Goal: Information Seeking & Learning: Learn about a topic

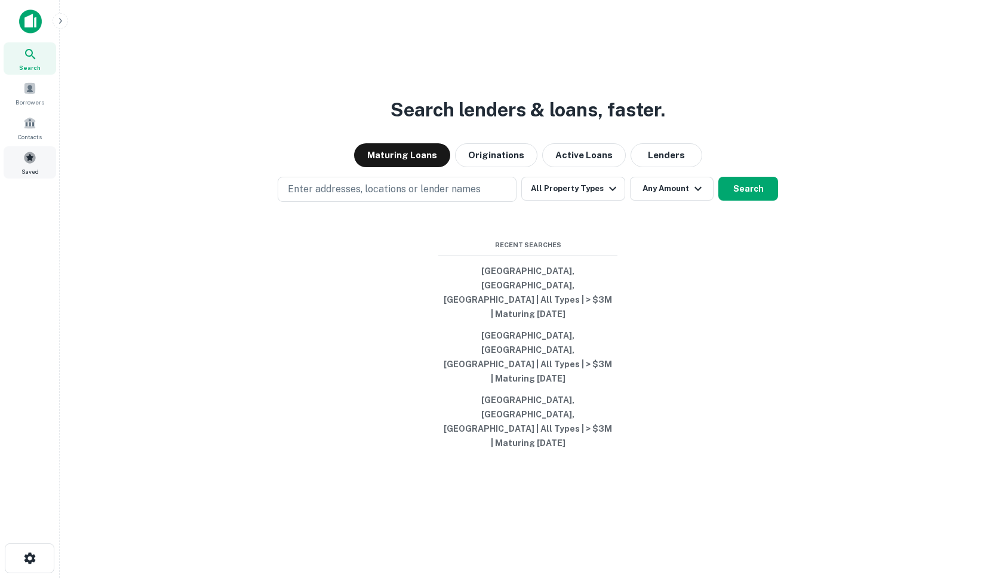
click at [7, 146] on div "Saved" at bounding box center [30, 162] width 53 height 32
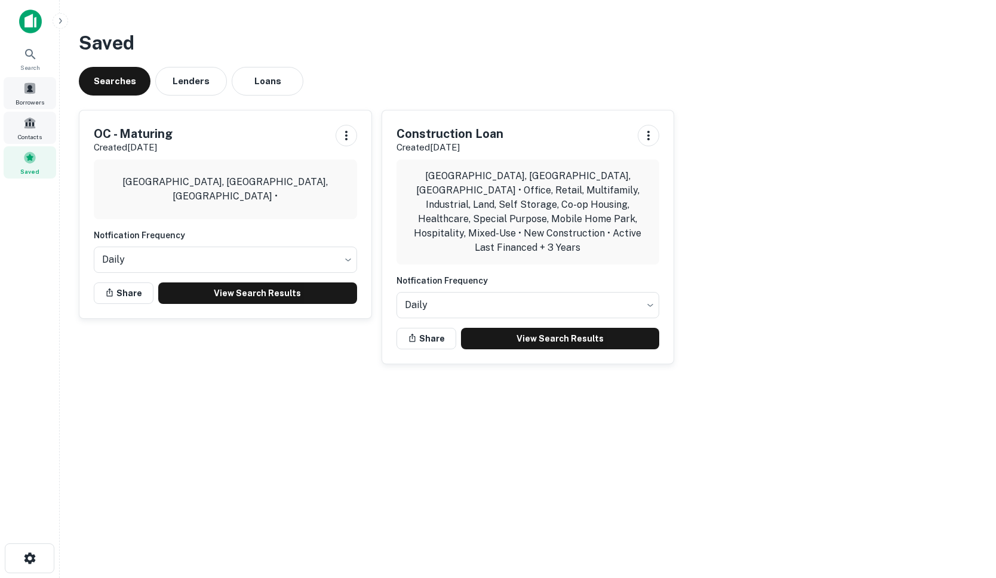
click at [32, 84] on span at bounding box center [29, 88] width 13 height 13
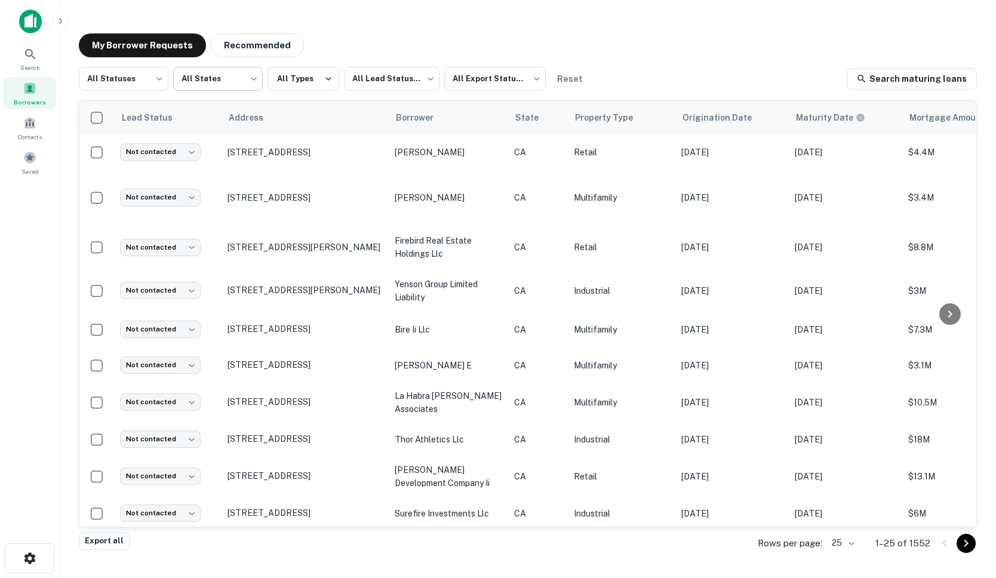
click at [212, 82] on body "Search Borrowers Contacts Saved My Borrower Requests Recommended All Statuses *…" at bounding box center [498, 289] width 996 height 578
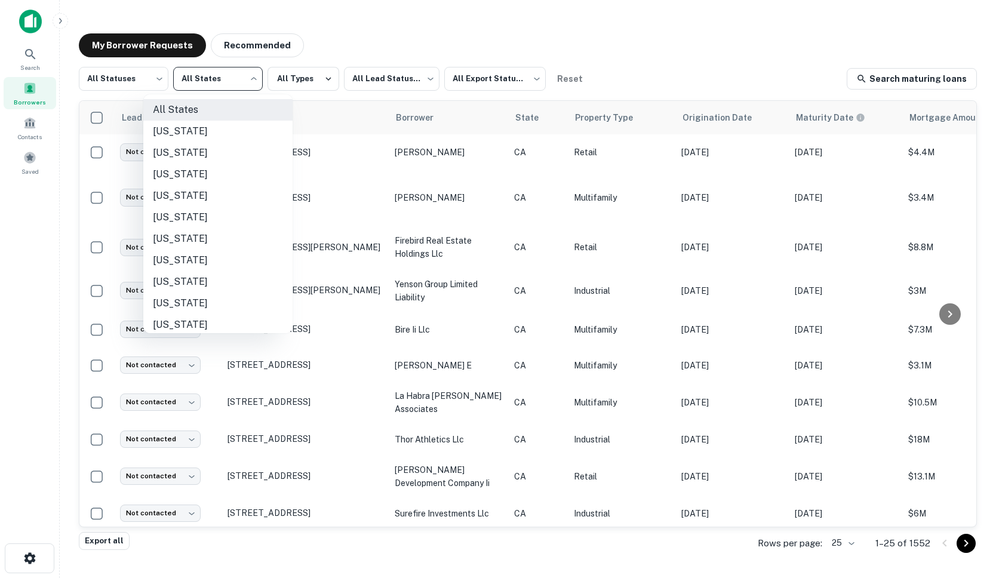
click at [108, 78] on div at bounding box center [498, 289] width 996 height 578
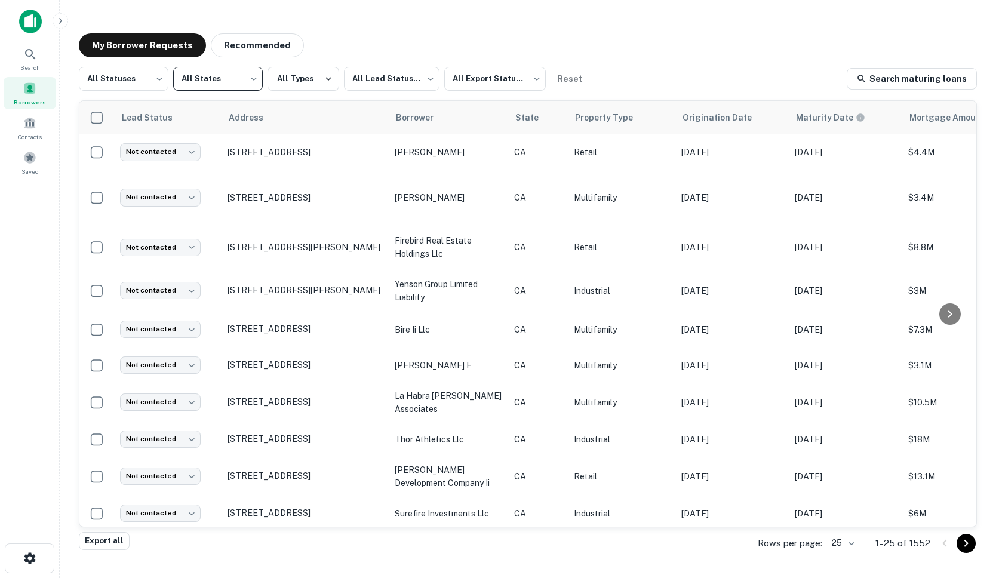
click at [123, 79] on div "All States [US_STATE] [US_STATE] [US_STATE] [US_STATE] [US_STATE] [US_STATE] [U…" at bounding box center [498, 289] width 996 height 578
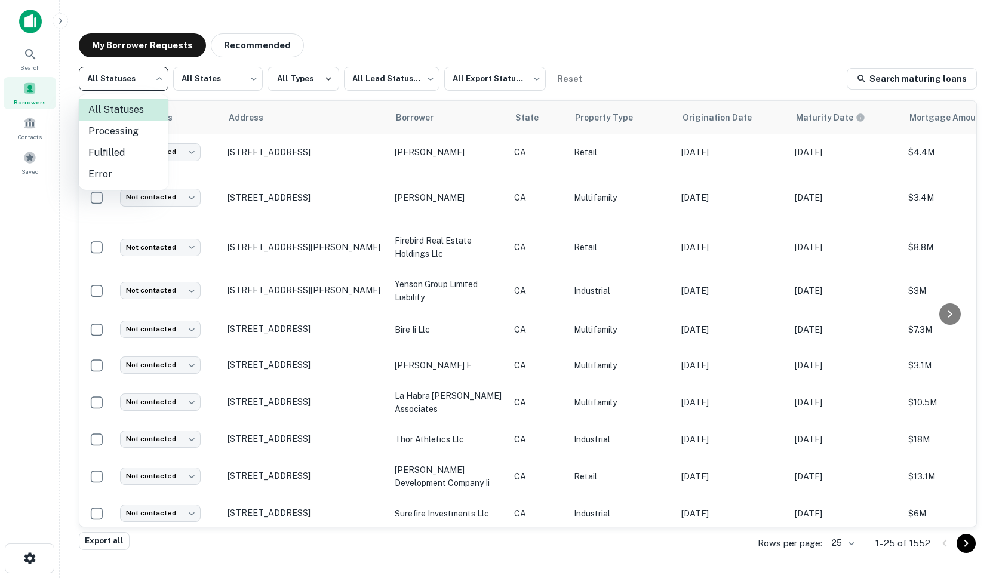
click at [123, 81] on body "Search Borrowers Contacts Saved My Borrower Requests Recommended All Statuses *…" at bounding box center [498, 289] width 996 height 578
click at [104, 144] on li "Fulfilled" at bounding box center [124, 152] width 90 height 21
type input "*********"
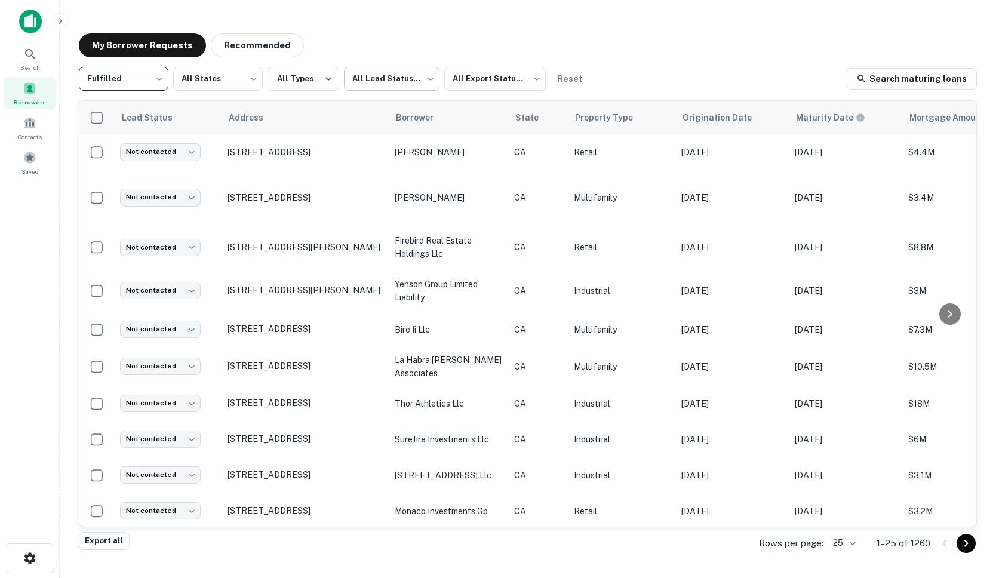
click at [397, 90] on body "Search Borrowers Contacts Saved My Borrower Requests Recommended Fulfilled ****…" at bounding box center [498, 289] width 996 height 578
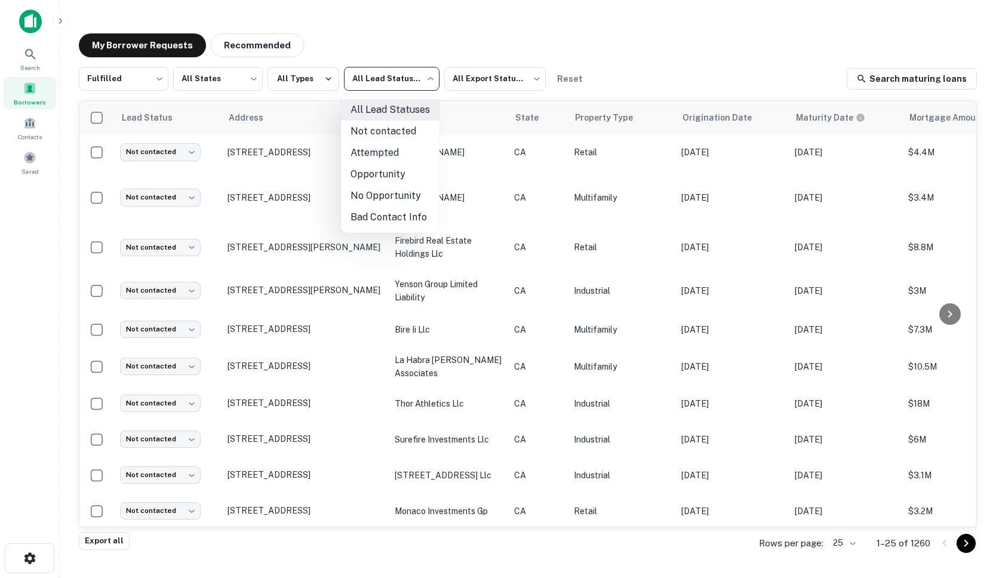
click at [377, 131] on li "Not contacted" at bounding box center [390, 131] width 98 height 21
type input "****"
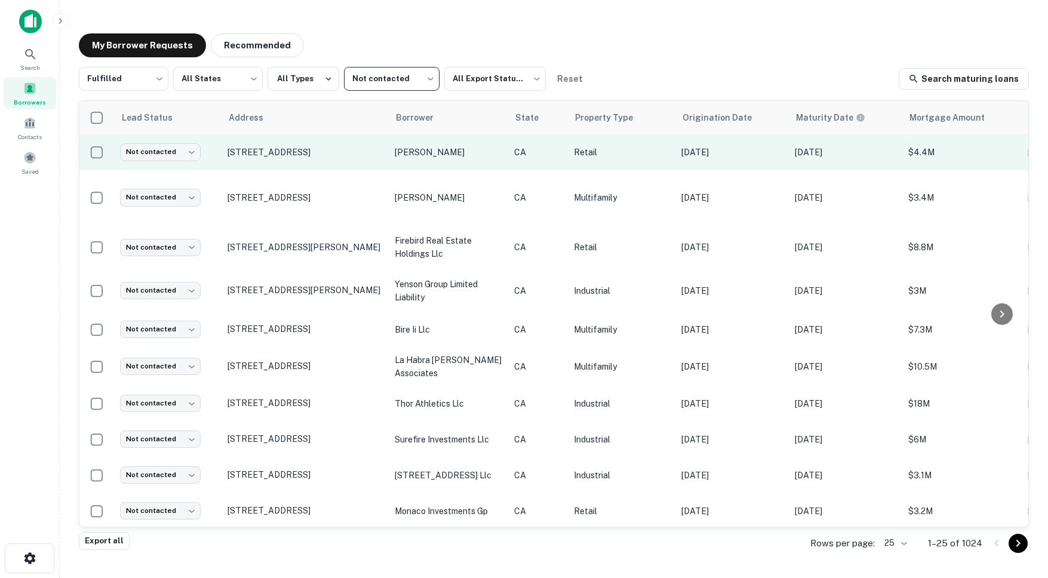
click at [210, 164] on td "Not contacted **** ​" at bounding box center [167, 152] width 107 height 36
click at [213, 163] on td "Not contacted **** ​" at bounding box center [167, 152] width 107 height 36
click at [215, 161] on td "Not contacted **** ​" at bounding box center [167, 152] width 107 height 36
click at [281, 164] on td "[STREET_ADDRESS]" at bounding box center [304, 152] width 167 height 36
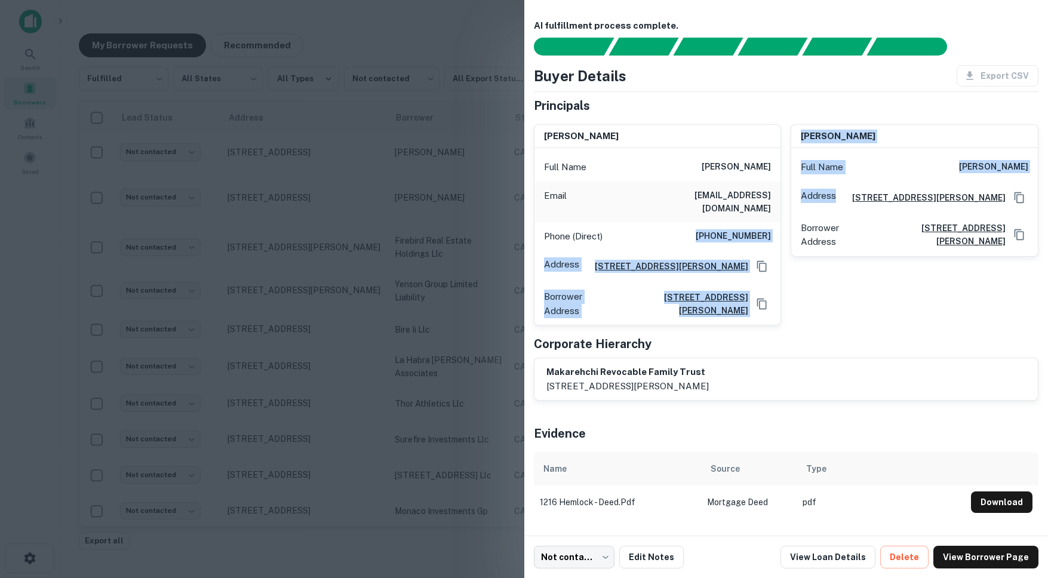
drag, startPoint x: 706, startPoint y: 222, endPoint x: 797, endPoint y: 220, distance: 90.8
click at [797, 220] on div "karim makarehchi Full Name karim makarehchi Email ninjawafflzz@gmail.com Phone …" at bounding box center [781, 220] width 515 height 211
click at [759, 229] on h6 "[PHONE_NUMBER]" at bounding box center [732, 236] width 75 height 14
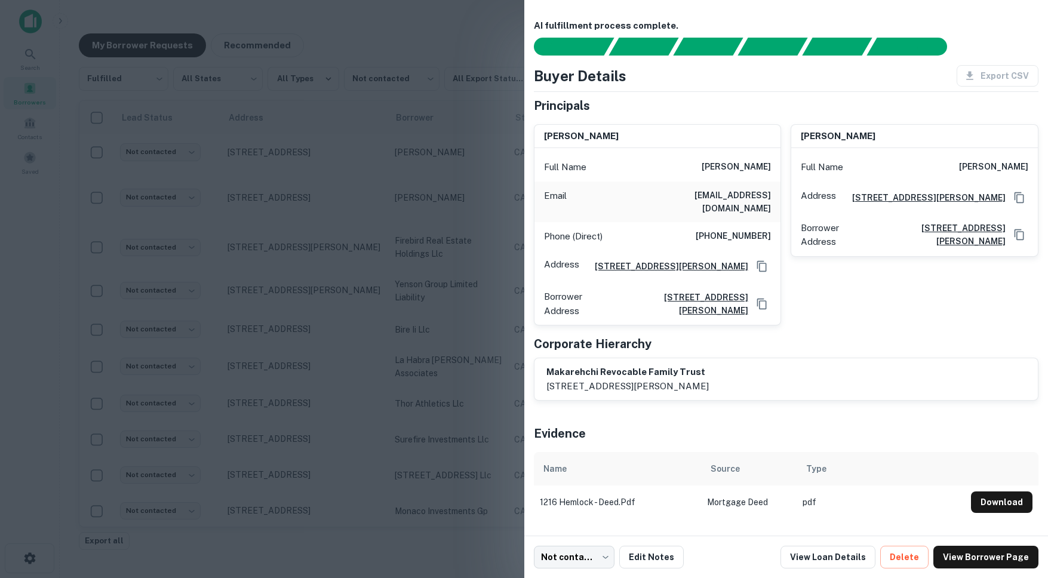
click at [768, 229] on h6 "[PHONE_NUMBER]" at bounding box center [732, 236] width 75 height 14
drag, startPoint x: 771, startPoint y: 222, endPoint x: 706, endPoint y: 221, distance: 65.1
click at [706, 222] on div "Phone (Direct) (310) 591-9998" at bounding box center [657, 236] width 247 height 29
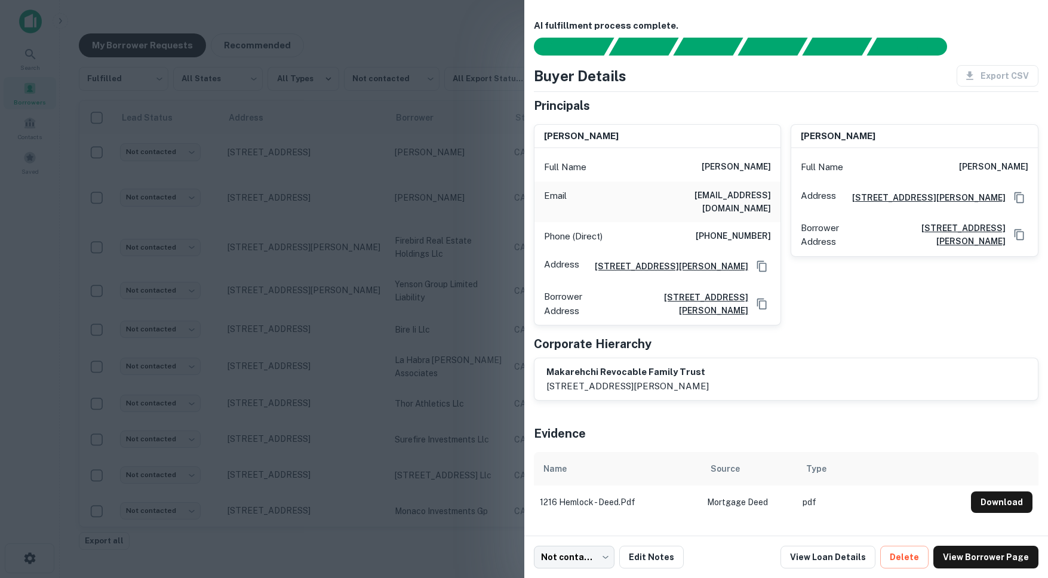
click at [396, 193] on div at bounding box center [524, 289] width 1048 height 578
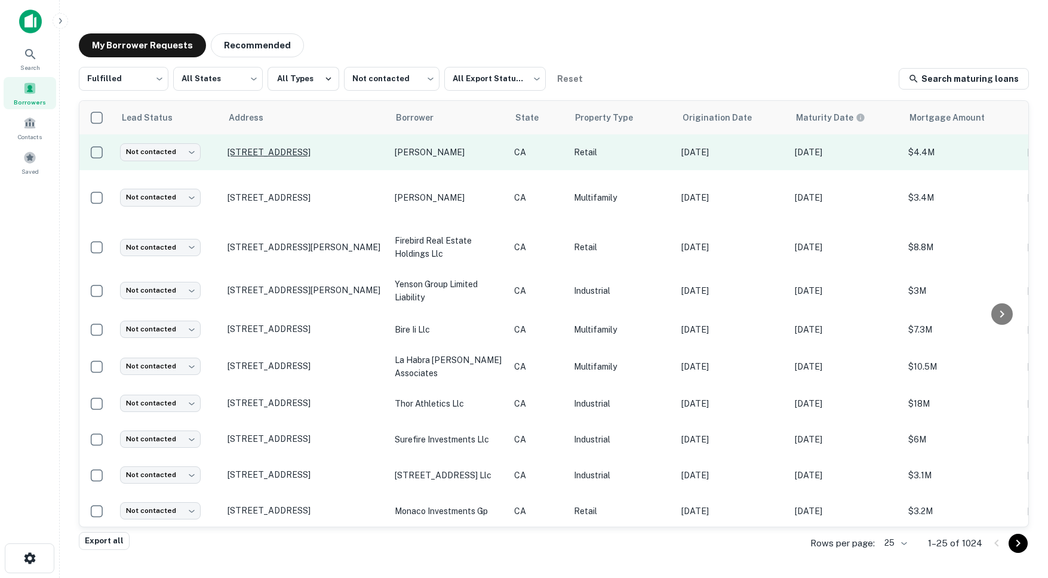
click at [254, 152] on p "[STREET_ADDRESS]" at bounding box center [304, 152] width 155 height 11
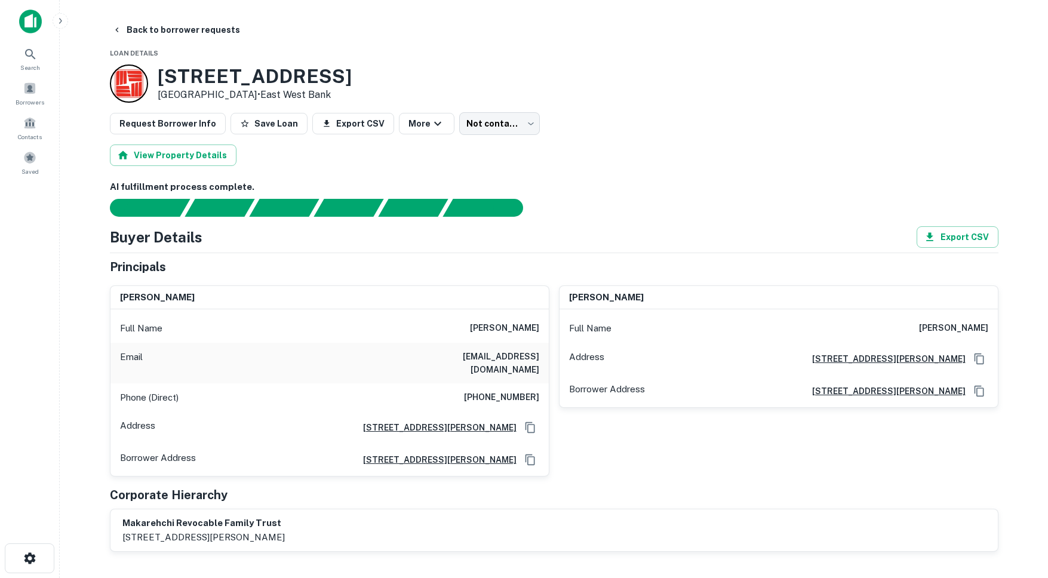
click at [466, 390] on h6 "[PHONE_NUMBER]" at bounding box center [501, 397] width 75 height 14
drag, startPoint x: 509, startPoint y: 385, endPoint x: 540, endPoint y: 385, distance: 31.0
click at [540, 385] on div "Phone (Direct) (310) 591-9998" at bounding box center [329, 397] width 438 height 29
copy h6 "[PHONE_NUMBER]"
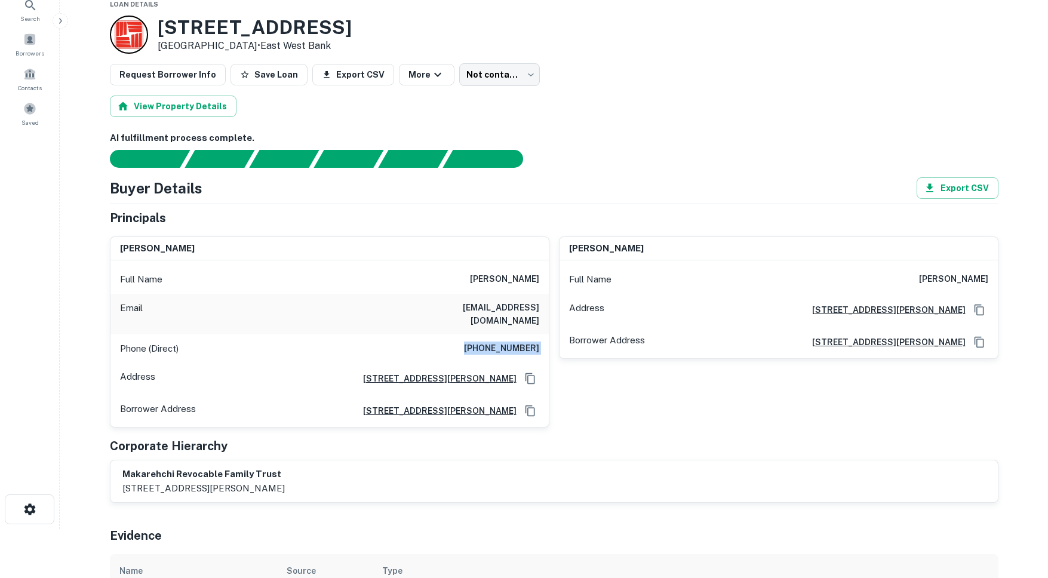
scroll to position [57, 0]
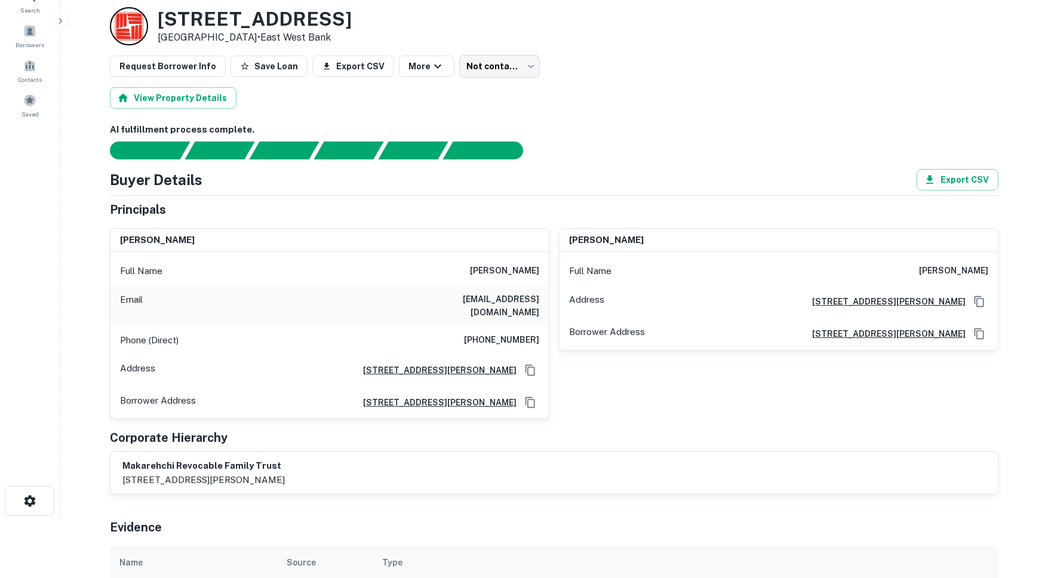
click at [457, 300] on h6 "[EMAIL_ADDRESS][DOMAIN_NAME]" at bounding box center [467, 306] width 143 height 26
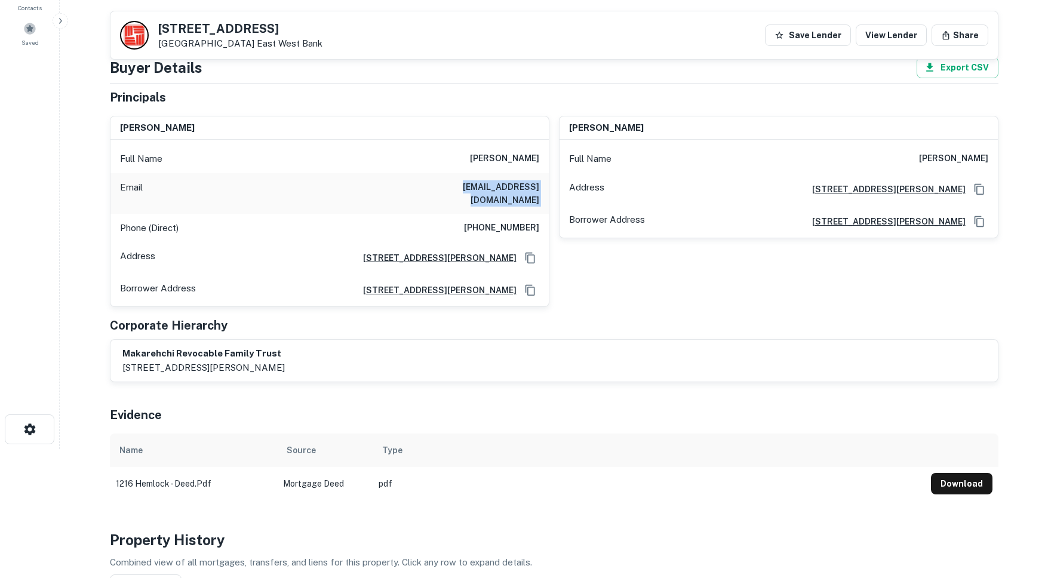
scroll to position [0, 0]
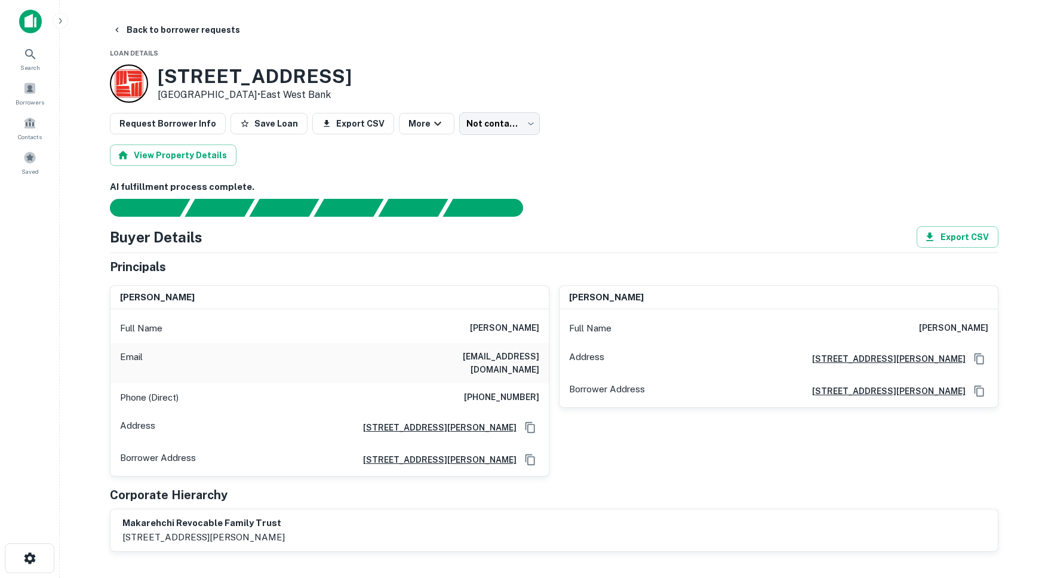
click at [485, 390] on h6 "[PHONE_NUMBER]" at bounding box center [501, 397] width 75 height 14
copy h6 "[PHONE_NUMBER]"
click at [462, 330] on div "Full Name karim makarehchi" at bounding box center [329, 328] width 438 height 29
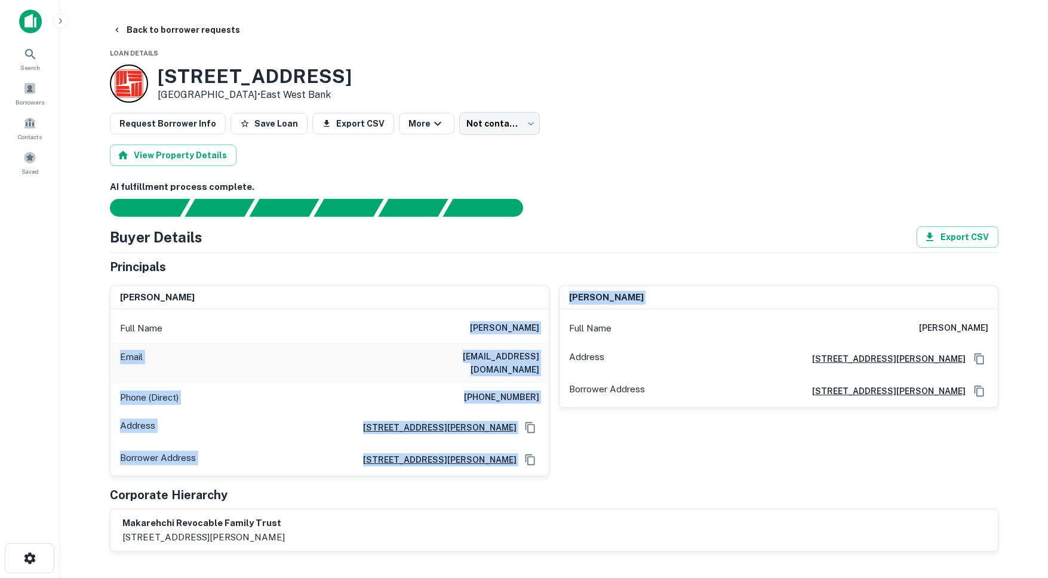
drag, startPoint x: 474, startPoint y: 327, endPoint x: 556, endPoint y: 332, distance: 82.6
click at [556, 332] on div "karim makarehchi Full Name karim makarehchi Email ninjawafflzz@gmail.com Phone …" at bounding box center [549, 376] width 898 height 201
copy div "karim makarehchi Email ninjawafflzz@gmail.com Phone (Direct) (310) 591-9998 Add…"
click at [540, 332] on div "Full Name karim makarehchi" at bounding box center [329, 328] width 438 height 29
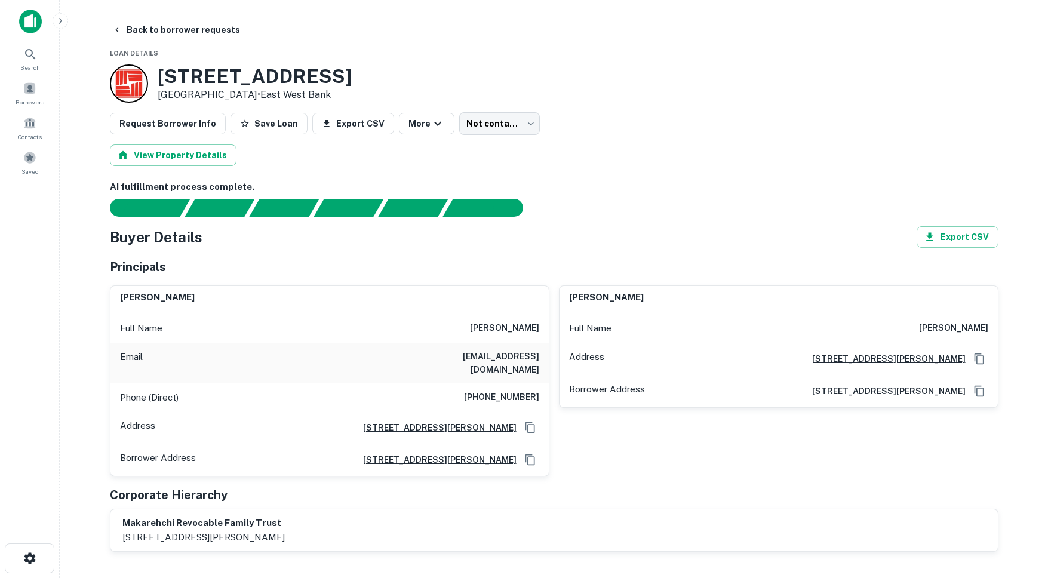
drag, startPoint x: 547, startPoint y: 329, endPoint x: 449, endPoint y: 330, distance: 97.9
click at [449, 330] on div "Full Name karim makarehchi" at bounding box center [329, 328] width 438 height 29
copy h6 "[PERSON_NAME]"
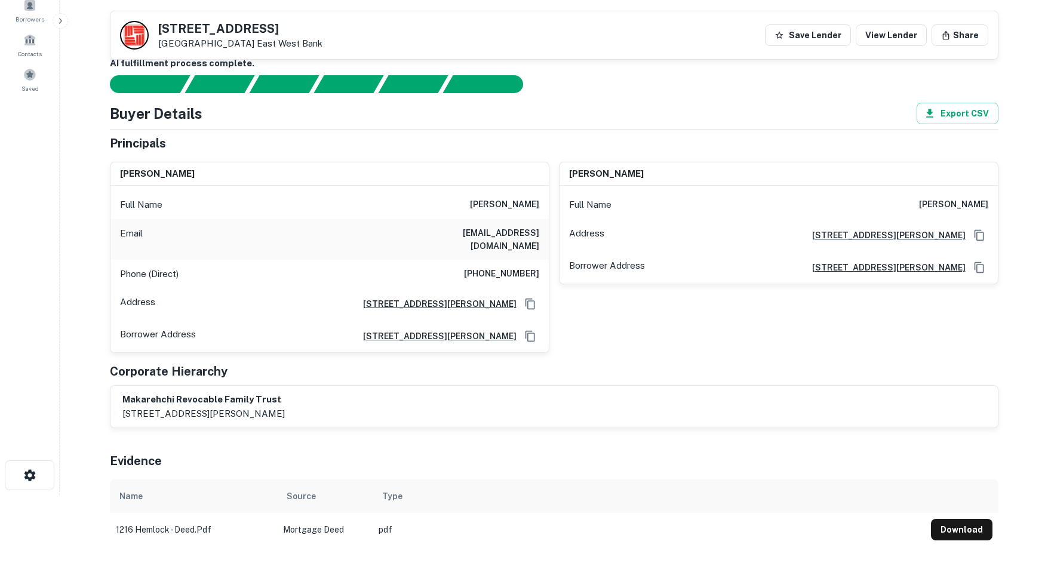
scroll to position [241, 0]
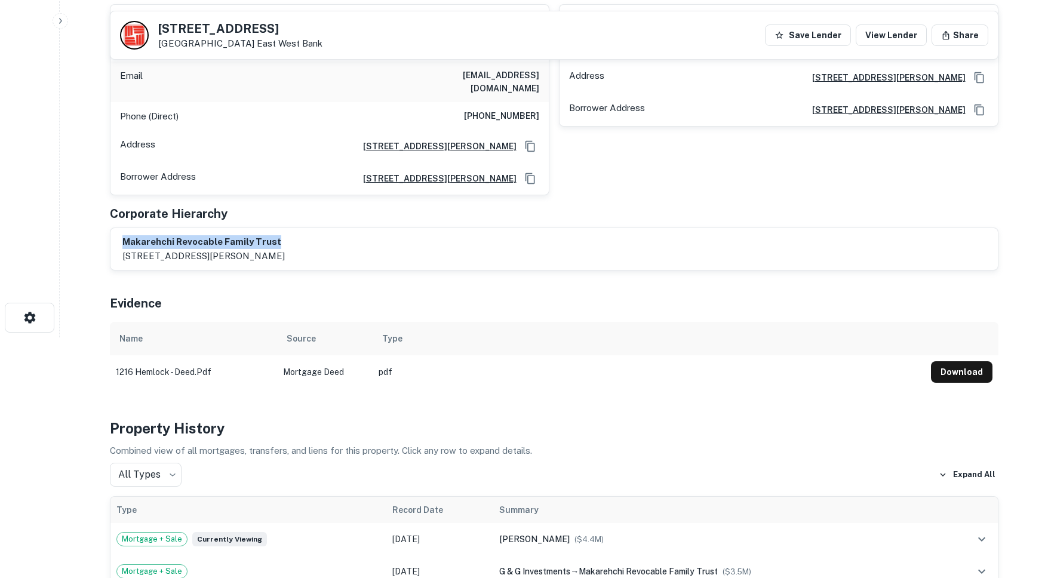
drag, startPoint x: 288, startPoint y: 232, endPoint x: 107, endPoint y: 230, distance: 180.9
copy h6 "makarehchi revocable family trust"
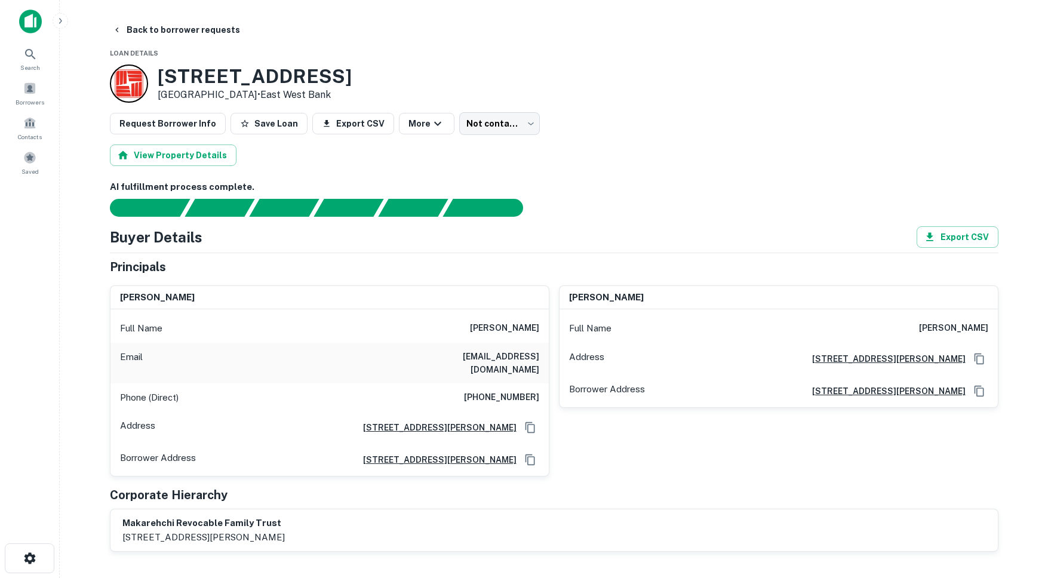
click at [269, 79] on h3 "[STREET_ADDRESS]" at bounding box center [255, 76] width 194 height 23
click at [202, 95] on p "Santa Ana, CA 92707 • East West Bank" at bounding box center [255, 95] width 194 height 14
drag, startPoint x: 252, startPoint y: 93, endPoint x: 159, endPoint y: 76, distance: 94.6
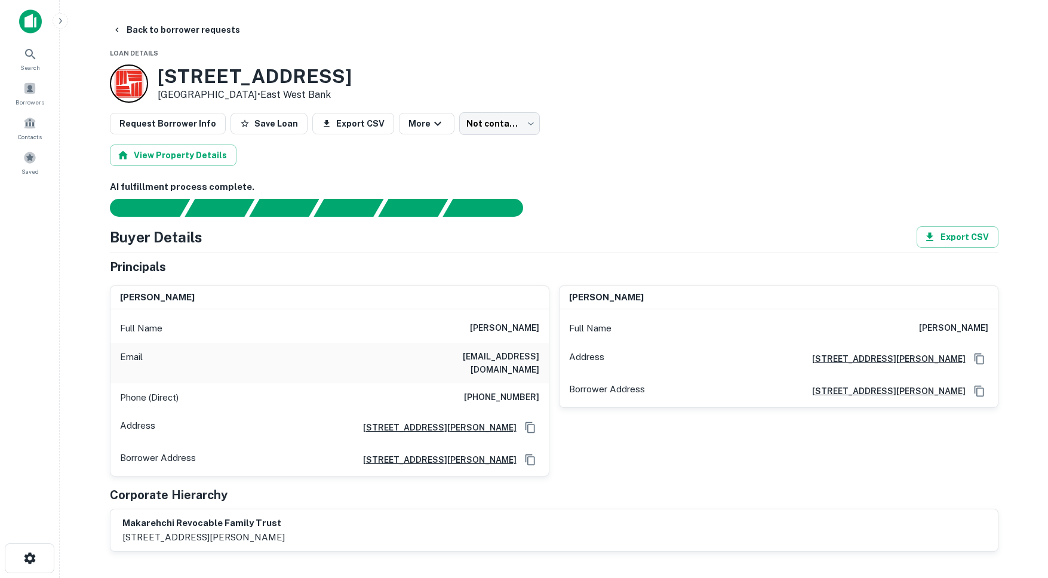
click at [159, 76] on div "1216 Hemlock Way Santa Ana, CA 92707 • East West Bank" at bounding box center [255, 83] width 194 height 37
copy div "[STREET_ADDRESS]"
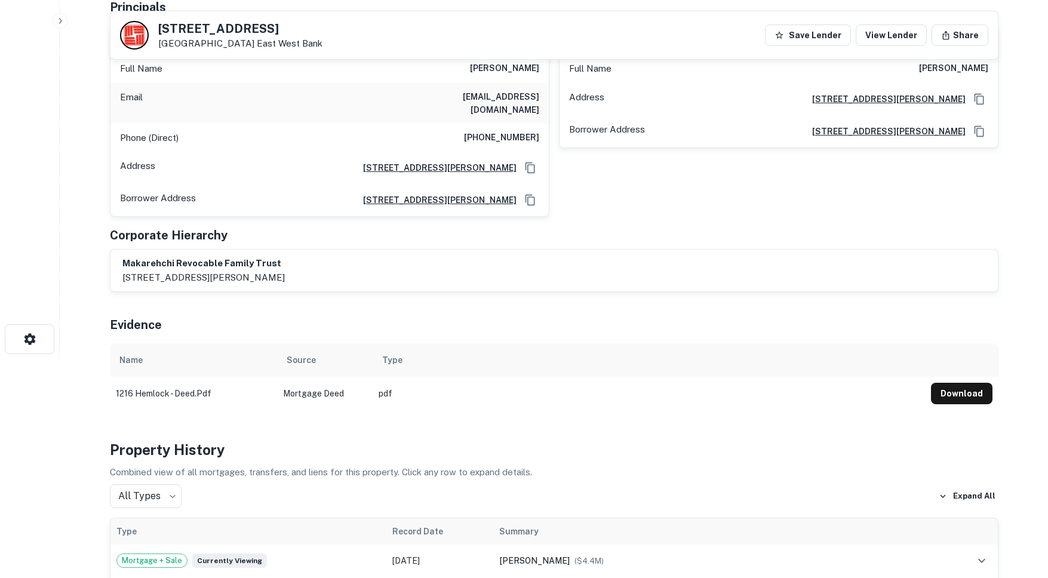
scroll to position [13, 0]
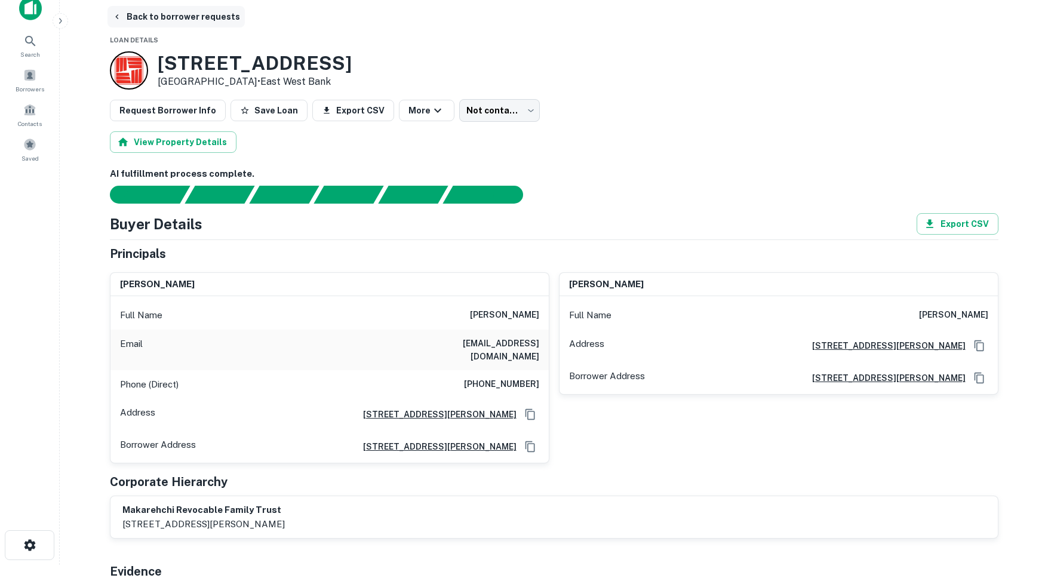
click at [118, 17] on icon "button" at bounding box center [117, 17] width 10 height 10
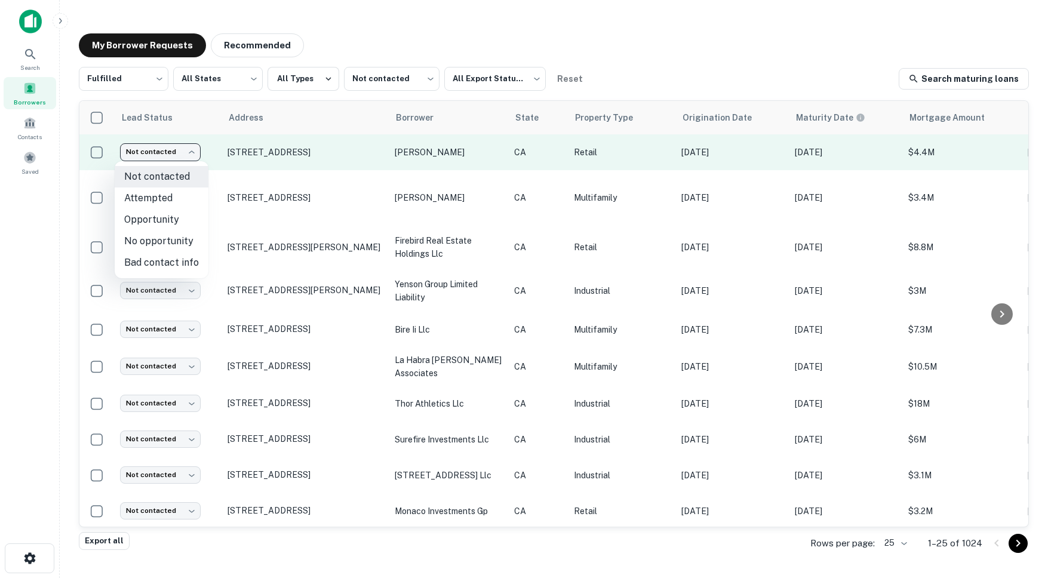
click at [161, 154] on body "Search Borrowers Contacts Saved My Borrower Requests Recommended Fulfilled ****…" at bounding box center [524, 289] width 1048 height 578
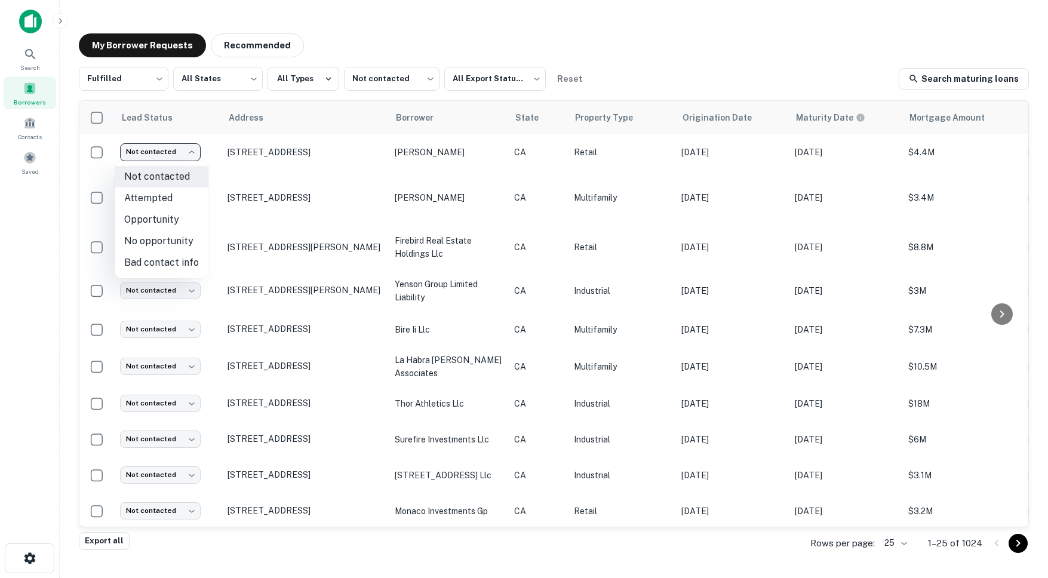
click at [152, 201] on li "Attempted" at bounding box center [162, 197] width 94 height 21
type input "*********"
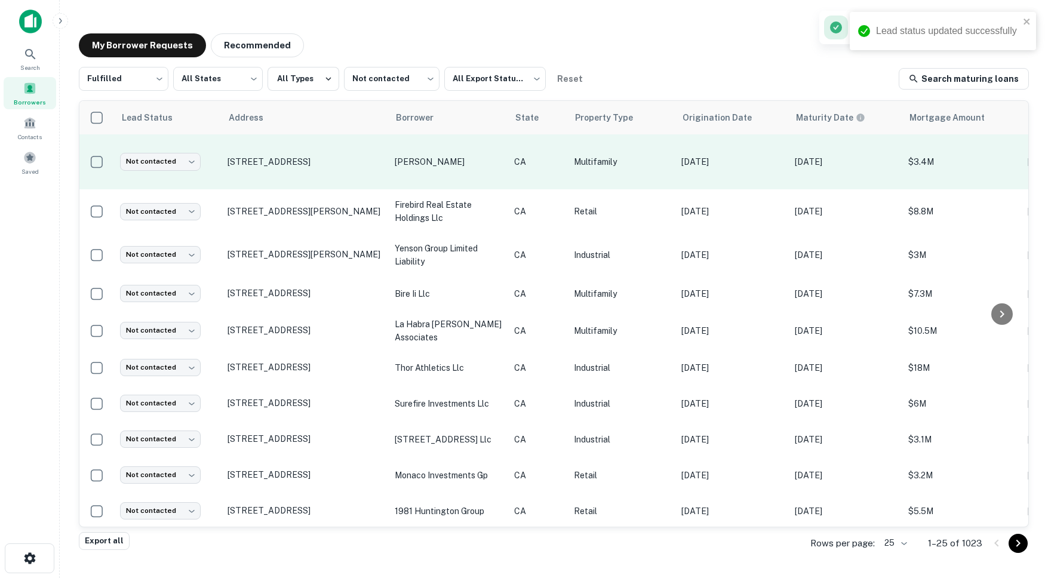
click at [307, 183] on td "[STREET_ADDRESS]" at bounding box center [304, 161] width 167 height 55
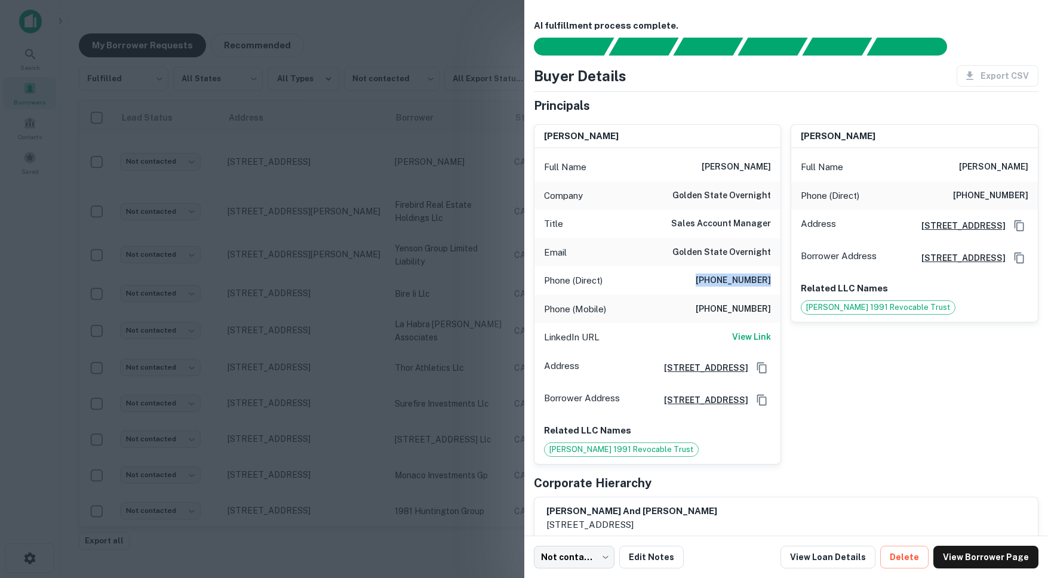
drag, startPoint x: 709, startPoint y: 280, endPoint x: 774, endPoint y: 277, distance: 65.7
click at [774, 277] on div "Phone (Direct) (650) 813-9665" at bounding box center [657, 280] width 247 height 29
click at [338, 188] on div at bounding box center [524, 289] width 1048 height 578
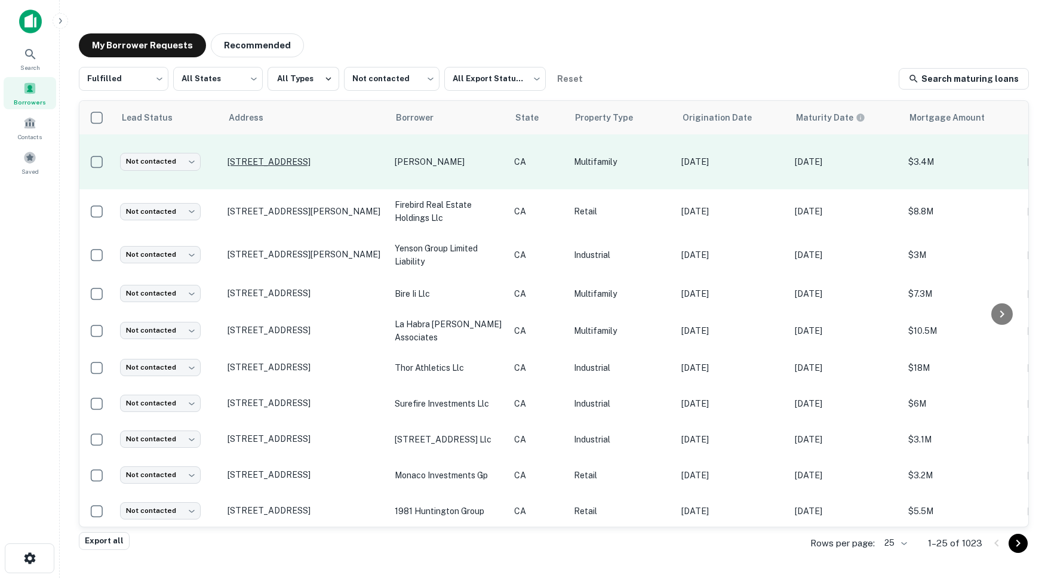
click at [315, 161] on p "[STREET_ADDRESS]" at bounding box center [304, 161] width 155 height 11
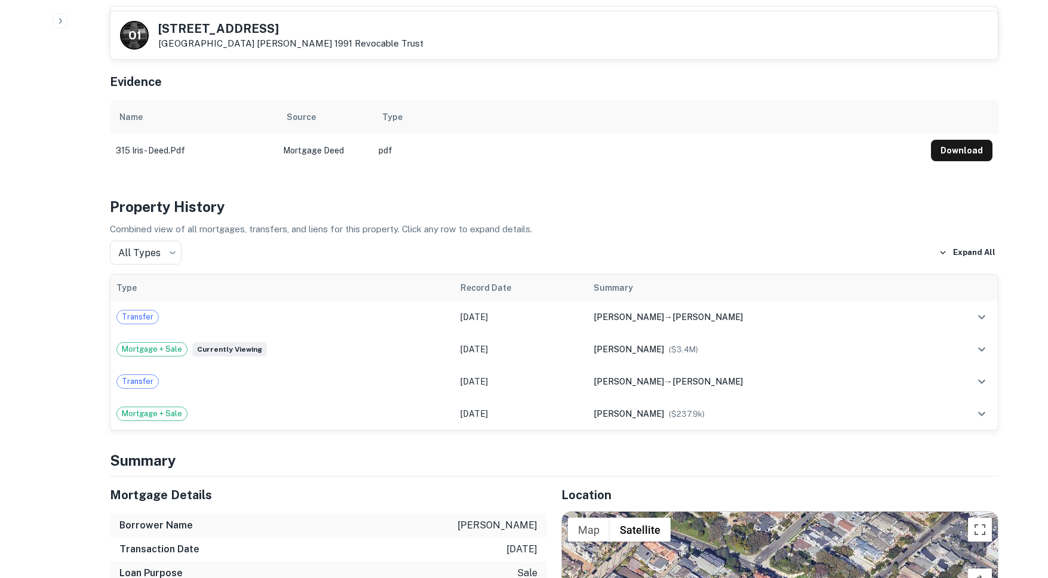
scroll to position [838, 0]
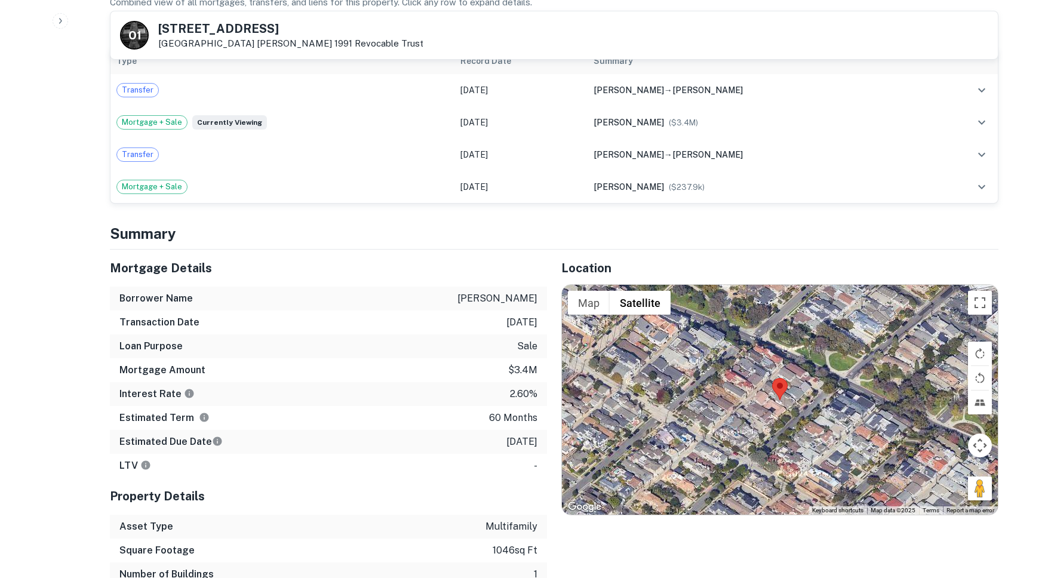
click at [113, 263] on h5 "Mortgage Details" at bounding box center [328, 268] width 437 height 18
click at [137, 267] on h5 "Mortgage Details" at bounding box center [328, 268] width 437 height 18
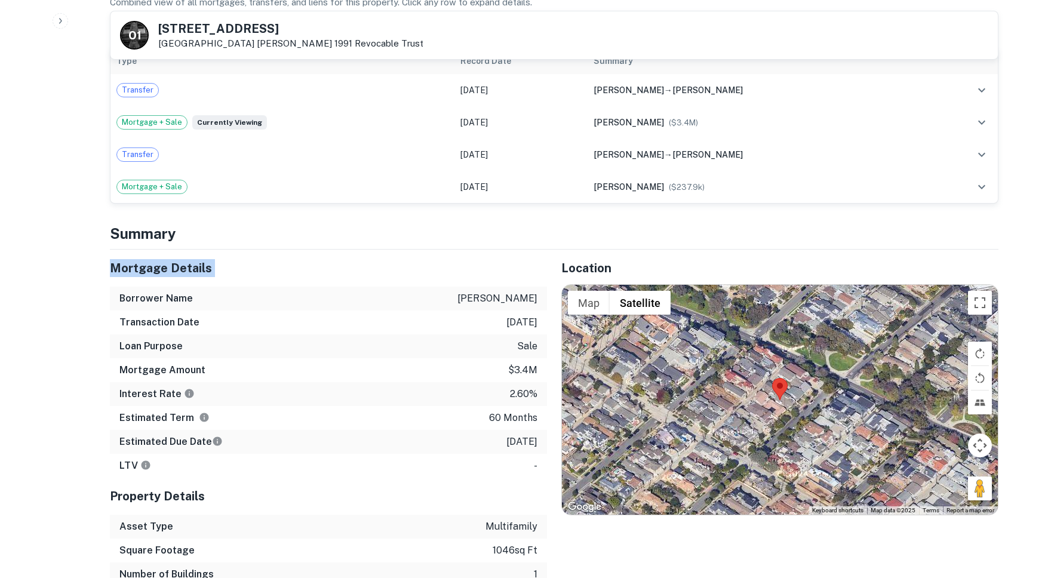
click at [197, 287] on div "Borrower Name obrien james w" at bounding box center [328, 299] width 437 height 24
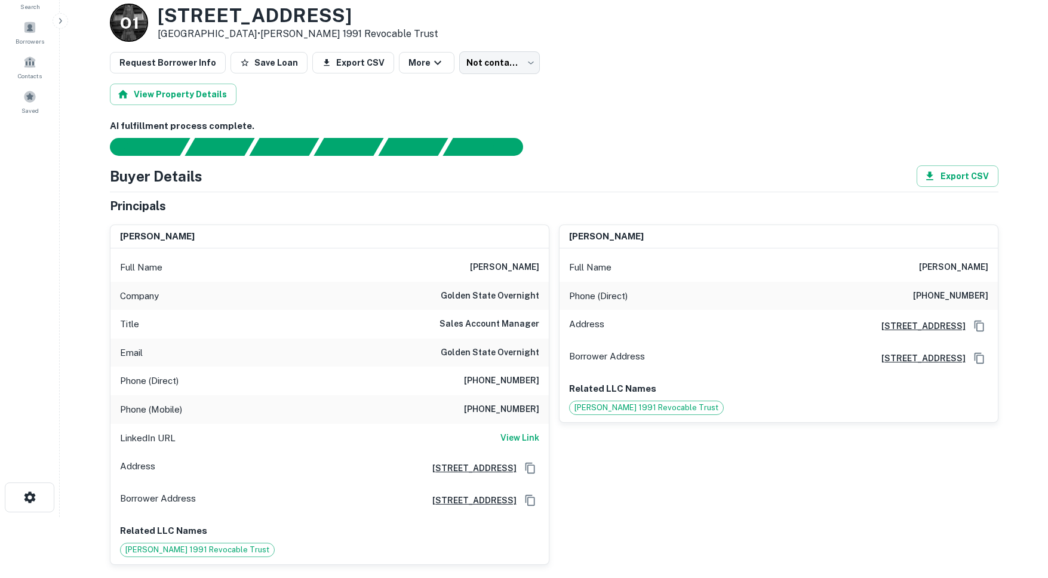
scroll to position [115, 0]
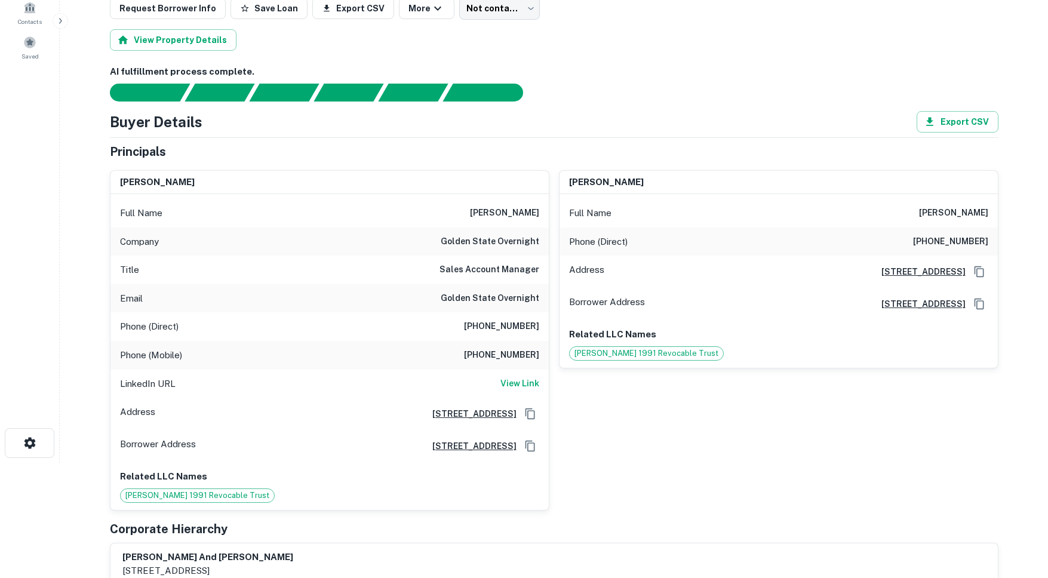
click at [460, 346] on div "Phone (Mobile) (650) 303-9031" at bounding box center [329, 355] width 438 height 29
drag, startPoint x: 520, startPoint y: 352, endPoint x: 542, endPoint y: 358, distance: 22.9
click at [542, 358] on div "Phone (Mobile) (650) 303-9031" at bounding box center [329, 355] width 438 height 29
click at [510, 382] on h6 "View Link" at bounding box center [519, 383] width 39 height 13
drag, startPoint x: 469, startPoint y: 213, endPoint x: 541, endPoint y: 246, distance: 80.1
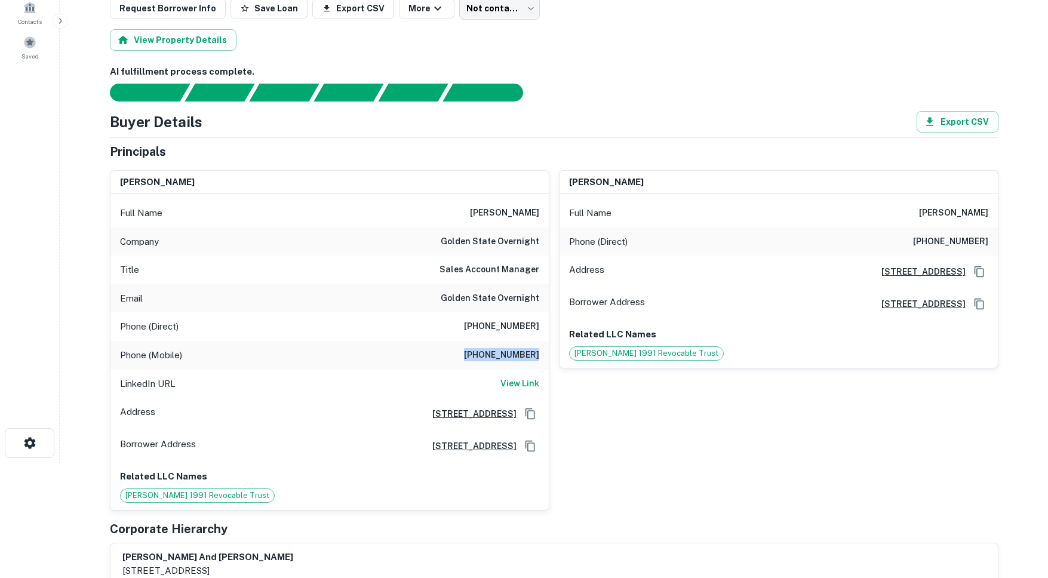
click at [541, 246] on div "Full Name james w. obrien Company golden state overnight Title Sales Account Ma…" at bounding box center [329, 352] width 438 height 316
copy div "james w. obrien Company golden state overnight"
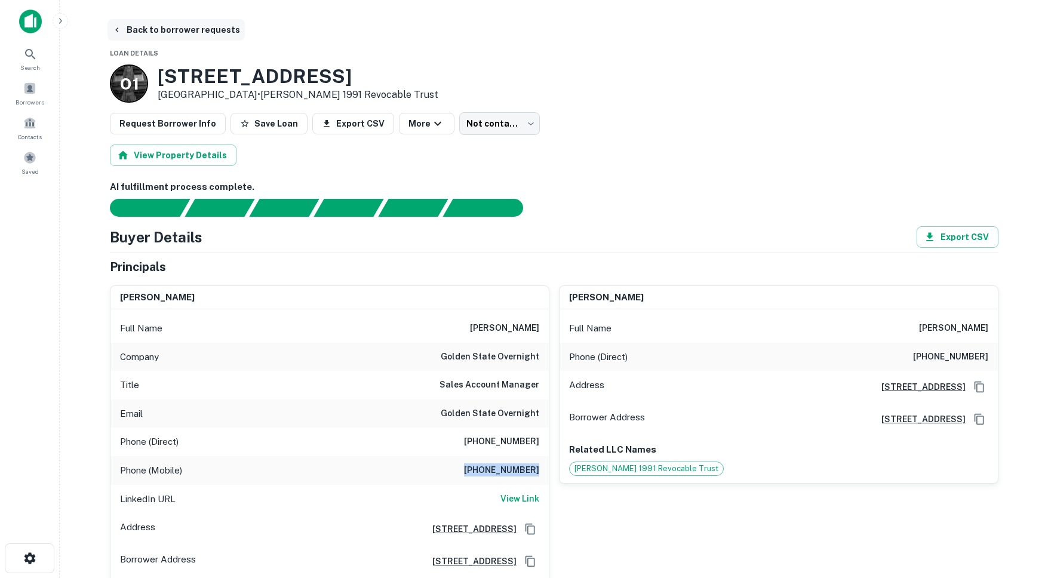
click at [119, 26] on icon "button" at bounding box center [117, 30] width 10 height 10
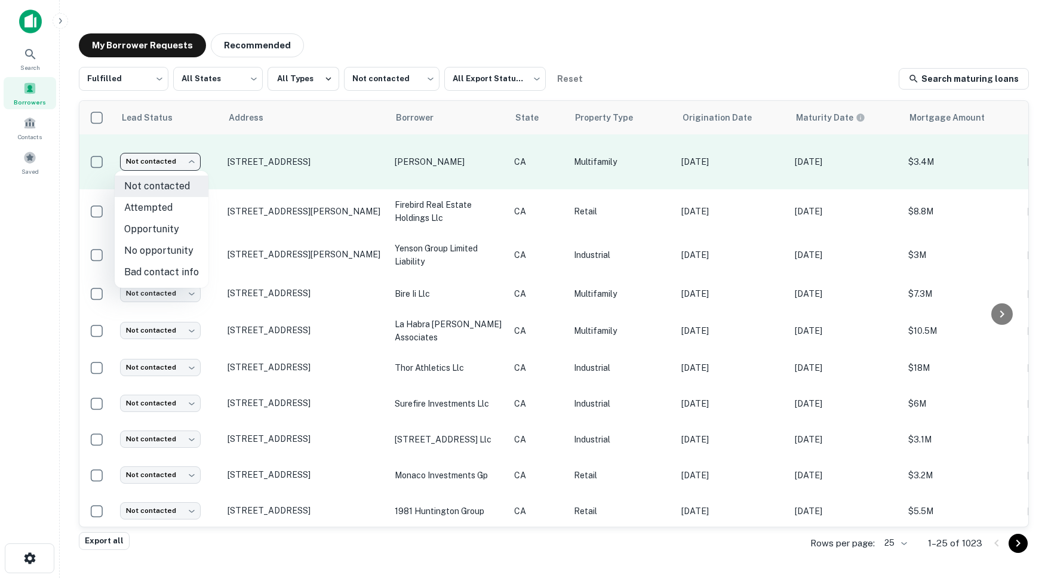
click at [157, 166] on body "Search Borrowers Contacts Saved My Borrower Requests Recommended Fulfilled ****…" at bounding box center [524, 289] width 1048 height 578
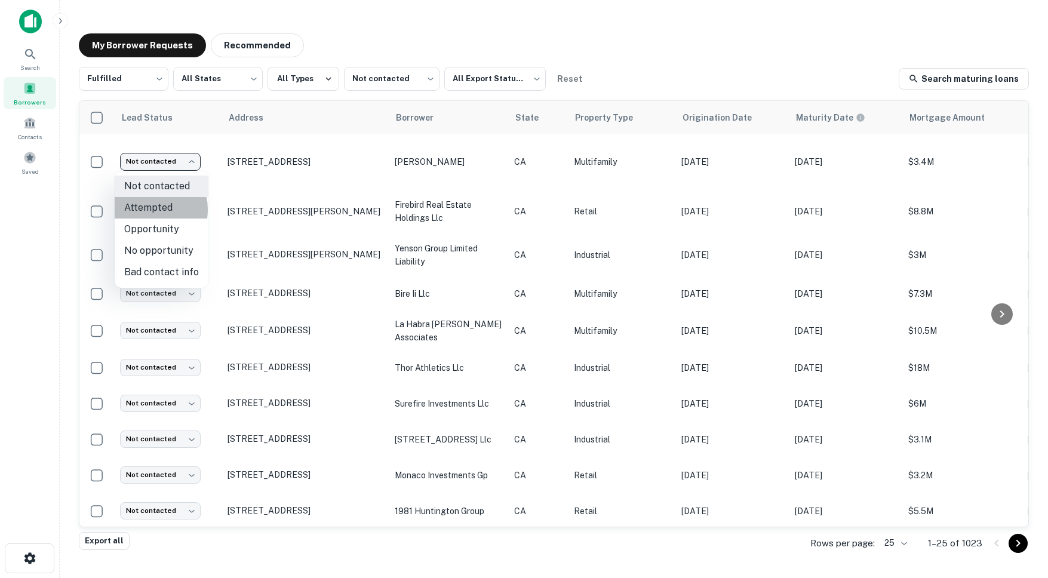
click at [141, 210] on li "Attempted" at bounding box center [162, 207] width 94 height 21
type input "*********"
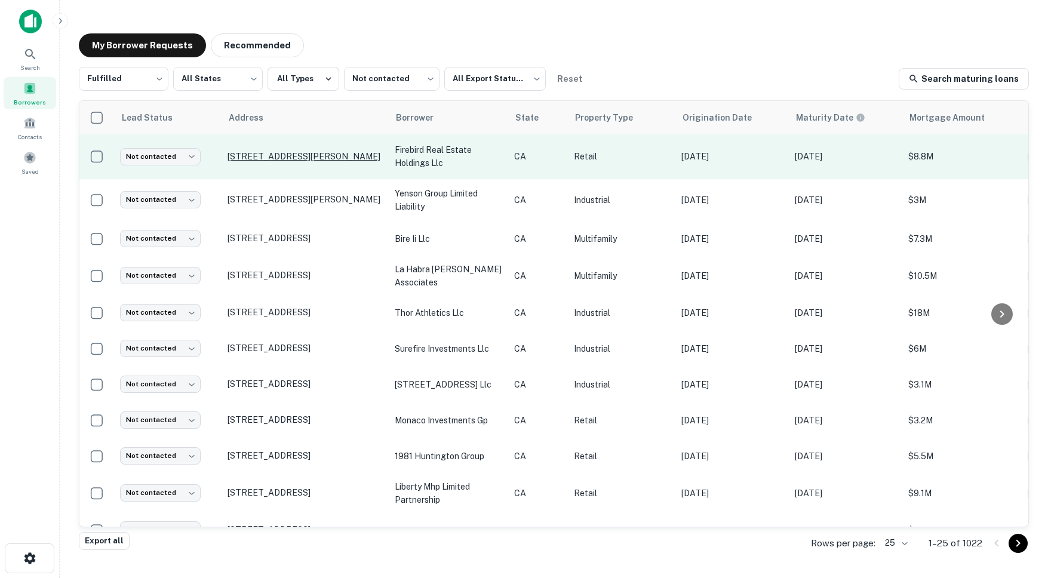
click at [276, 154] on p "[STREET_ADDRESS][PERSON_NAME]" at bounding box center [304, 156] width 155 height 11
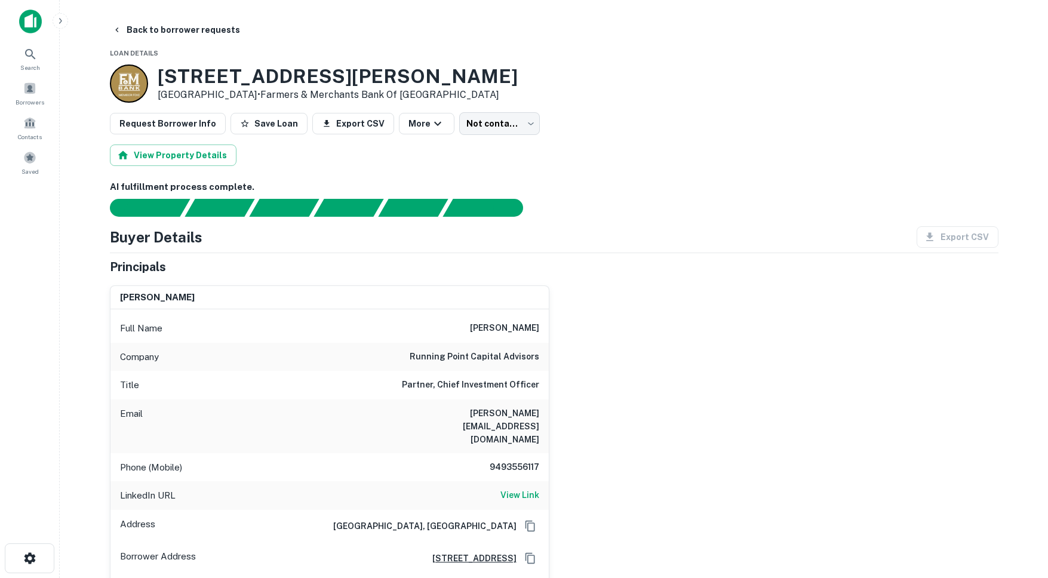
scroll to position [87, 0]
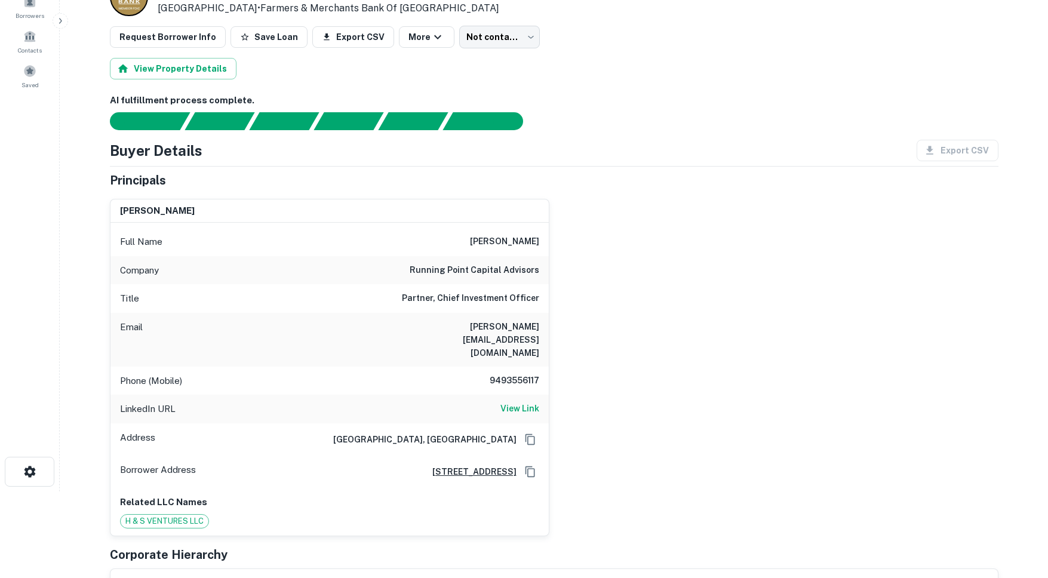
click at [506, 374] on h6 "9493556117" at bounding box center [503, 381] width 72 height 14
click at [518, 402] on h6 "View Link" at bounding box center [519, 408] width 39 height 13
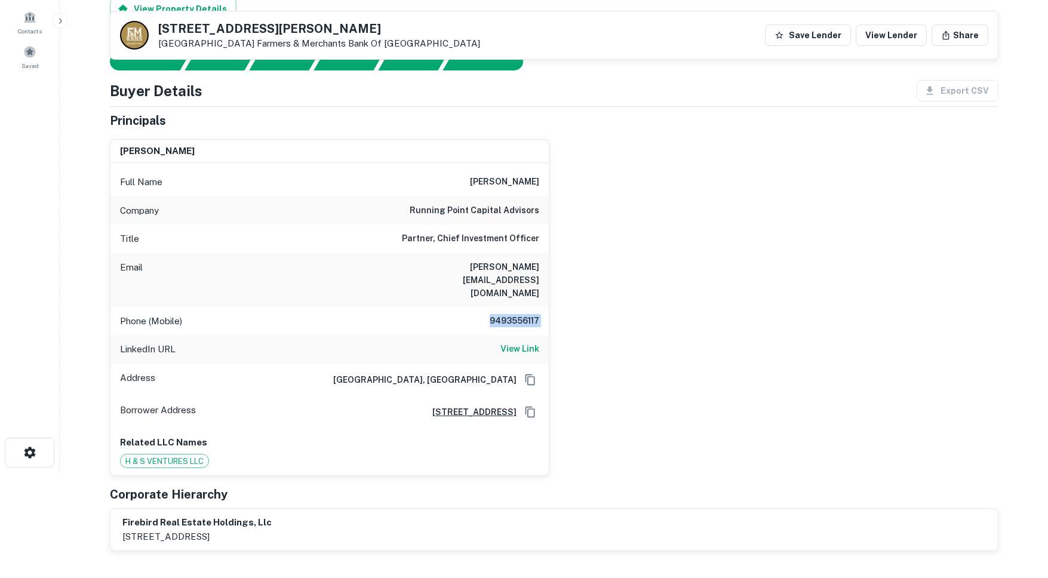
scroll to position [0, 0]
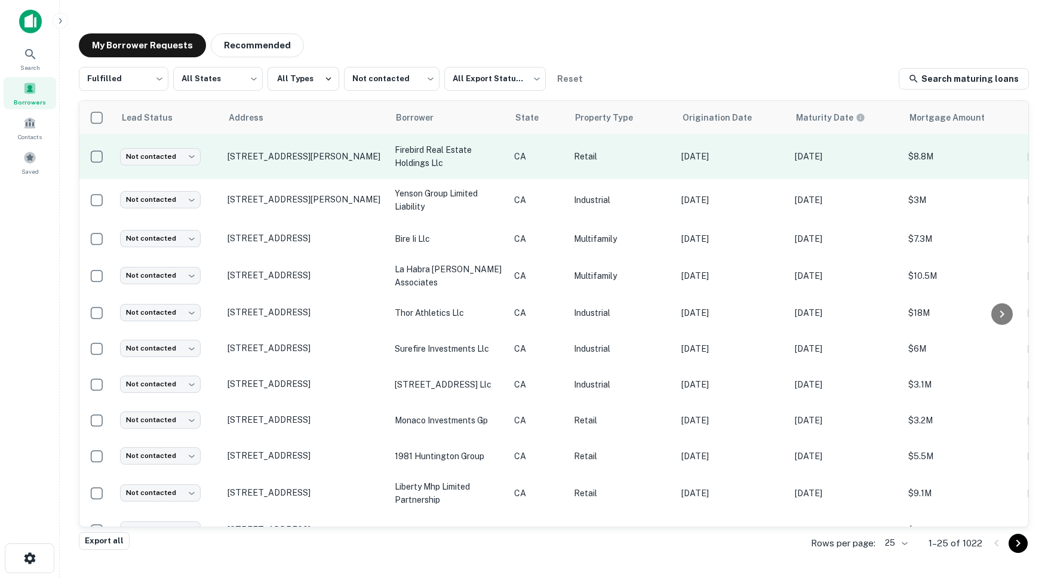
click at [164, 142] on td "Not contacted **** ​" at bounding box center [167, 156] width 107 height 45
click at [161, 148] on body "Search Borrowers Contacts Saved My Borrower Requests Recommended Fulfilled ****…" at bounding box center [524, 289] width 1048 height 578
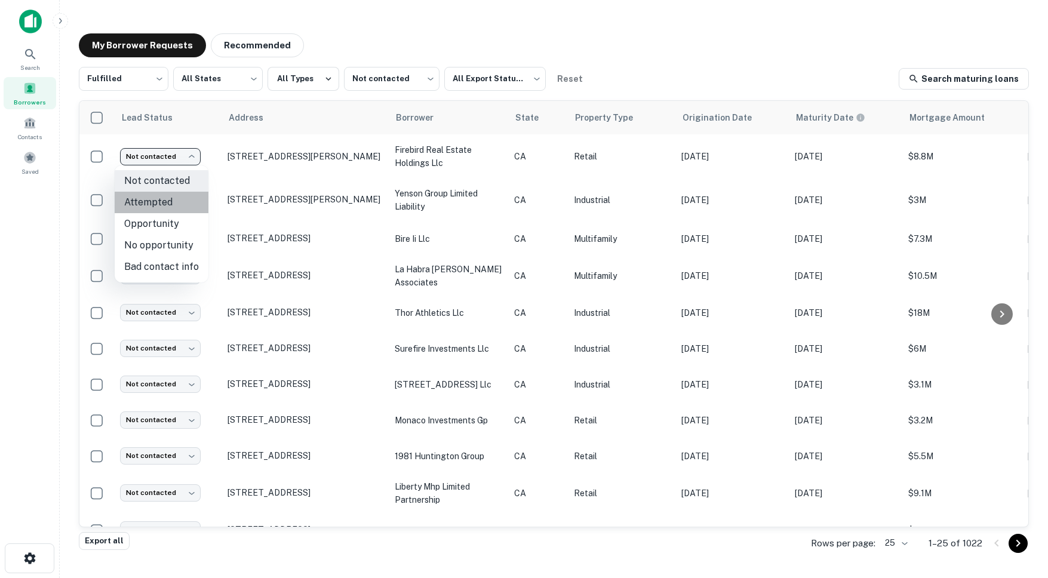
click at [162, 204] on li "Attempted" at bounding box center [162, 202] width 94 height 21
type input "*********"
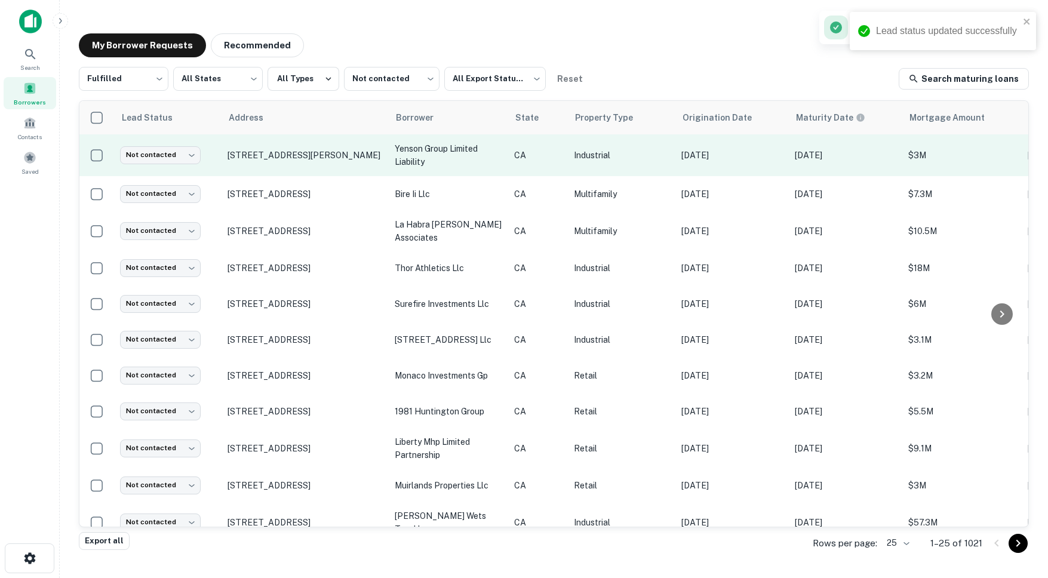
click at [332, 171] on td "[STREET_ADDRESS][PERSON_NAME]" at bounding box center [304, 155] width 167 height 42
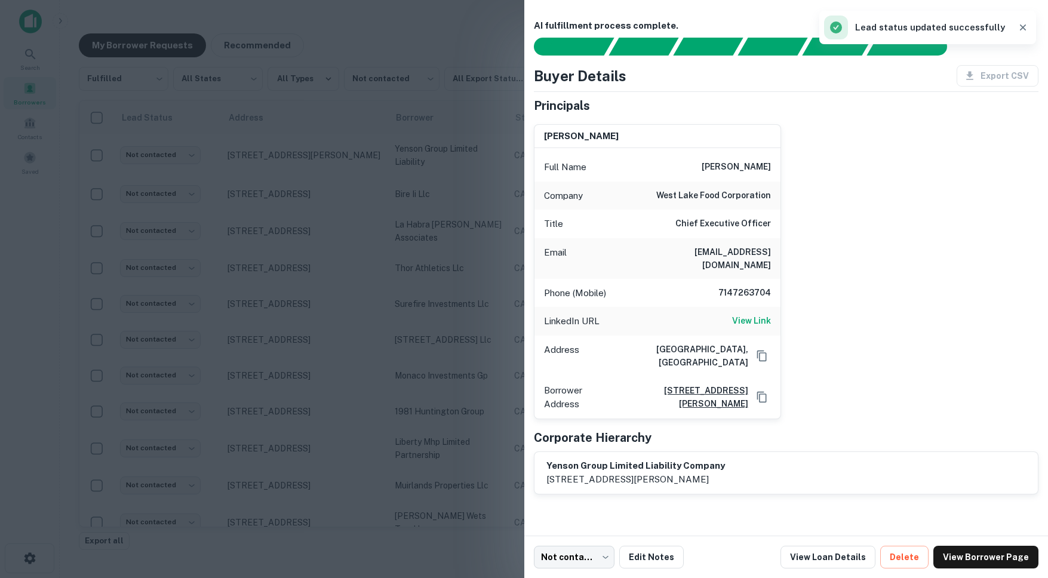
click at [738, 286] on h6 "7147263704" at bounding box center [735, 293] width 72 height 14
click at [755, 314] on h6 "View Link" at bounding box center [751, 320] width 39 height 13
click at [229, 142] on div at bounding box center [524, 289] width 1048 height 578
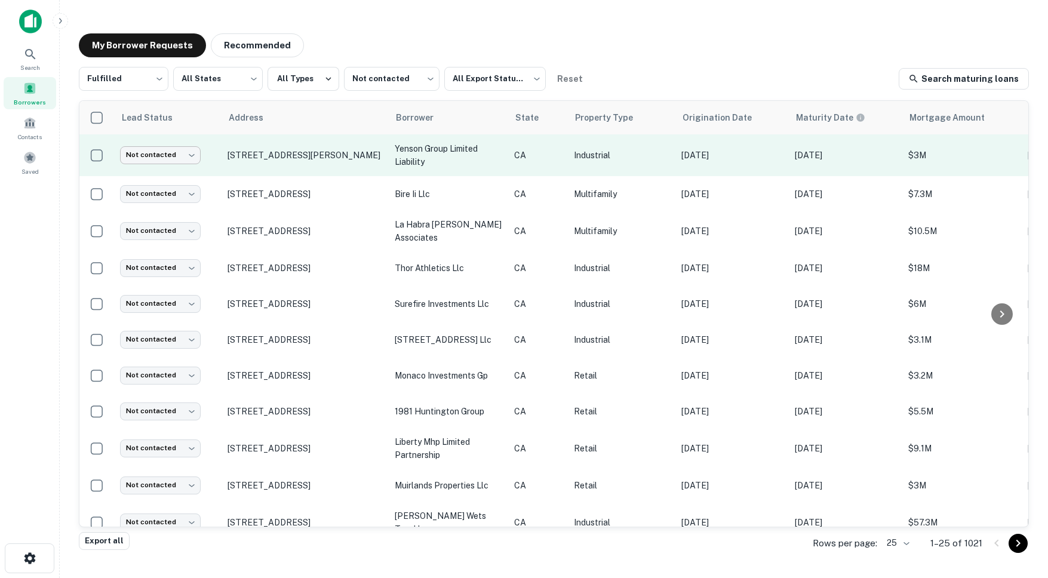
click at [173, 156] on body "Search Borrowers Contacts Saved My Borrower Requests Recommended Fulfilled ****…" at bounding box center [524, 289] width 1048 height 578
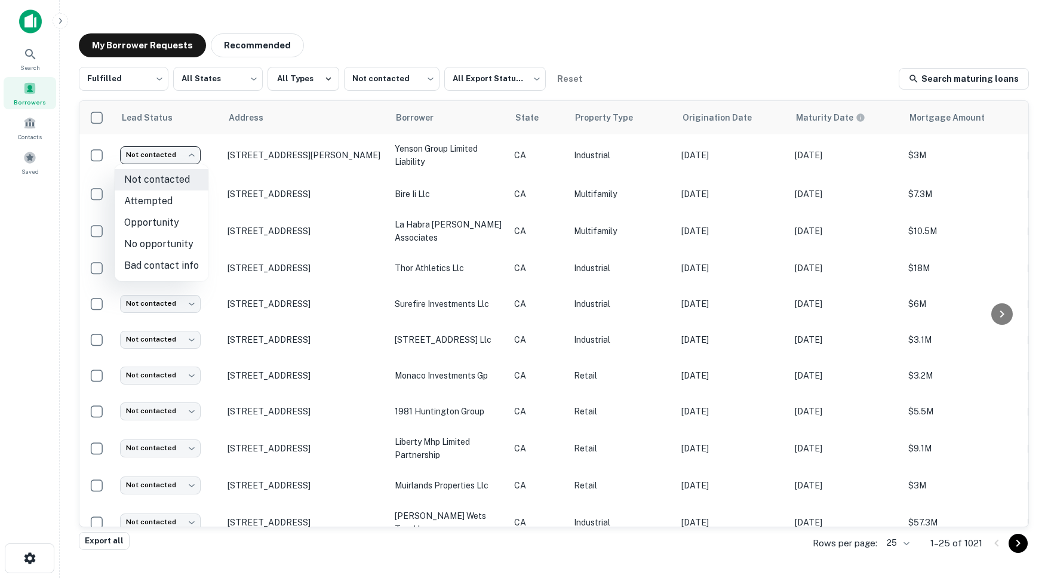
click at [168, 205] on li "Attempted" at bounding box center [162, 200] width 94 height 21
type input "*********"
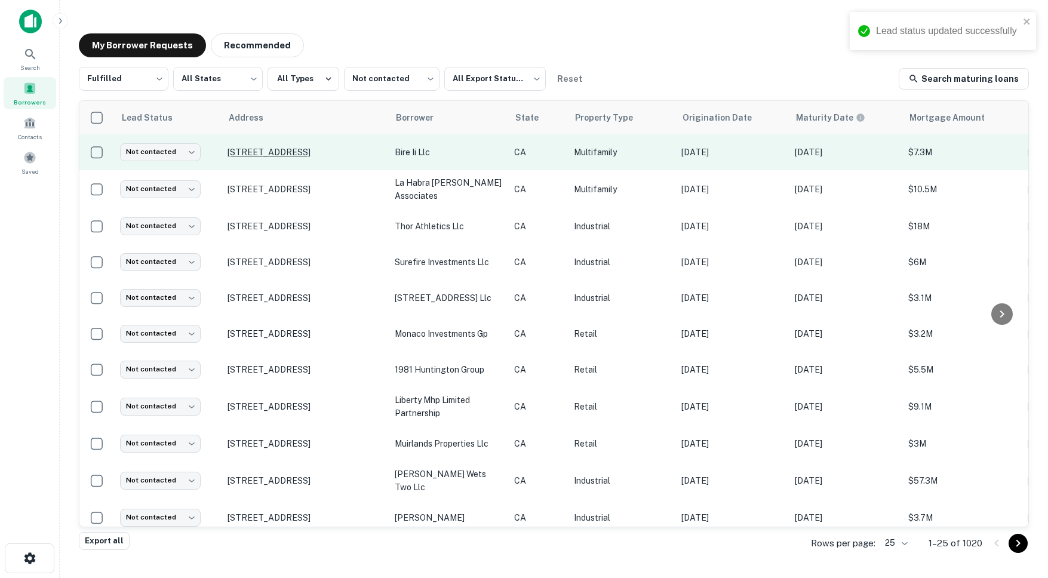
click at [248, 147] on p "[STREET_ADDRESS]" at bounding box center [304, 152] width 155 height 11
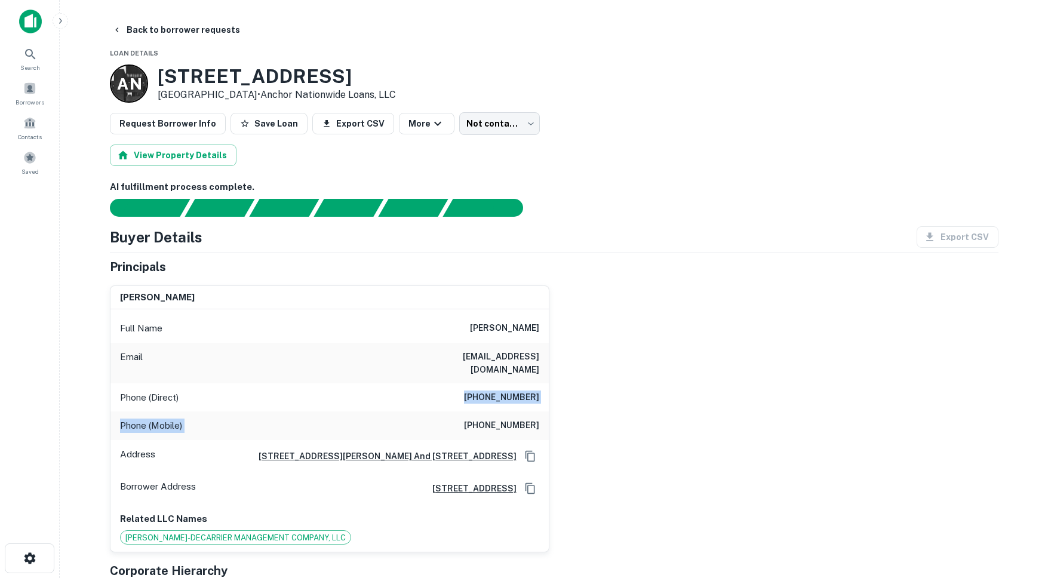
drag, startPoint x: 469, startPoint y: 383, endPoint x: 552, endPoint y: 401, distance: 84.8
click at [552, 401] on div "carmen solano-de carrier Full Name carmen solano-de carrier Email tucielo@hotma…" at bounding box center [549, 414] width 898 height 277
click at [516, 390] on h6 "(847) 755-0937" at bounding box center [501, 397] width 75 height 14
click at [525, 390] on h6 "(847) 755-0937" at bounding box center [501, 397] width 75 height 14
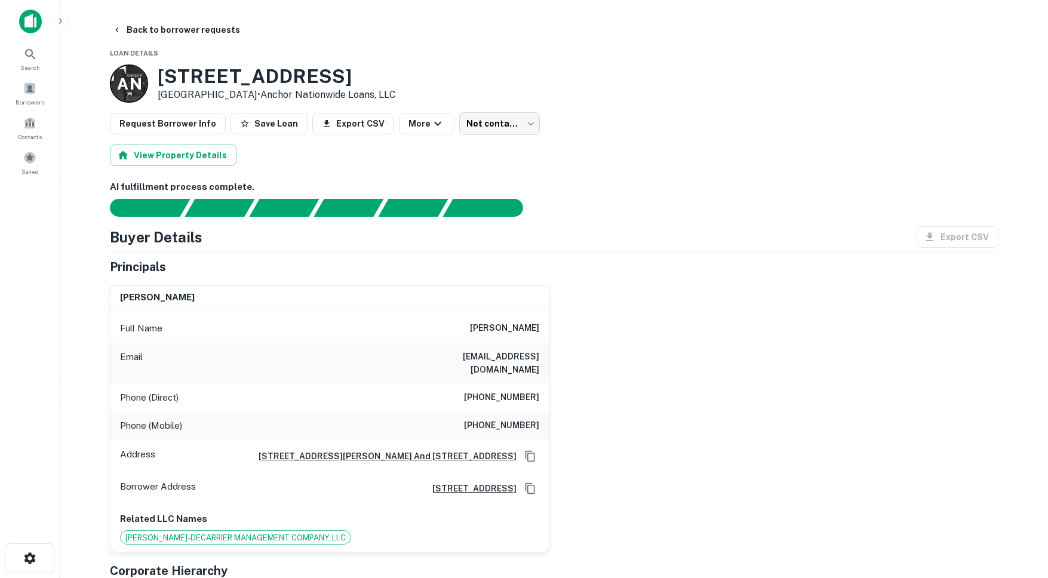
click at [532, 390] on h6 "(847) 755-0937" at bounding box center [501, 397] width 75 height 14
drag, startPoint x: 535, startPoint y: 387, endPoint x: 464, endPoint y: 383, distance: 71.2
click at [464, 383] on div "Phone (Direct) (847) 755-0937" at bounding box center [329, 397] width 438 height 29
click at [475, 422] on div "Phone (Mobile) (847) 858-1928" at bounding box center [329, 425] width 438 height 29
drag, startPoint x: 468, startPoint y: 407, endPoint x: 541, endPoint y: 410, distance: 72.9
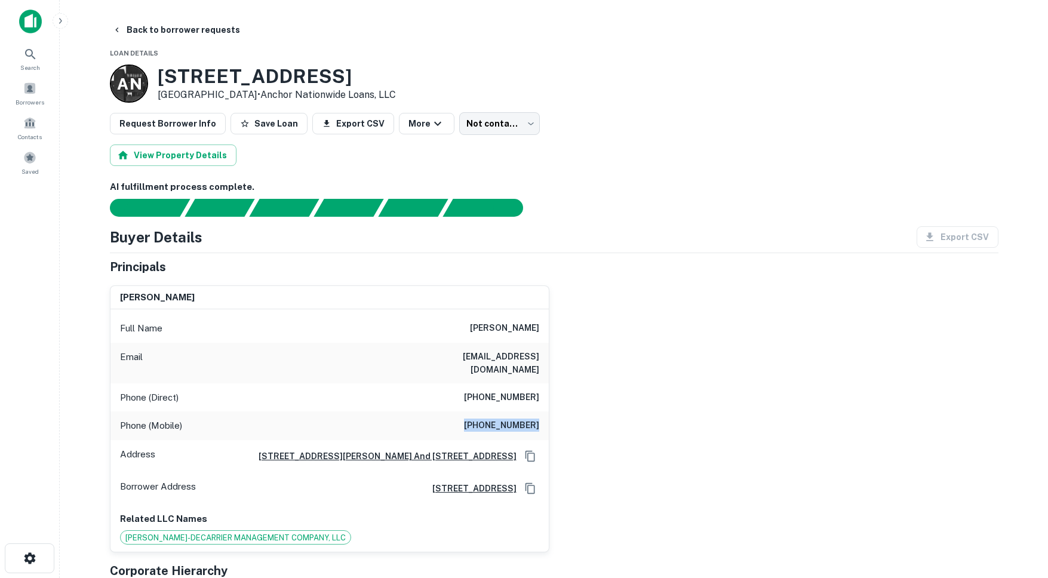
click at [541, 411] on div "Phone (Mobile) (847) 858-1928" at bounding box center [329, 425] width 438 height 29
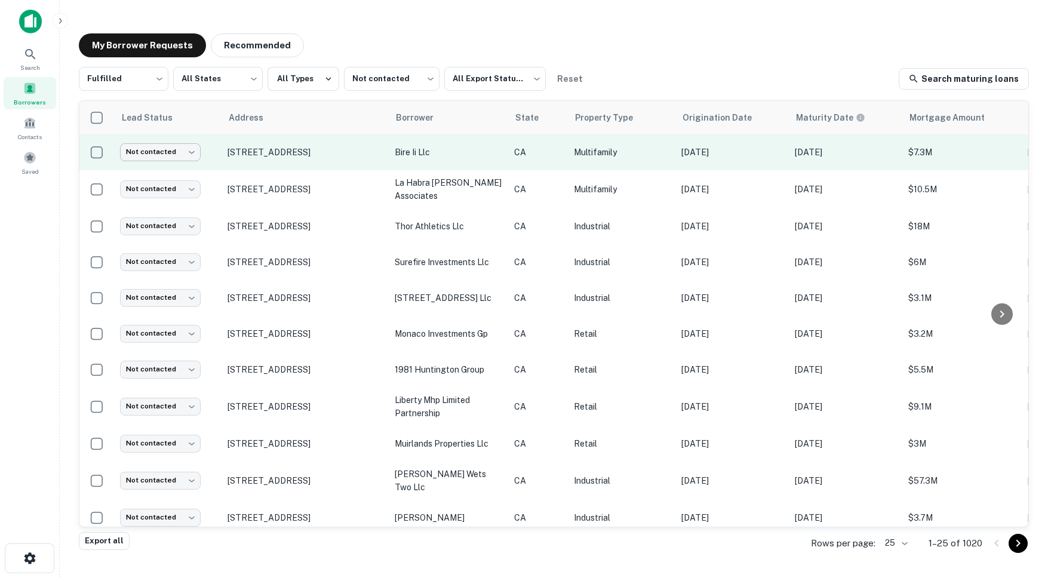
click at [178, 149] on body "Search Borrowers Contacts Saved My Borrower Requests Recommended Fulfilled ****…" at bounding box center [524, 289] width 1048 height 578
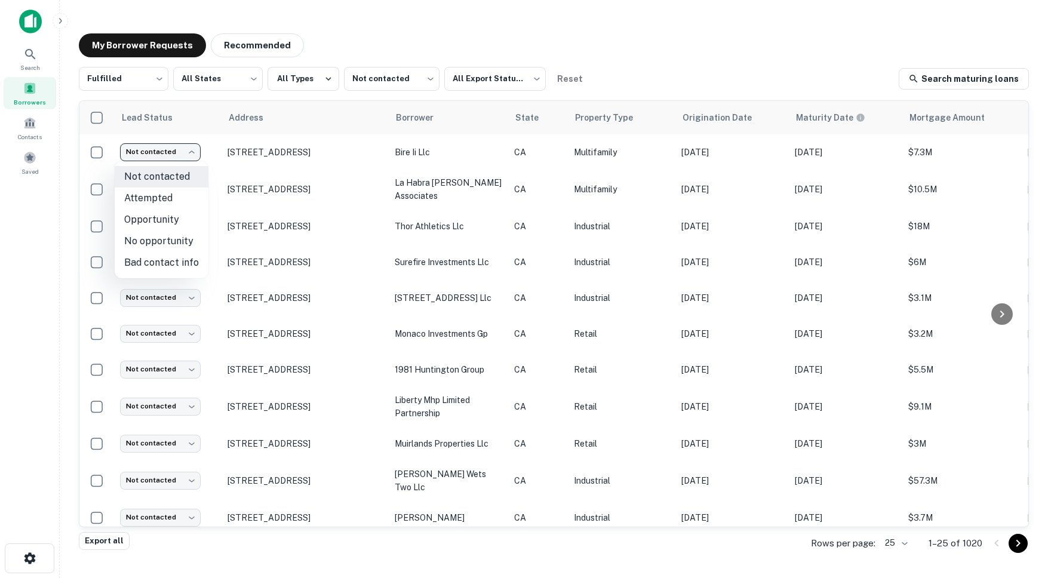
click at [152, 197] on li "Attempted" at bounding box center [162, 197] width 94 height 21
type input "*********"
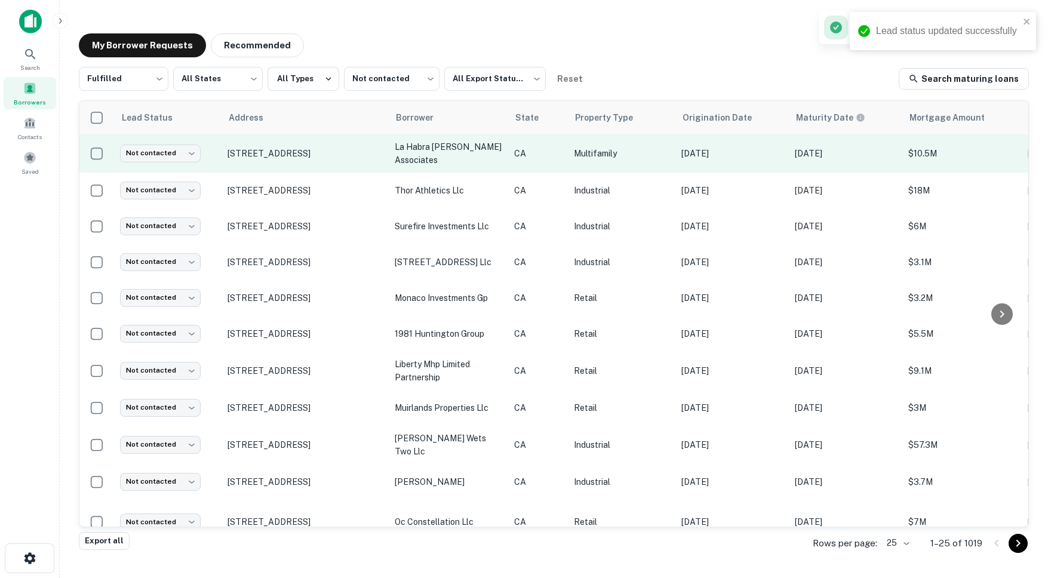
click at [322, 167] on td "[STREET_ADDRESS]" at bounding box center [304, 153] width 167 height 38
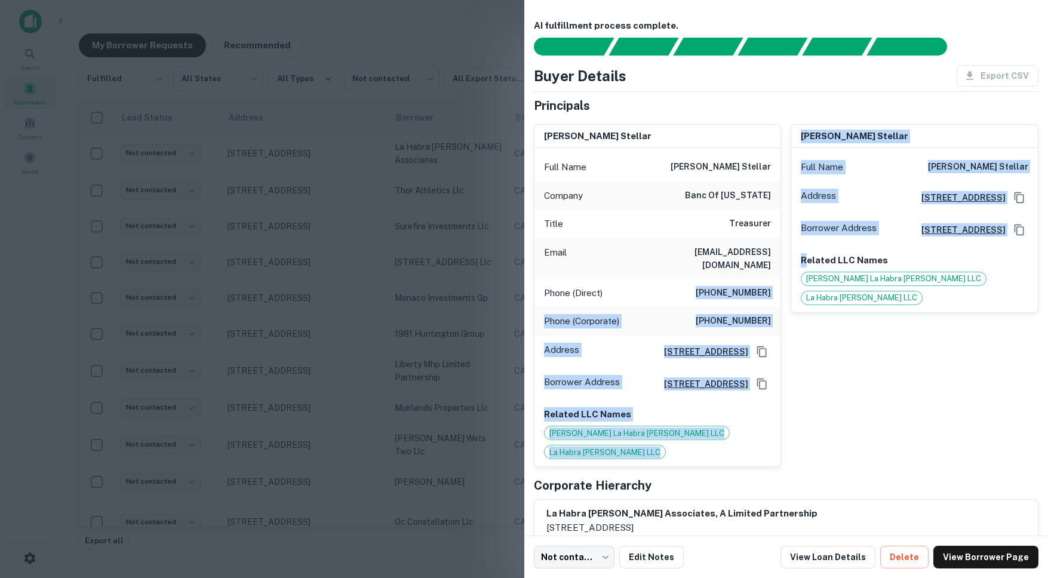
drag, startPoint x: 722, startPoint y: 281, endPoint x: 807, endPoint y: 285, distance: 85.5
click at [807, 285] on div "tom stellar Full Name tom stellar Company banc of california Title Treasurer Em…" at bounding box center [781, 291] width 515 height 353
click at [761, 288] on div "Phone (Direct) (714) 438-2672" at bounding box center [657, 293] width 247 height 29
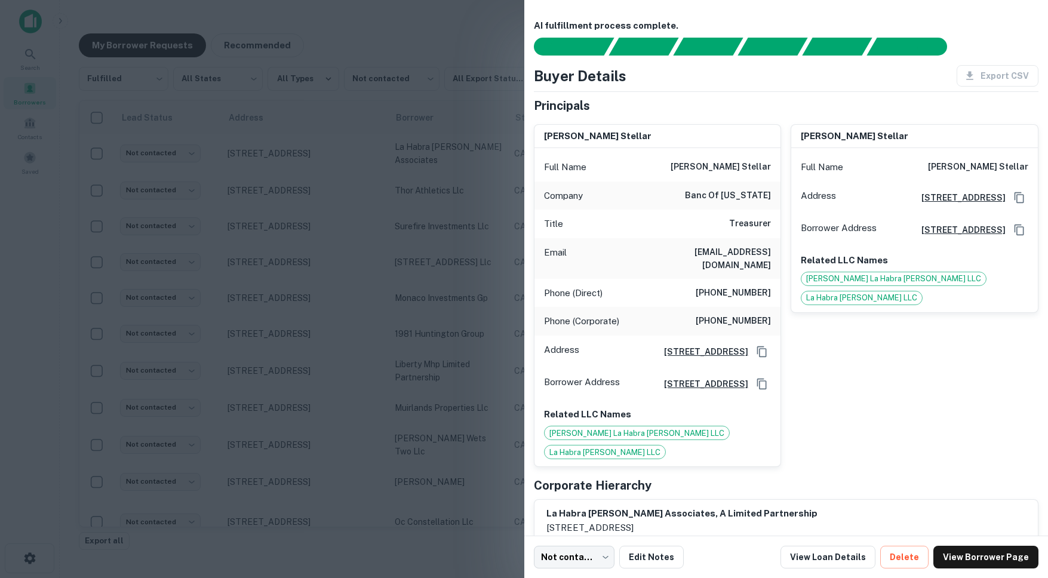
click at [749, 286] on h6 "(714) 438-2672" at bounding box center [732, 293] width 75 height 14
drag, startPoint x: 707, startPoint y: 306, endPoint x: 774, endPoint y: 307, distance: 67.5
click at [774, 307] on div "Phone (Corporate) (855) 361-2262" at bounding box center [657, 321] width 247 height 29
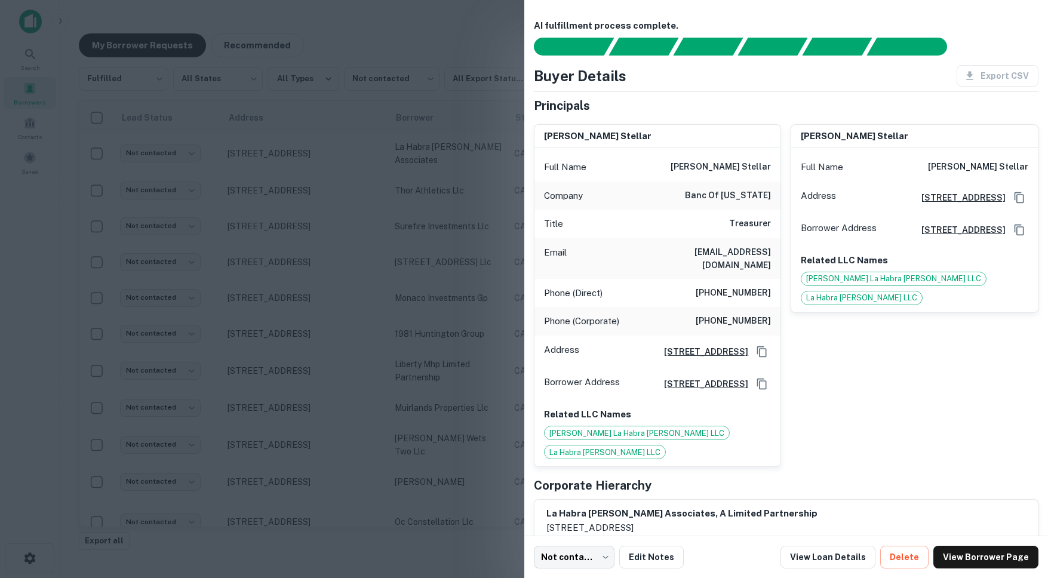
click at [399, 363] on div at bounding box center [524, 289] width 1048 height 578
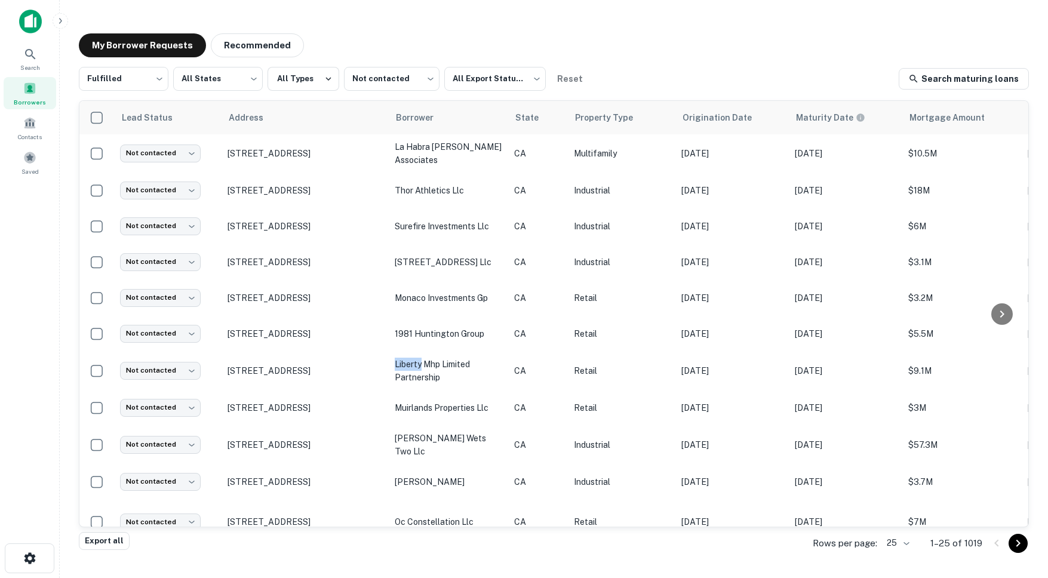
click at [399, 363] on p "liberty mhp limited partnership" at bounding box center [448, 371] width 107 height 26
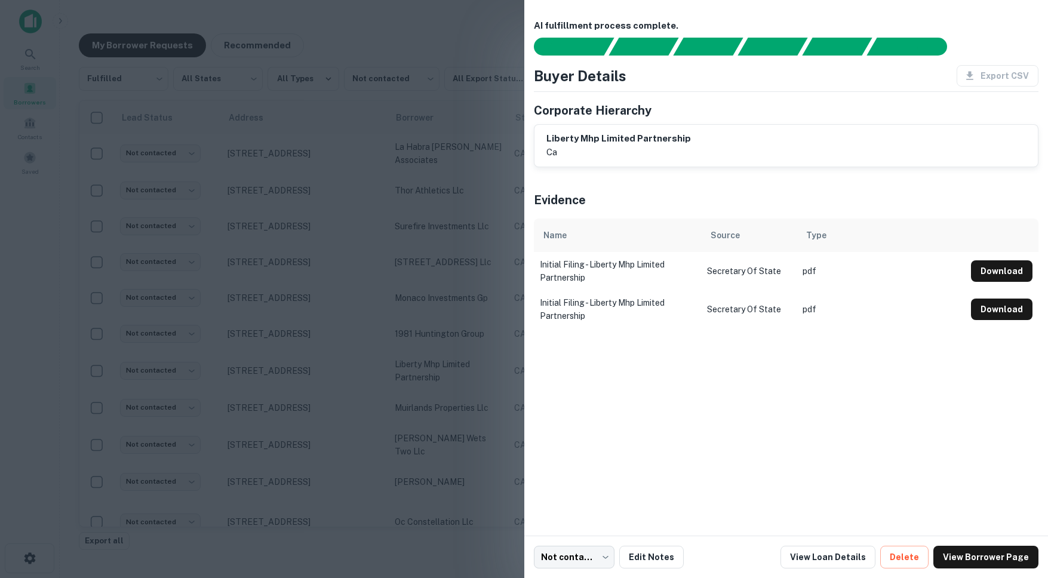
click at [361, 310] on div at bounding box center [524, 289] width 1048 height 578
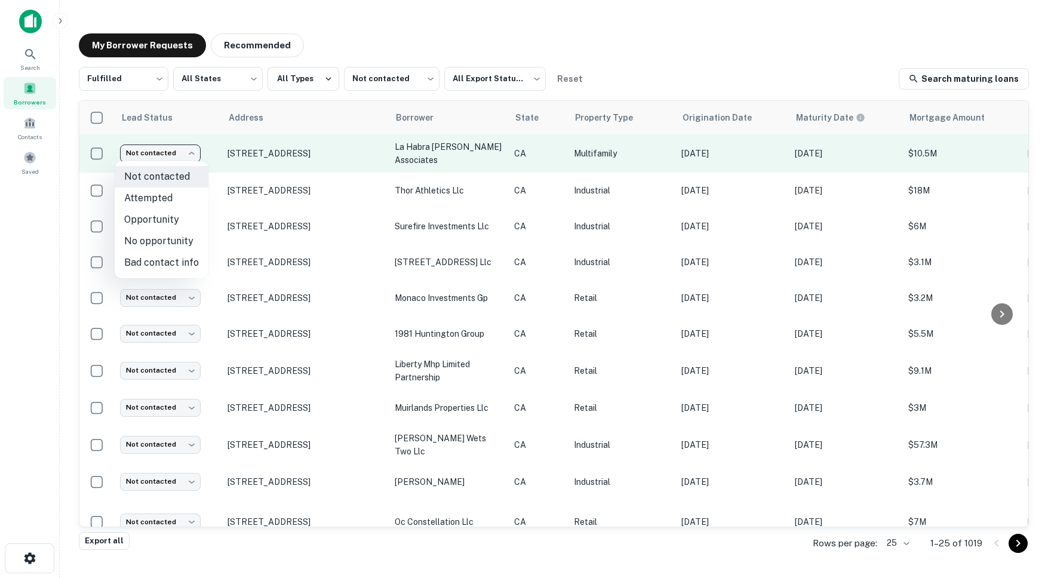
click at [171, 150] on body "Search Borrowers Contacts Saved My Borrower Requests Recommended Fulfilled ****…" at bounding box center [524, 289] width 1048 height 578
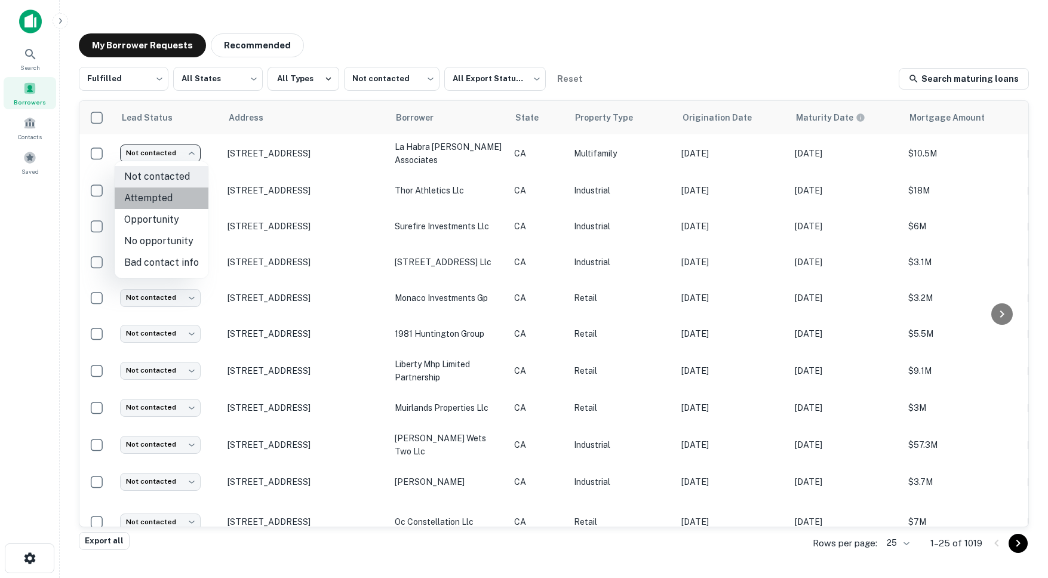
click at [174, 198] on li "Attempted" at bounding box center [162, 197] width 94 height 21
type input "*********"
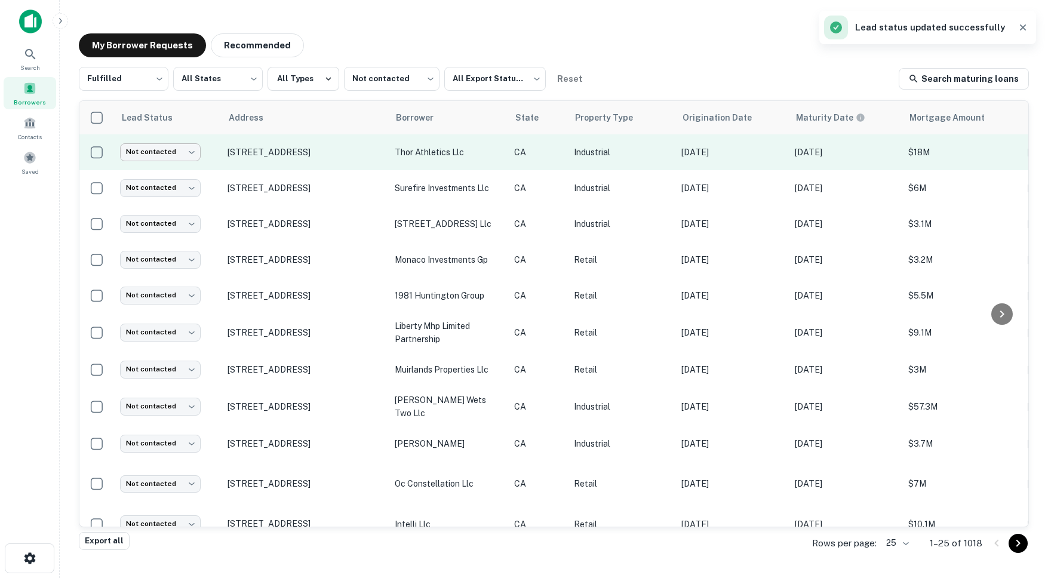
click at [164, 151] on body "Lead status updated successfully Search Borrowers Contacts Saved My Borrower Re…" at bounding box center [524, 289] width 1048 height 578
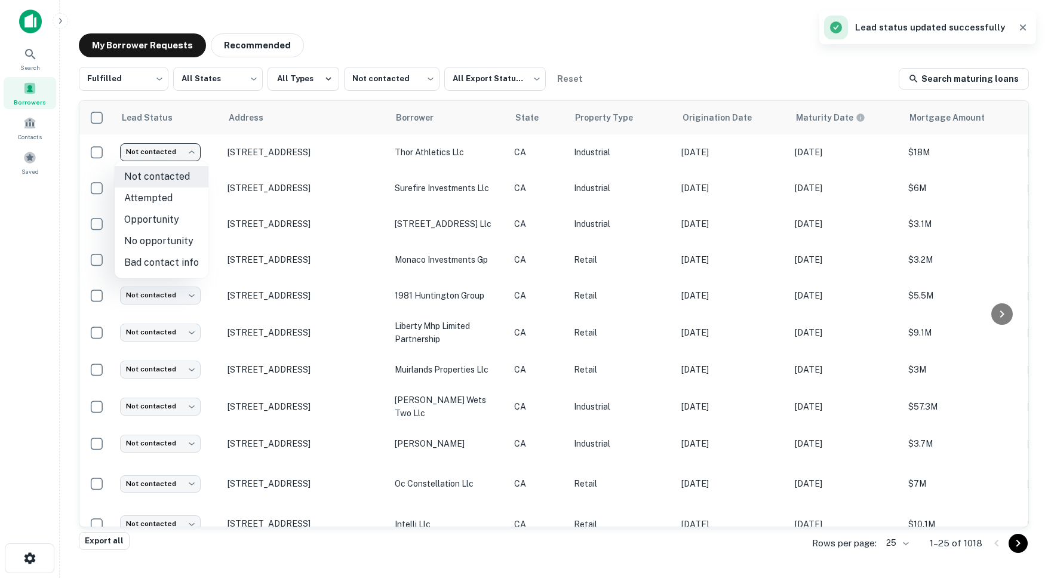
click at [298, 173] on div at bounding box center [524, 289] width 1048 height 578
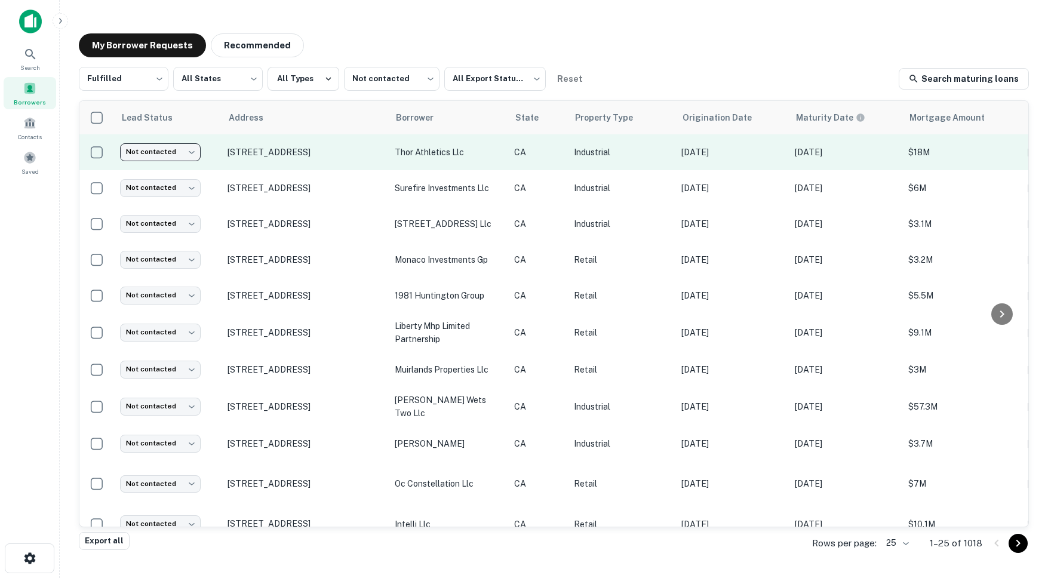
click at [372, 165] on td "[STREET_ADDRESS]" at bounding box center [304, 152] width 167 height 36
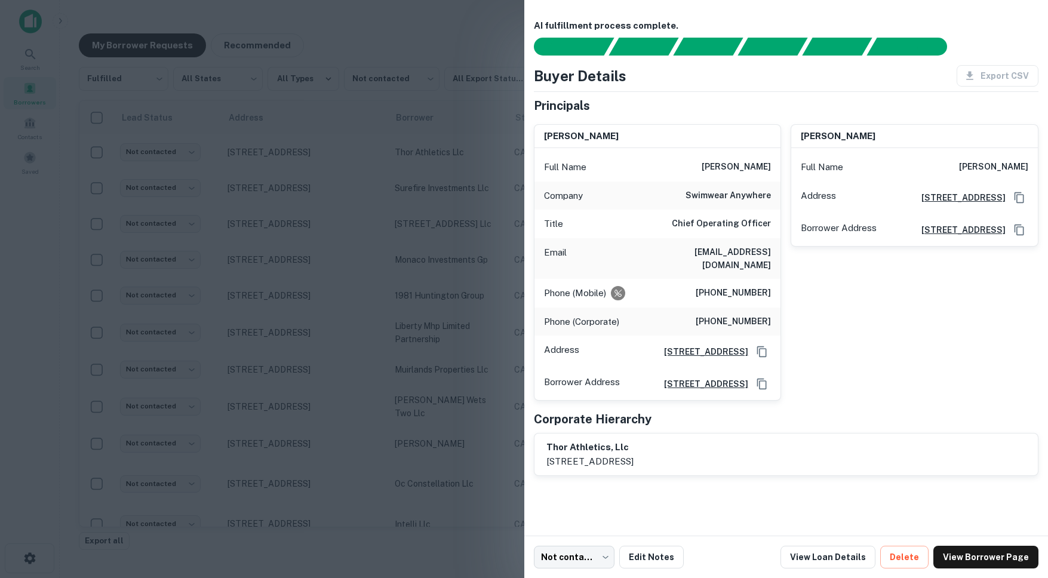
click at [717, 286] on h6 "(516) 380-0454" at bounding box center [732, 293] width 75 height 14
click at [346, 220] on div at bounding box center [524, 289] width 1048 height 578
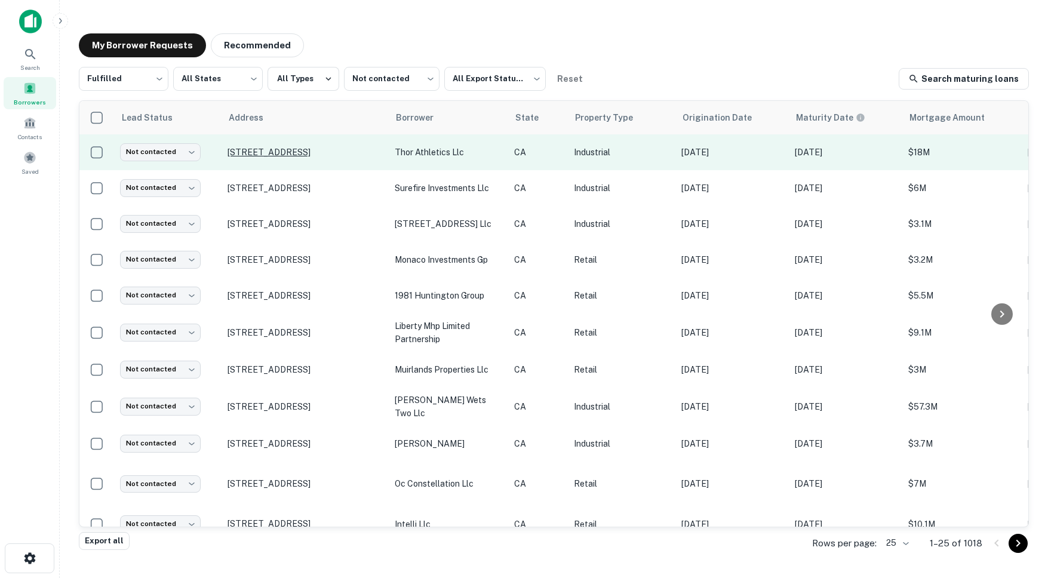
click at [297, 155] on p "[STREET_ADDRESS]" at bounding box center [304, 152] width 155 height 11
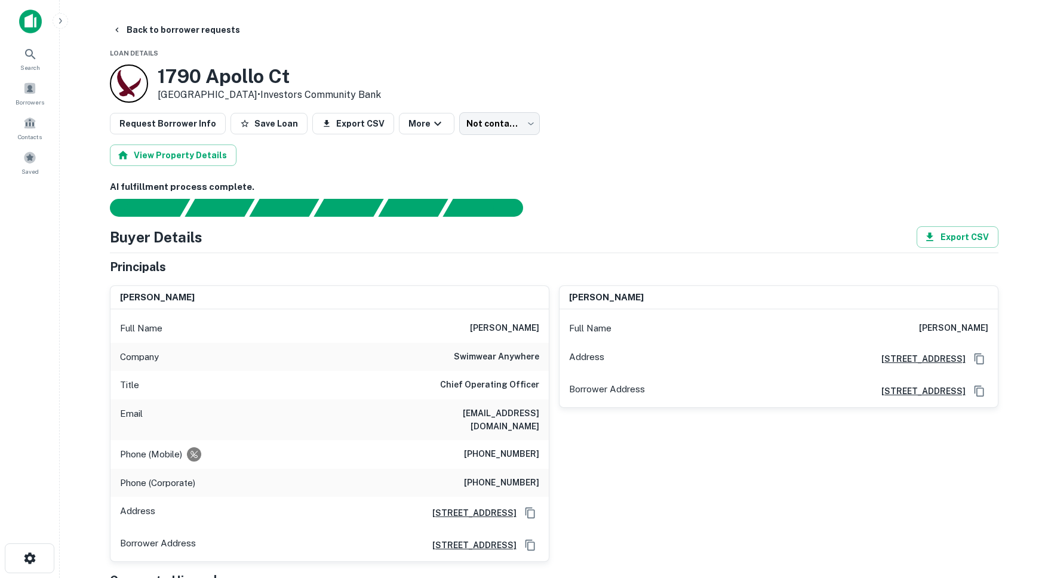
click at [401, 359] on div "Company swimwear anywhere" at bounding box center [329, 357] width 438 height 29
drag, startPoint x: 474, startPoint y: 469, endPoint x: 541, endPoint y: 469, distance: 66.9
click at [541, 469] on div "Phone (Corporate) (631) 420-1400" at bounding box center [329, 483] width 438 height 29
drag, startPoint x: 530, startPoint y: 414, endPoint x: 444, endPoint y: 412, distance: 86.6
click at [444, 412] on h6 "jdilorenzo@swimwearanywhere.com" at bounding box center [467, 420] width 143 height 26
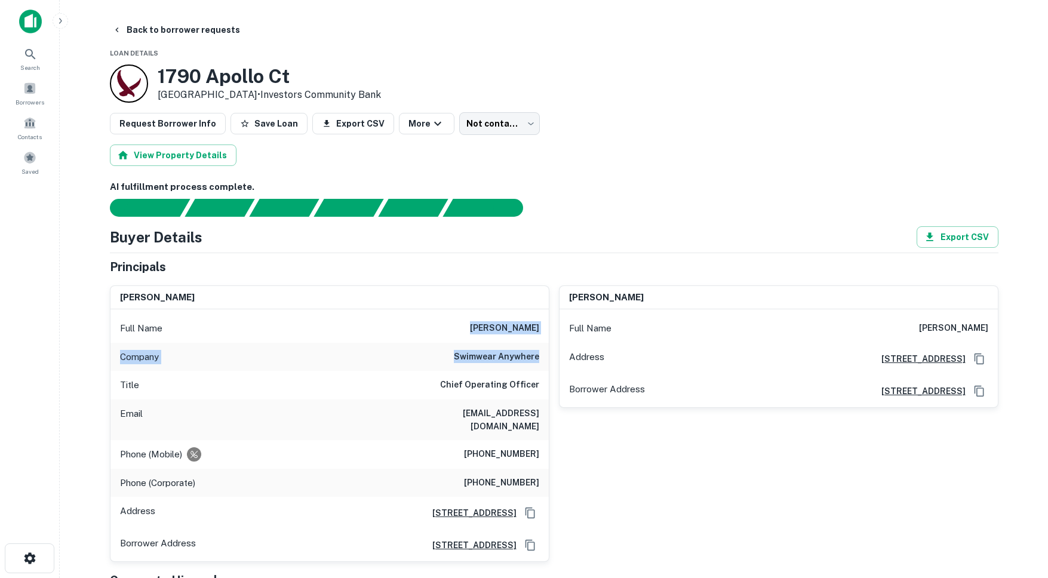
drag, startPoint x: 467, startPoint y: 328, endPoint x: 540, endPoint y: 355, distance: 76.9
click at [540, 355] on div "Full Name joseph dilorenzo Company swimwear anywhere Title Chief Operating Offi…" at bounding box center [329, 435] width 438 height 252
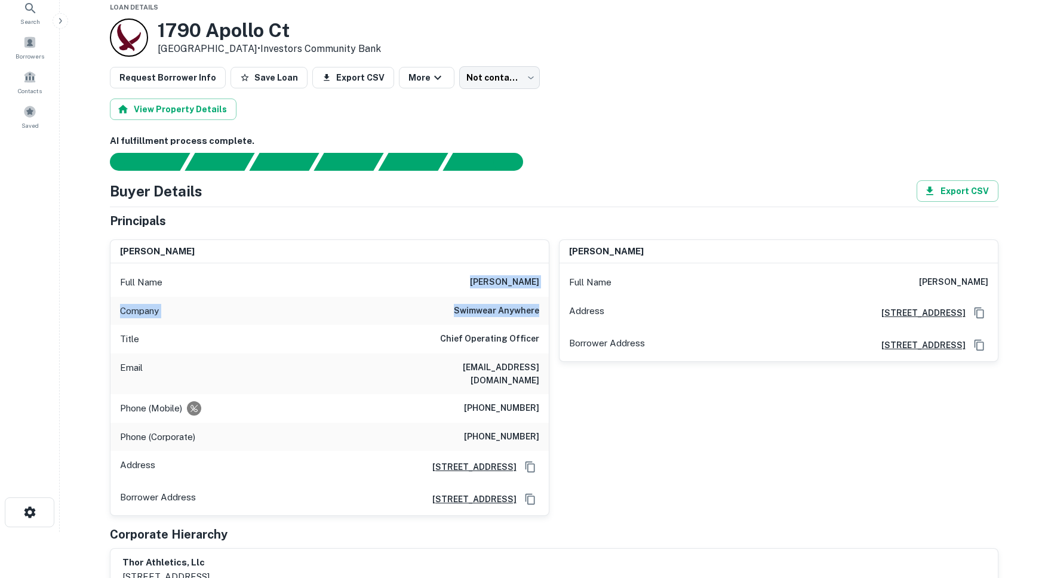
scroll to position [49, 0]
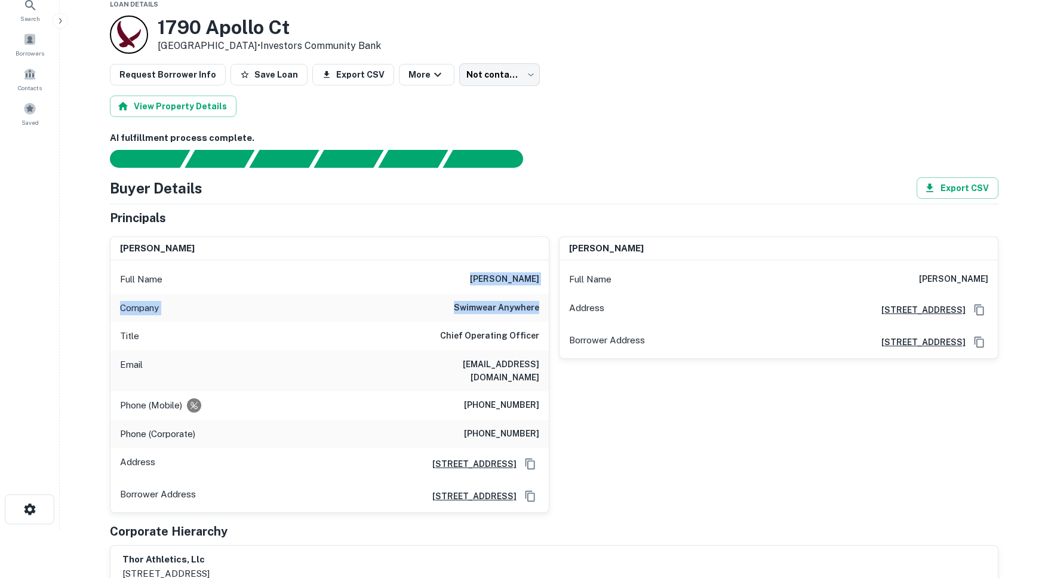
click at [476, 318] on div "Company swimwear anywhere" at bounding box center [329, 308] width 438 height 29
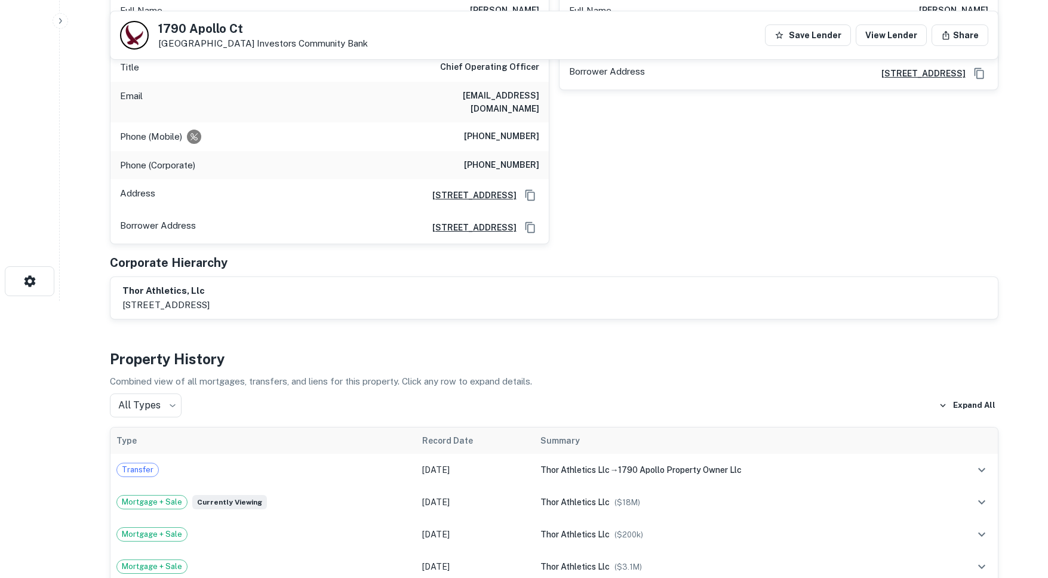
scroll to position [17, 0]
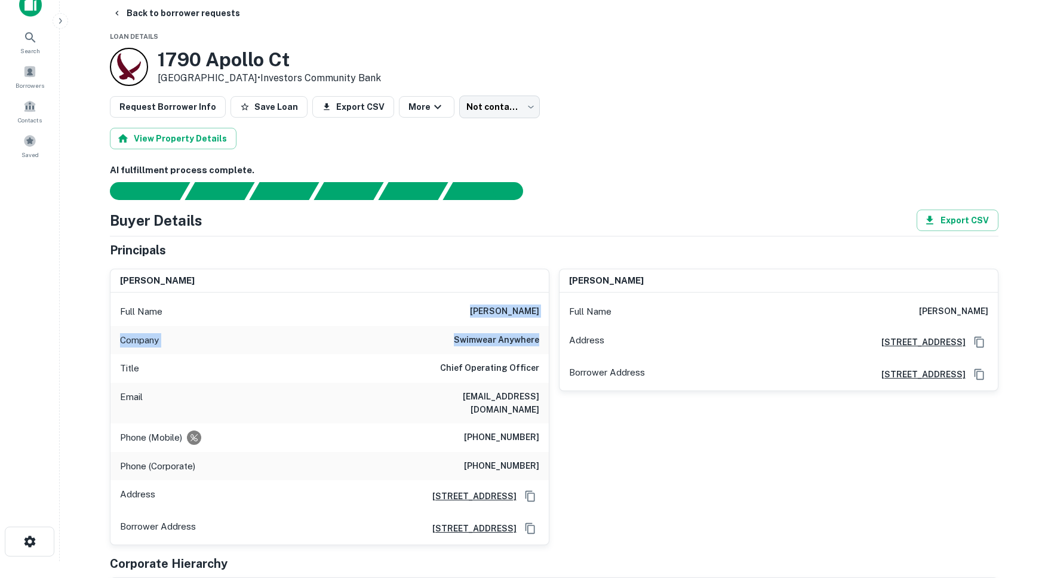
drag, startPoint x: 472, startPoint y: 315, endPoint x: 537, endPoint y: 337, distance: 69.3
click at [537, 337] on div "Full Name joseph dilorenzo Company swimwear anywhere Title Chief Operating Offi…" at bounding box center [329, 419] width 438 height 252
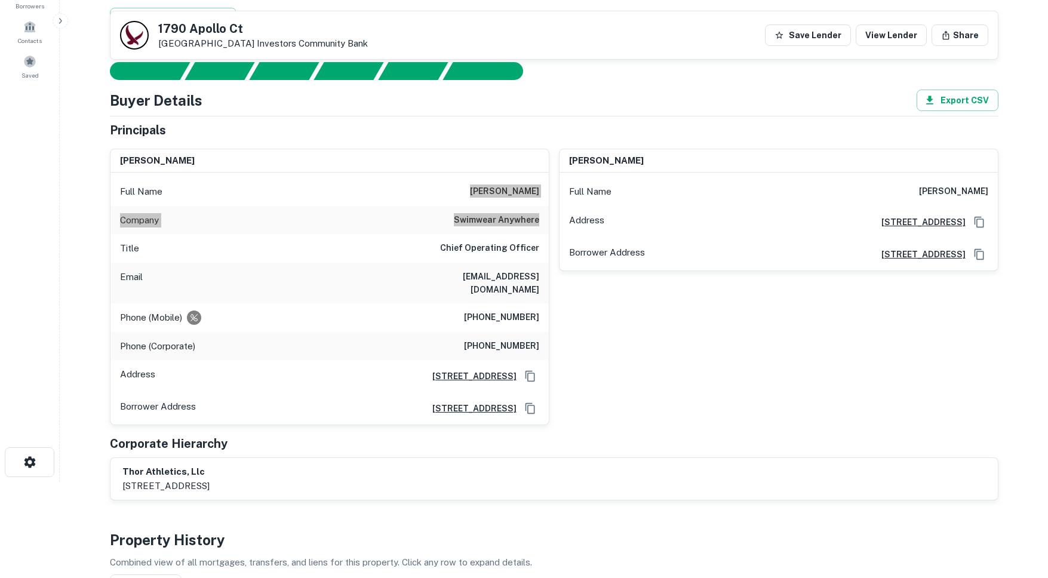
scroll to position [0, 0]
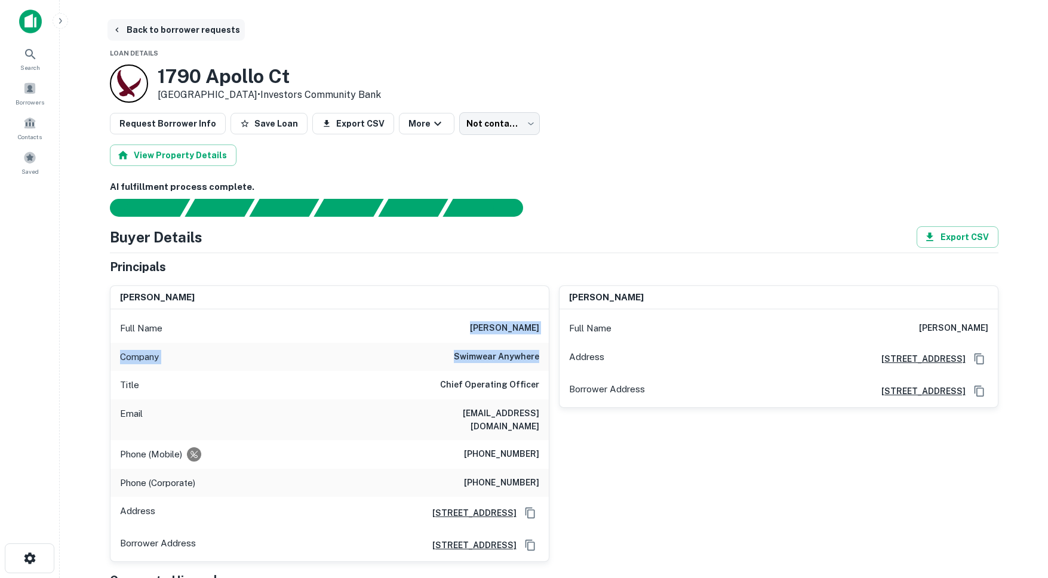
click at [121, 30] on icon "button" at bounding box center [117, 30] width 10 height 10
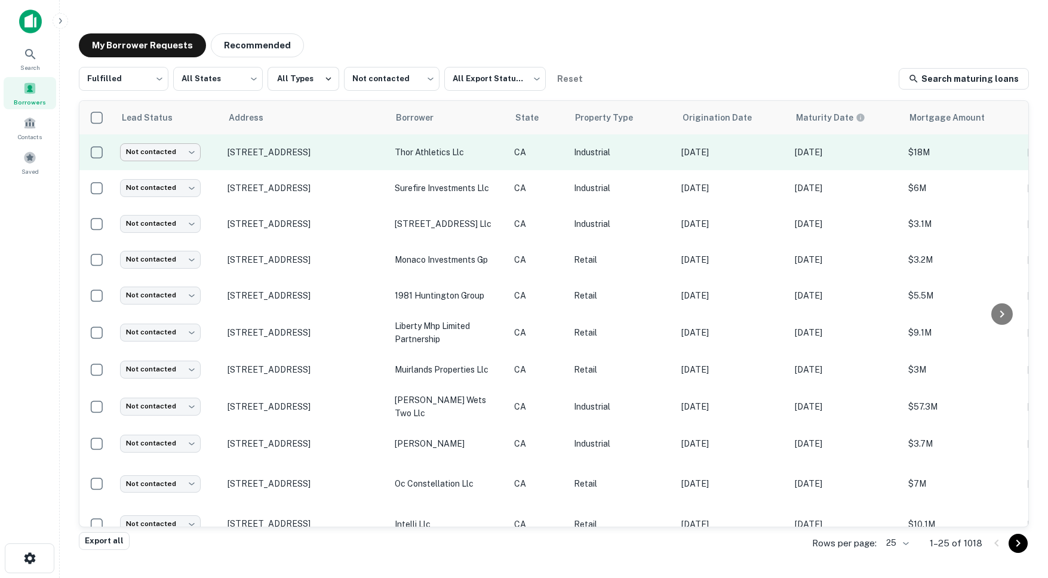
click at [171, 156] on body "Search Borrowers Contacts Saved My Borrower Requests Recommended Fulfilled ****…" at bounding box center [524, 289] width 1048 height 578
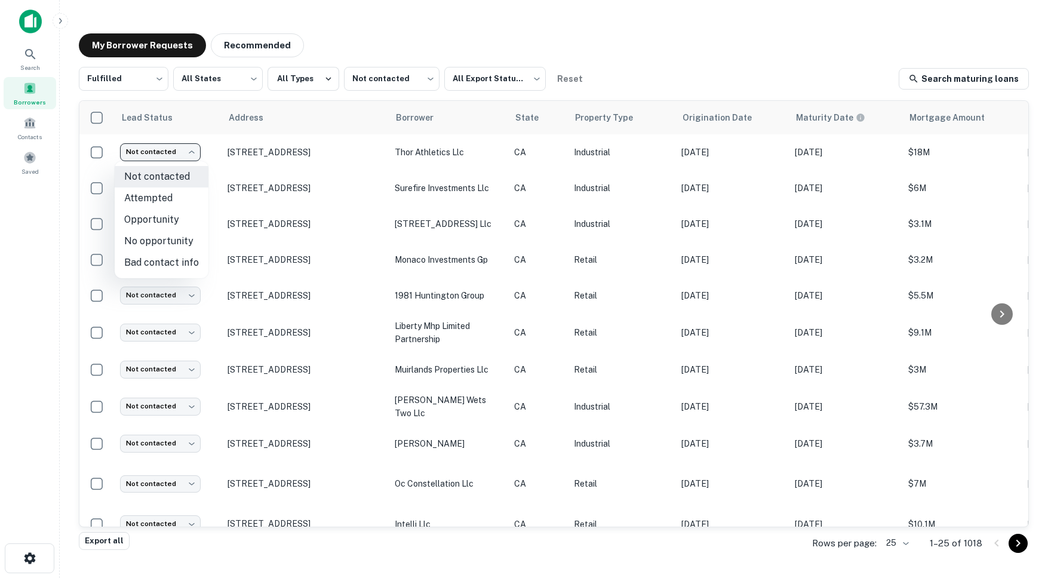
click at [164, 195] on li "Attempted" at bounding box center [162, 197] width 94 height 21
type input "*********"
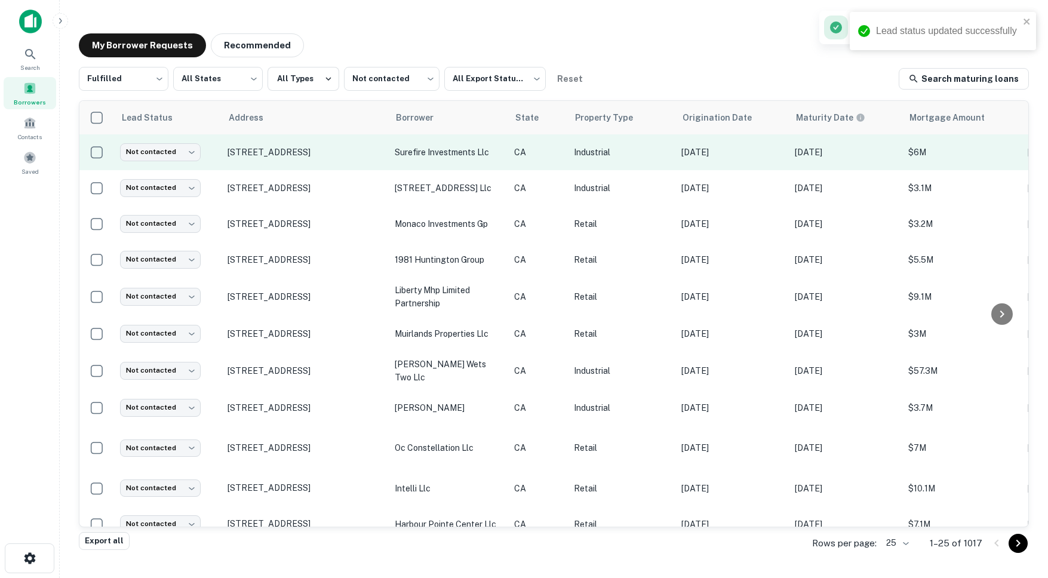
click at [238, 164] on td "[STREET_ADDRESS]" at bounding box center [304, 152] width 167 height 36
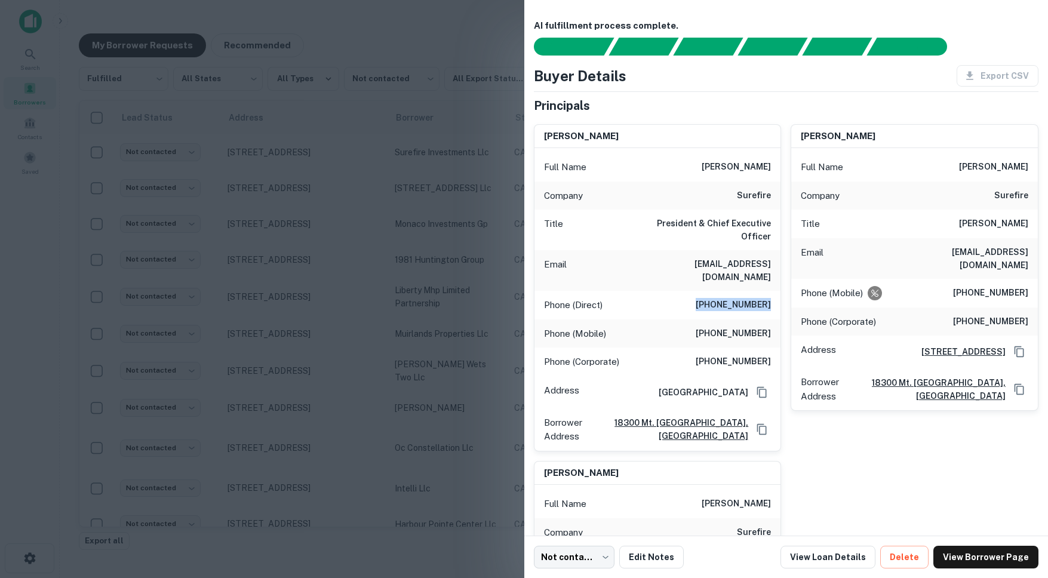
drag, startPoint x: 704, startPoint y: 282, endPoint x: 768, endPoint y: 283, distance: 64.5
click at [768, 298] on h6 "(867) 979-1343" at bounding box center [732, 305] width 75 height 14
click at [721, 327] on h6 "(949) 233-8044" at bounding box center [732, 334] width 75 height 14
click at [707, 327] on h6 "(949) 233-8044" at bounding box center [732, 334] width 75 height 14
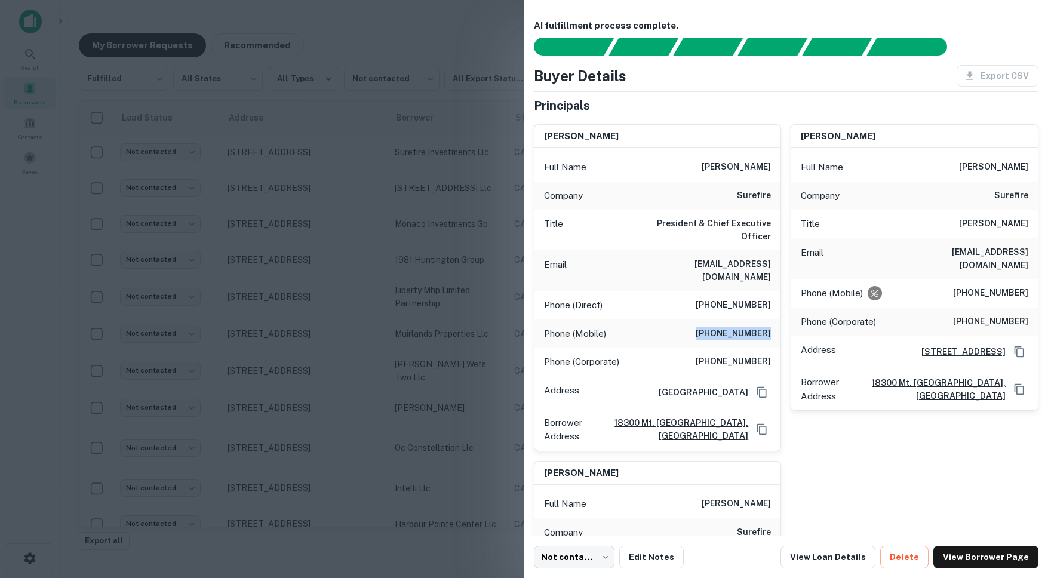
drag, startPoint x: 712, startPoint y: 309, endPoint x: 774, endPoint y: 308, distance: 62.1
click at [774, 319] on div "Phone (Mobile) (949) 233-8044" at bounding box center [657, 333] width 247 height 29
click at [346, 165] on div at bounding box center [524, 289] width 1048 height 578
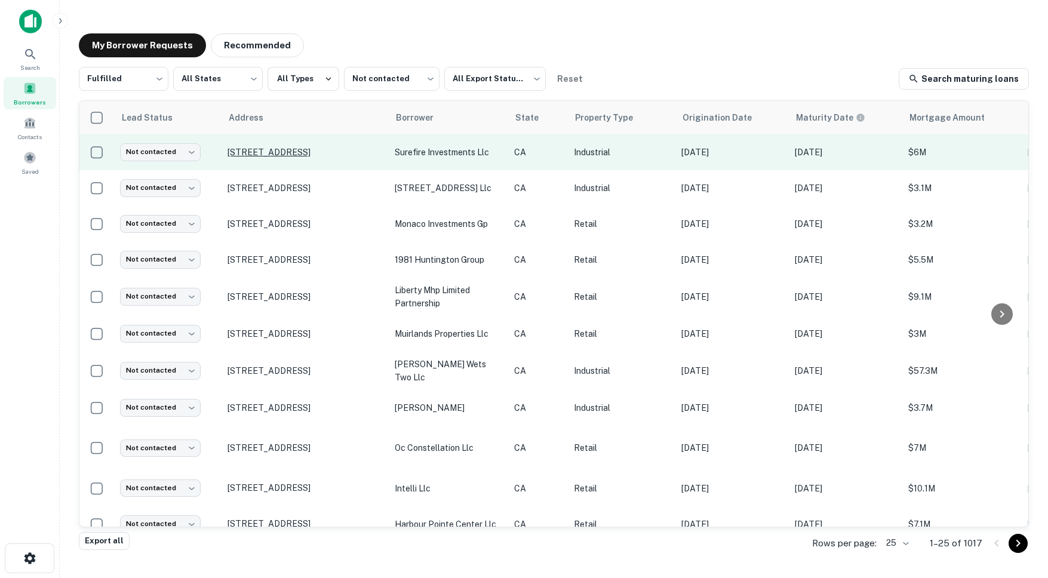
click at [288, 149] on p "[STREET_ADDRESS]" at bounding box center [304, 152] width 155 height 11
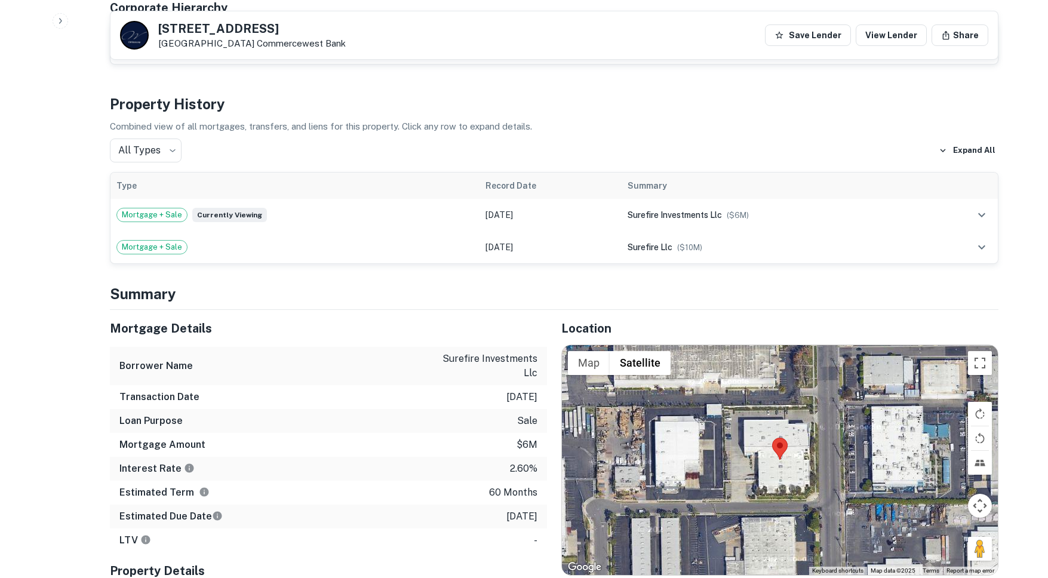
scroll to position [864, 0]
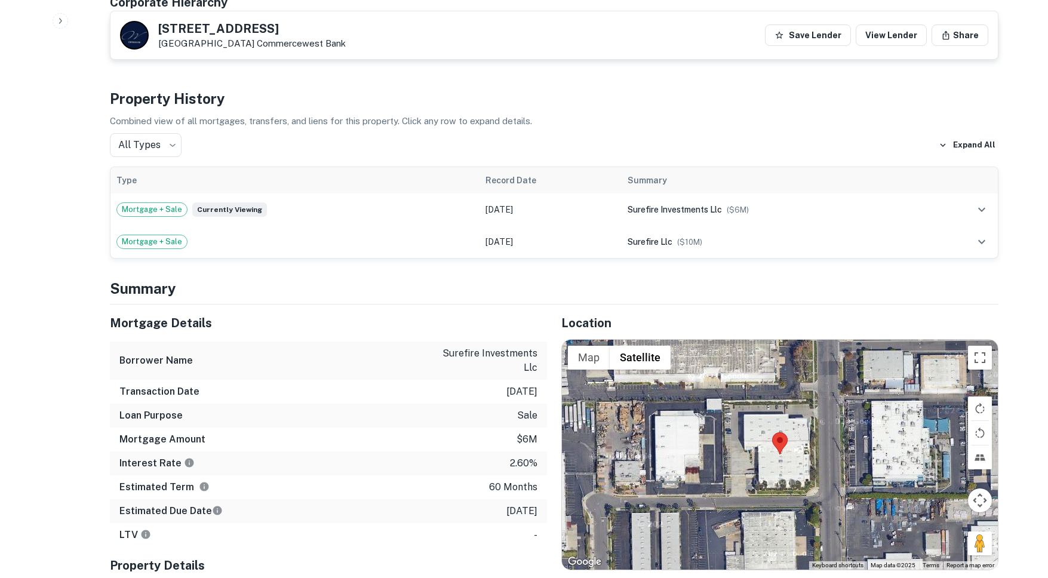
click at [559, 304] on div "Location ← Move left → Move right ↑ Move up ↓ Move down + Zoom in - Zoom out Ho…" at bounding box center [772, 491] width 451 height 375
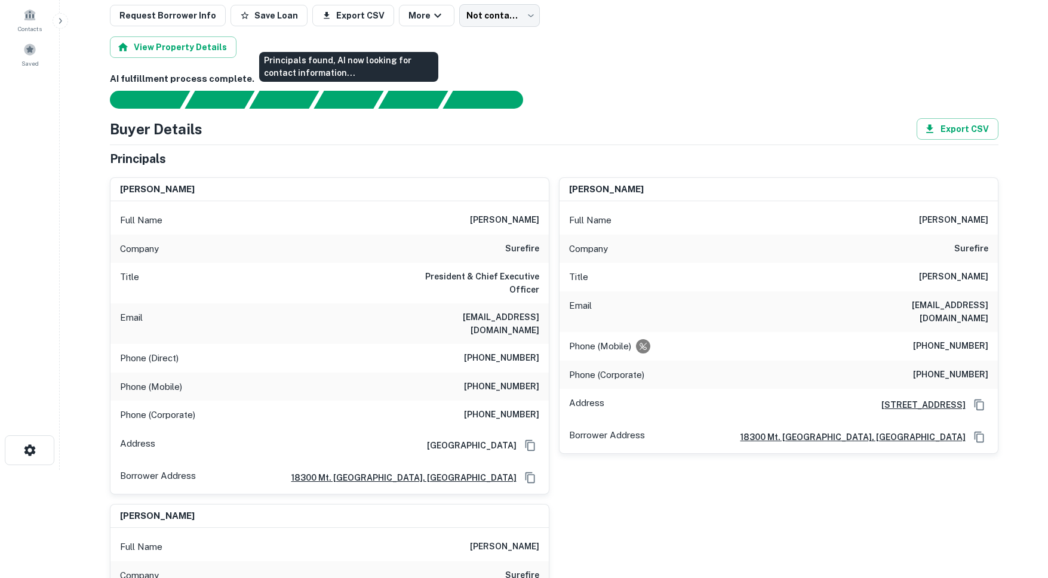
scroll to position [149, 0]
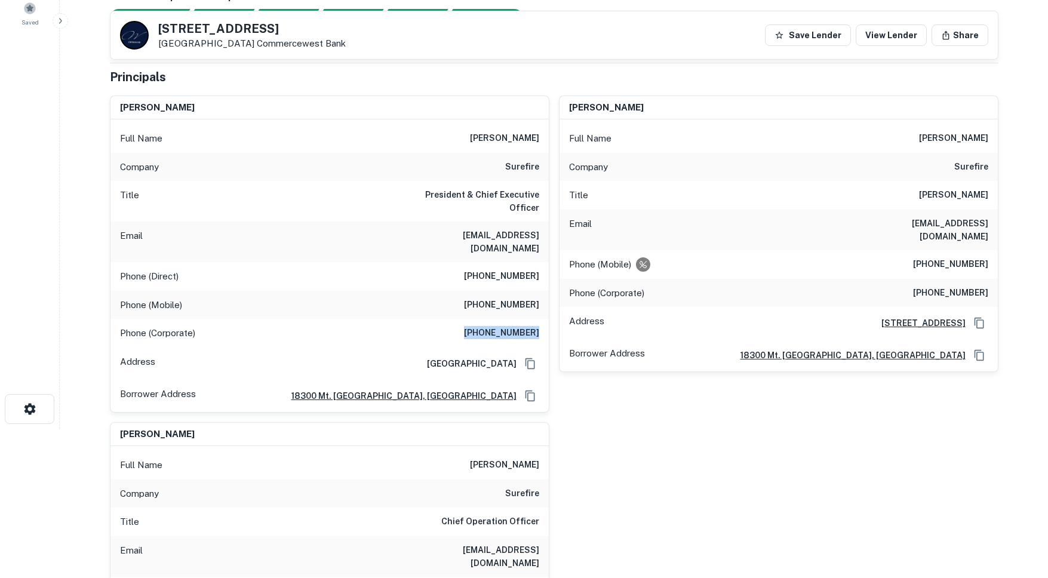
drag, startPoint x: 472, startPoint y: 307, endPoint x: 539, endPoint y: 306, distance: 67.5
click at [539, 319] on div "Phone (Corporate) (714) 545-9444" at bounding box center [329, 333] width 438 height 29
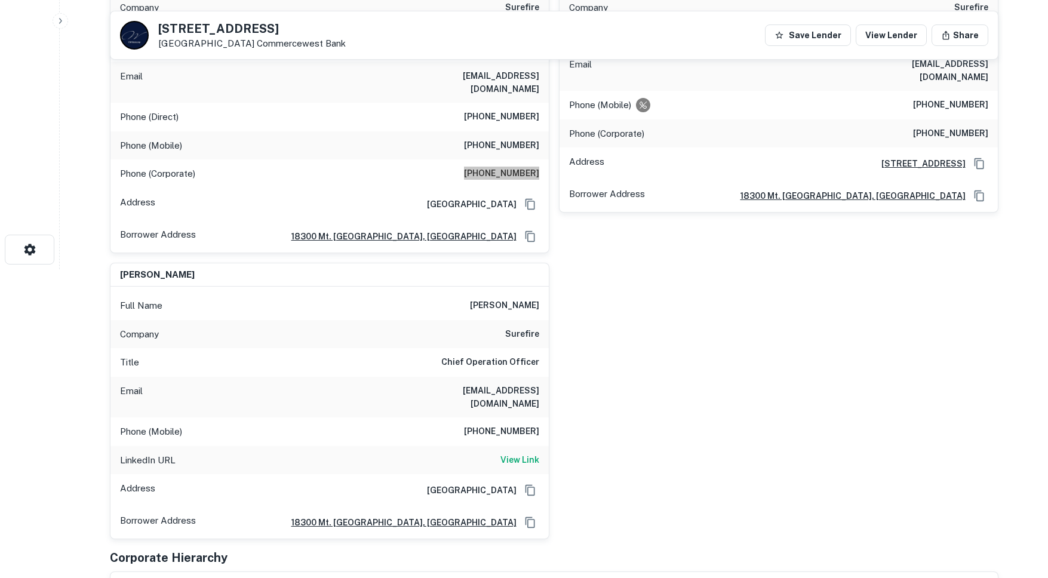
scroll to position [69, 0]
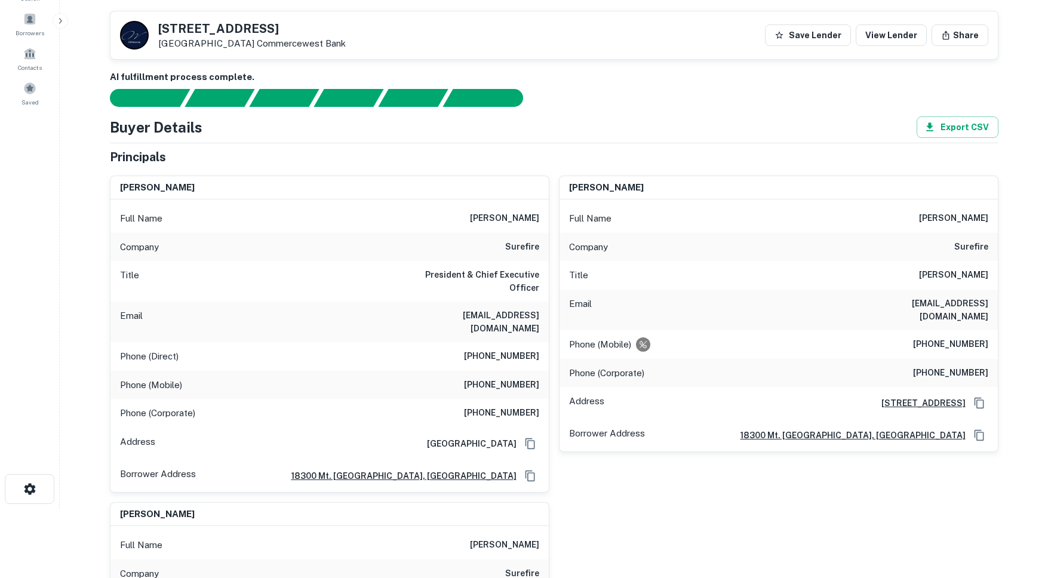
click at [642, 267] on div "Title Cao" at bounding box center [778, 275] width 438 height 29
drag, startPoint x: 935, startPoint y: 217, endPoint x: 993, endPoint y: 247, distance: 64.9
click at [993, 247] on div "Full Name joel d. smith Company surefire Title Cao Email jsmith@surefire.com Ph…" at bounding box center [778, 325] width 438 height 252
click at [909, 306] on h6 "jsmith@surefire.com" at bounding box center [916, 310] width 143 height 26
click at [921, 337] on h6 "(714) 742-8419" at bounding box center [950, 344] width 75 height 14
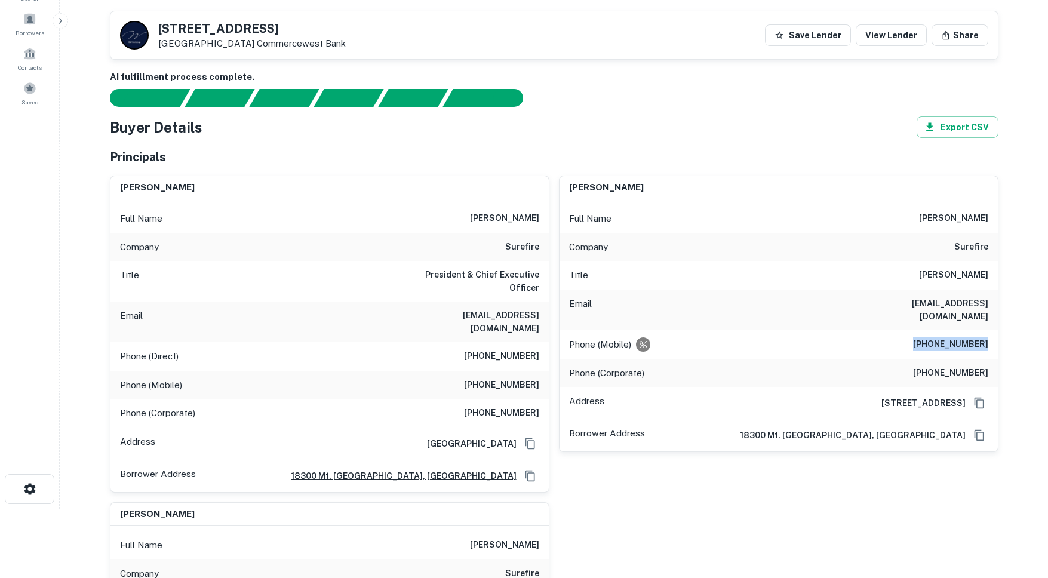
drag, startPoint x: 923, startPoint y: 330, endPoint x: 986, endPoint y: 326, distance: 62.8
click at [986, 337] on h6 "(714) 742-8419" at bounding box center [950, 344] width 75 height 14
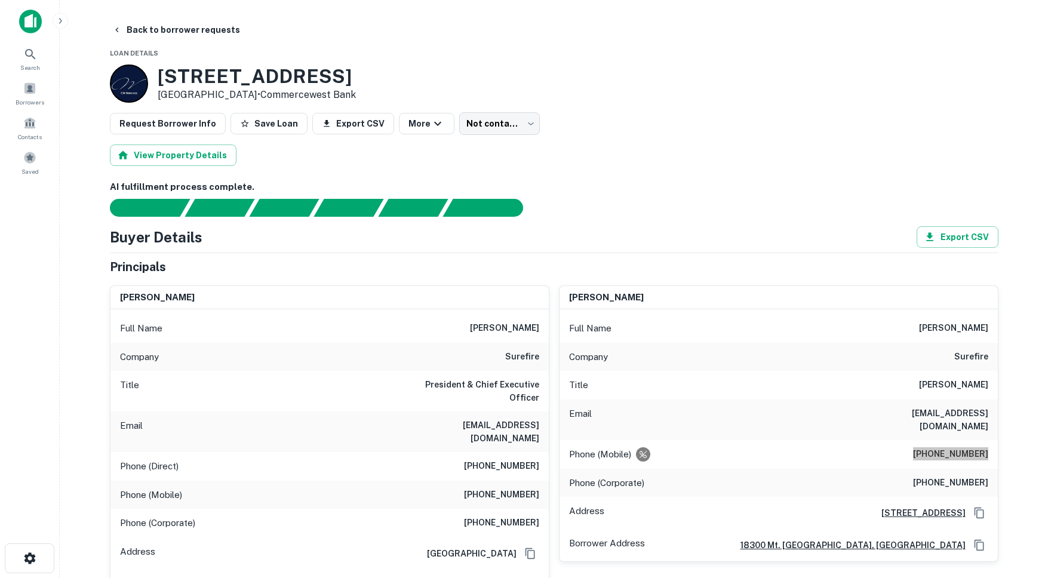
scroll to position [147, 0]
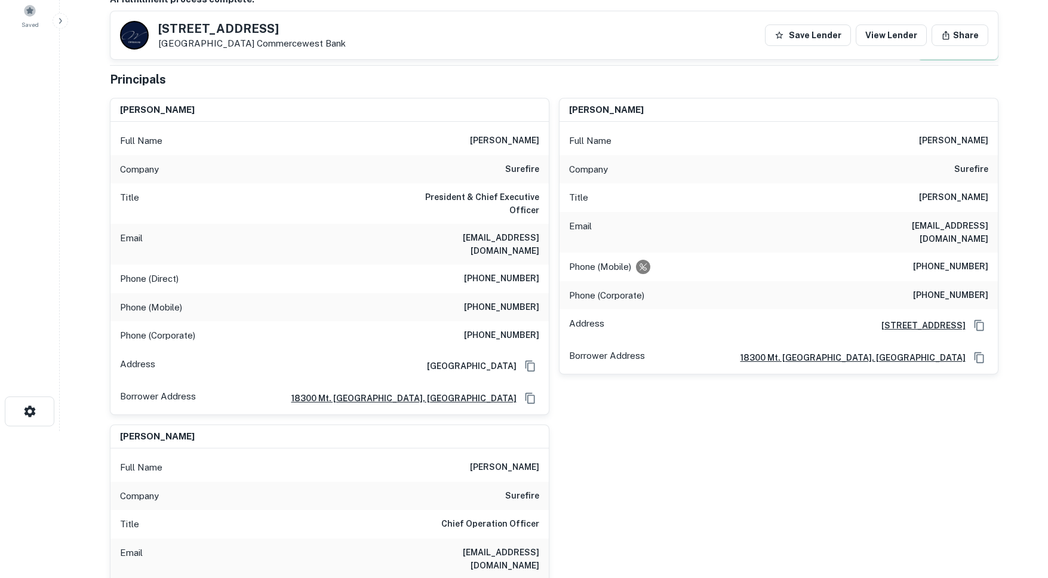
click at [940, 288] on h6 "(714) 545-9444" at bounding box center [950, 295] width 75 height 14
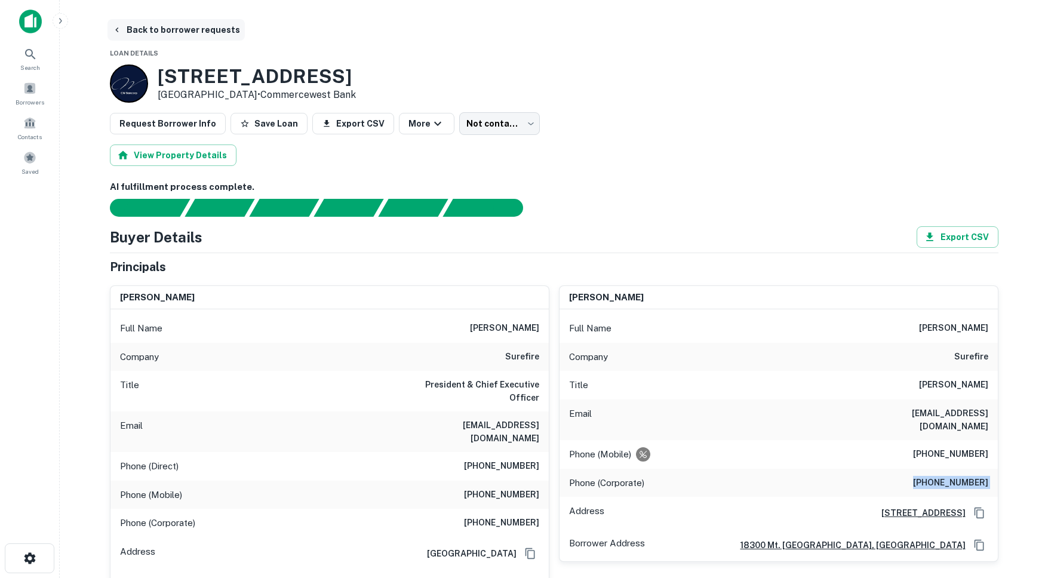
click at [174, 28] on button "Back to borrower requests" at bounding box center [175, 29] width 137 height 21
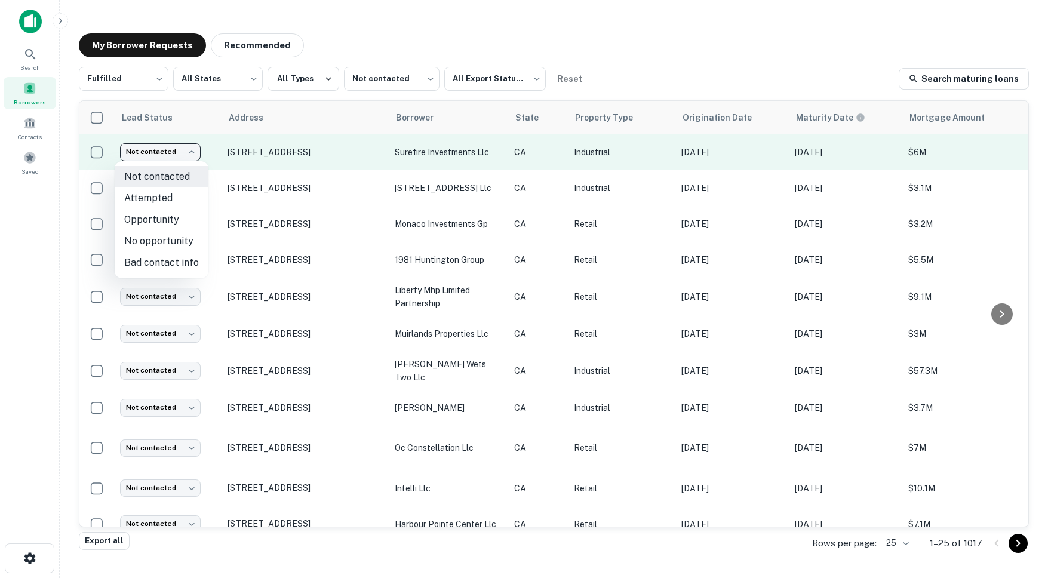
click at [157, 146] on body "Search Borrowers Contacts Saved My Borrower Requests Recommended Fulfilled ****…" at bounding box center [524, 289] width 1048 height 578
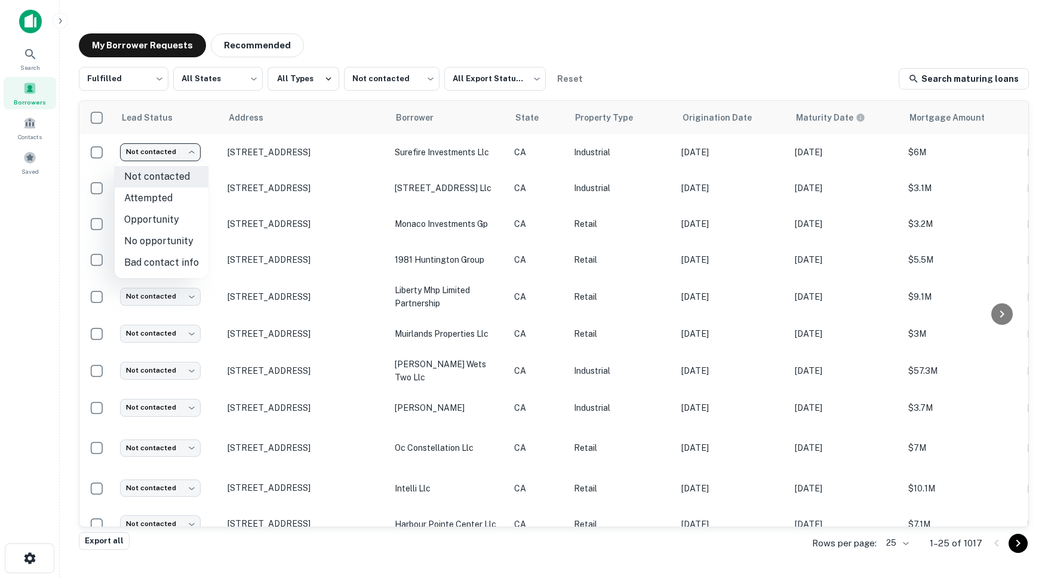
click at [165, 197] on li "Attempted" at bounding box center [162, 197] width 94 height 21
type input "*********"
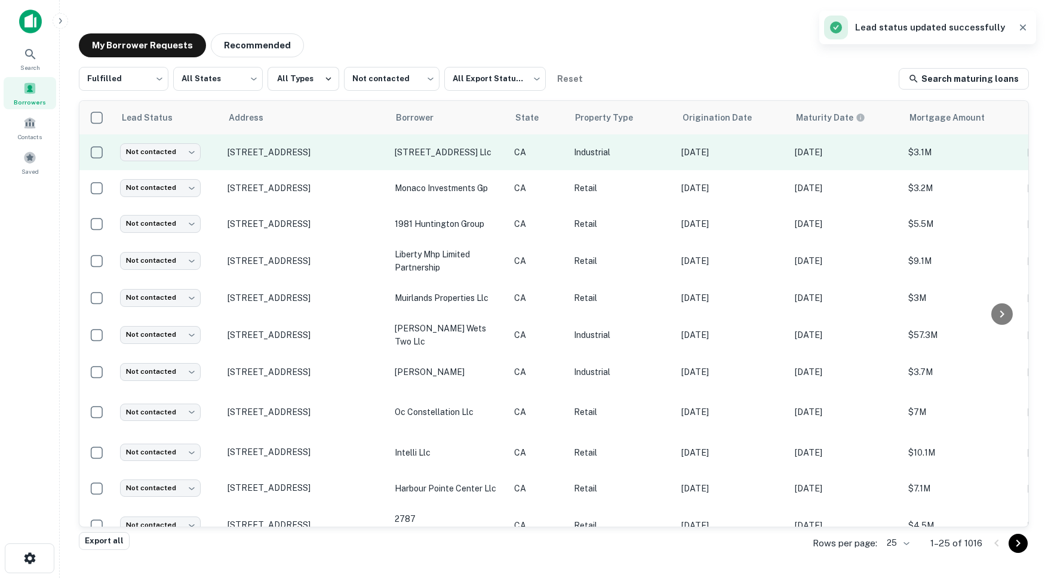
click at [347, 162] on td "[STREET_ADDRESS]" at bounding box center [304, 152] width 167 height 36
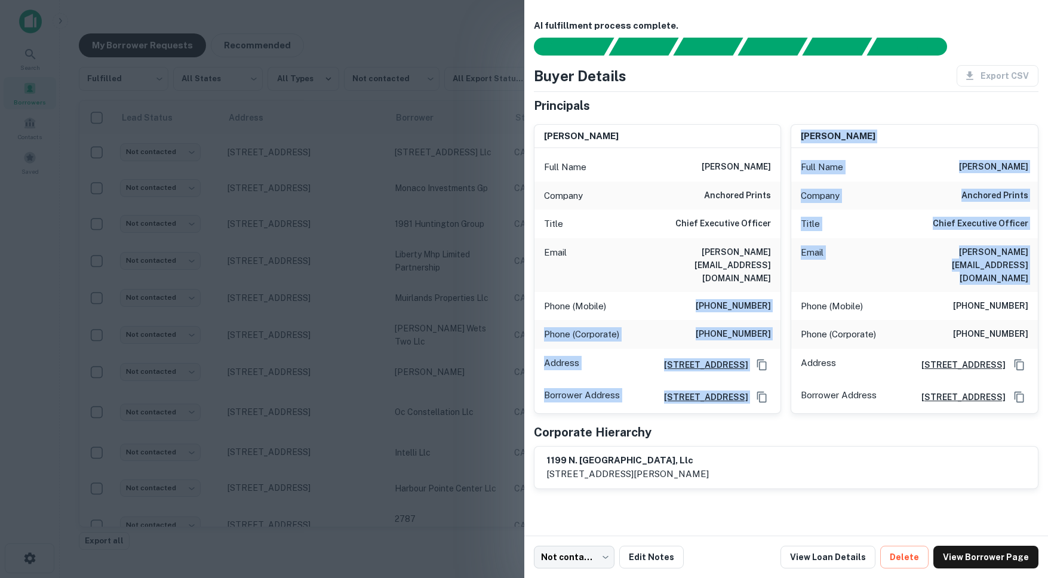
drag, startPoint x: 725, startPoint y: 279, endPoint x: 785, endPoint y: 279, distance: 59.7
click at [785, 279] on div "samuel schinhofen Full Name samuel schinhofen Company anchored prints Title Chi…" at bounding box center [781, 264] width 515 height 299
click at [769, 299] on h6 "(714) 788-7833" at bounding box center [732, 306] width 75 height 14
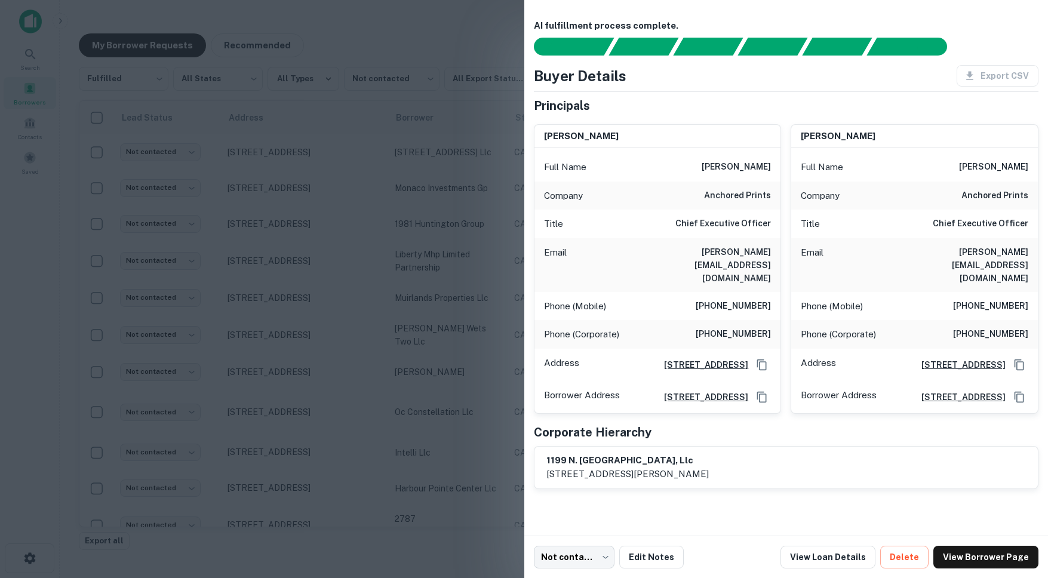
click at [769, 299] on h6 "(714) 788-7833" at bounding box center [732, 306] width 75 height 14
click at [318, 161] on div at bounding box center [524, 289] width 1048 height 578
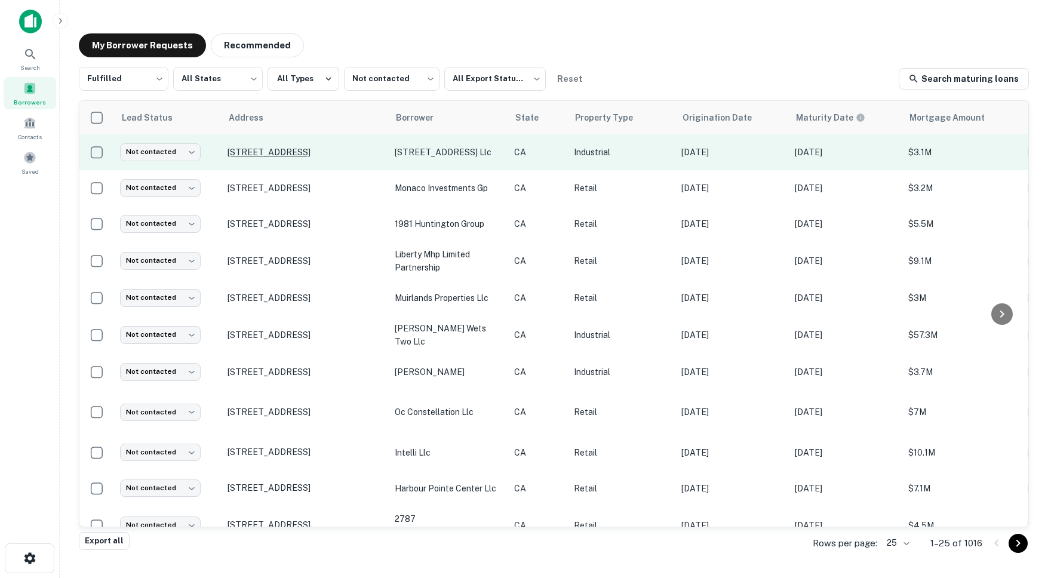
click at [311, 150] on p "[STREET_ADDRESS]" at bounding box center [304, 152] width 155 height 11
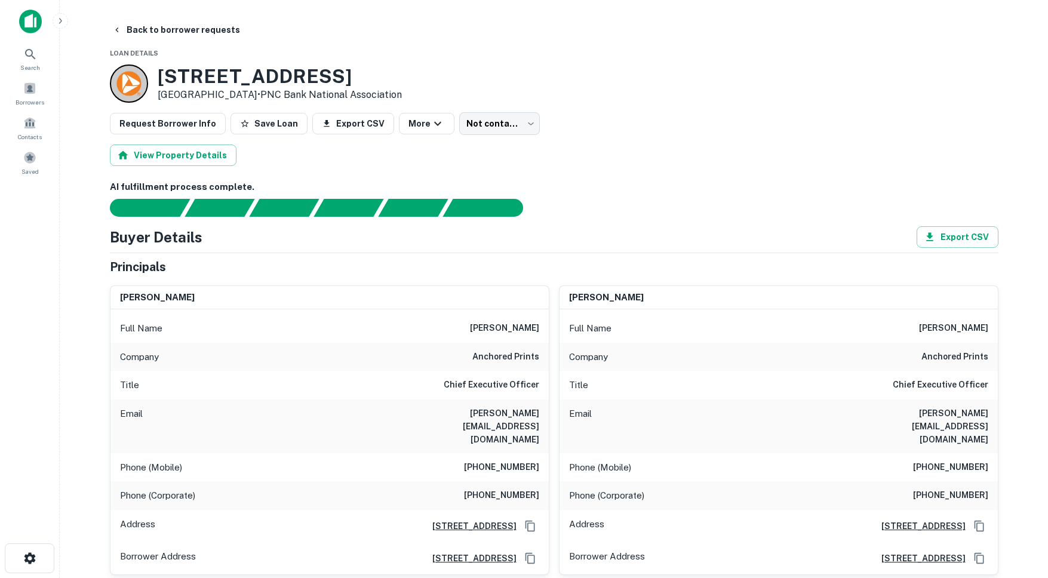
scroll to position [174, 0]
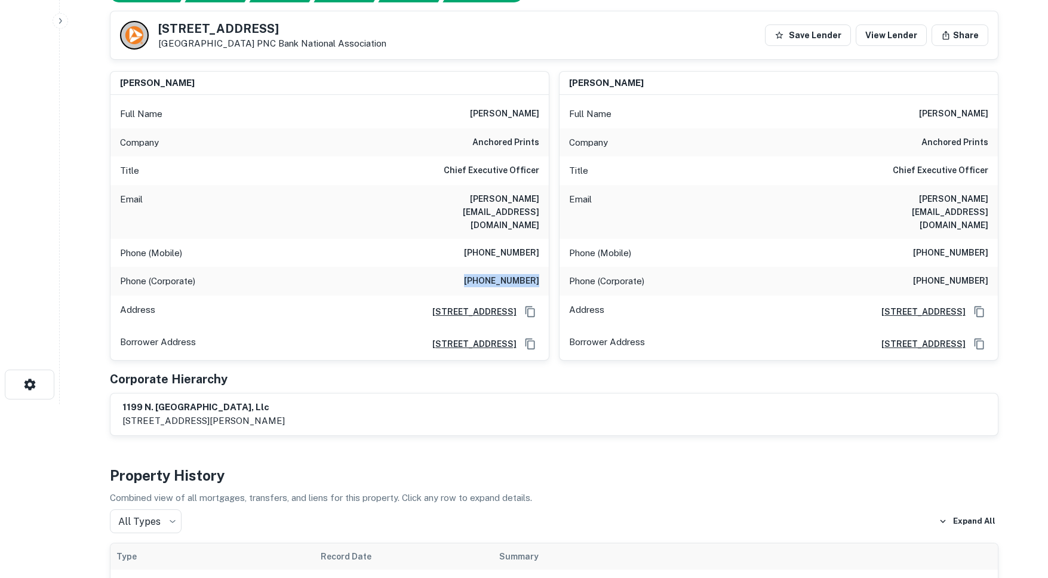
drag, startPoint x: 484, startPoint y: 255, endPoint x: 544, endPoint y: 258, distance: 60.4
click at [544, 267] on div "Phone (Corporate) (714) 853-2436" at bounding box center [329, 281] width 438 height 29
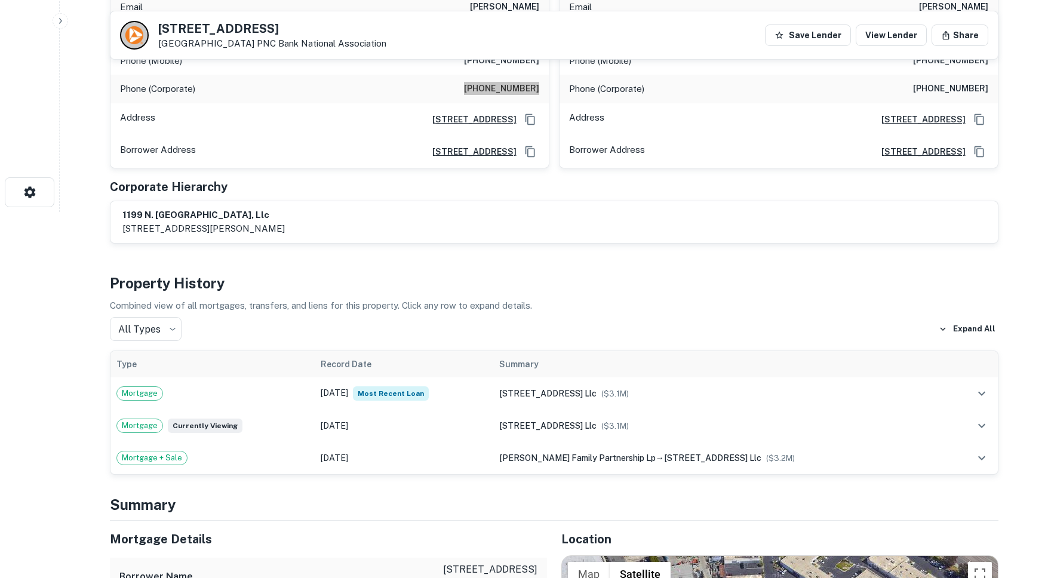
scroll to position [0, 0]
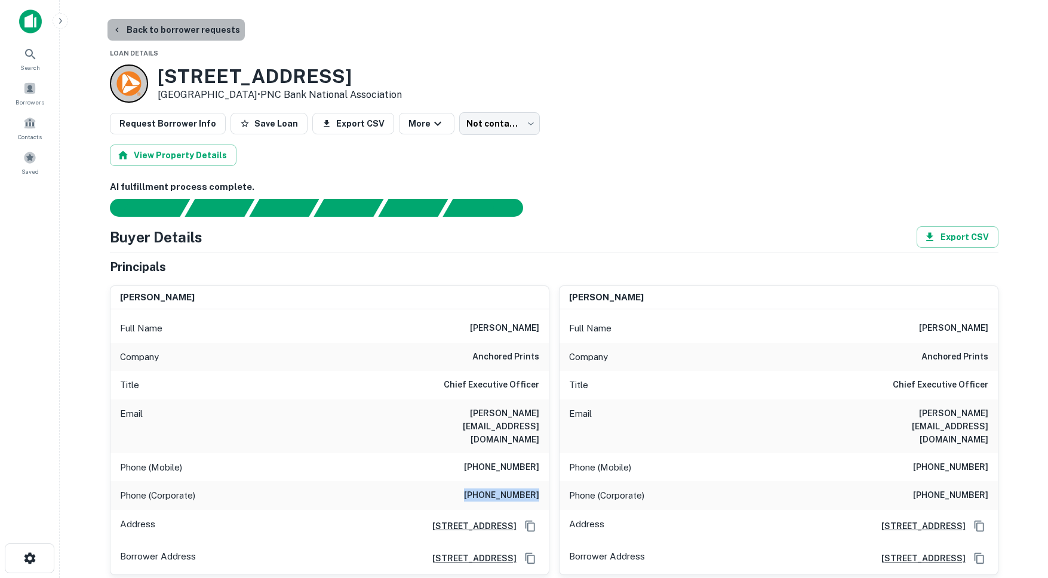
click at [198, 29] on button "Back to borrower requests" at bounding box center [175, 29] width 137 height 21
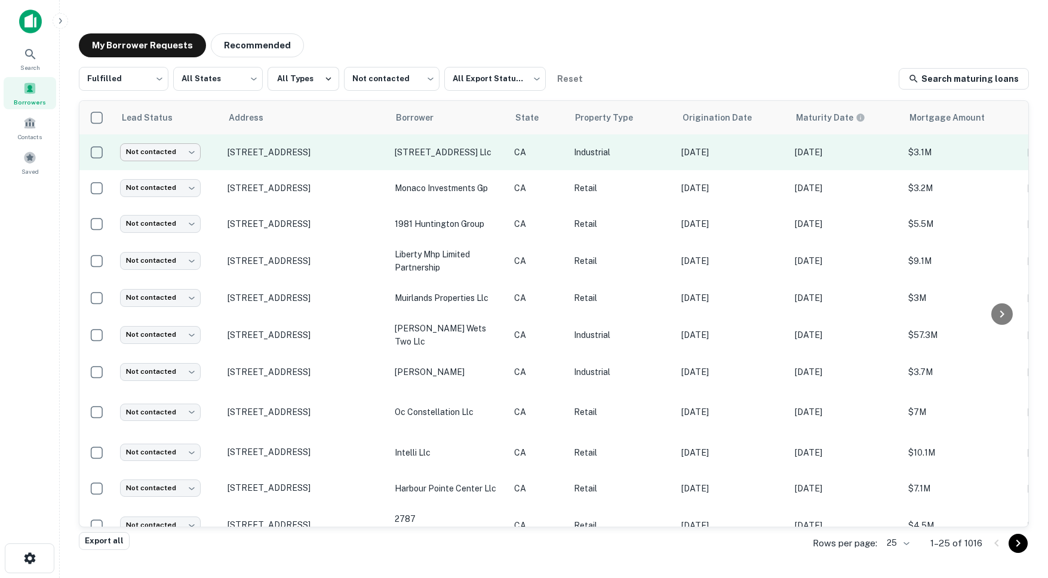
click at [136, 147] on body "Search Borrowers Contacts Saved My Borrower Requests Recommended Fulfilled ****…" at bounding box center [524, 289] width 1048 height 578
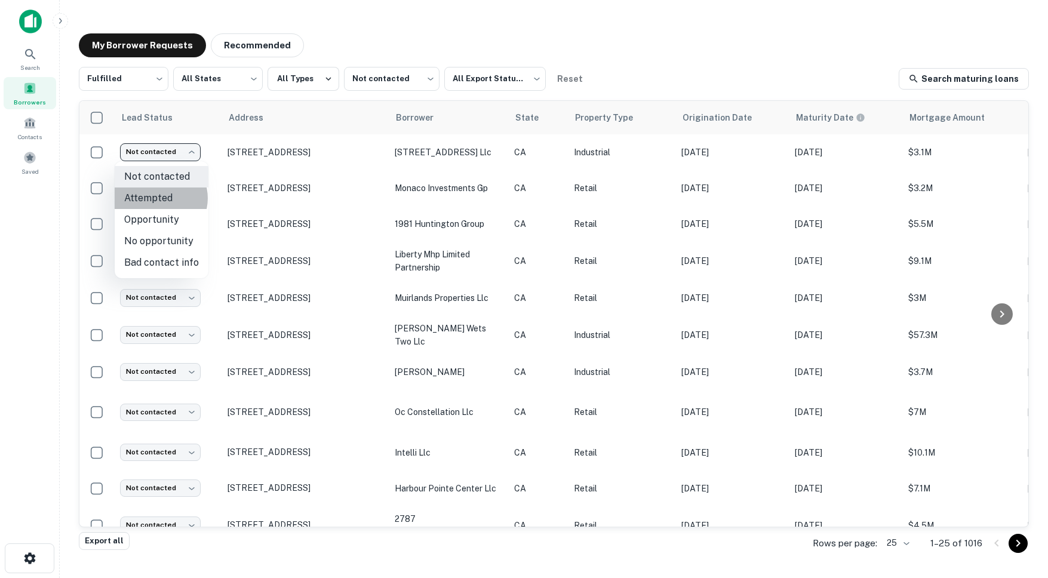
click at [159, 198] on li "Attempted" at bounding box center [162, 197] width 94 height 21
type input "*********"
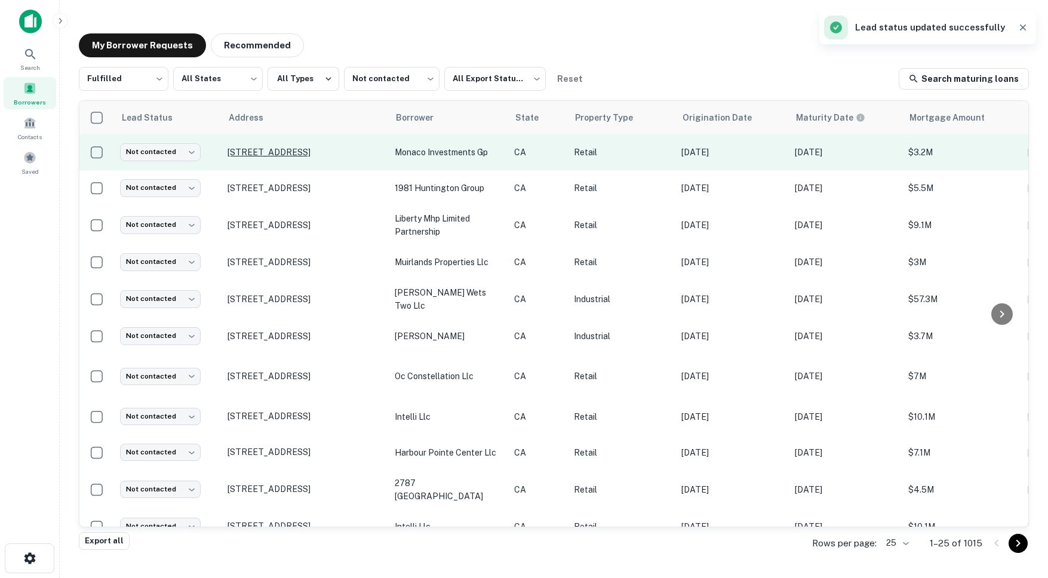
click at [262, 147] on p "[STREET_ADDRESS]" at bounding box center [304, 152] width 155 height 11
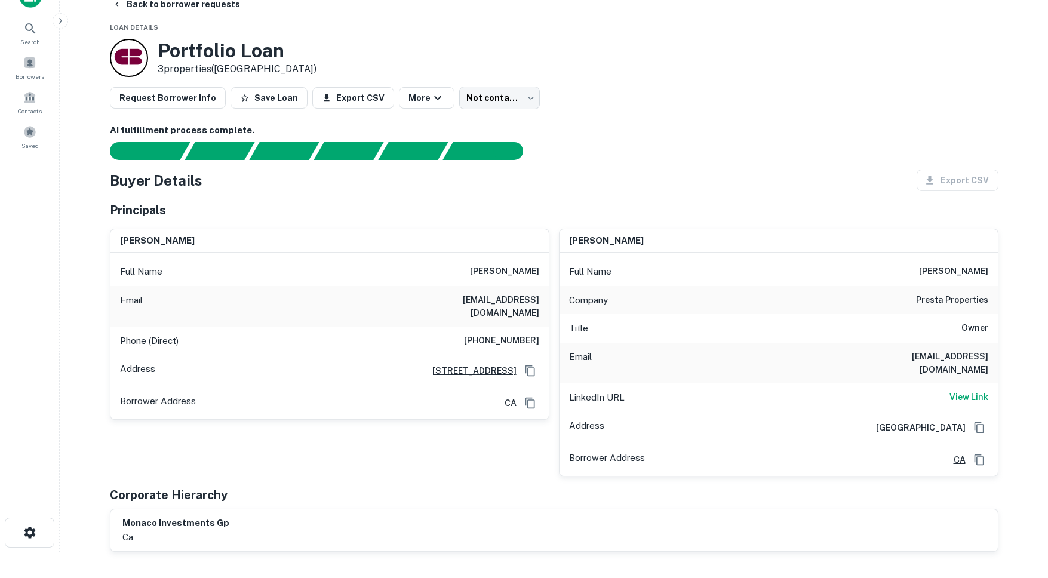
scroll to position [27, 0]
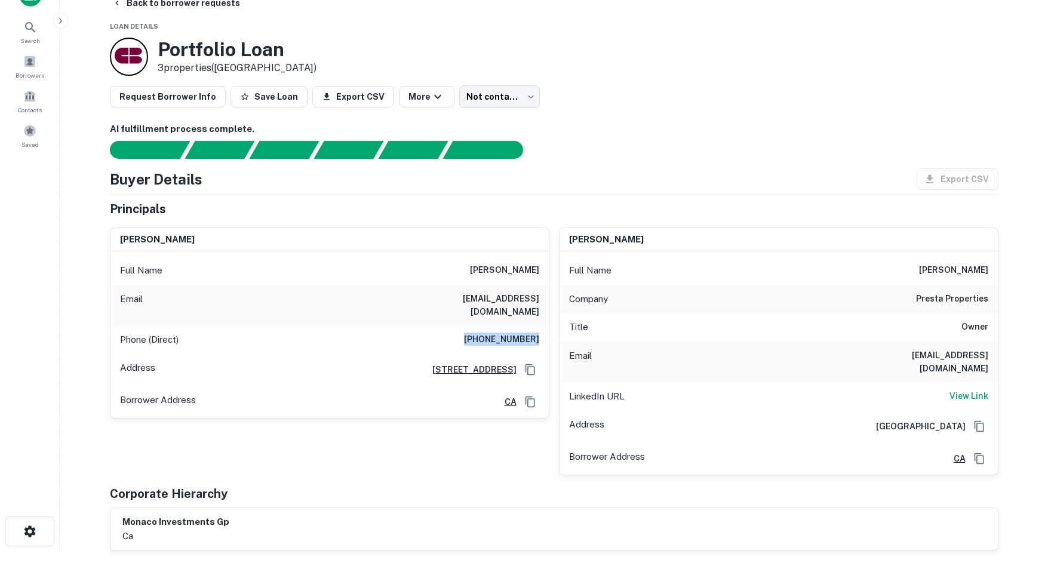
drag, startPoint x: 478, startPoint y: 326, endPoint x: 547, endPoint y: 327, distance: 69.2
click at [547, 327] on div "Phone (Direct) (714) 759-1275" at bounding box center [329, 339] width 438 height 29
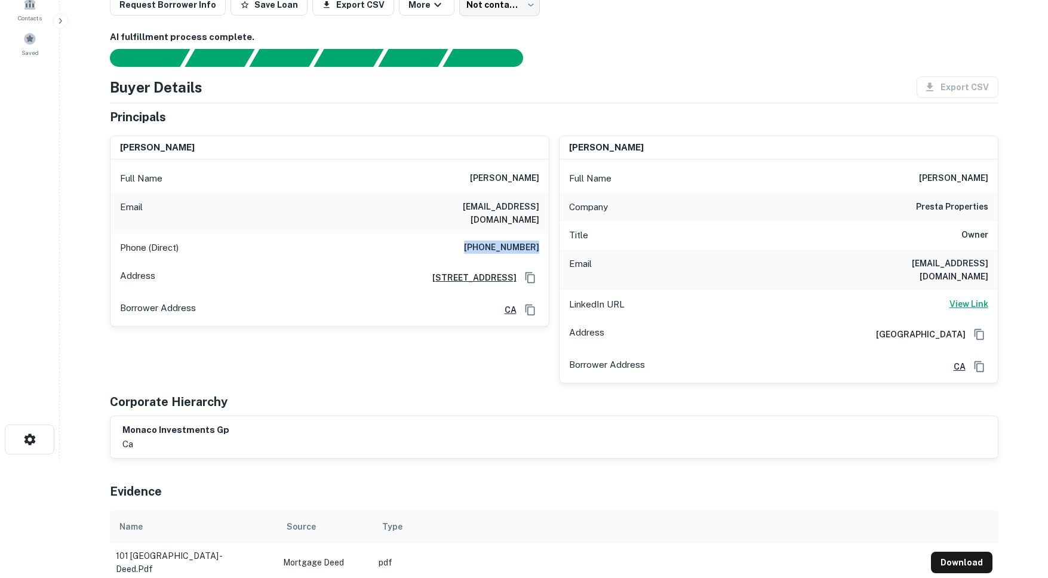
click at [973, 297] on h6 "View Link" at bounding box center [968, 303] width 39 height 13
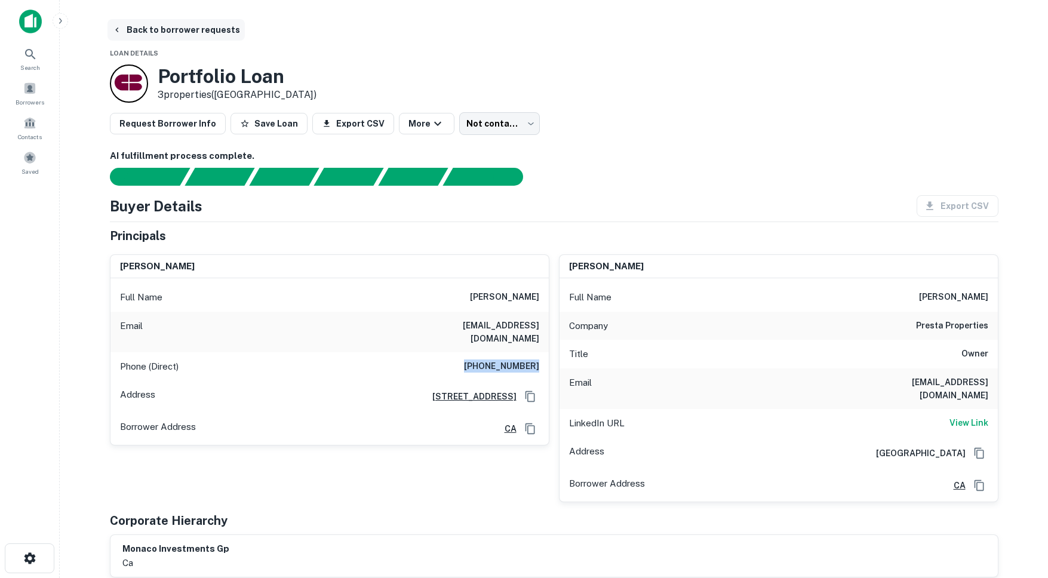
click at [122, 33] on button "Back to borrower requests" at bounding box center [175, 29] width 137 height 21
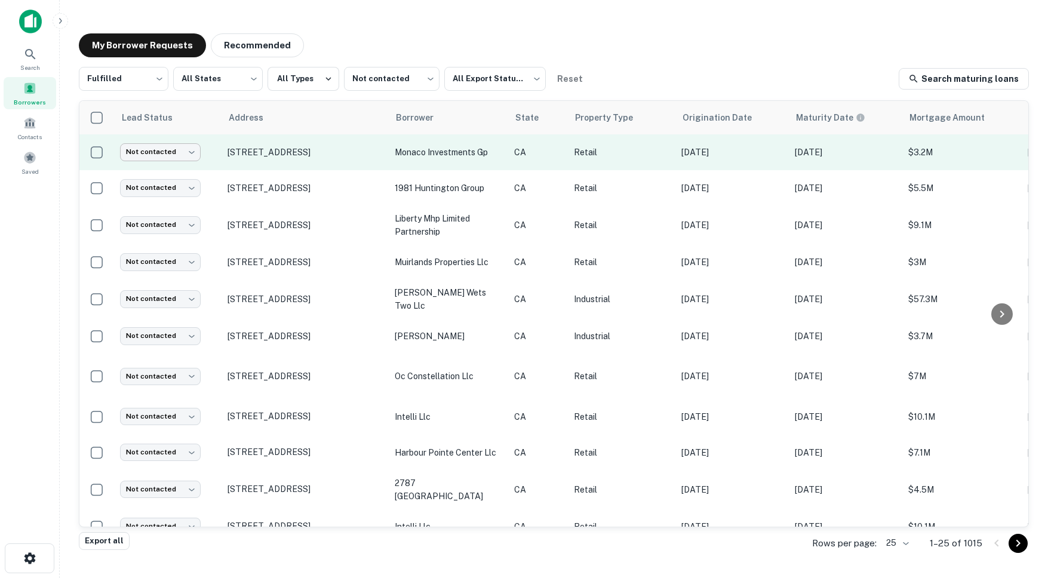
click at [177, 152] on body "Search Borrowers Contacts Saved My Borrower Requests Recommended Fulfilled ****…" at bounding box center [524, 289] width 1048 height 578
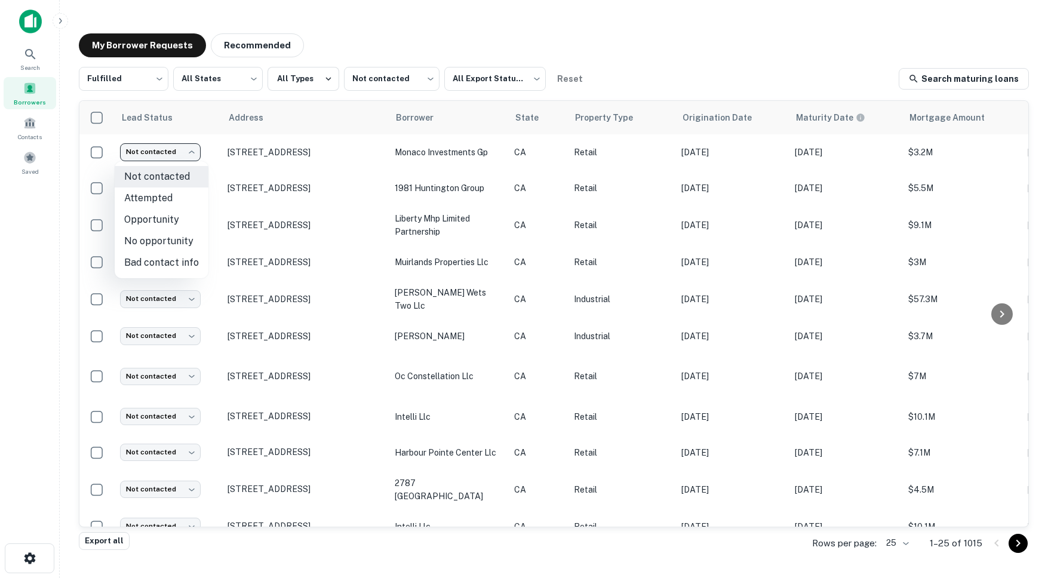
click at [167, 200] on li "Attempted" at bounding box center [162, 197] width 94 height 21
type input "*********"
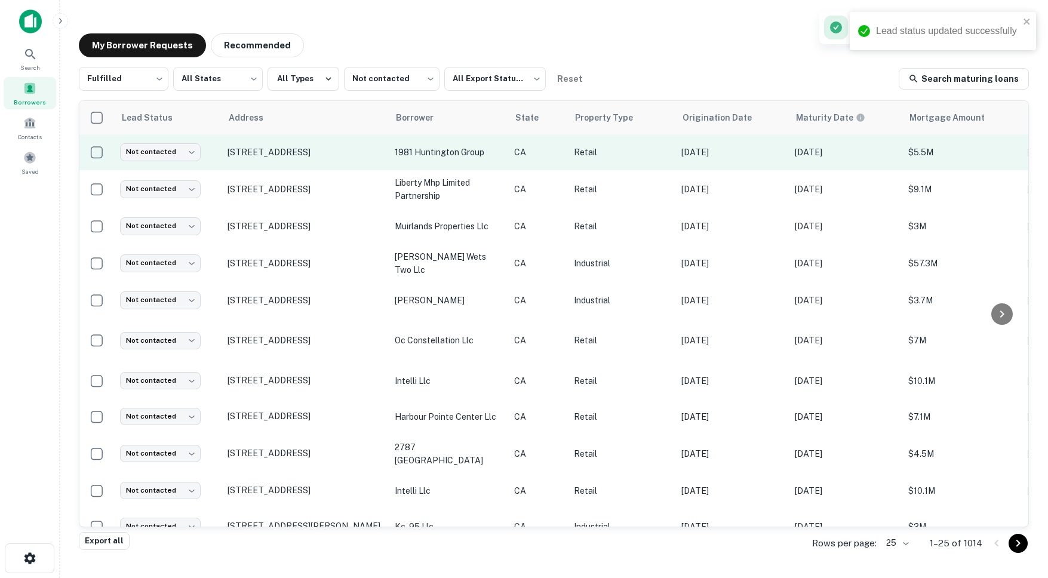
click at [378, 167] on td "[STREET_ADDRESS]" at bounding box center [304, 152] width 167 height 36
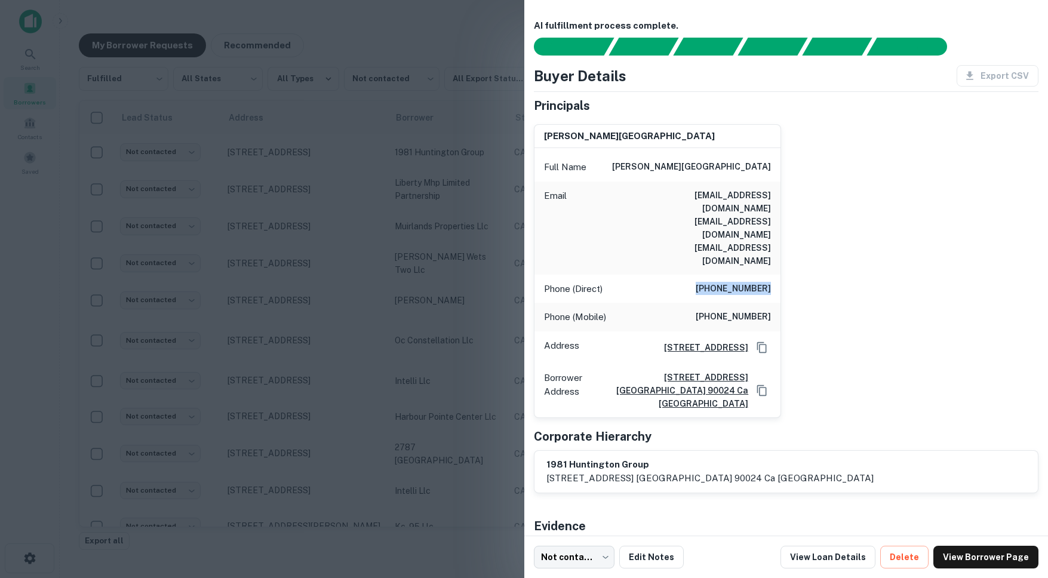
drag, startPoint x: 697, startPoint y: 251, endPoint x: 786, endPoint y: 255, distance: 89.0
click at [786, 255] on div "don r. castleman Full Name don r. castleman Email don@afterschoolallstars.org d…" at bounding box center [781, 266] width 515 height 303
click at [248, 138] on div at bounding box center [524, 289] width 1048 height 578
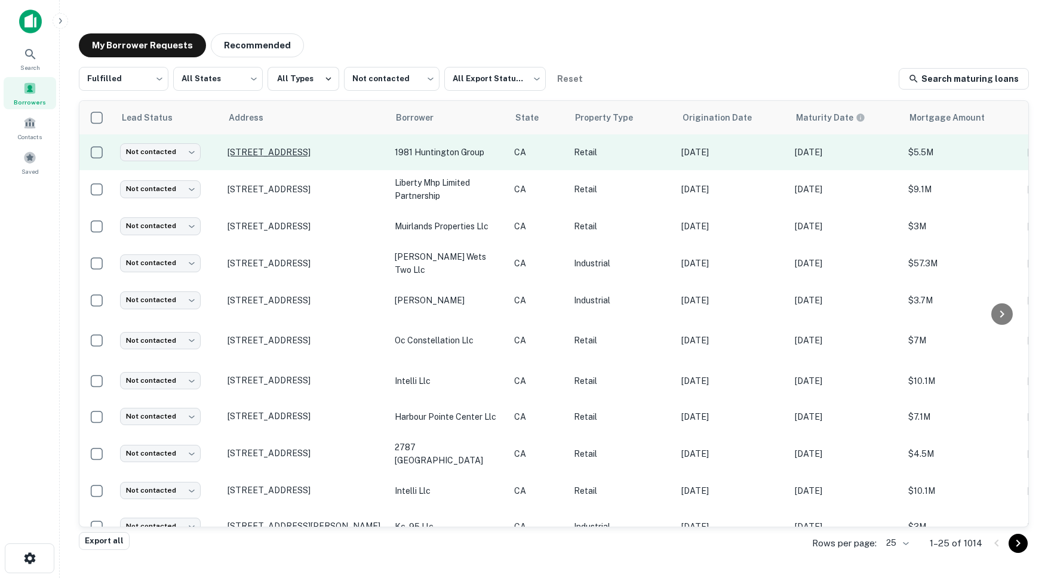
click at [265, 153] on p "[STREET_ADDRESS]" at bounding box center [304, 152] width 155 height 11
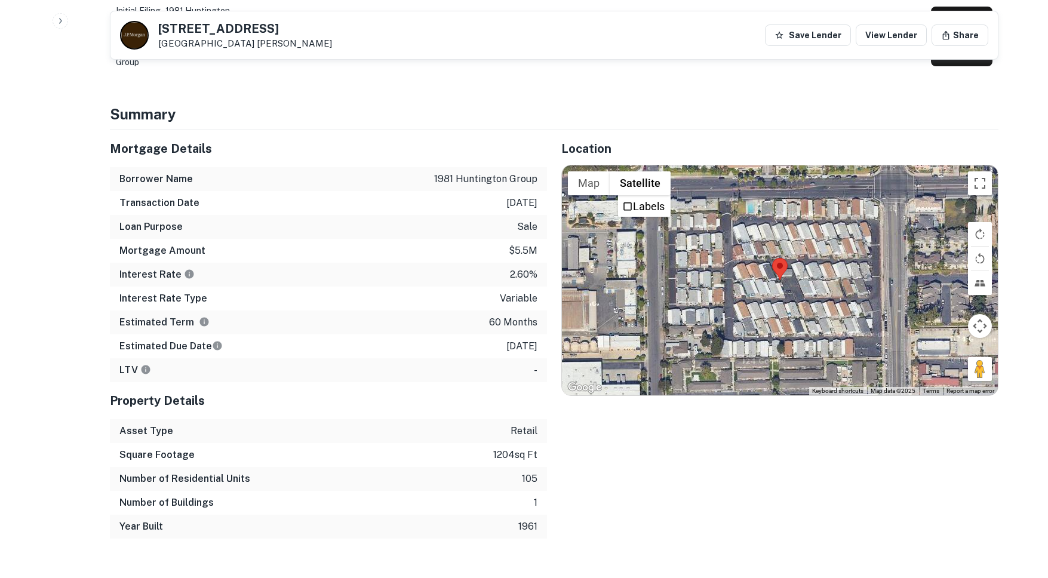
scroll to position [40, 0]
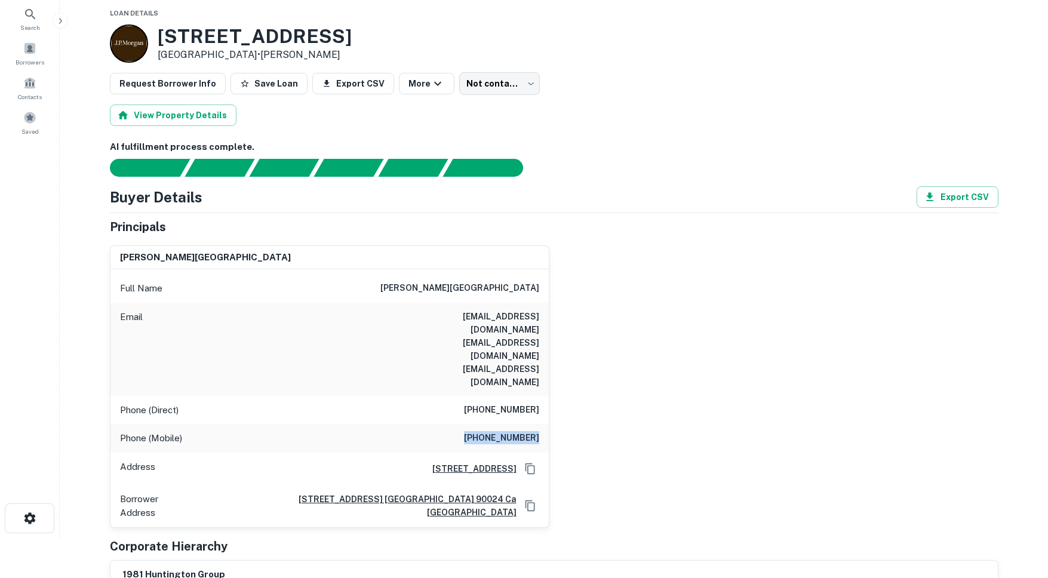
drag, startPoint x: 467, startPoint y: 401, endPoint x: 569, endPoint y: 395, distance: 102.3
click at [569, 395] on div "don r. castleman Full Name don r. castleman Email don@afterschoolallstars.org d…" at bounding box center [549, 382] width 898 height 292
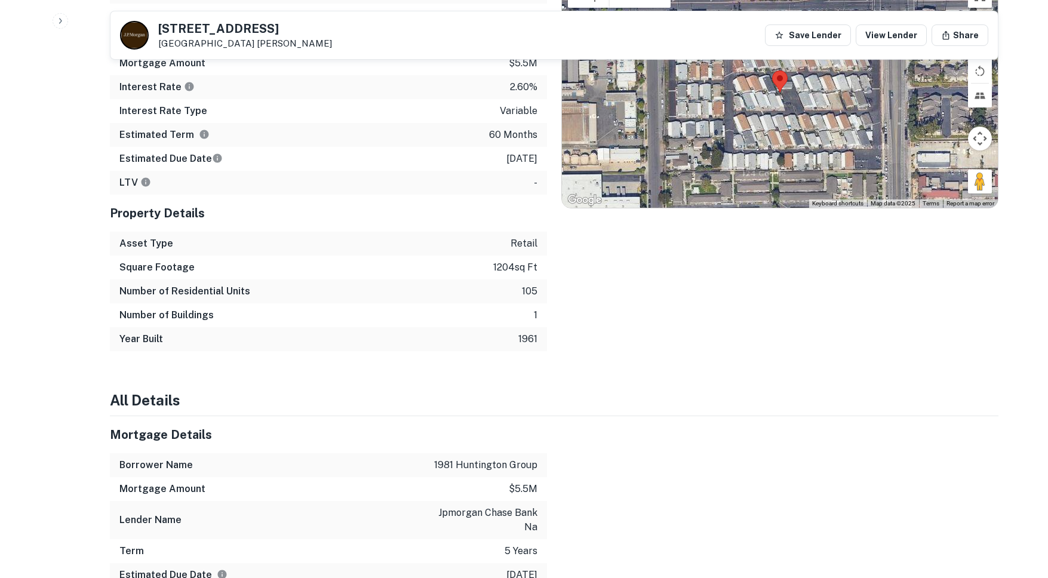
scroll to position [262, 0]
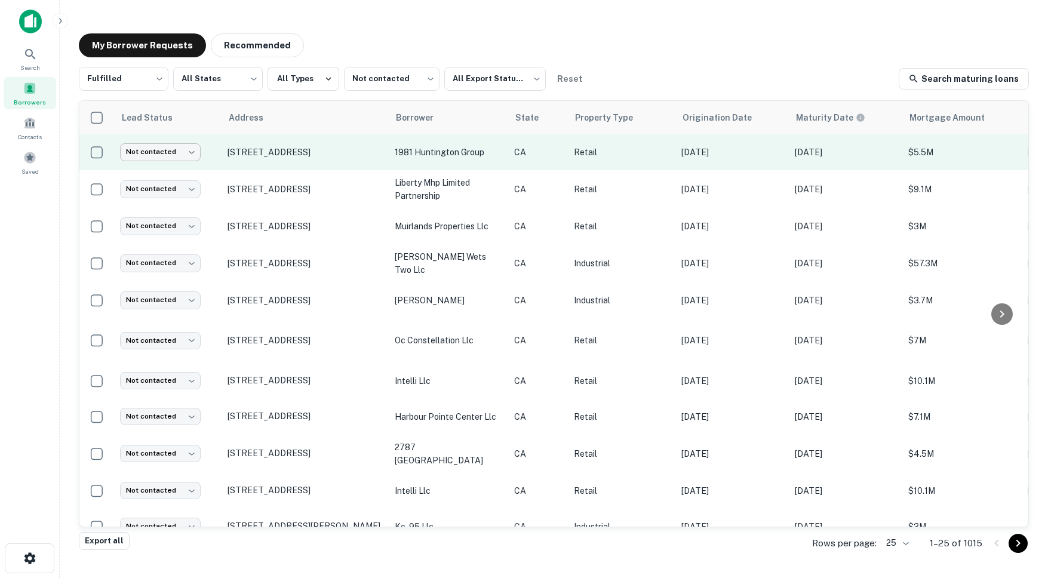
click at [140, 146] on body "Search Borrowers Contacts Saved My Borrower Requests Recommended Fulfilled ****…" at bounding box center [524, 289] width 1048 height 578
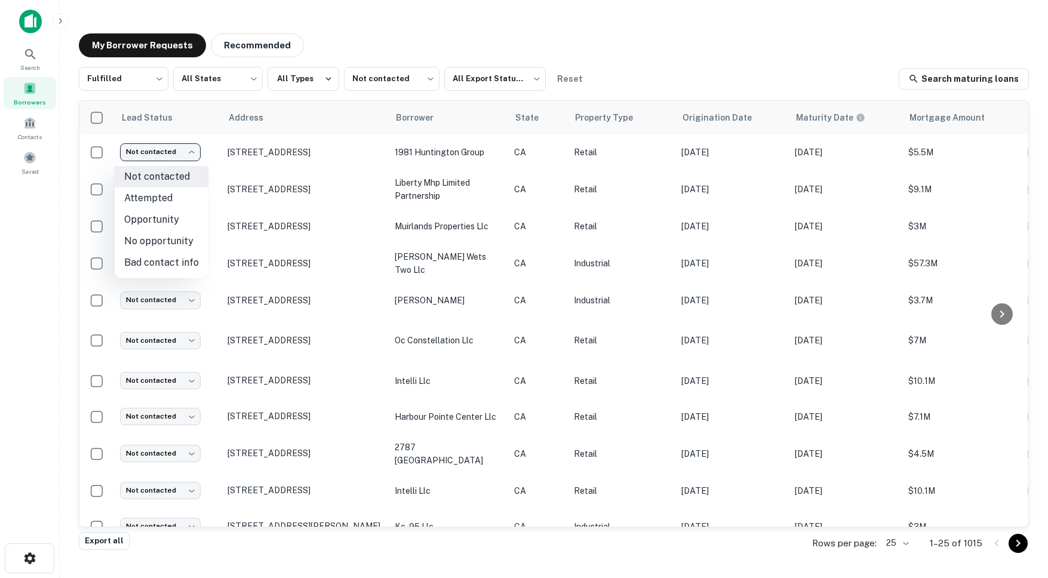
click at [164, 201] on li "Attempted" at bounding box center [162, 197] width 94 height 21
type input "*********"
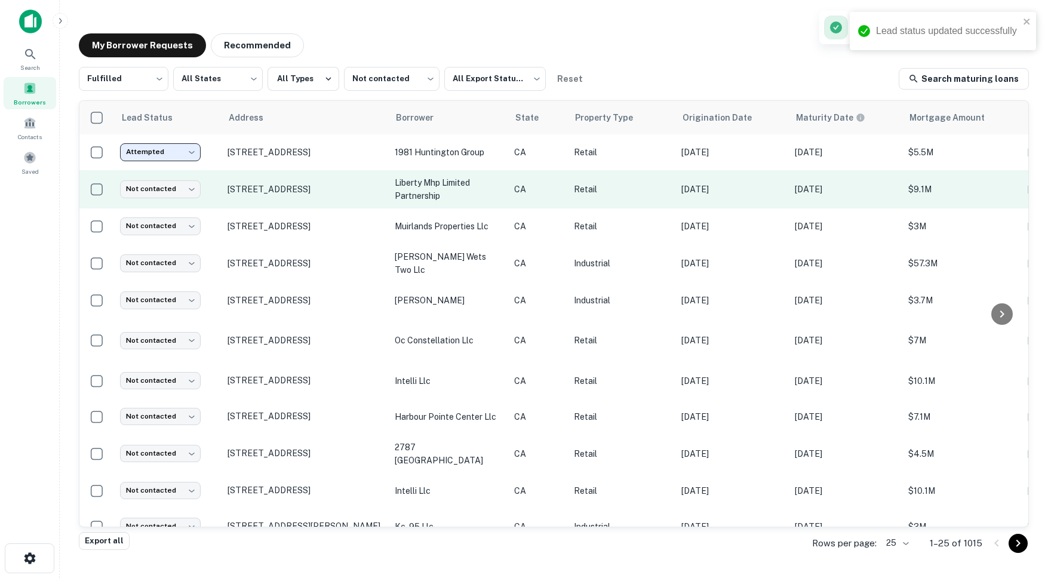
click at [311, 202] on td "[STREET_ADDRESS]" at bounding box center [304, 189] width 167 height 38
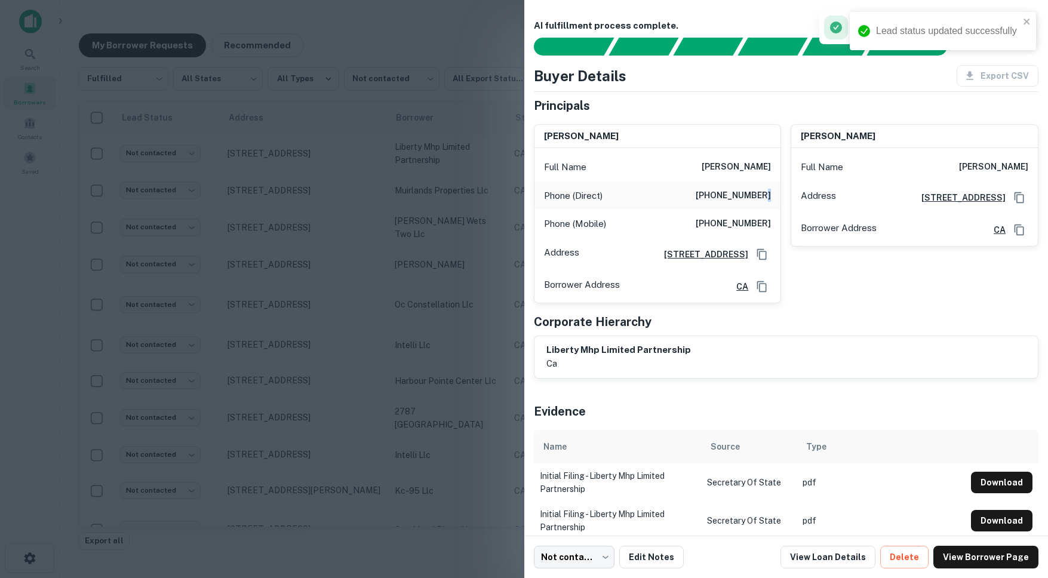
drag, startPoint x: 704, startPoint y: 202, endPoint x: 756, endPoint y: 192, distance: 52.9
click at [758, 193] on div "Phone (Direct) (480) 948-1044" at bounding box center [657, 195] width 247 height 29
click at [756, 192] on h6 "(480) 948-1044" at bounding box center [732, 196] width 75 height 14
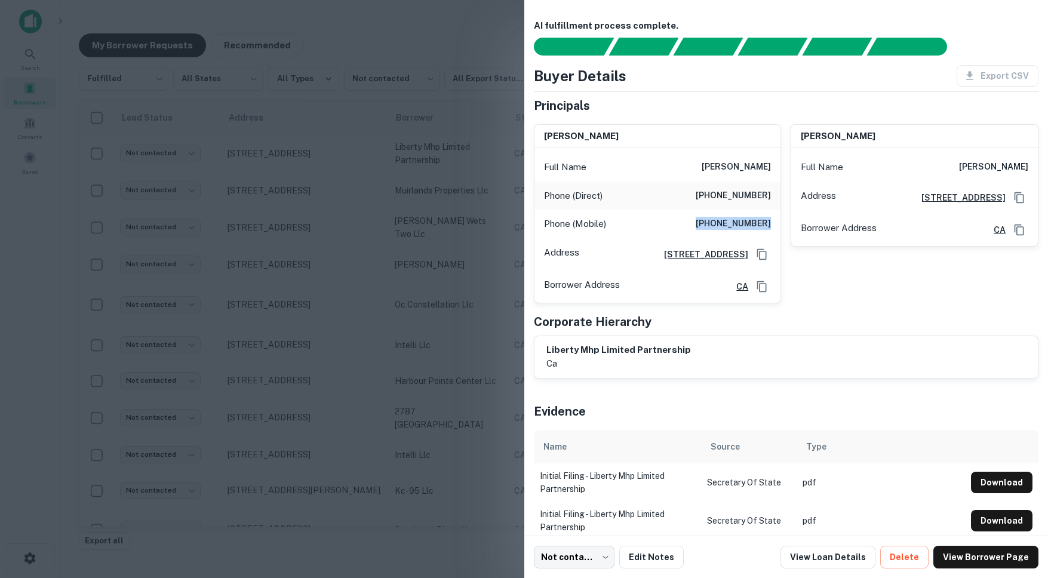
drag, startPoint x: 701, startPoint y: 221, endPoint x: 779, endPoint y: 220, distance: 77.6
click at [779, 220] on div "Phone (Mobile) (858) 525-5860" at bounding box center [657, 224] width 247 height 29
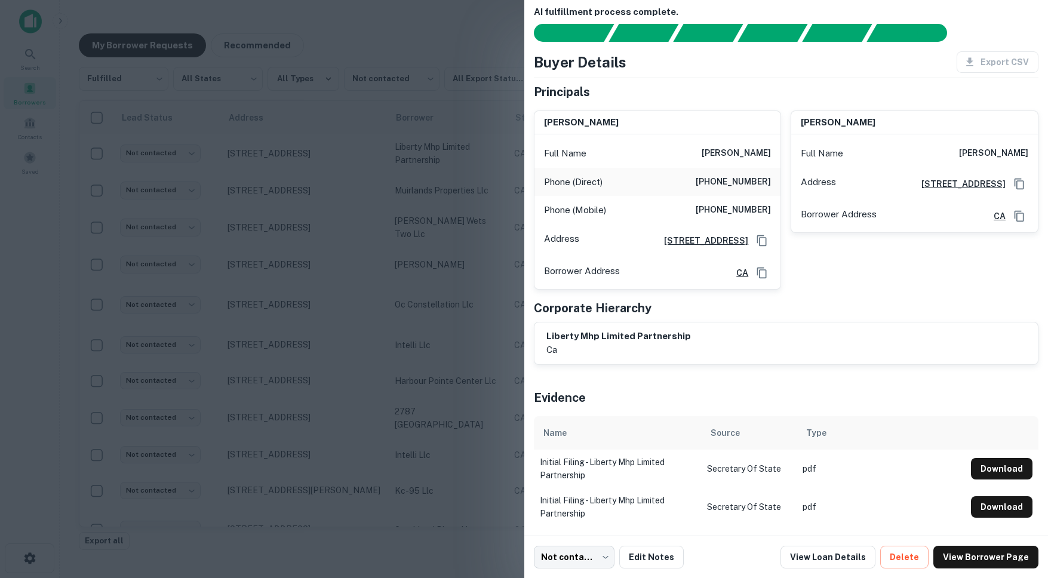
click at [300, 181] on div at bounding box center [524, 289] width 1048 height 578
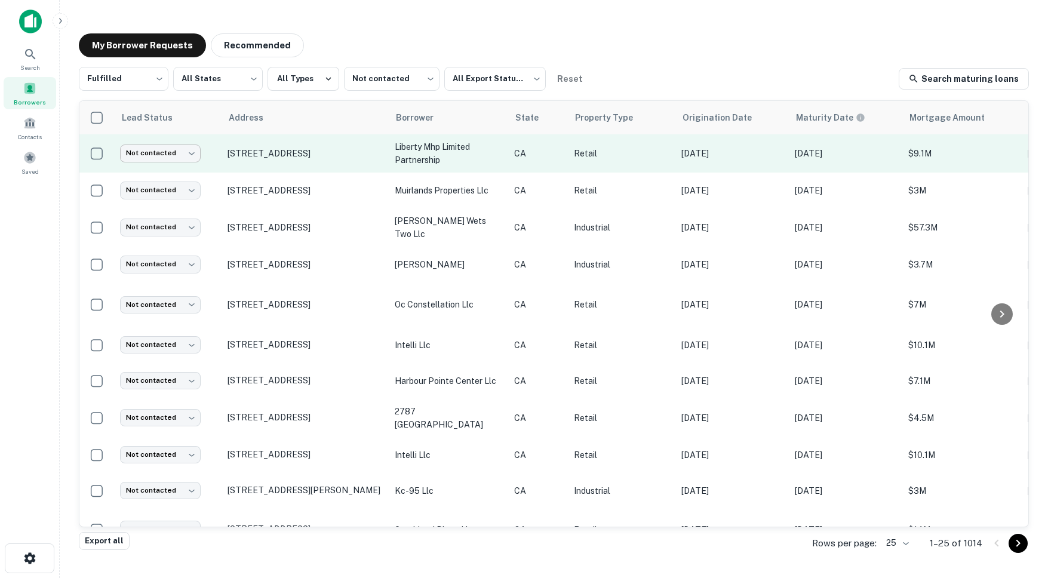
click at [180, 152] on body "Search Borrowers Contacts Saved My Borrower Requests Recommended Fulfilled ****…" at bounding box center [524, 289] width 1048 height 578
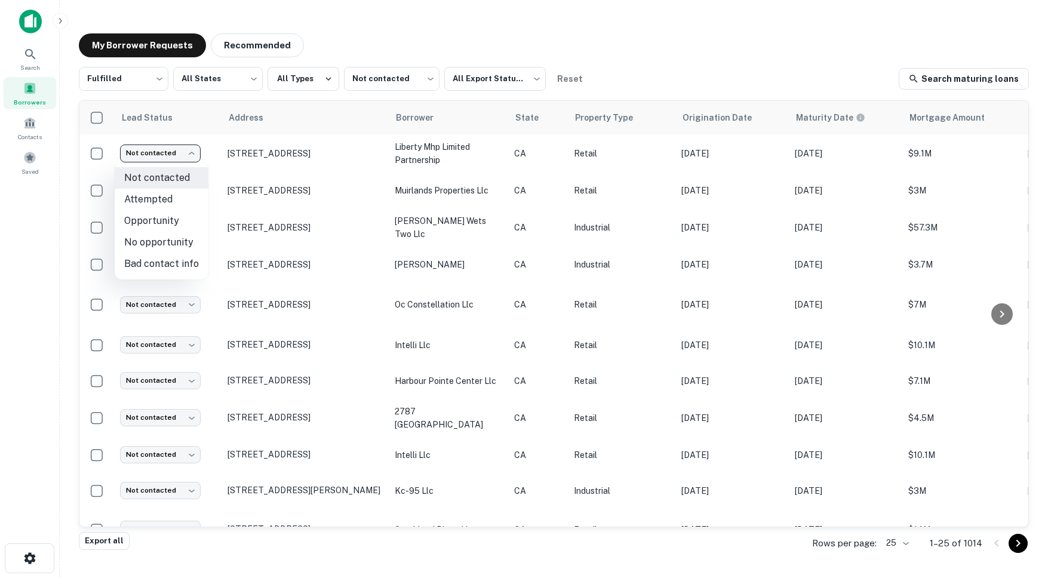
click at [161, 196] on li "Attempted" at bounding box center [162, 199] width 94 height 21
type input "*********"
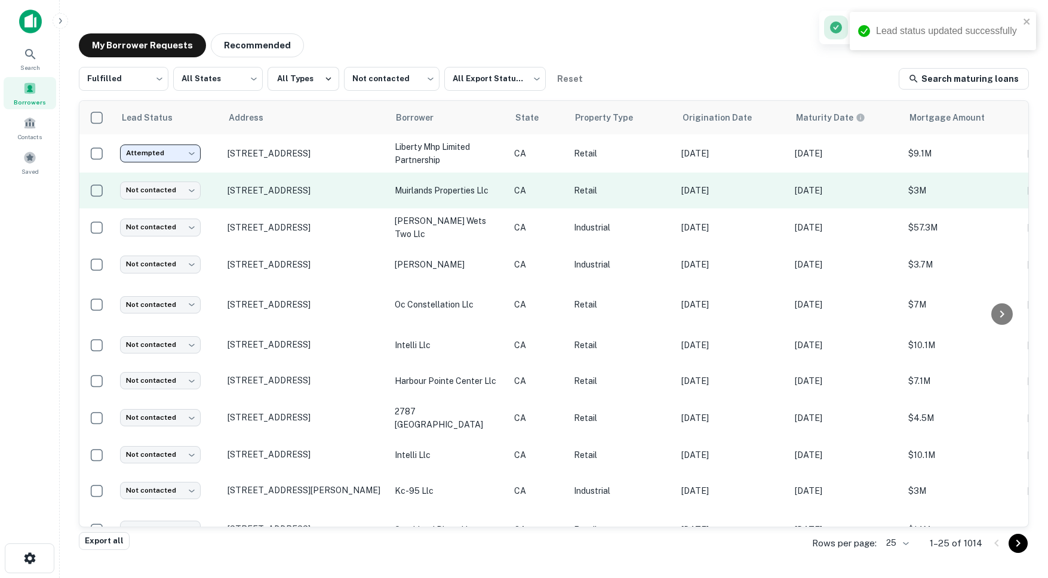
click at [322, 205] on td "[STREET_ADDRESS]" at bounding box center [304, 191] width 167 height 36
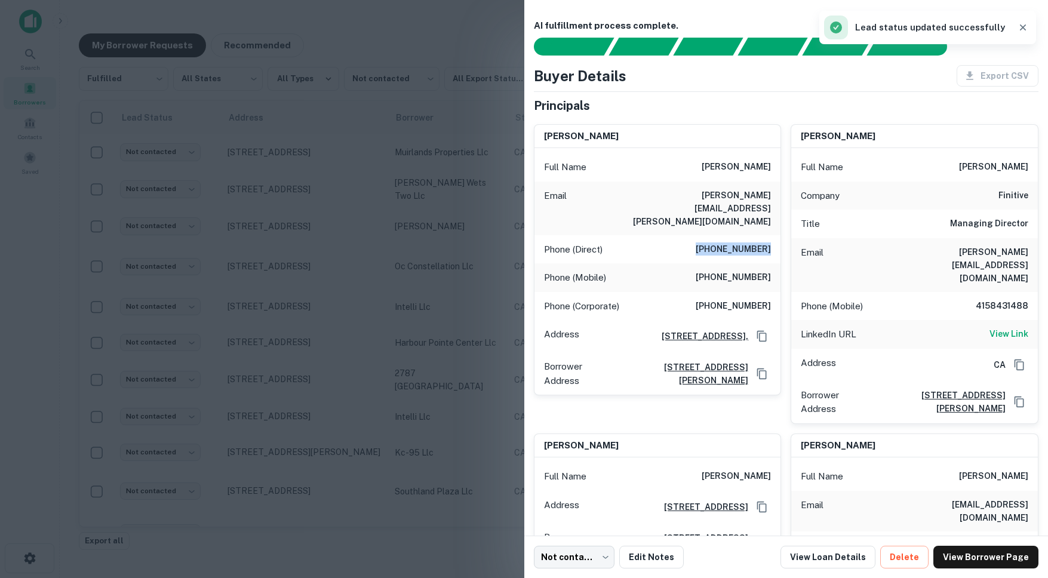
drag, startPoint x: 697, startPoint y: 223, endPoint x: 781, endPoint y: 221, distance: 84.2
click at [781, 221] on div "steven lee Full Name steven lee Email steven.lee@ccrenew.com Phone (Direct) (62…" at bounding box center [781, 365] width 515 height 501
click at [430, 176] on div at bounding box center [524, 289] width 1048 height 578
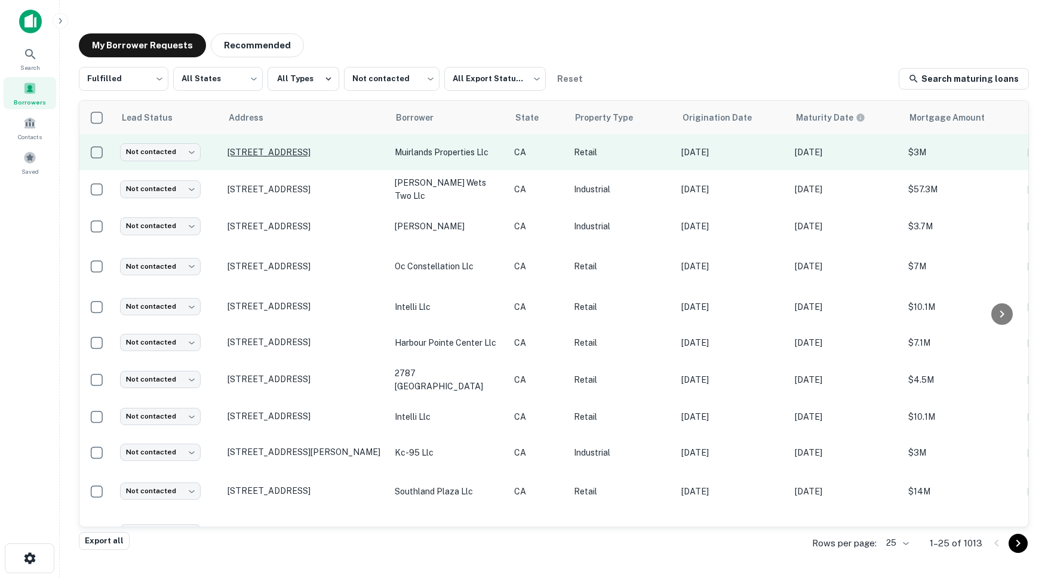
click at [301, 147] on p "[STREET_ADDRESS]" at bounding box center [304, 152] width 155 height 11
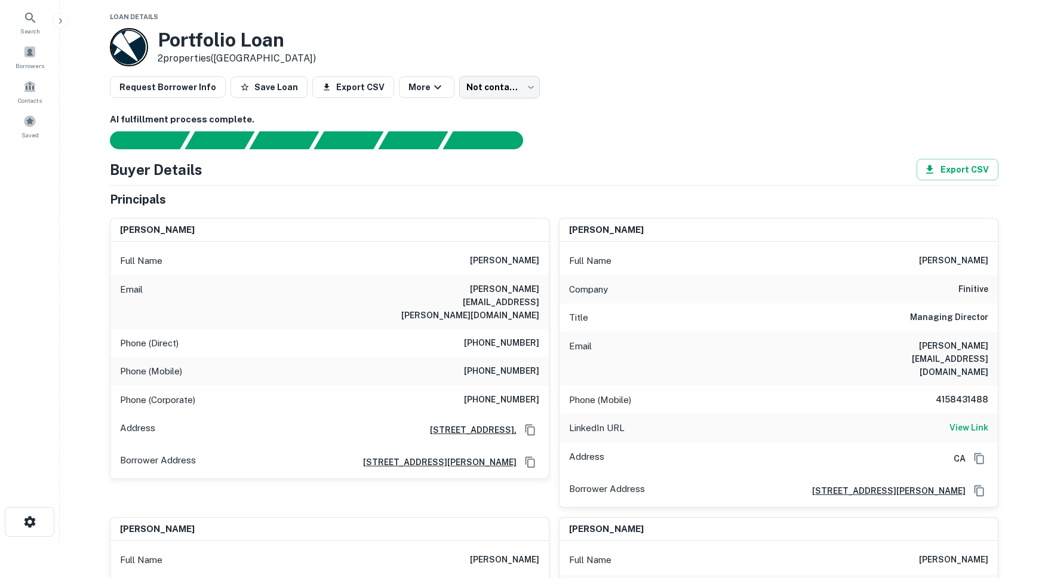
scroll to position [141, 0]
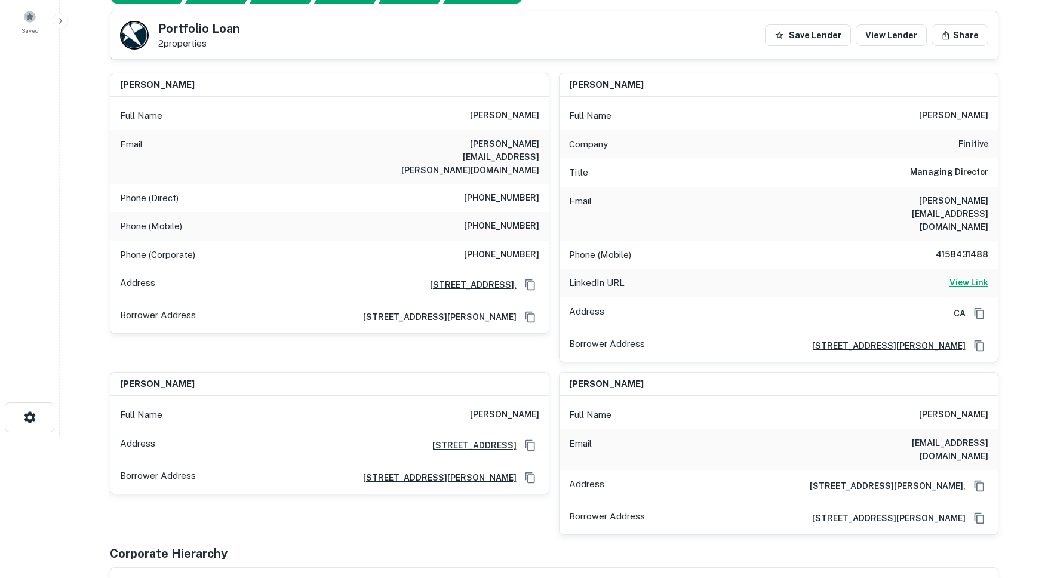
click at [958, 276] on h6 "View Link" at bounding box center [968, 282] width 39 height 13
click at [963, 276] on h6 "View Link" at bounding box center [968, 282] width 39 height 13
click at [473, 219] on h6 "(562) 640-0898" at bounding box center [501, 226] width 75 height 14
drag, startPoint x: 469, startPoint y: 201, endPoint x: 544, endPoint y: 202, distance: 75.2
click at [544, 212] on div "Phone (Mobile) (562) 640-0898" at bounding box center [329, 226] width 438 height 29
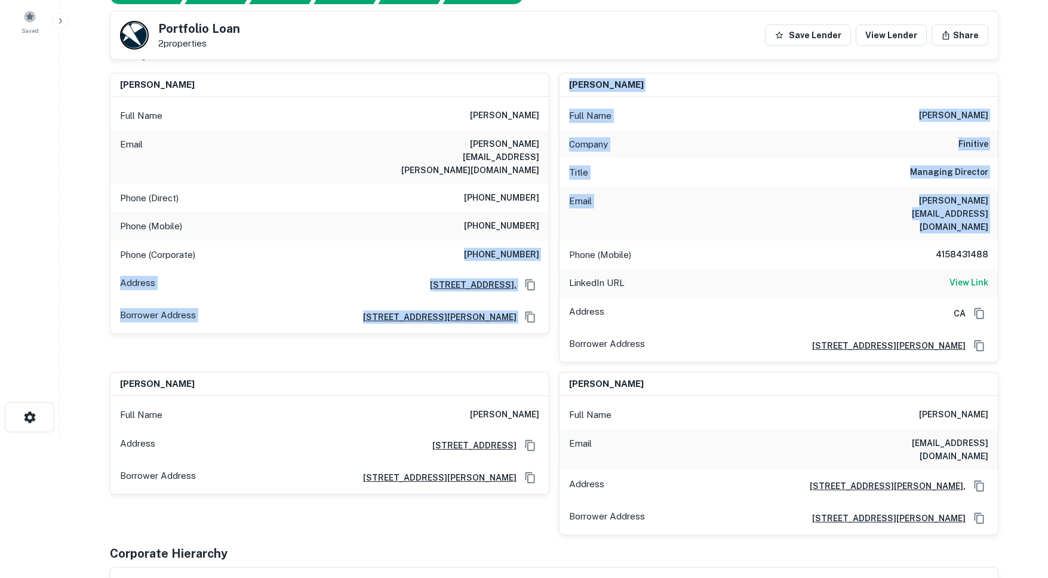
drag, startPoint x: 452, startPoint y: 220, endPoint x: 553, endPoint y: 222, distance: 100.9
click at [553, 222] on div "steven lee Full Name steven lee Email steven.lee@ccrenew.com Phone (Direct) (62…" at bounding box center [549, 299] width 898 height 472
click at [524, 248] on h6 "(828) 774-5114" at bounding box center [501, 255] width 75 height 14
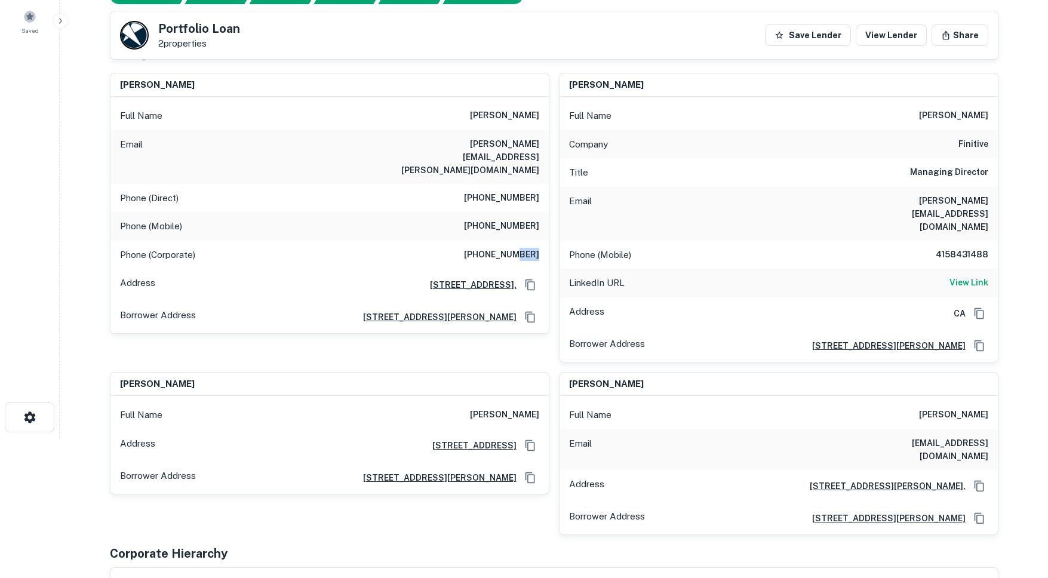
click at [524, 248] on h6 "(828) 774-5114" at bounding box center [501, 255] width 75 height 14
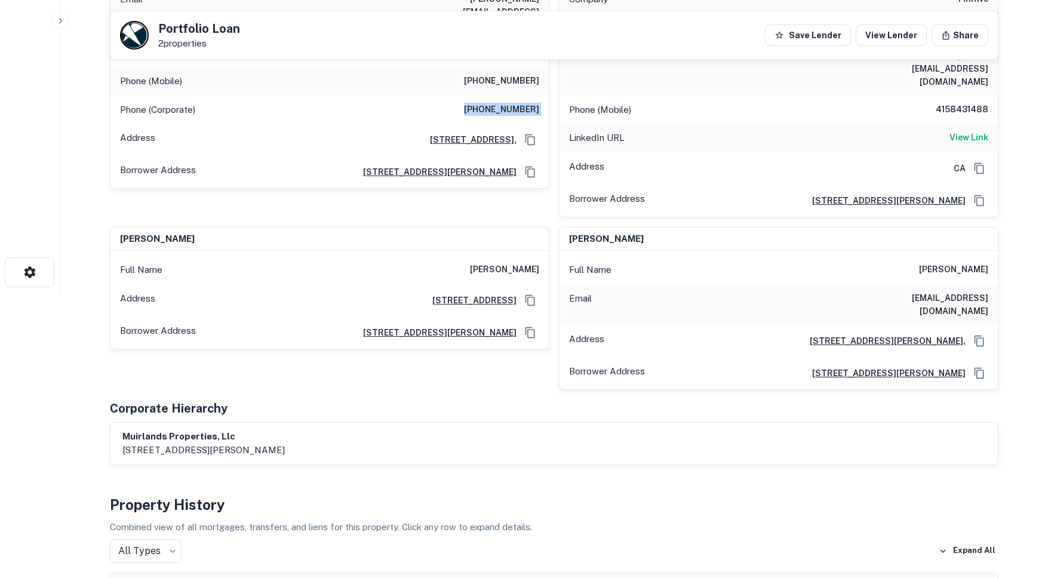
scroll to position [0, 0]
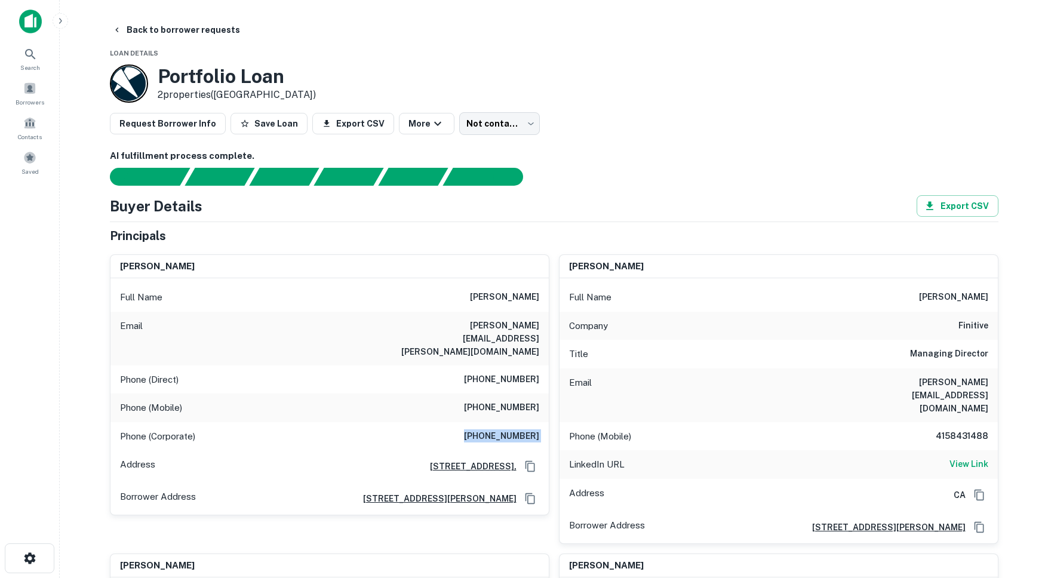
click at [940, 429] on h6 "4158431488" at bounding box center [952, 436] width 72 height 14
click at [946, 429] on h6 "4158431488" at bounding box center [952, 436] width 72 height 14
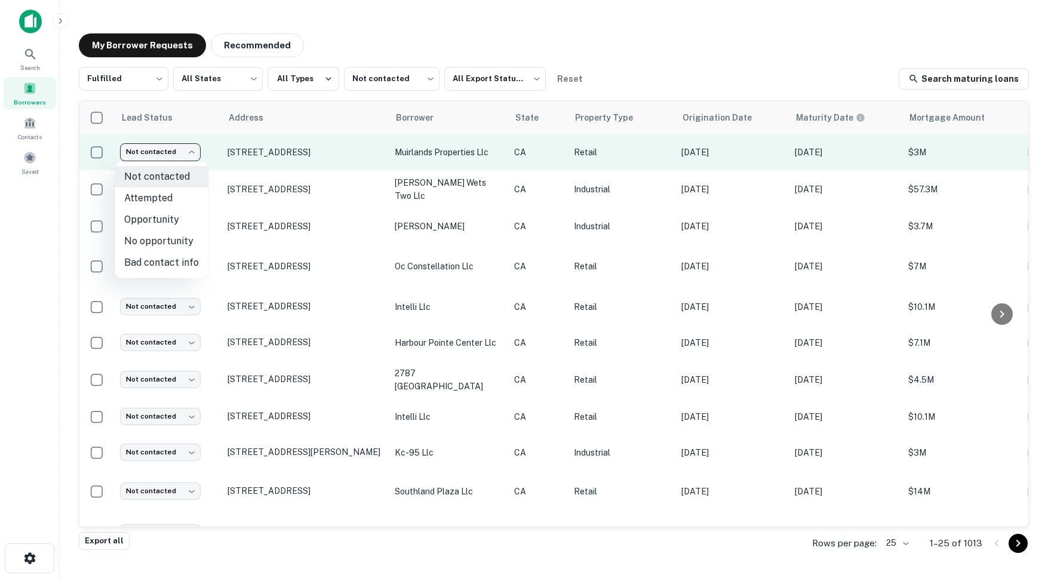
click at [152, 158] on body "Search Borrowers Contacts Saved My Borrower Requests Recommended Fulfilled ****…" at bounding box center [524, 289] width 1048 height 578
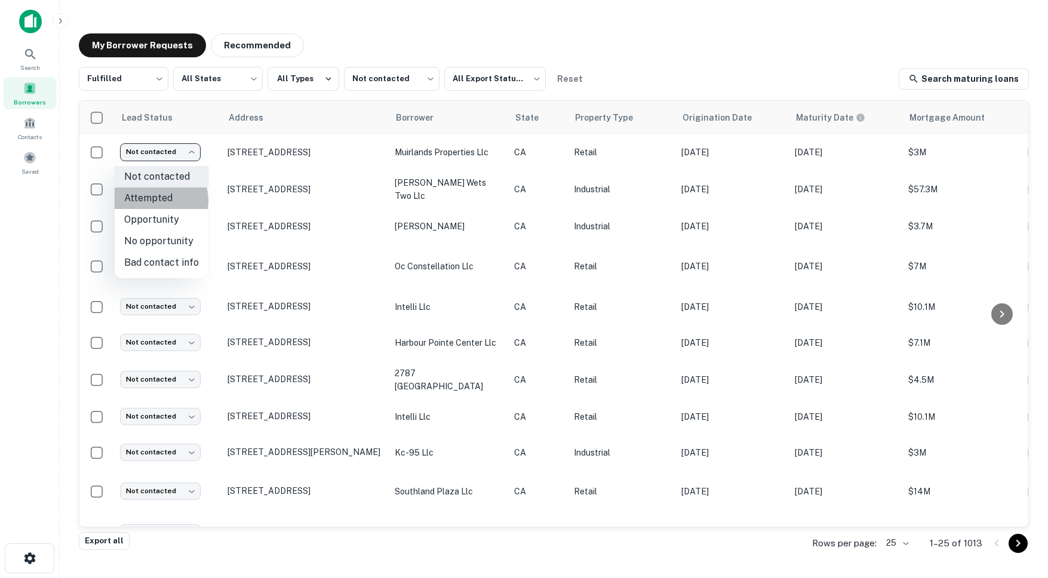
click at [156, 201] on li "Attempted" at bounding box center [162, 197] width 94 height 21
type input "*********"
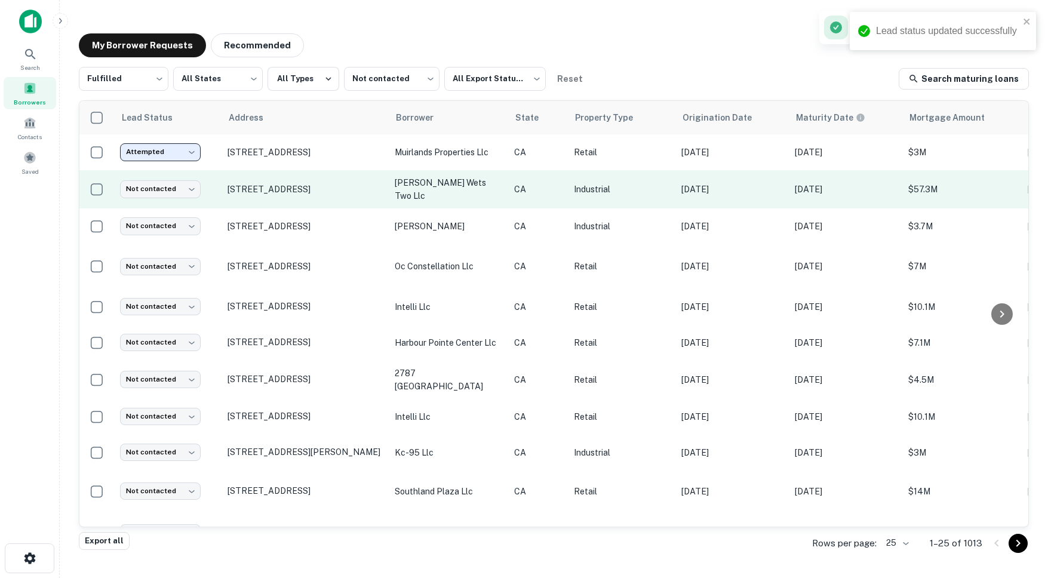
click at [304, 197] on td "[STREET_ADDRESS]" at bounding box center [304, 189] width 167 height 38
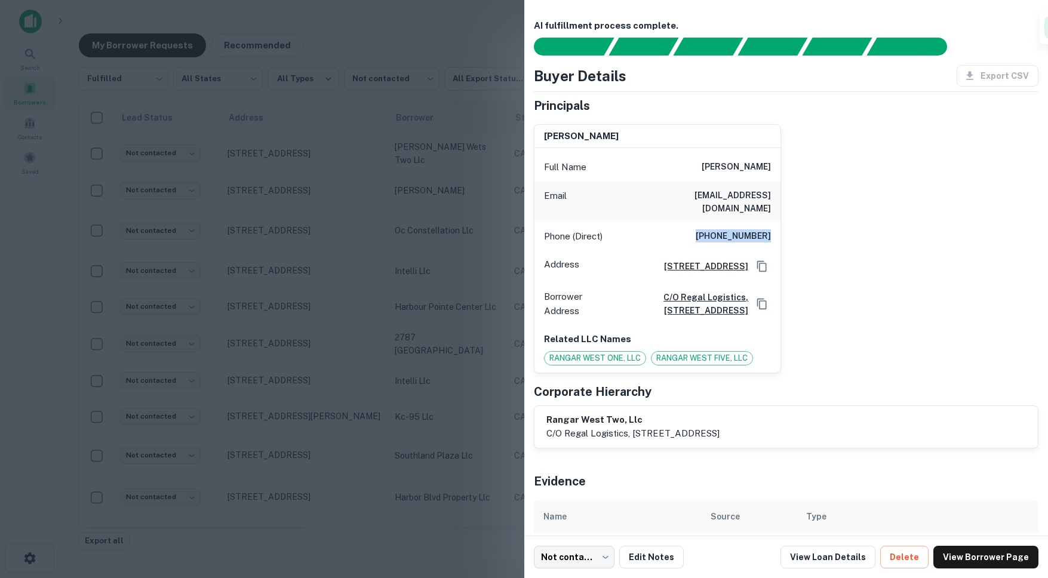
drag, startPoint x: 681, startPoint y: 218, endPoint x: 765, endPoint y: 230, distance: 85.0
click at [765, 230] on div "Phone (Direct) (253) 255-7354" at bounding box center [657, 236] width 247 height 29
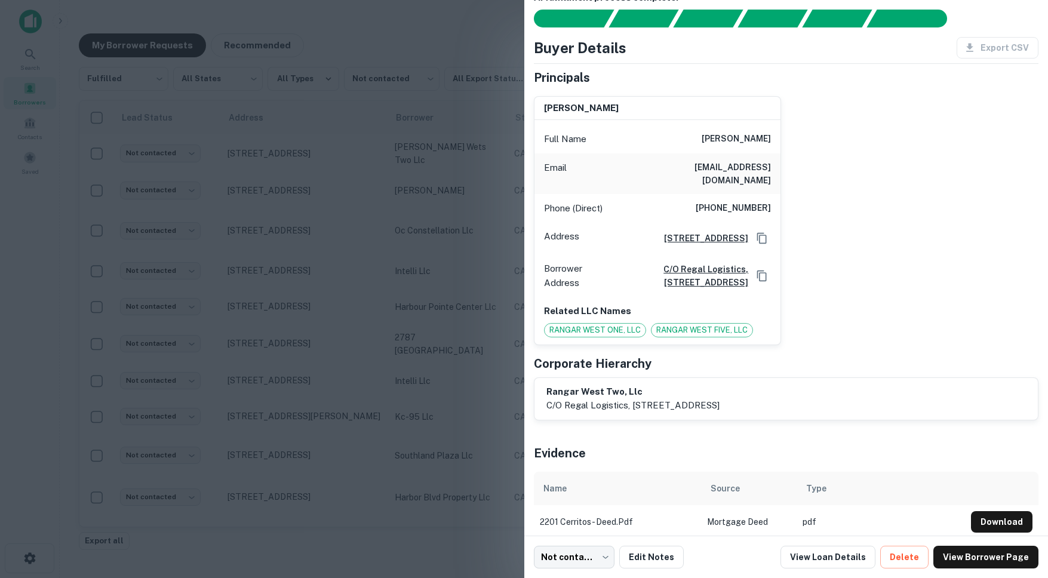
click at [201, 145] on div at bounding box center [524, 289] width 1048 height 578
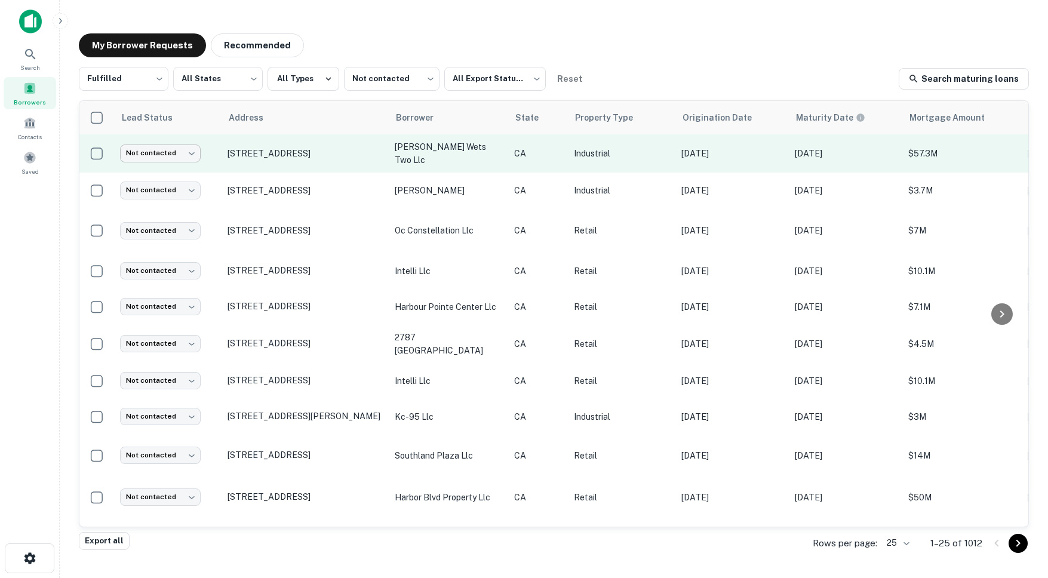
click at [174, 150] on body "Search Borrowers Contacts Saved My Borrower Requests Recommended Fulfilled ****…" at bounding box center [524, 289] width 1048 height 578
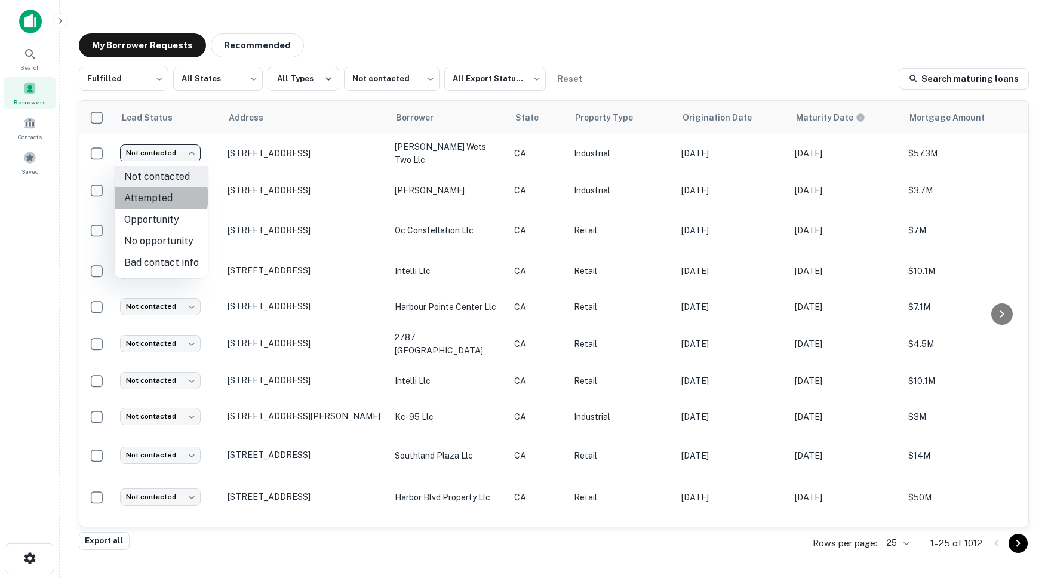
click at [159, 197] on li "Attempted" at bounding box center [162, 197] width 94 height 21
type input "*********"
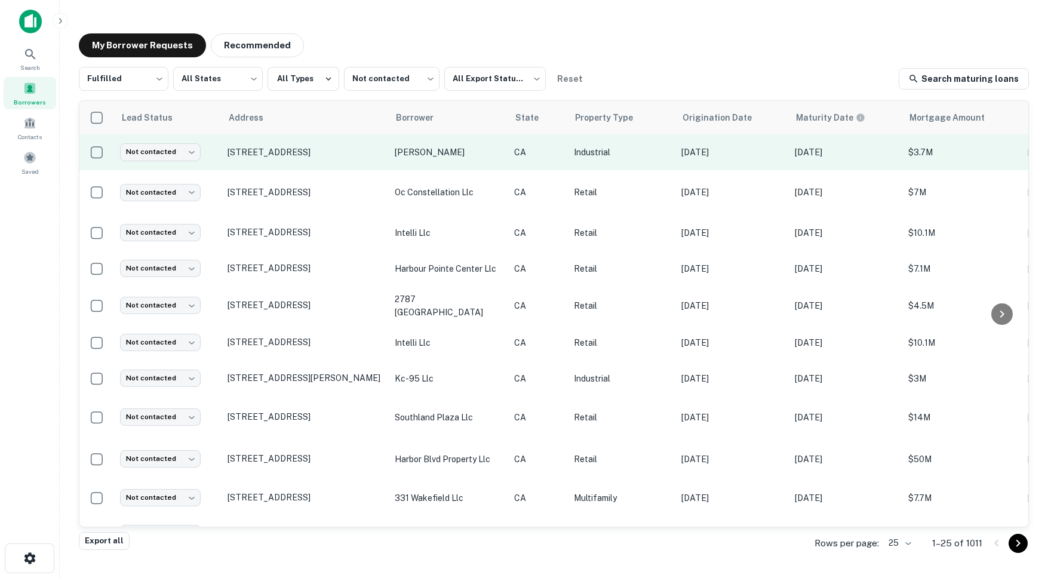
click at [340, 163] on td "[STREET_ADDRESS]" at bounding box center [304, 152] width 167 height 36
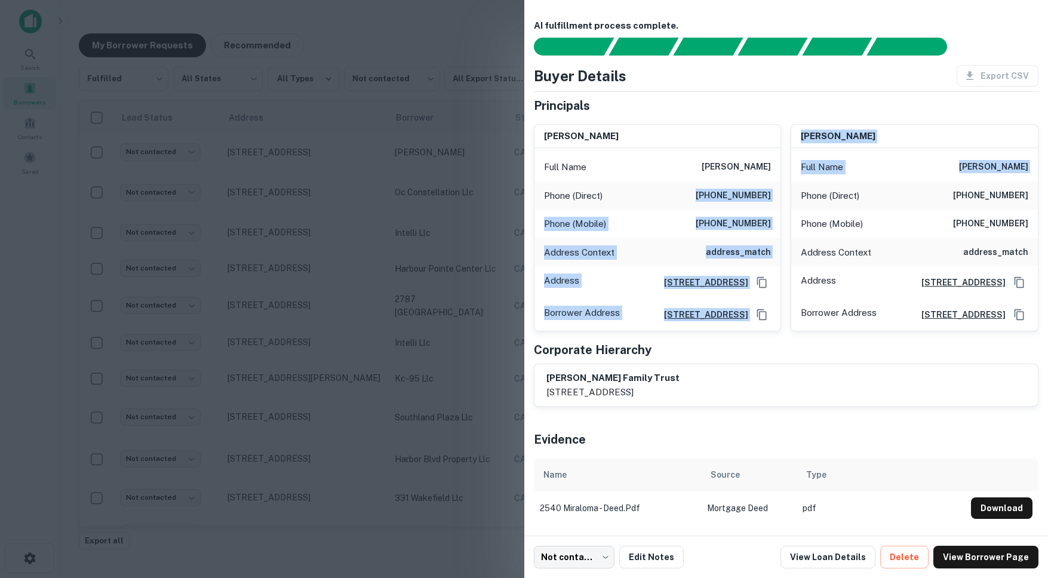
drag, startPoint x: 698, startPoint y: 190, endPoint x: 789, endPoint y: 200, distance: 91.2
click at [789, 200] on div "carolyn couts Full Name carolyn couts Phone (Direct) (951) 734-6057 Phone (Mobi…" at bounding box center [781, 223] width 515 height 217
click at [753, 195] on h6 "(951) 734-6057" at bounding box center [732, 196] width 75 height 14
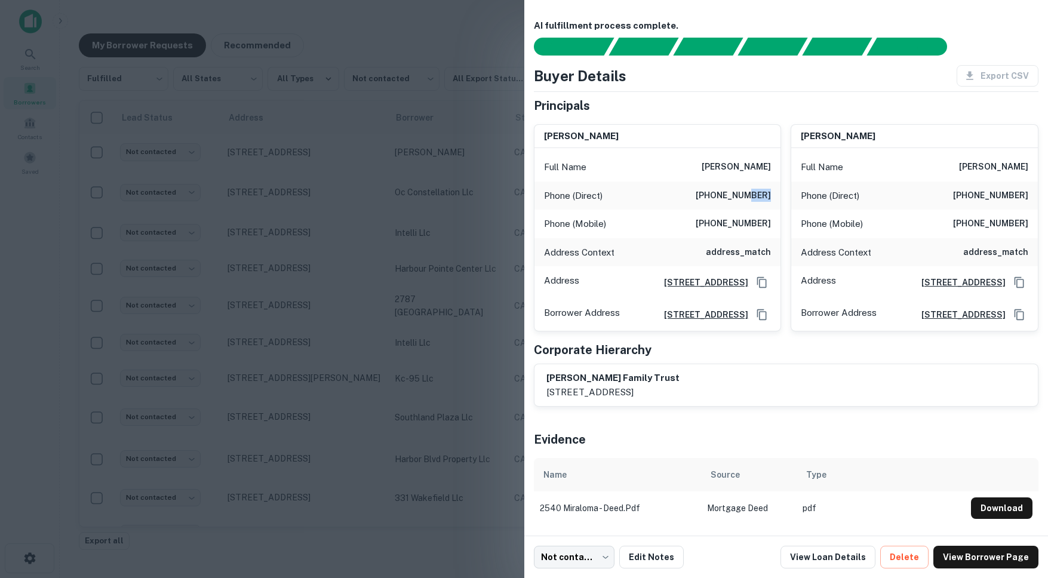
click at [753, 195] on h6 "(951) 734-6057" at bounding box center [732, 196] width 75 height 14
drag, startPoint x: 699, startPoint y: 217, endPoint x: 771, endPoint y: 220, distance: 71.7
click at [771, 220] on div "Phone (Mobile) (909) 734-6057" at bounding box center [657, 224] width 247 height 29
drag, startPoint x: 964, startPoint y: 198, endPoint x: 1032, endPoint y: 198, distance: 68.1
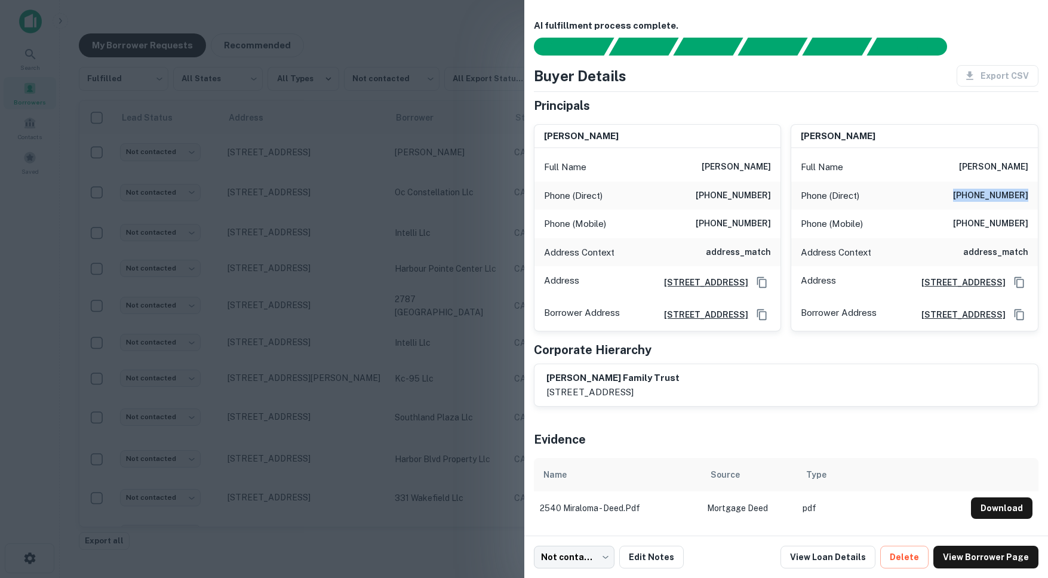
click at [995, 198] on div "Phone (Direct) (714) 538-8389" at bounding box center [914, 195] width 247 height 29
click at [974, 222] on h6 "(951) 809-4266" at bounding box center [990, 224] width 75 height 14
drag, startPoint x: 963, startPoint y: 222, endPoint x: 1033, endPoint y: 233, distance: 70.7
click at [995, 233] on div "Phone (Mobile) (951) 809-4266" at bounding box center [914, 224] width 247 height 29
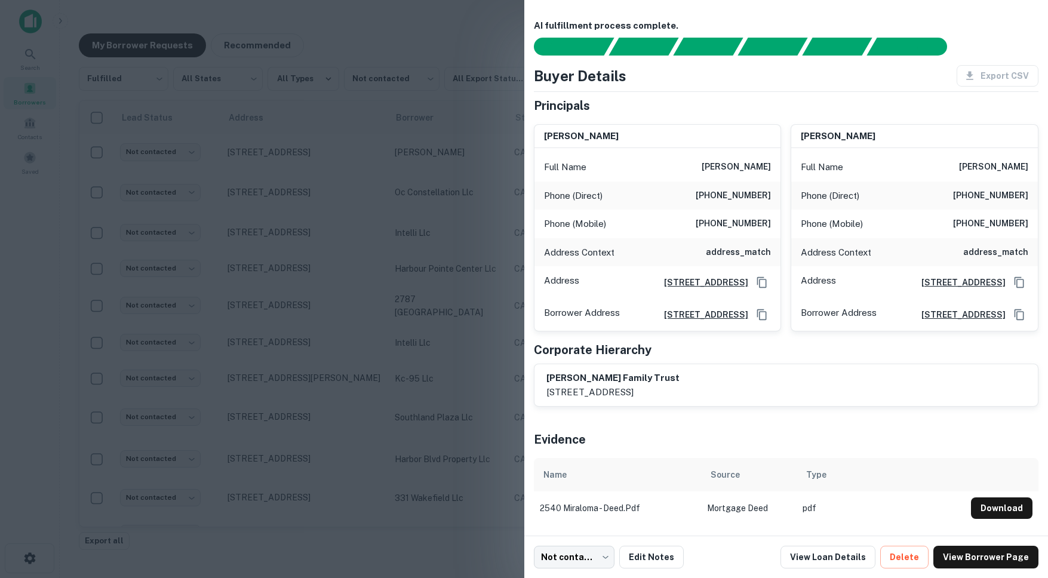
click at [365, 247] on div at bounding box center [524, 289] width 1048 height 578
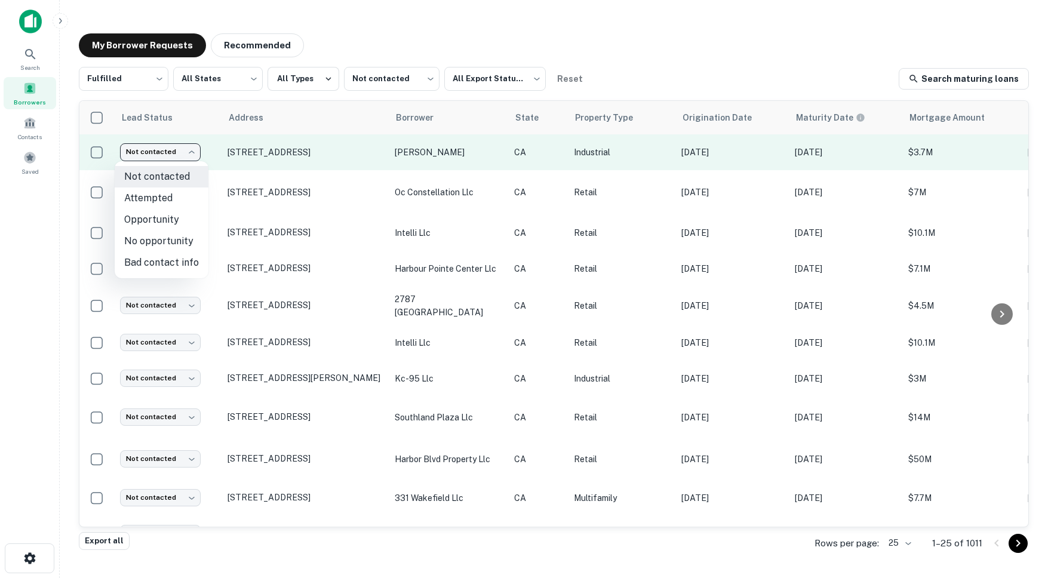
click at [153, 158] on body "Search Borrowers Contacts Saved My Borrower Requests Recommended Fulfilled ****…" at bounding box center [524, 289] width 1048 height 578
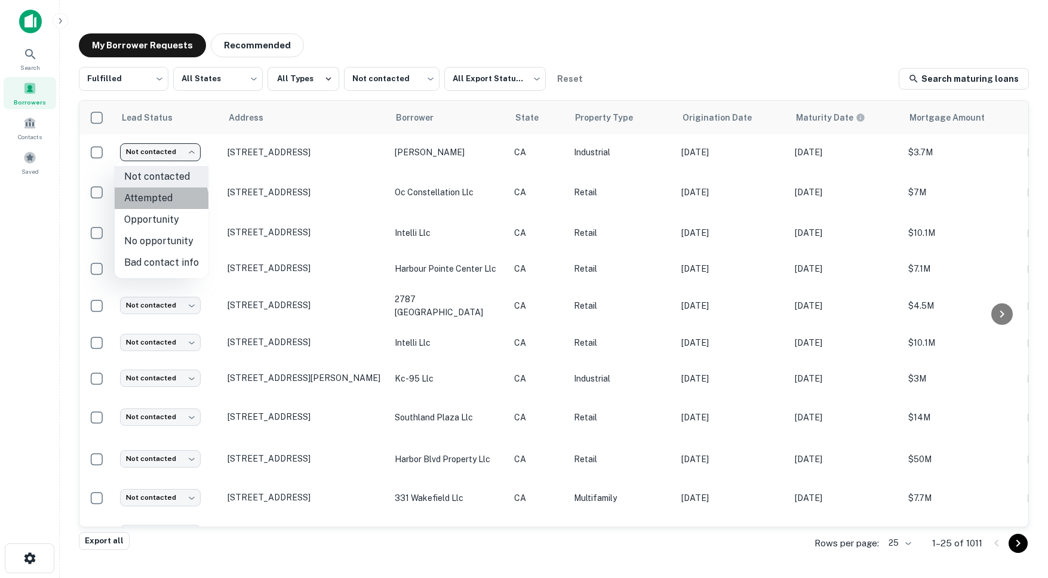
click at [159, 201] on li "Attempted" at bounding box center [162, 197] width 94 height 21
type input "*********"
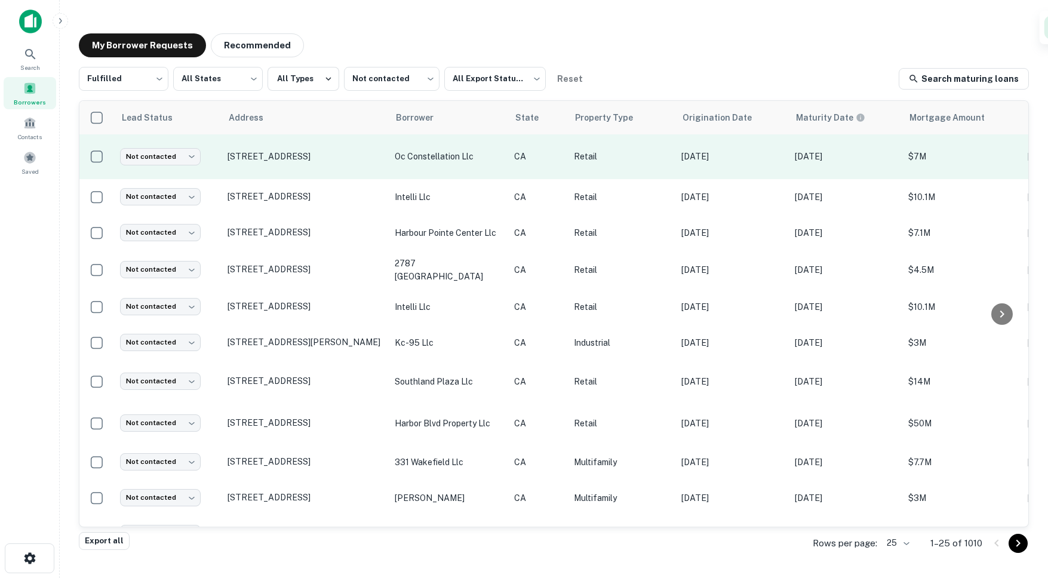
click at [365, 173] on td "[STREET_ADDRESS]" at bounding box center [304, 156] width 167 height 45
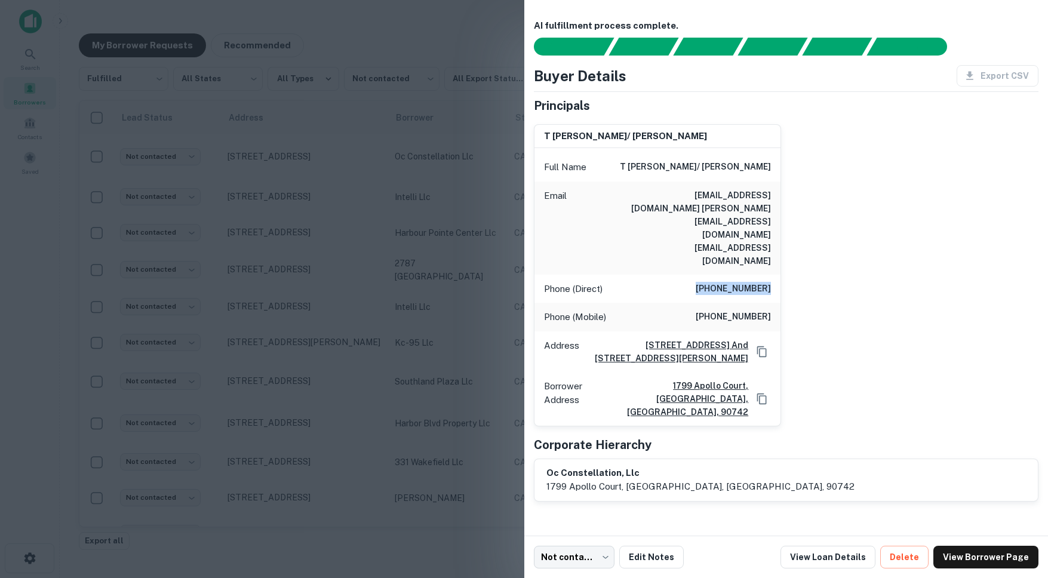
drag, startPoint x: 701, startPoint y: 247, endPoint x: 775, endPoint y: 251, distance: 74.1
click at [775, 275] on div "Phone (Direct) (562) 592-9353" at bounding box center [657, 289] width 247 height 29
drag, startPoint x: 713, startPoint y: 276, endPoint x: 774, endPoint y: 274, distance: 60.9
click at [774, 303] on div "Phone (Mobile) (562) 843-2232" at bounding box center [657, 317] width 247 height 29
click at [488, 226] on div at bounding box center [524, 289] width 1048 height 578
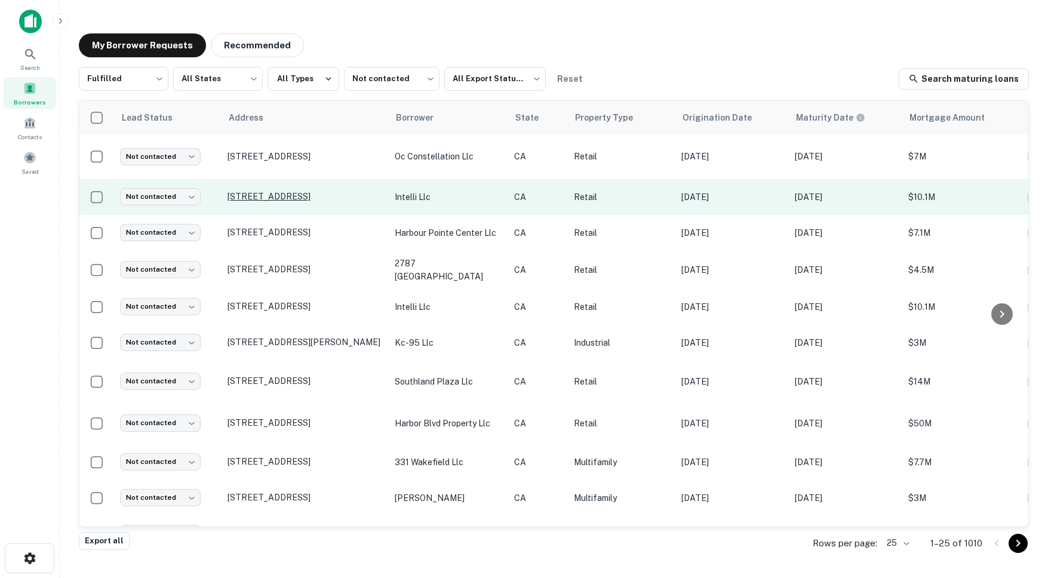
click at [354, 201] on p "[STREET_ADDRESS]" at bounding box center [304, 196] width 155 height 11
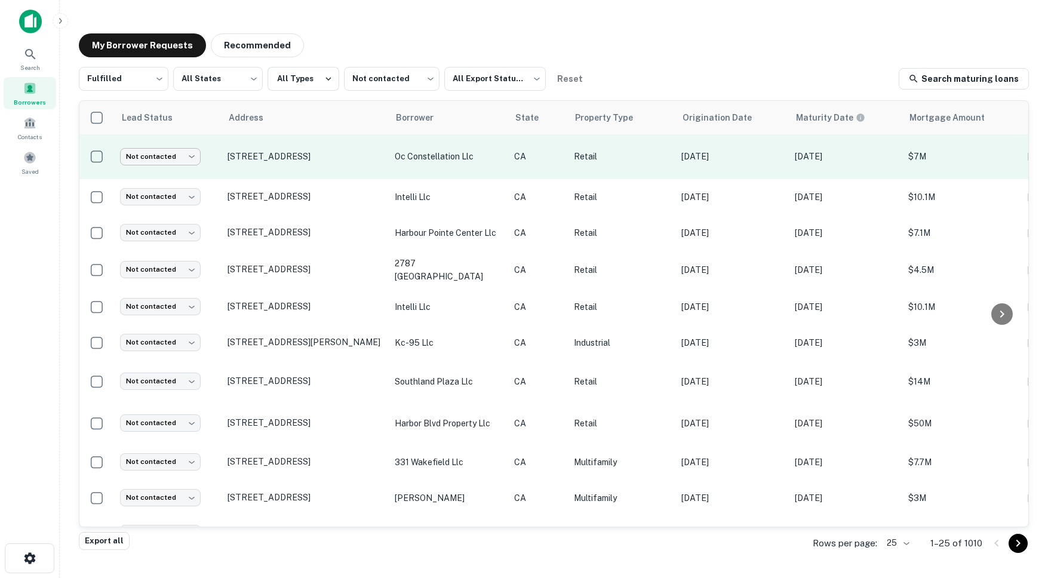
click at [176, 155] on body "Search Borrowers Contacts Saved My Borrower Requests Recommended Fulfilled ****…" at bounding box center [524, 289] width 1048 height 578
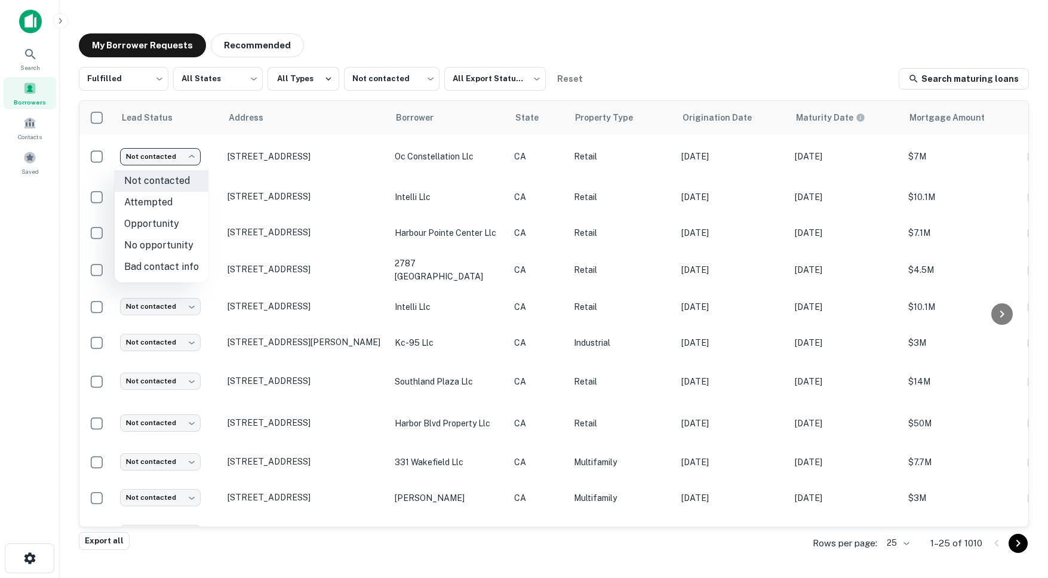
click at [165, 213] on li "Opportunity" at bounding box center [162, 223] width 94 height 21
type input "**********"
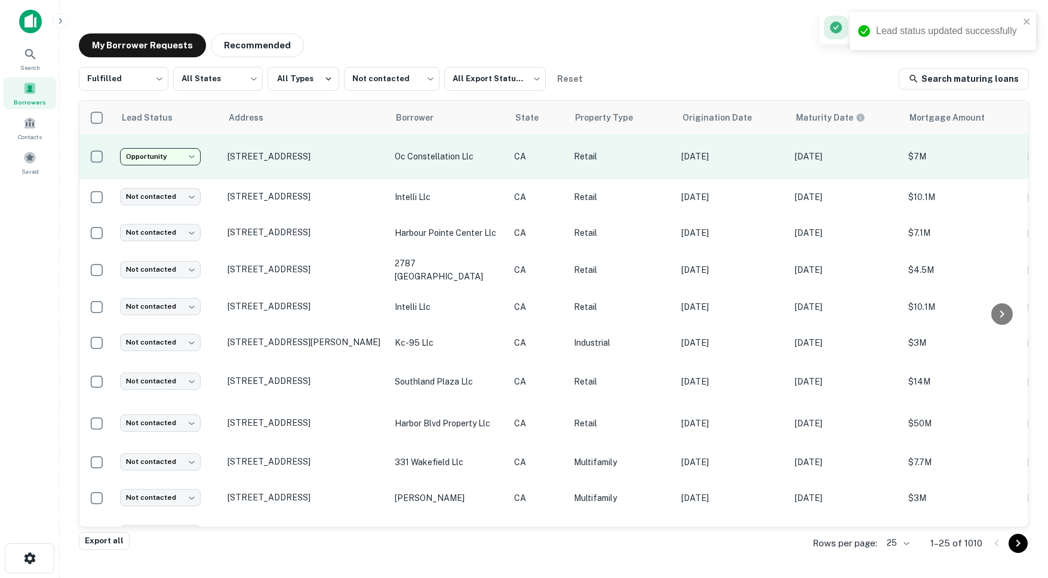
click at [173, 165] on td "**********" at bounding box center [167, 156] width 107 height 45
click at [173, 153] on body "**********" at bounding box center [524, 289] width 1048 height 578
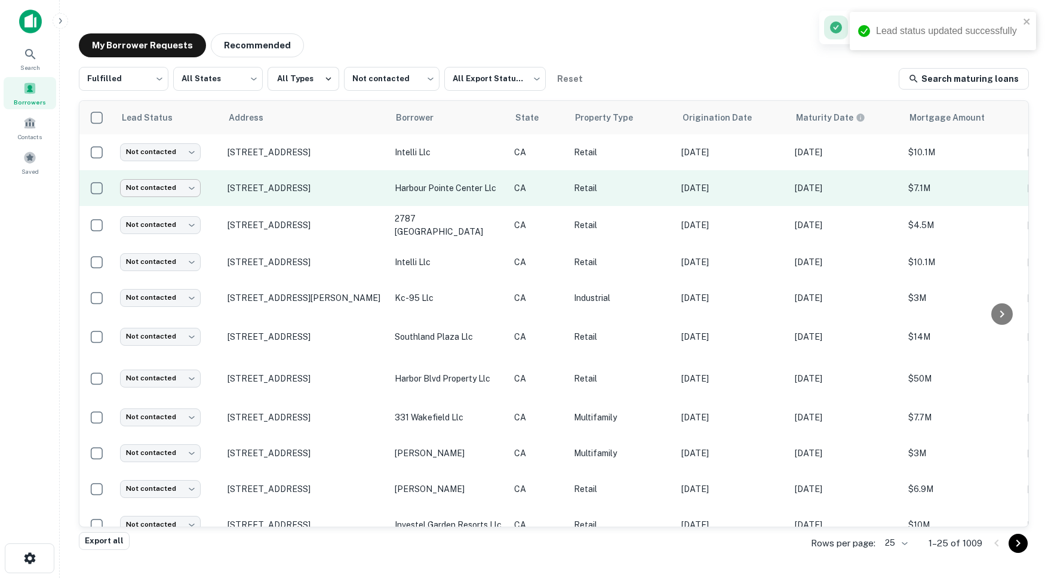
click at [164, 193] on body "Lead status updated successfully Search Borrowers Contacts Saved My Borrower Re…" at bounding box center [524, 289] width 1048 height 578
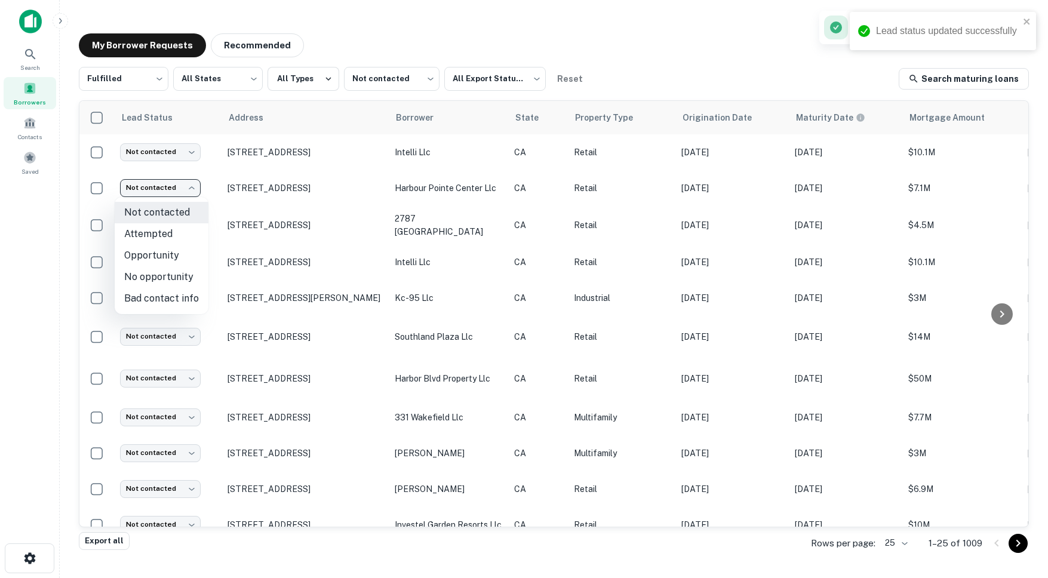
click at [298, 162] on div at bounding box center [524, 289] width 1048 height 578
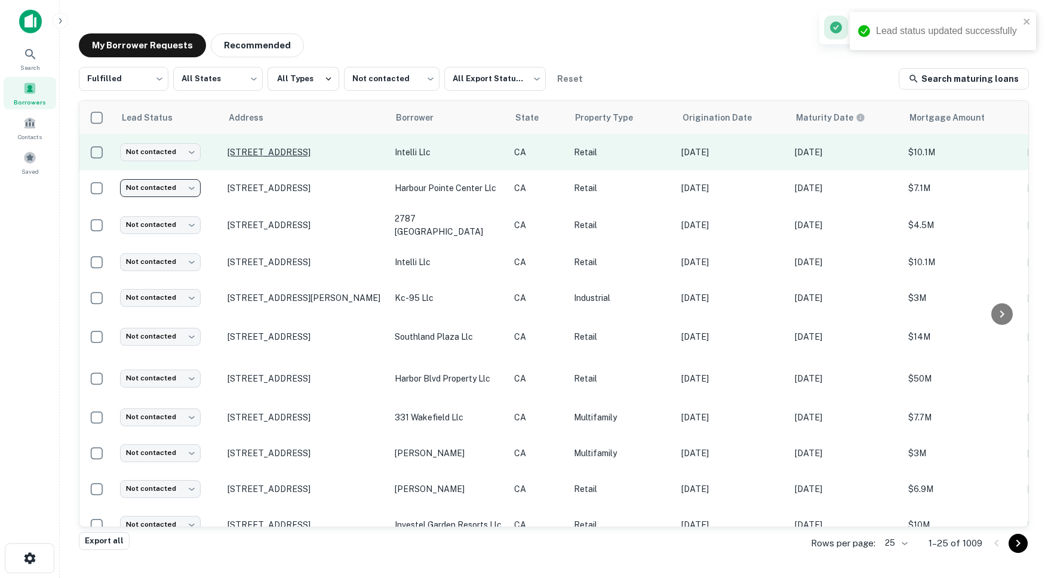
click at [319, 158] on p "[STREET_ADDRESS]" at bounding box center [304, 152] width 155 height 11
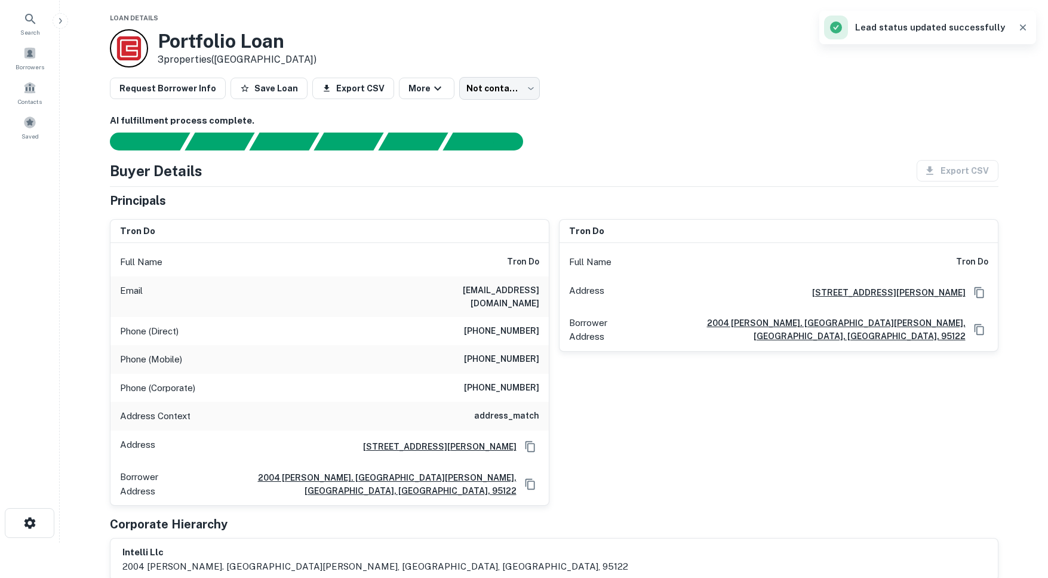
scroll to position [60, 0]
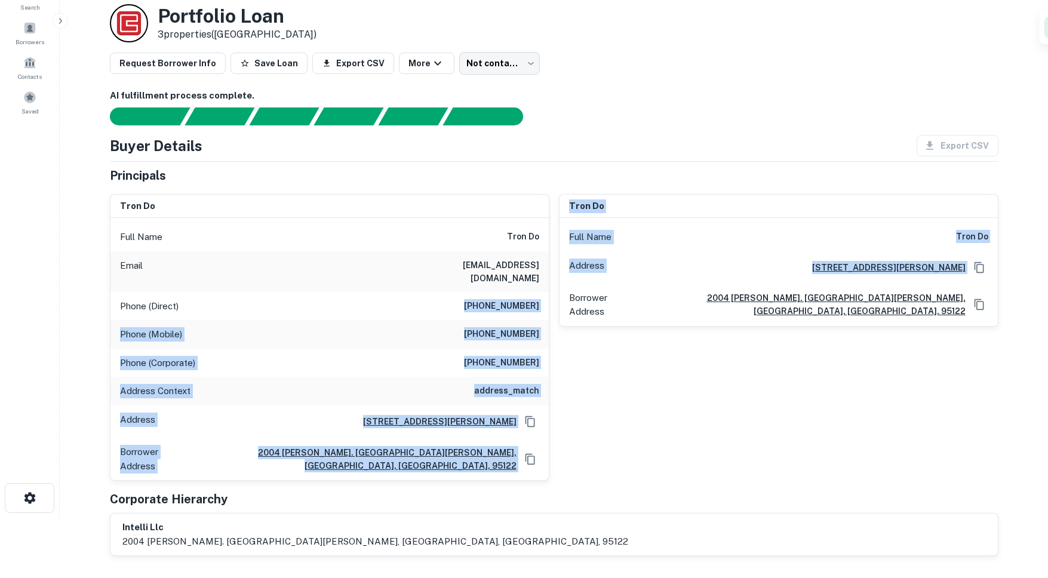
drag, startPoint x: 476, startPoint y: 297, endPoint x: 558, endPoint y: 297, distance: 81.8
click at [558, 297] on div "tron do Full Name tron do Email info@vienthaomedia.com Phone (Direct) (408) 947…" at bounding box center [549, 332] width 898 height 296
click at [541, 293] on div "Phone (Direct) (408) 947-7510" at bounding box center [329, 306] width 438 height 29
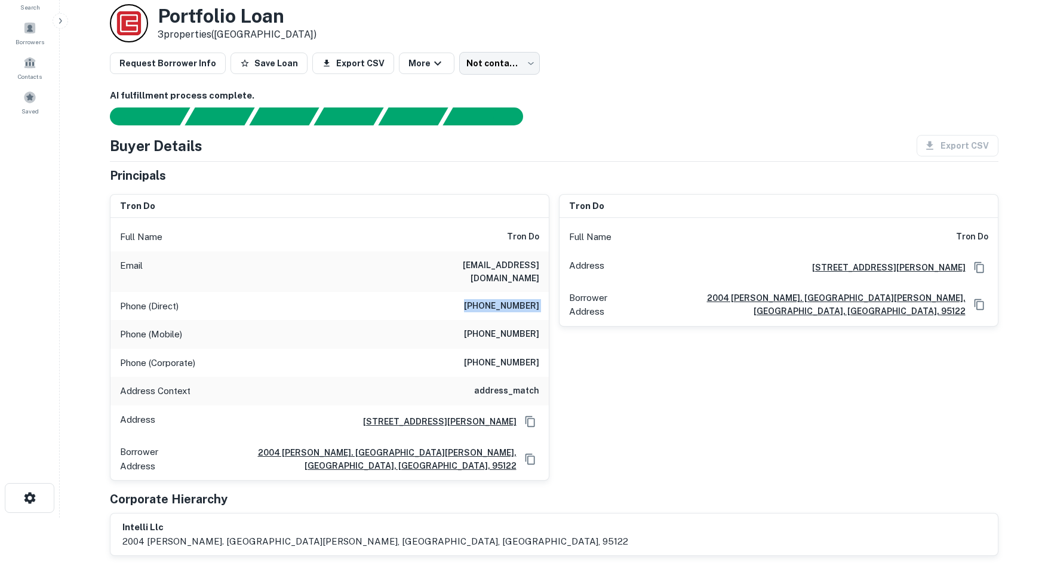
drag, startPoint x: 541, startPoint y: 293, endPoint x: 479, endPoint y: 293, distance: 62.1
click at [479, 293] on div "Phone (Direct) (408) 947-7510" at bounding box center [329, 306] width 438 height 29
drag, startPoint x: 470, startPoint y: 322, endPoint x: 546, endPoint y: 322, distance: 76.4
click at [546, 322] on div "Phone (Mobile) (408) 838-4075" at bounding box center [329, 334] width 438 height 29
drag, startPoint x: 469, startPoint y: 348, endPoint x: 536, endPoint y: 349, distance: 66.9
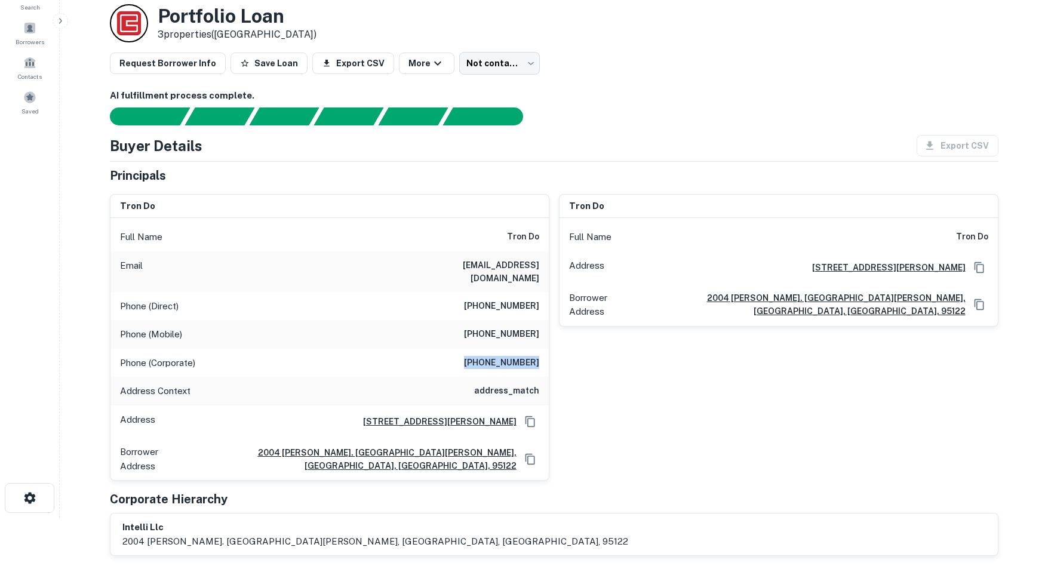
click at [536, 349] on div "Phone (Corporate) (408) 925-9395" at bounding box center [329, 363] width 438 height 29
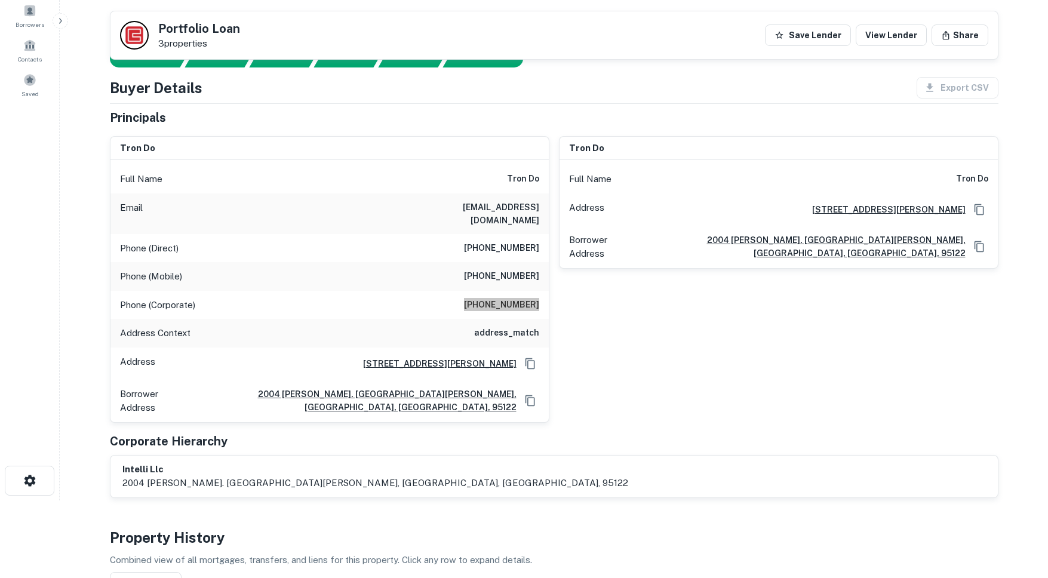
scroll to position [7, 0]
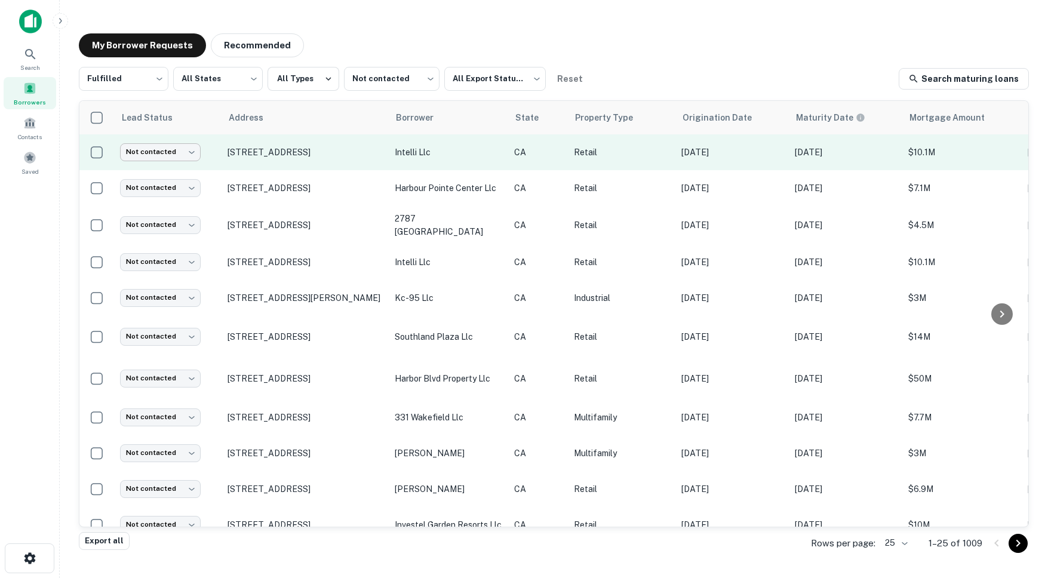
click at [164, 151] on body "Search Borrowers Contacts Saved My Borrower Requests Recommended Fulfilled ****…" at bounding box center [524, 289] width 1048 height 578
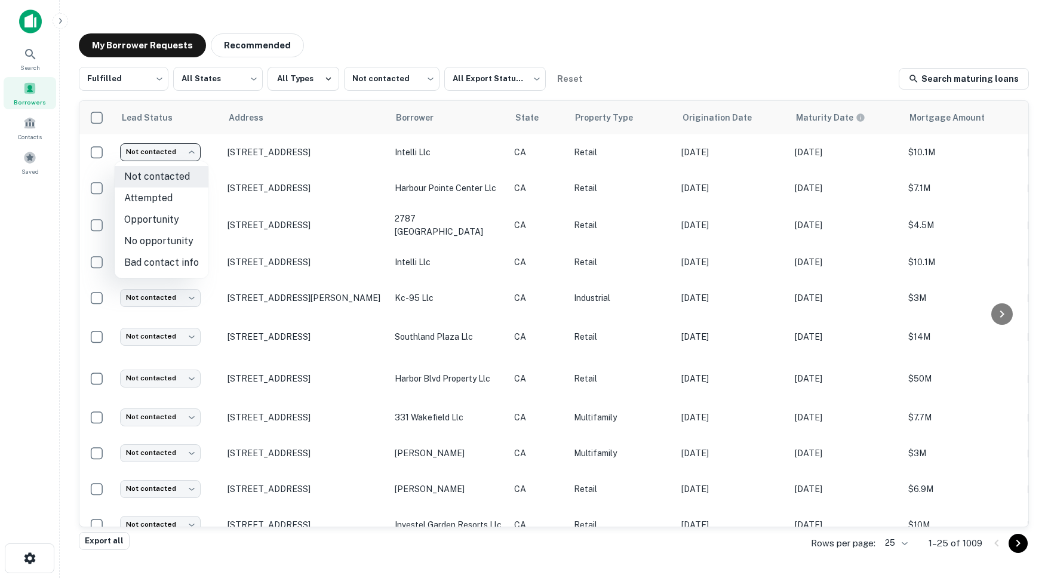
click at [136, 202] on li "Attempted" at bounding box center [162, 197] width 94 height 21
type input "*********"
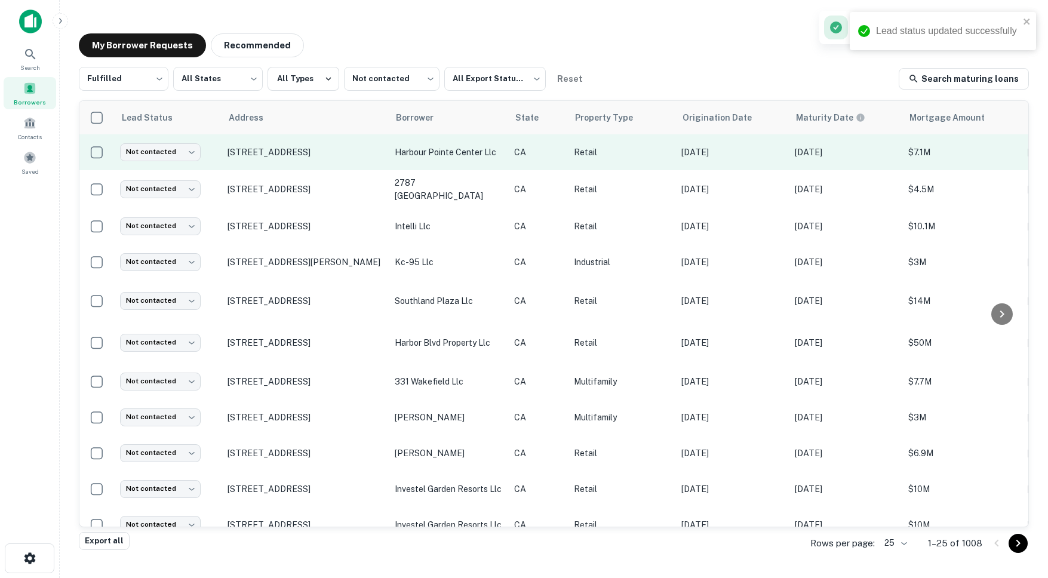
click at [338, 163] on td "[STREET_ADDRESS]" at bounding box center [304, 152] width 167 height 36
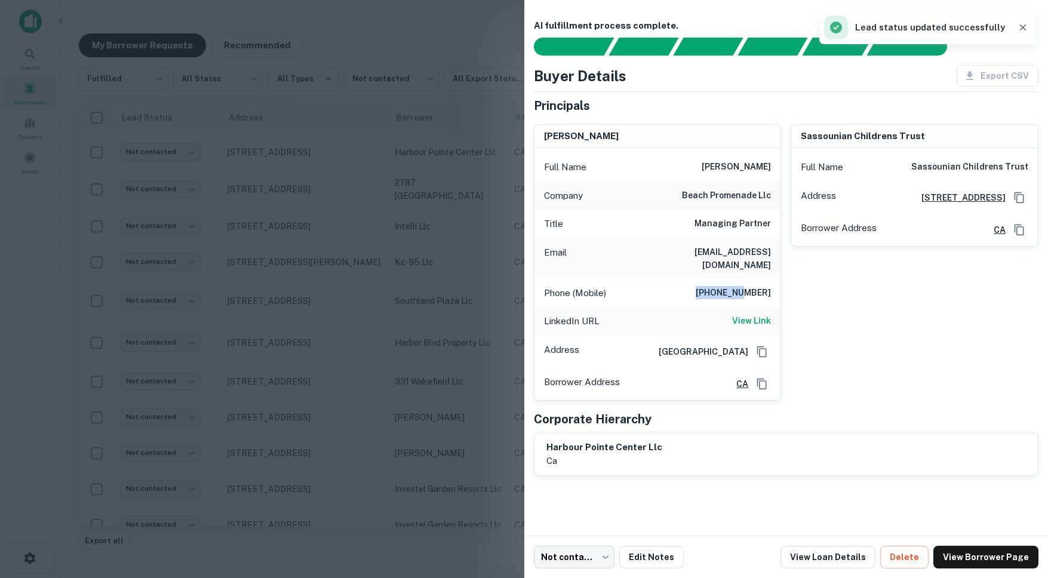
drag, startPoint x: 706, startPoint y: 277, endPoint x: 756, endPoint y: 281, distance: 49.7
click at [756, 286] on h6 "714-457-5678" at bounding box center [732, 293] width 75 height 14
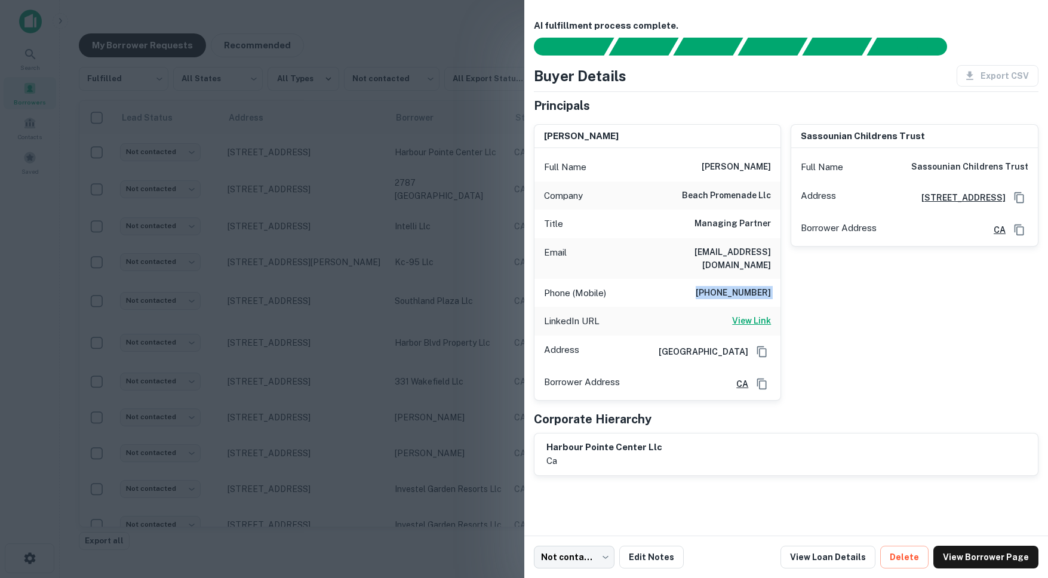
click at [746, 314] on h6 "View Link" at bounding box center [751, 320] width 39 height 13
click at [473, 217] on div at bounding box center [524, 289] width 1048 height 578
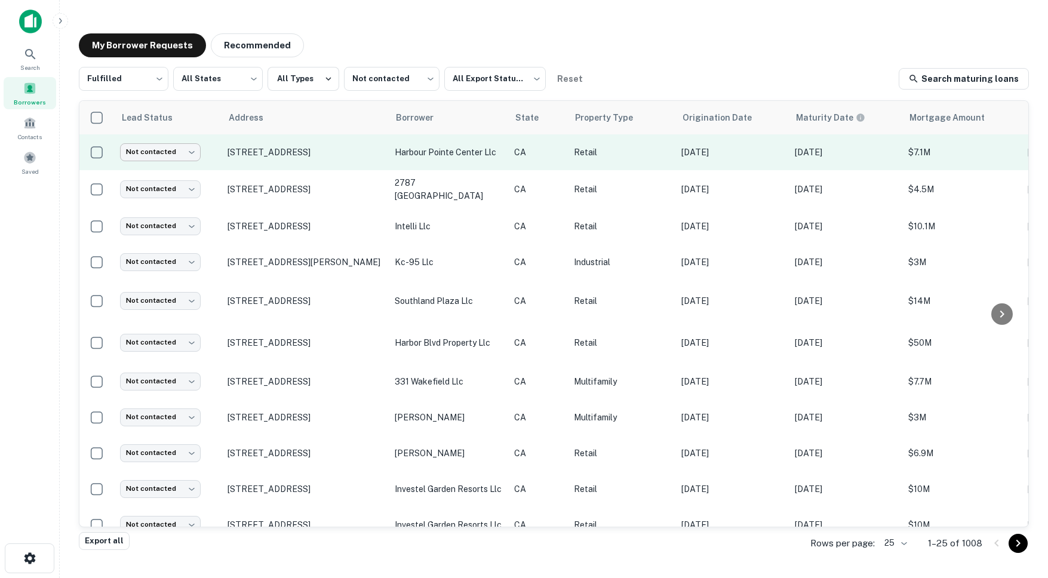
click at [144, 152] on body "Search Borrowers Contacts Saved My Borrower Requests Recommended Fulfilled ****…" at bounding box center [524, 289] width 1048 height 578
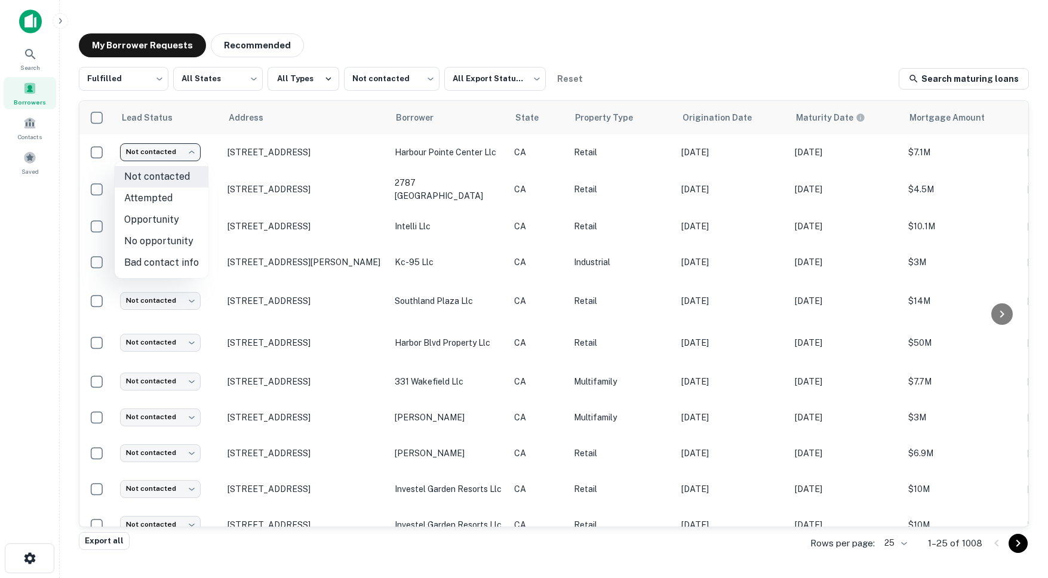
click at [158, 200] on li "Attempted" at bounding box center [162, 197] width 94 height 21
type input "*********"
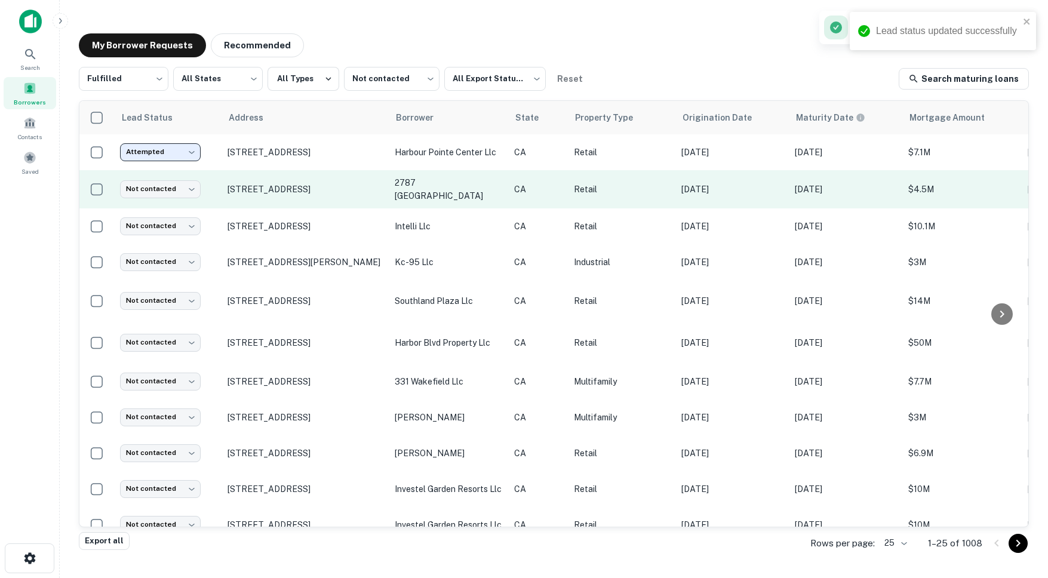
click at [315, 199] on td "[STREET_ADDRESS]" at bounding box center [304, 189] width 167 height 38
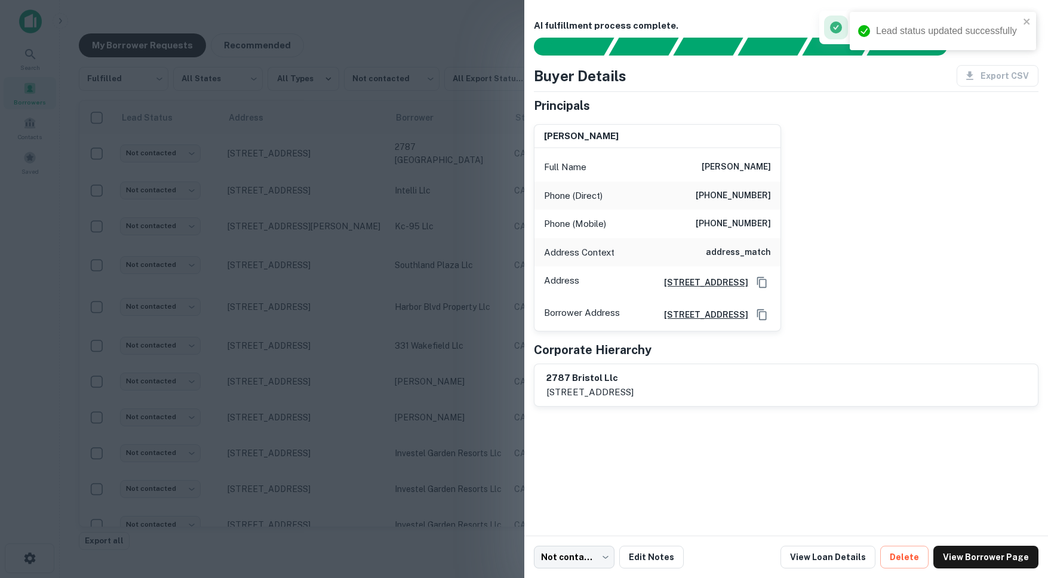
click at [712, 197] on h6 "(949) 300-5152" at bounding box center [732, 196] width 75 height 14
click at [708, 223] on h6 "(949) 300-5953" at bounding box center [732, 224] width 75 height 14
click at [707, 223] on h6 "(949) 300-5953" at bounding box center [732, 224] width 75 height 14
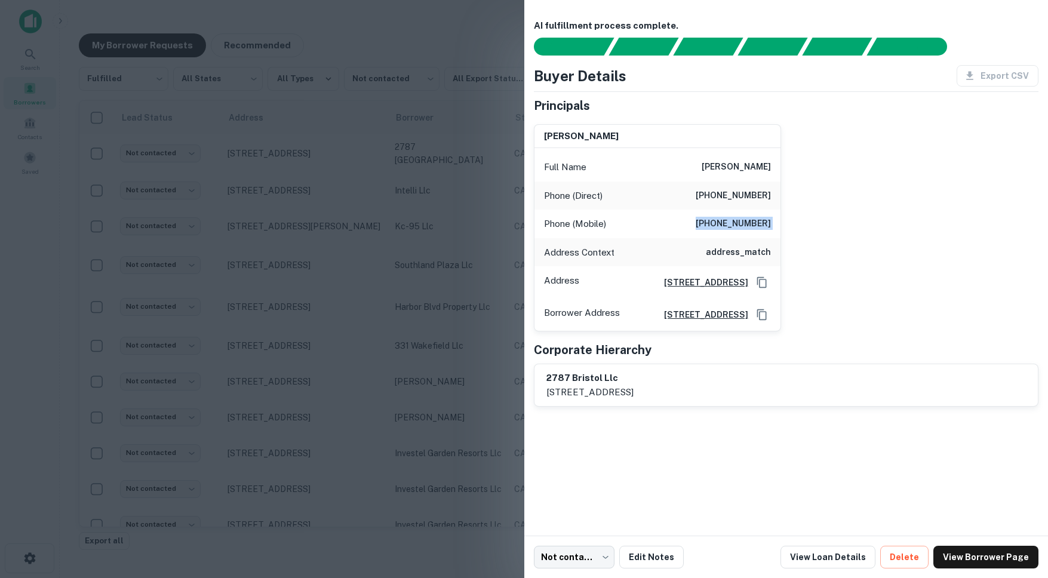
click at [707, 223] on h6 "(949) 300-5953" at bounding box center [732, 224] width 75 height 14
click at [389, 285] on div at bounding box center [524, 289] width 1048 height 578
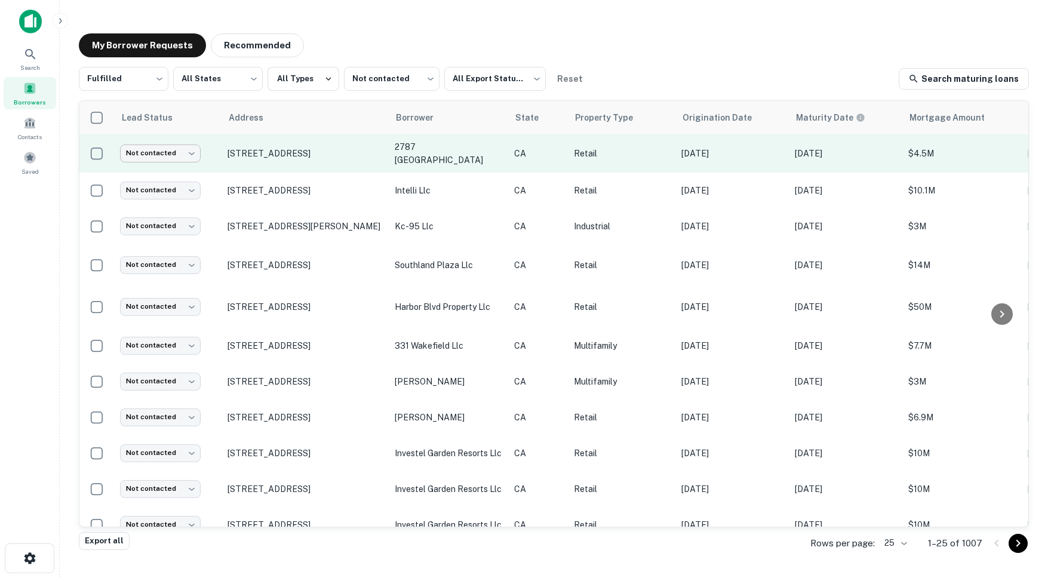
click at [177, 155] on body "Search Borrowers Contacts Saved My Borrower Requests Recommended Fulfilled ****…" at bounding box center [524, 289] width 1048 height 578
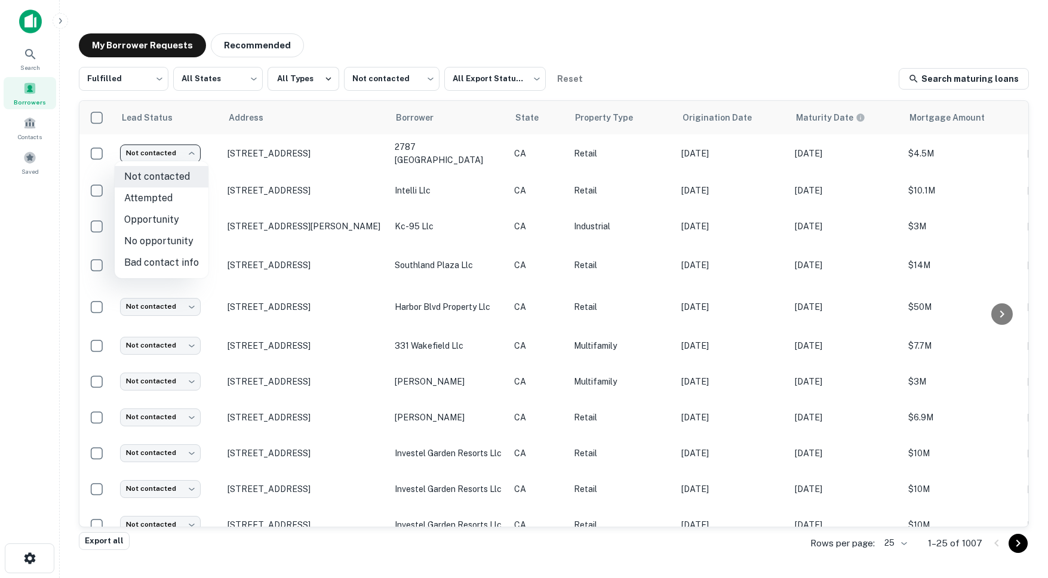
click at [180, 202] on li "Attempted" at bounding box center [162, 197] width 94 height 21
type input "*********"
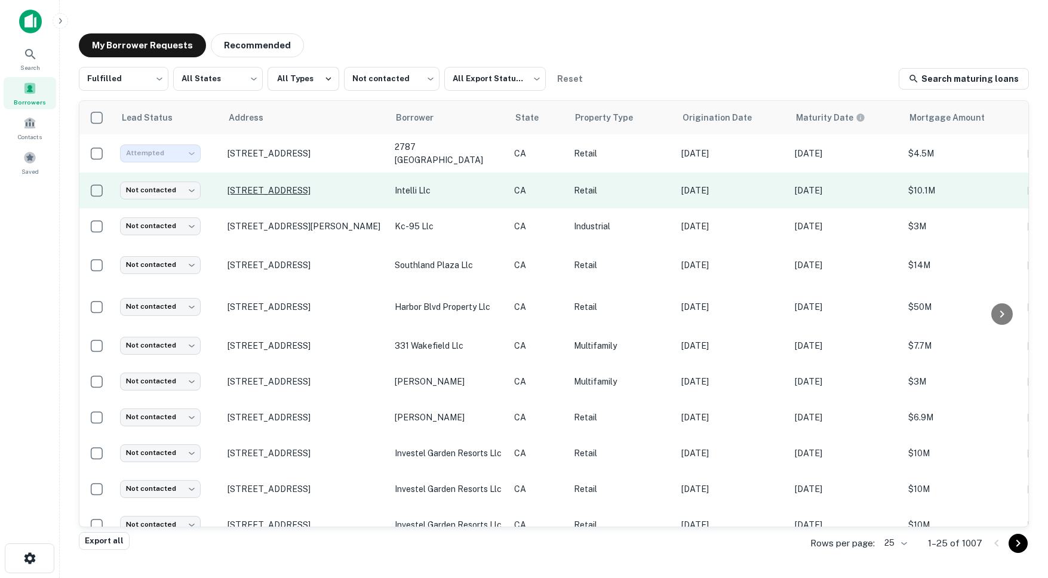
click at [333, 195] on p "[STREET_ADDRESS]" at bounding box center [304, 190] width 155 height 11
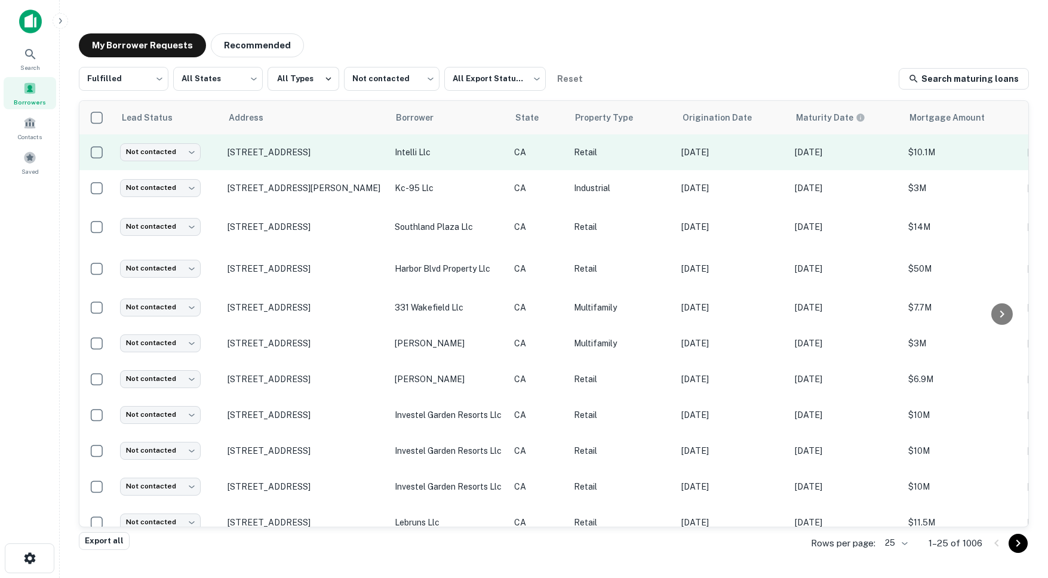
click at [344, 166] on td "[STREET_ADDRESS]" at bounding box center [304, 152] width 167 height 36
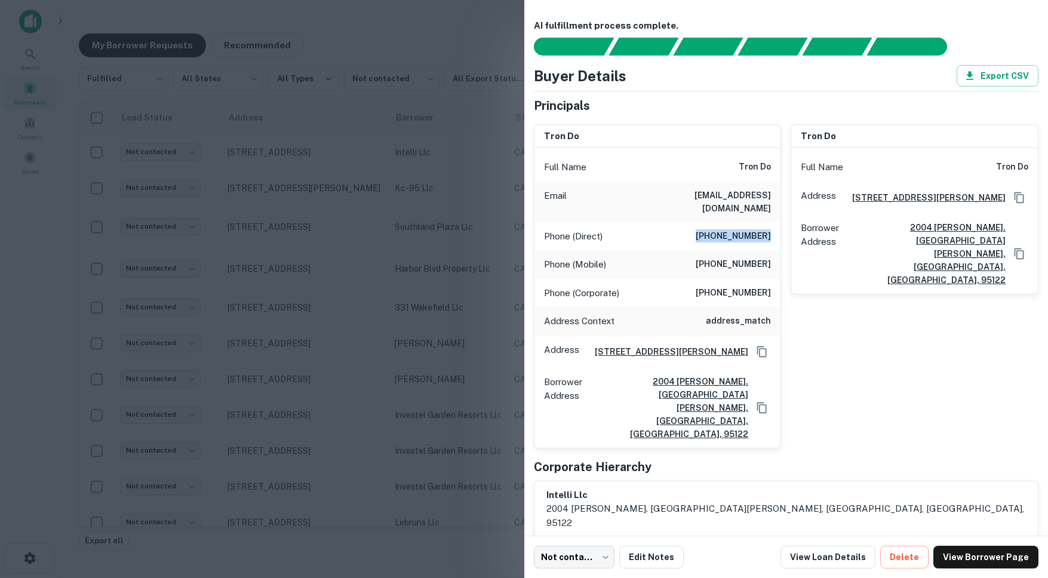
drag, startPoint x: 727, startPoint y: 223, endPoint x: 771, endPoint y: 223, distance: 43.6
click at [771, 223] on div "Phone (Direct) (408) 947-7510" at bounding box center [657, 236] width 247 height 29
click at [257, 207] on div at bounding box center [524, 289] width 1048 height 578
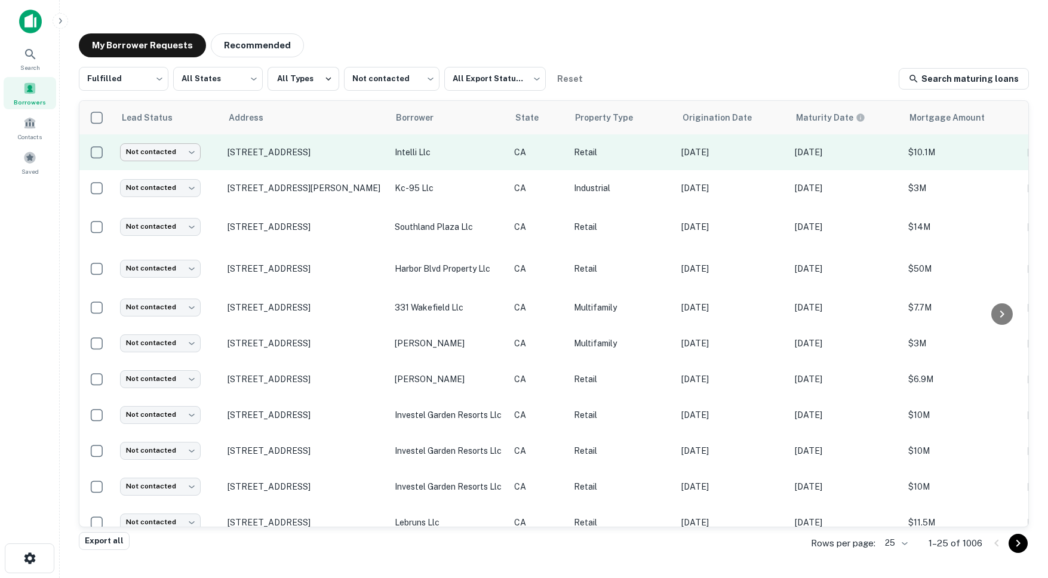
click at [164, 147] on body "Search Borrowers Contacts Saved My Borrower Requests Recommended Fulfilled ****…" at bounding box center [524, 289] width 1048 height 578
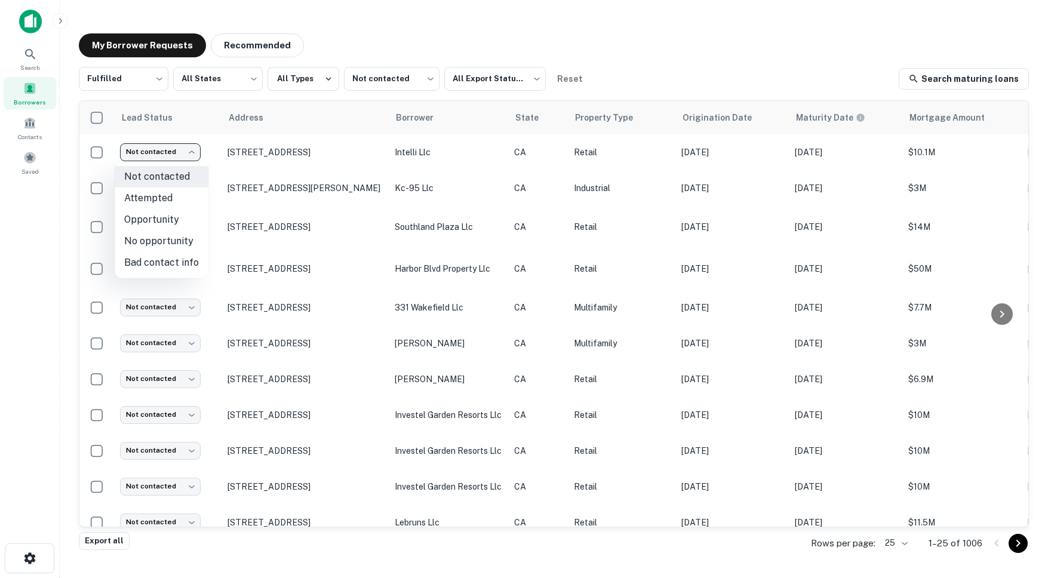
click at [165, 202] on li "Attempted" at bounding box center [162, 197] width 94 height 21
type input "*********"
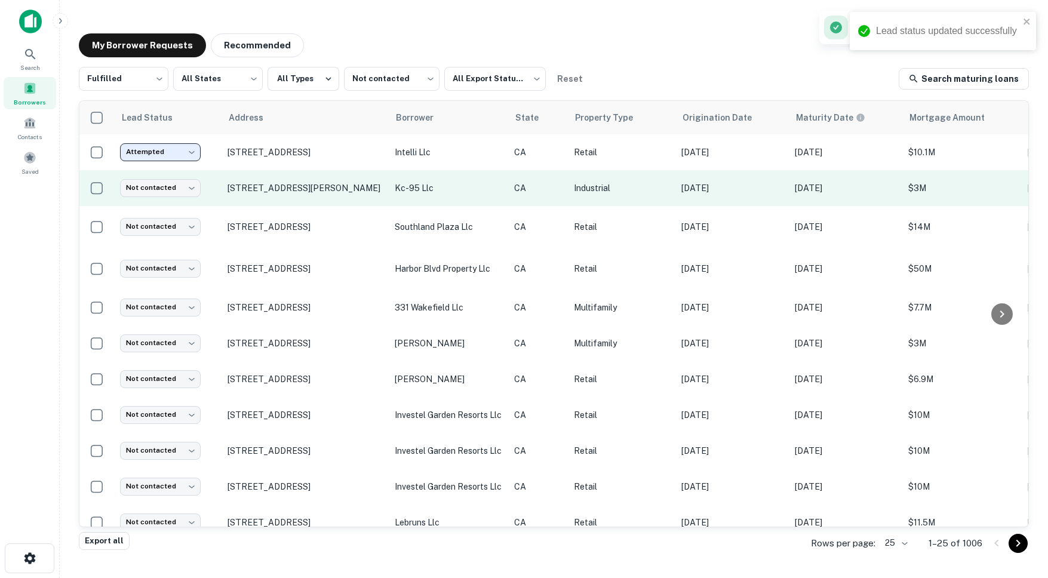
click at [319, 198] on td "[STREET_ADDRESS][PERSON_NAME]" at bounding box center [304, 188] width 167 height 36
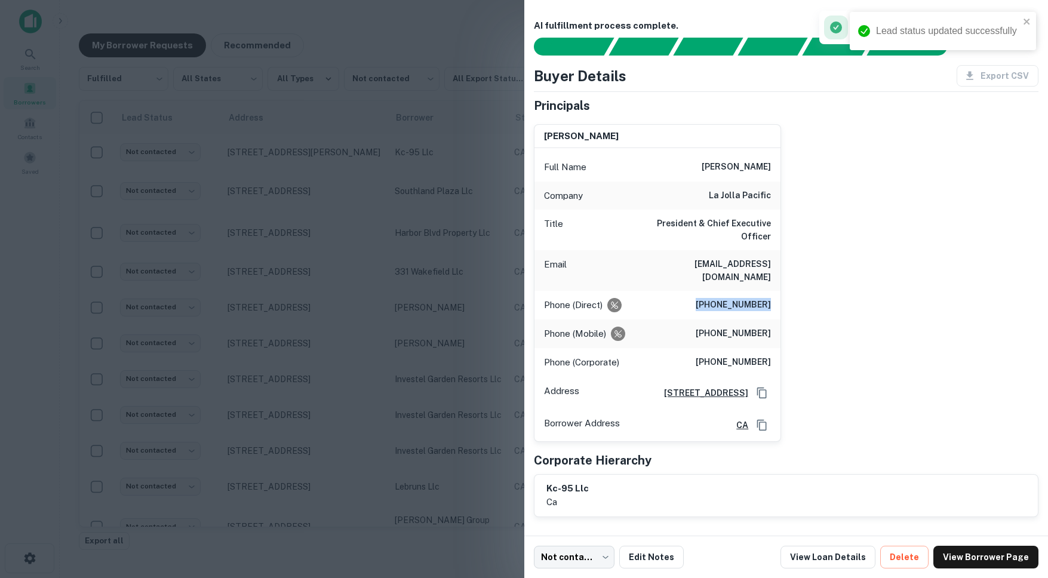
drag, startPoint x: 708, startPoint y: 282, endPoint x: 775, endPoint y: 281, distance: 66.9
click at [775, 291] on div "Phone (Direct) (949) 336-8911" at bounding box center [657, 305] width 247 height 29
click at [711, 327] on h6 "(949) 887-3667" at bounding box center [732, 334] width 75 height 14
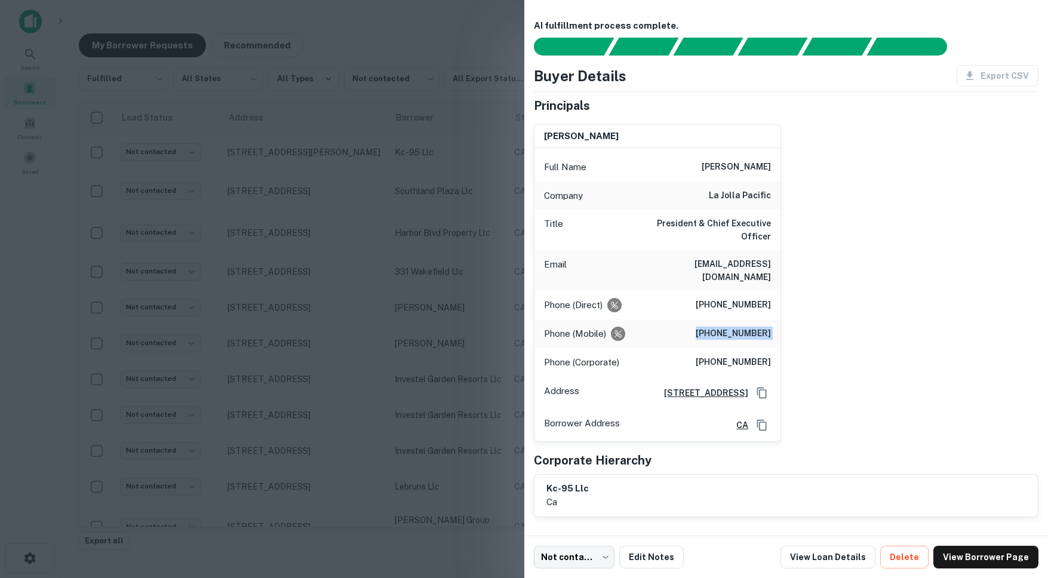
click at [711, 327] on h6 "(949) 887-3667" at bounding box center [732, 334] width 75 height 14
click at [721, 327] on h6 "(949) 887-3667" at bounding box center [732, 334] width 75 height 14
click at [713, 355] on h6 "(949) 336-8900" at bounding box center [732, 362] width 75 height 14
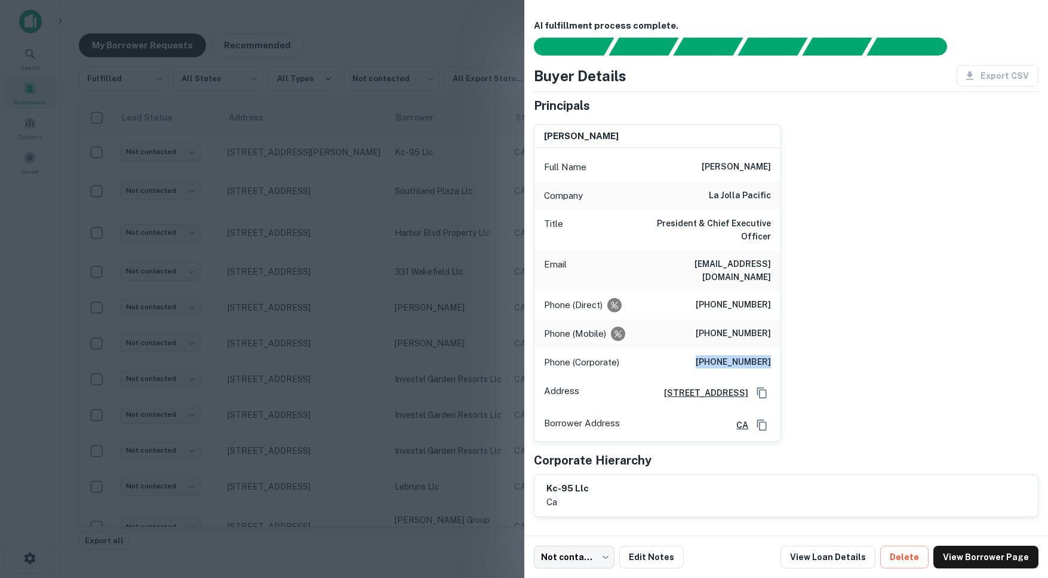
drag, startPoint x: 710, startPoint y: 337, endPoint x: 782, endPoint y: 338, distance: 71.6
click at [782, 338] on div "don neff Full Name don neff Company la jolla pacific Title President & Chief Ex…" at bounding box center [781, 278] width 515 height 327
click at [386, 283] on div at bounding box center [524, 289] width 1048 height 578
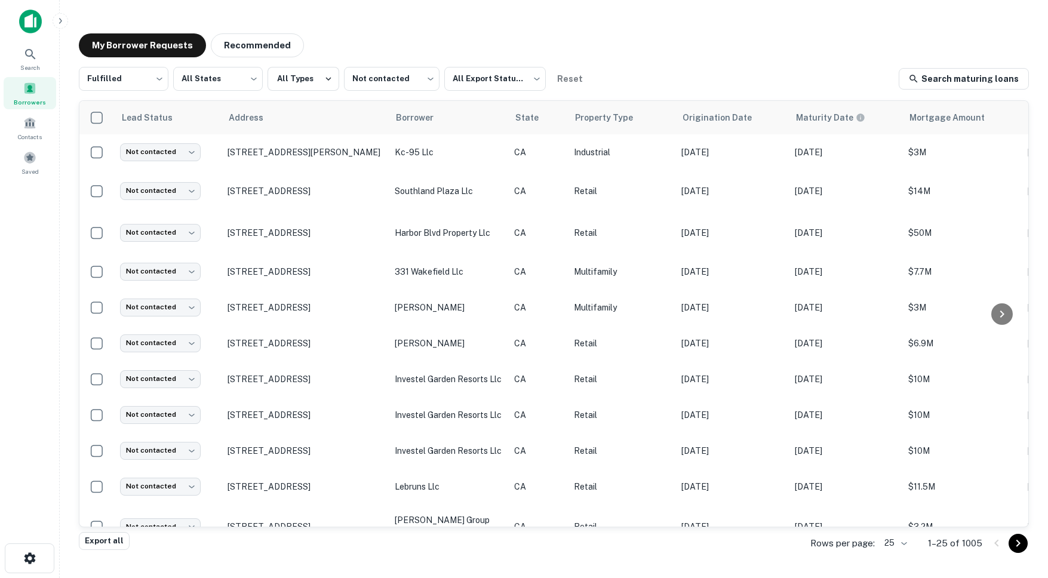
click at [386, 283] on td "[STREET_ADDRESS]" at bounding box center [304, 272] width 167 height 36
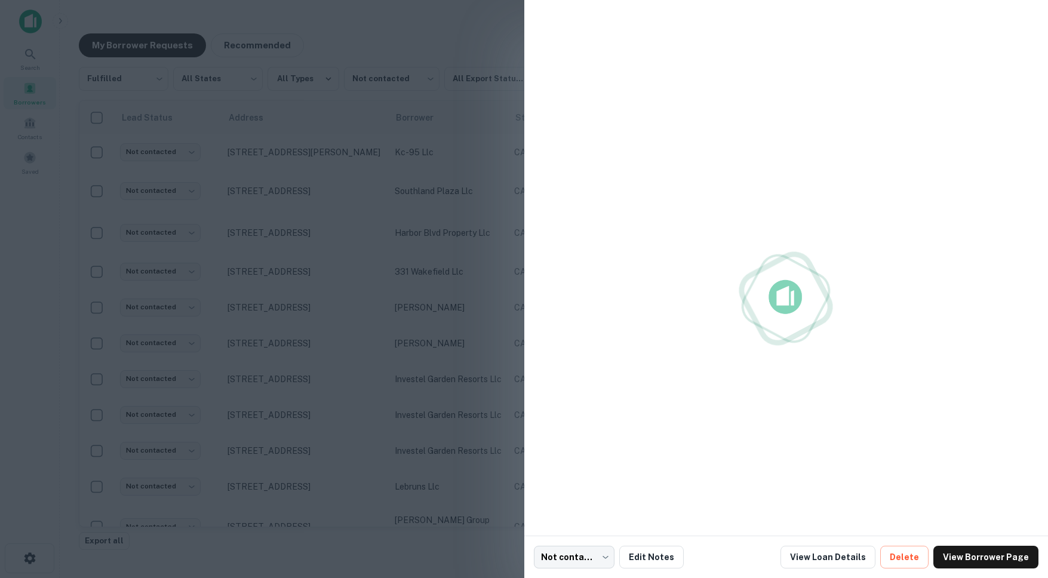
click at [270, 189] on div at bounding box center [524, 289] width 1048 height 578
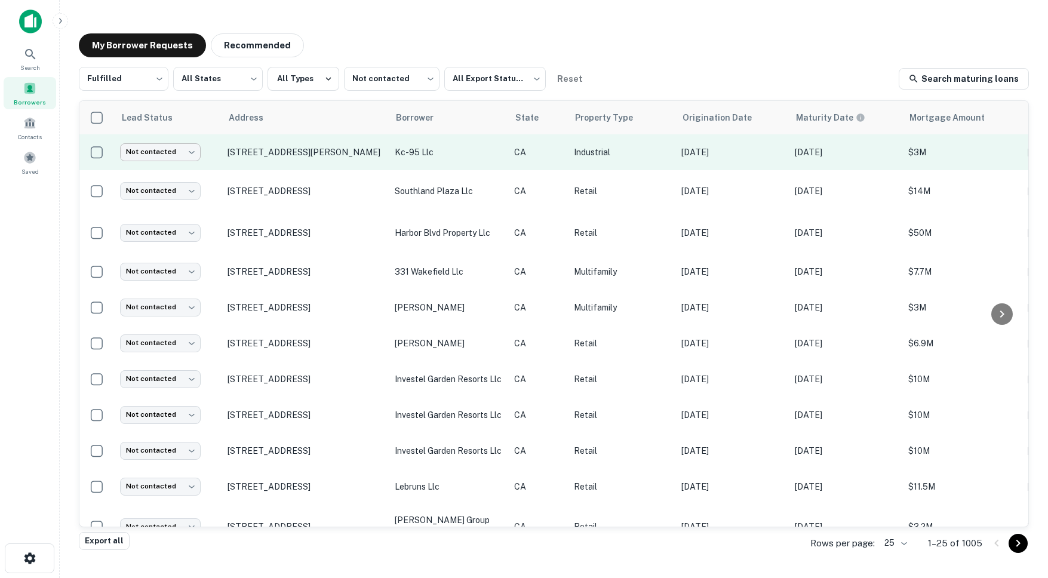
click at [186, 155] on body "Search Borrowers Contacts Saved My Borrower Requests Recommended Fulfilled ****…" at bounding box center [524, 289] width 1048 height 578
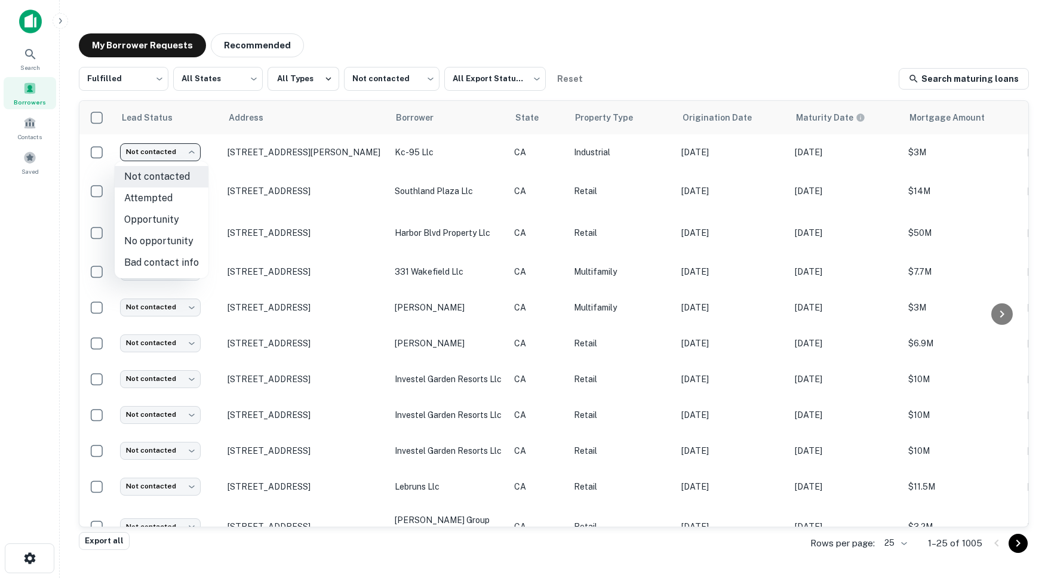
click at [166, 199] on li "Attempted" at bounding box center [162, 197] width 94 height 21
type input "*********"
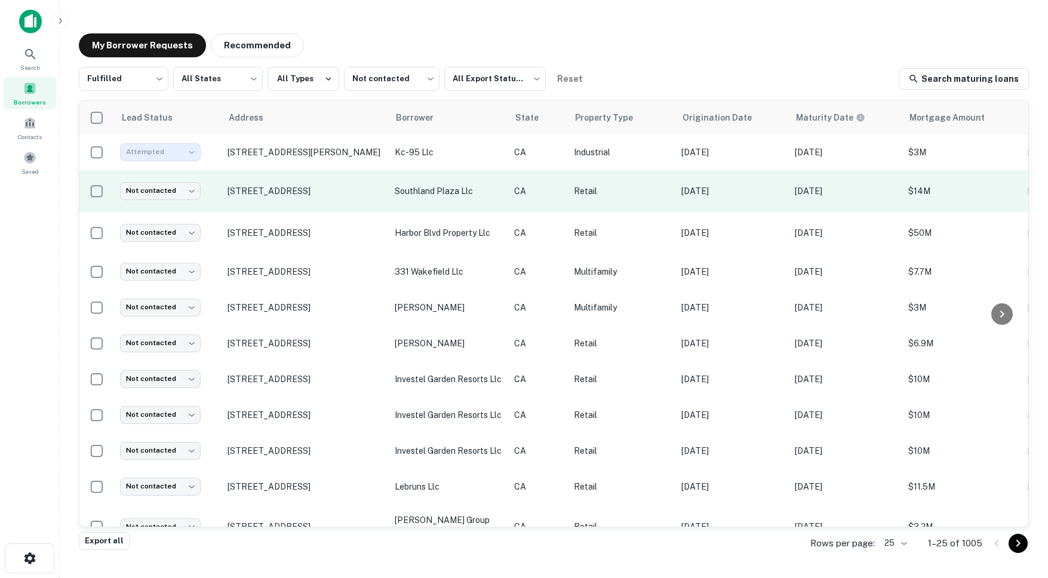
click at [334, 202] on td "[STREET_ADDRESS]" at bounding box center [304, 191] width 167 height 42
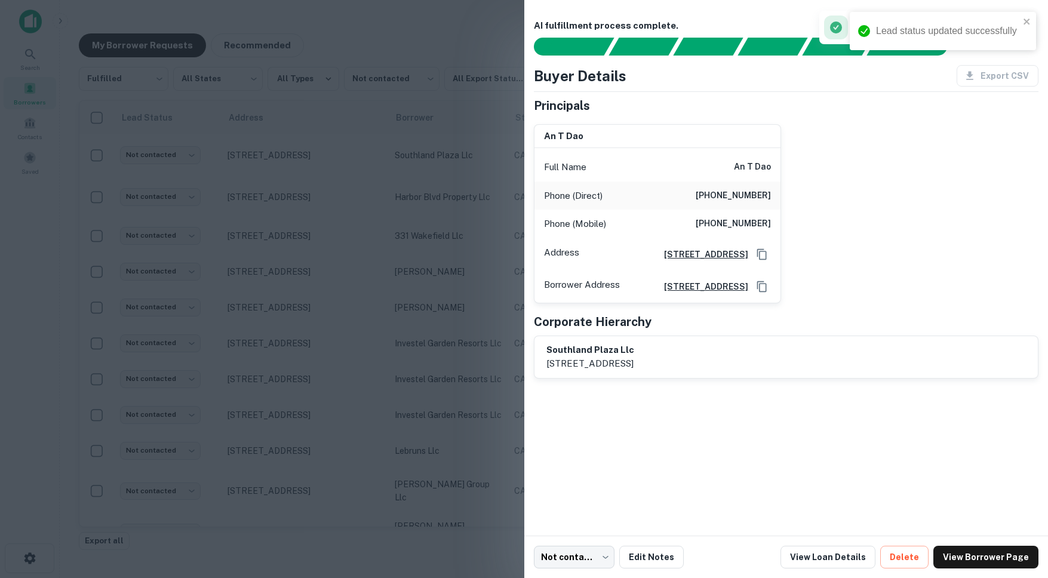
click at [713, 190] on h6 "(714) 775-1427" at bounding box center [732, 196] width 75 height 14
click at [716, 222] on h6 "(714) 383-0695" at bounding box center [732, 224] width 75 height 14
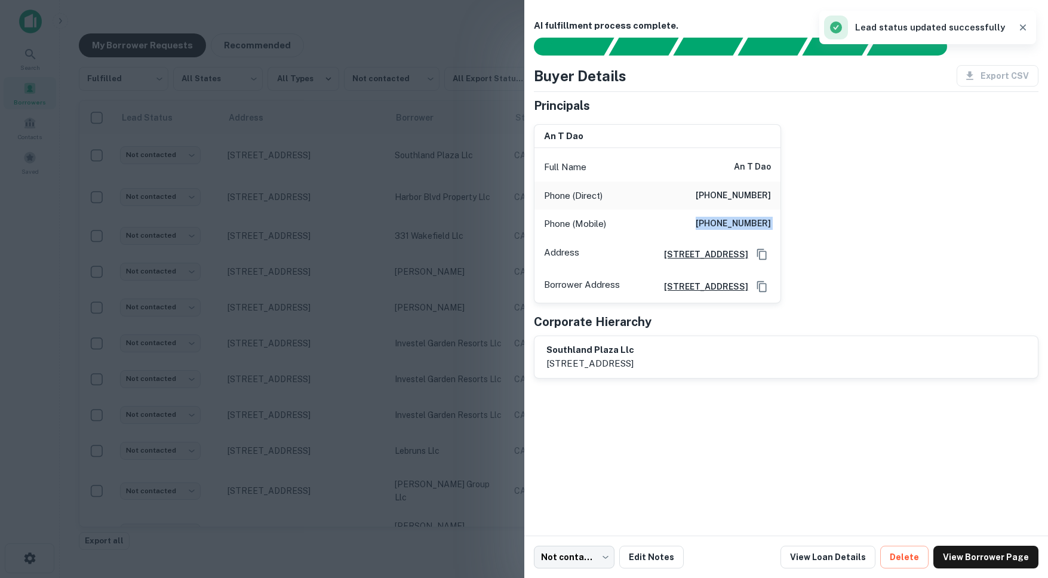
click at [716, 222] on h6 "(714) 383-0695" at bounding box center [732, 224] width 75 height 14
click at [768, 220] on h6 "(714) 383-0695" at bounding box center [732, 224] width 75 height 14
click at [750, 220] on h6 "(714) 383-0695" at bounding box center [732, 224] width 75 height 14
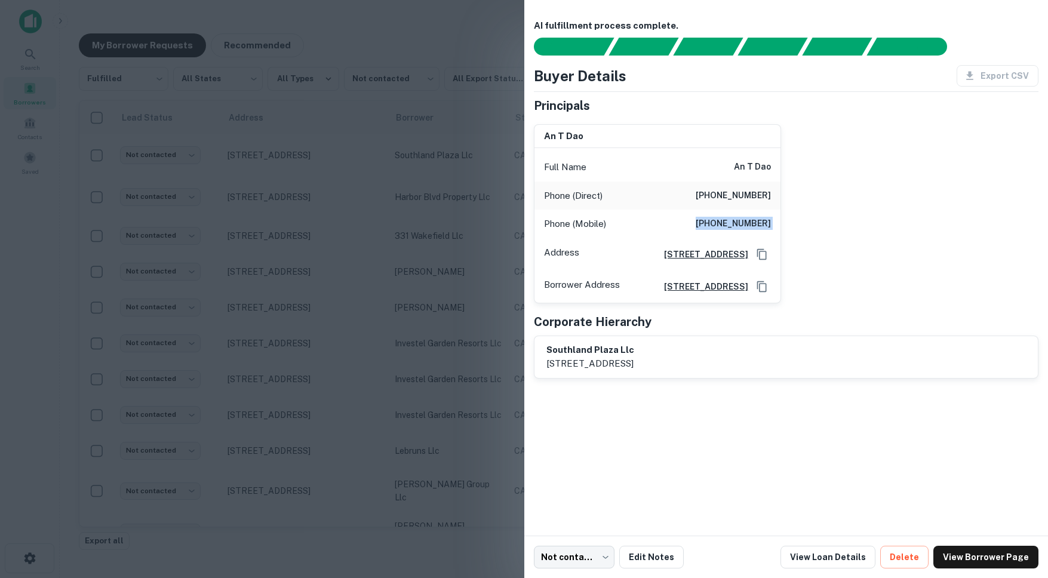
click at [411, 235] on div at bounding box center [524, 289] width 1048 height 578
click at [411, 235] on p "331 wakefield llc" at bounding box center [448, 235] width 107 height 13
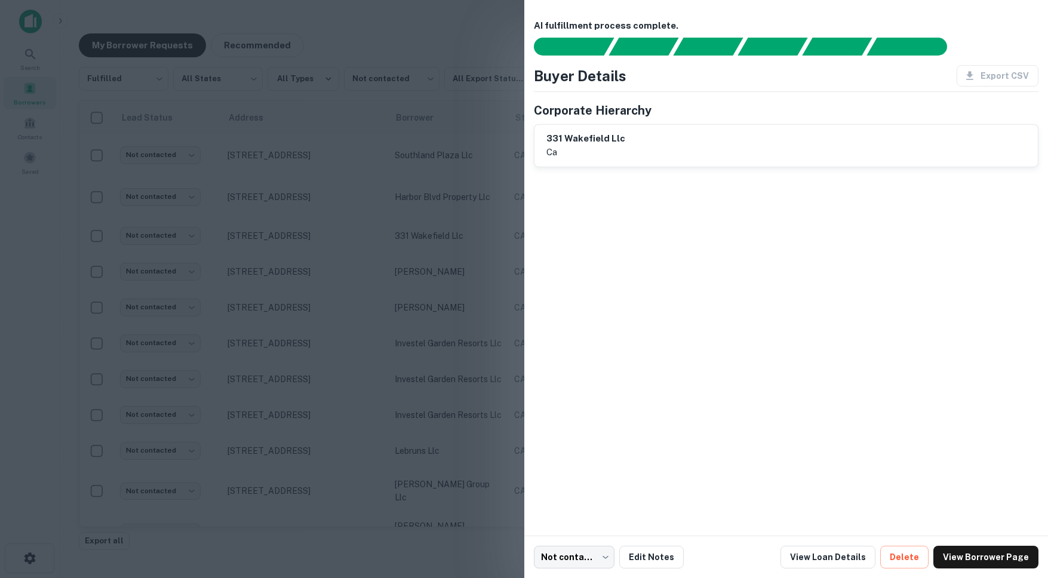
click at [304, 189] on div at bounding box center [524, 289] width 1048 height 578
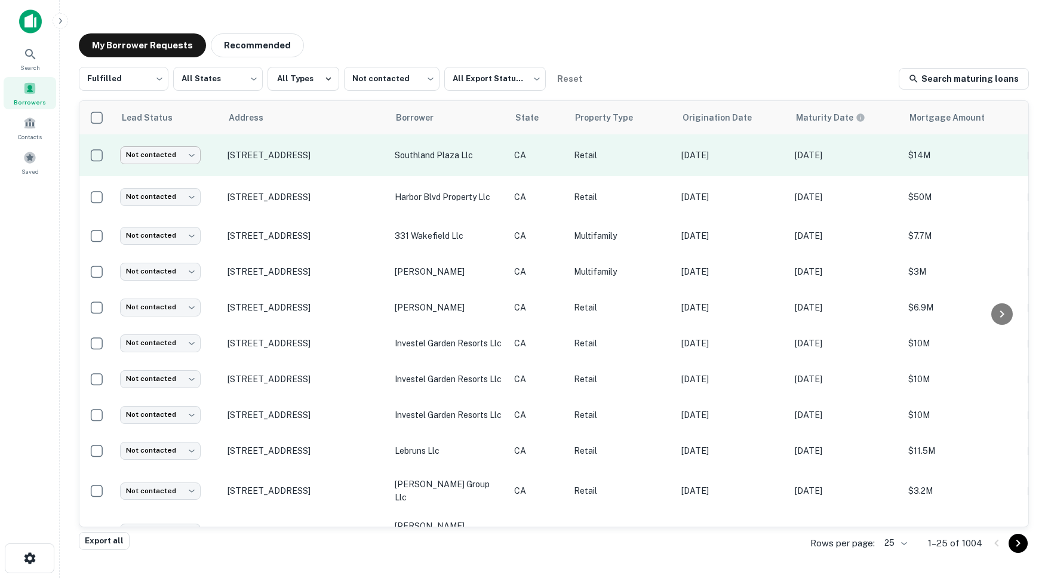
click at [182, 156] on body "Search Borrowers Contacts Saved My Borrower Requests Recommended Fulfilled ****…" at bounding box center [524, 289] width 1048 height 578
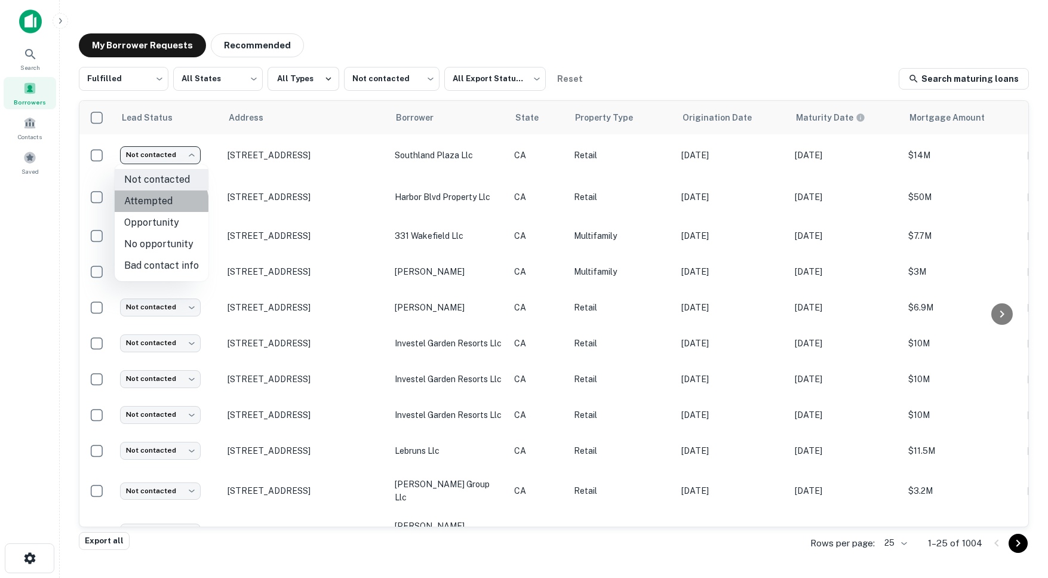
click at [161, 204] on li "Attempted" at bounding box center [162, 200] width 94 height 21
type input "*********"
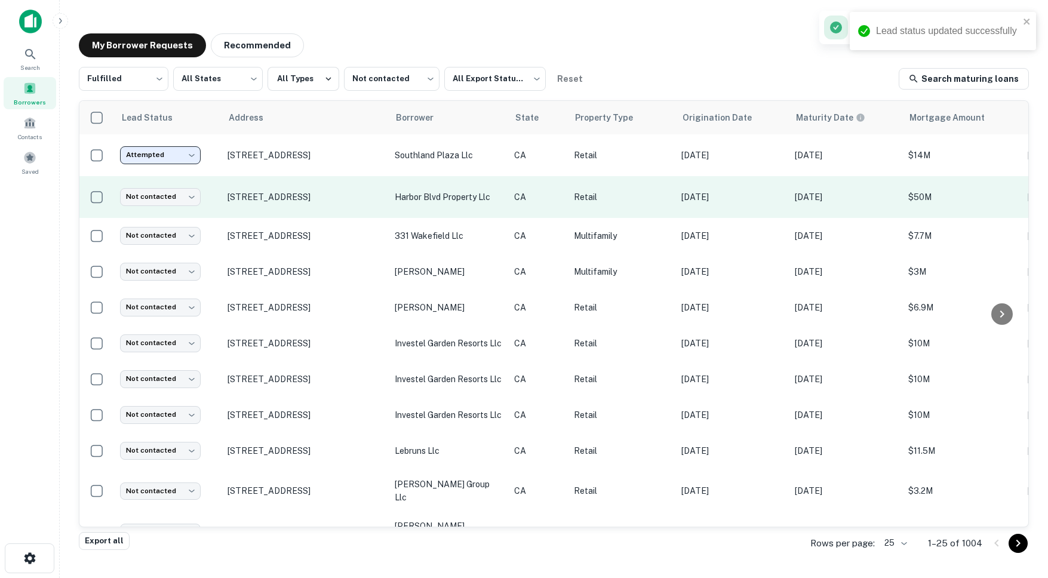
click at [303, 210] on td "[STREET_ADDRESS]" at bounding box center [304, 197] width 167 height 42
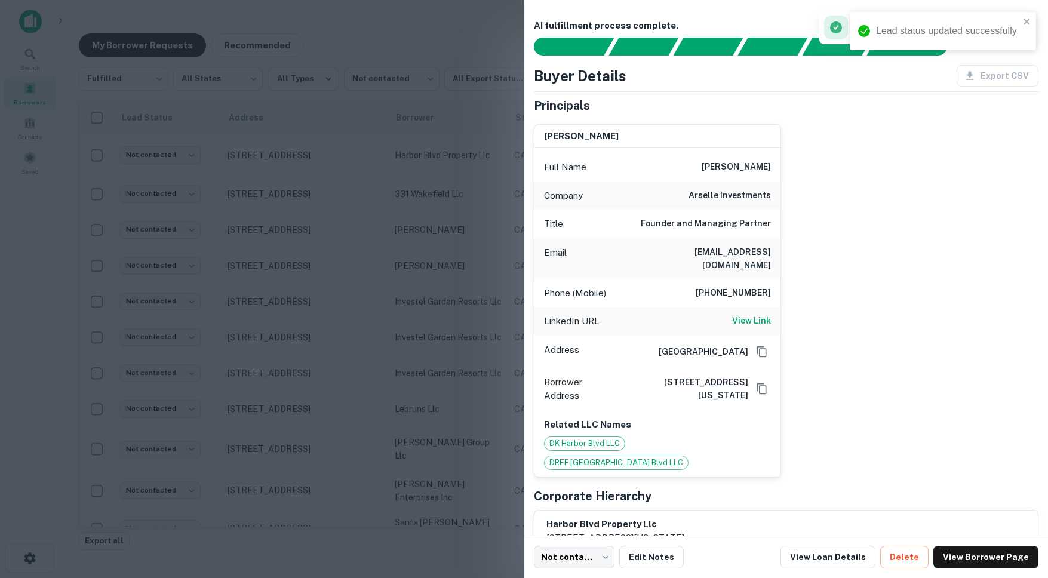
click at [735, 286] on h6 "305-984-7404" at bounding box center [732, 293] width 75 height 14
click at [754, 314] on h6 "View Link" at bounding box center [751, 320] width 39 height 13
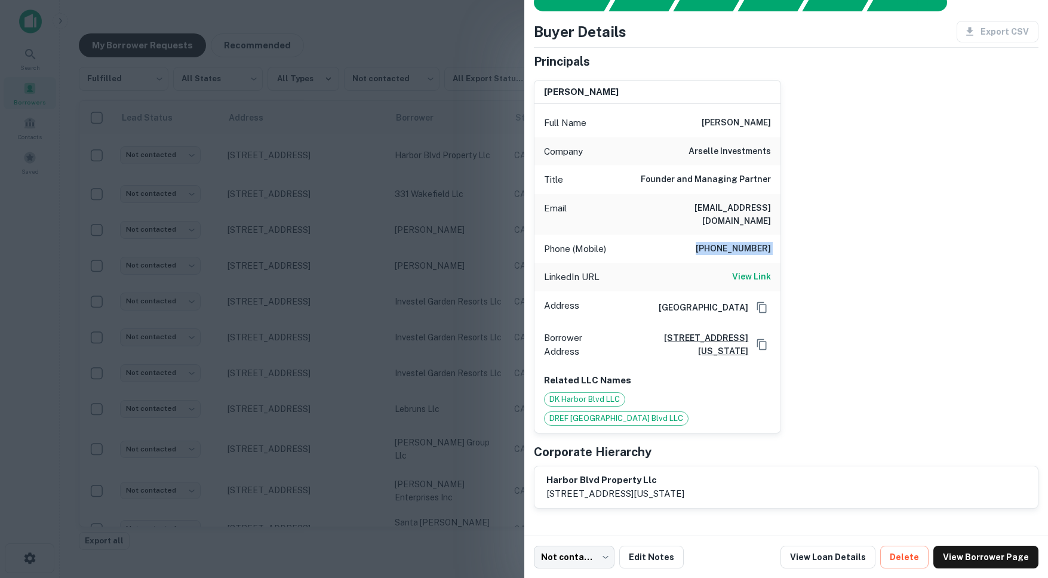
scroll to position [53, 0]
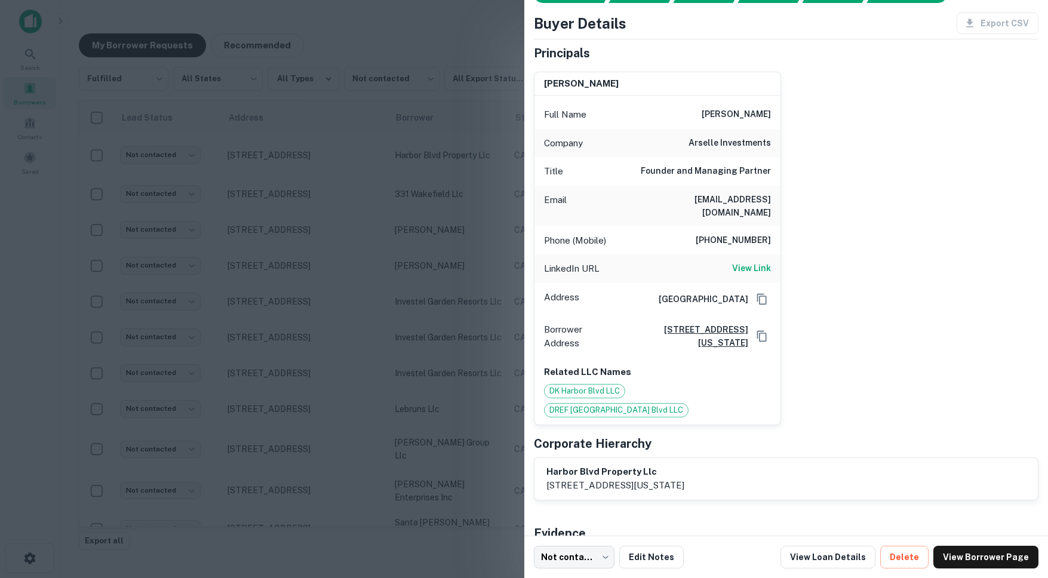
click at [457, 321] on div at bounding box center [524, 289] width 1048 height 578
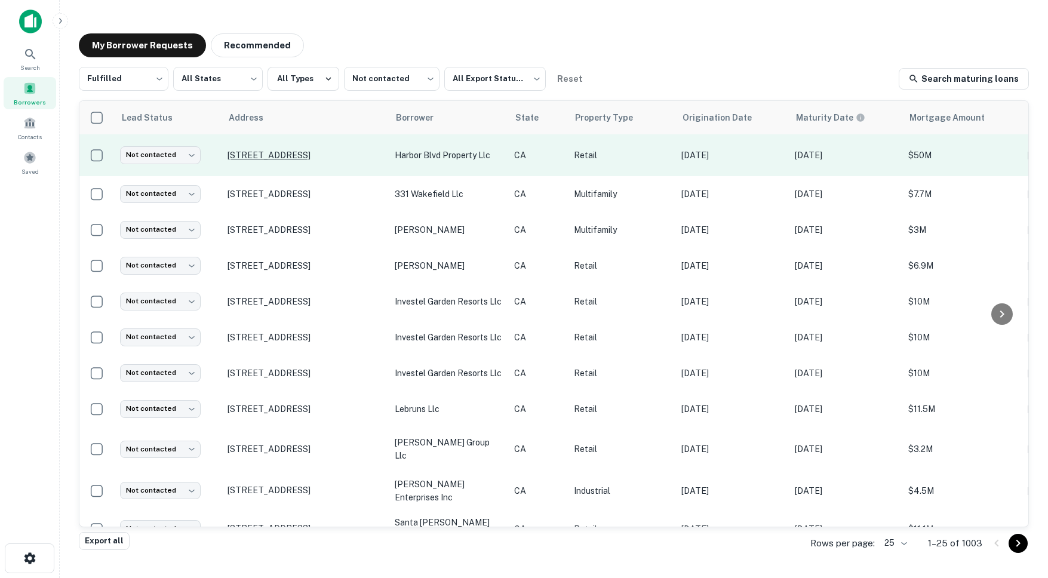
click at [266, 153] on p "[STREET_ADDRESS]" at bounding box center [304, 155] width 155 height 11
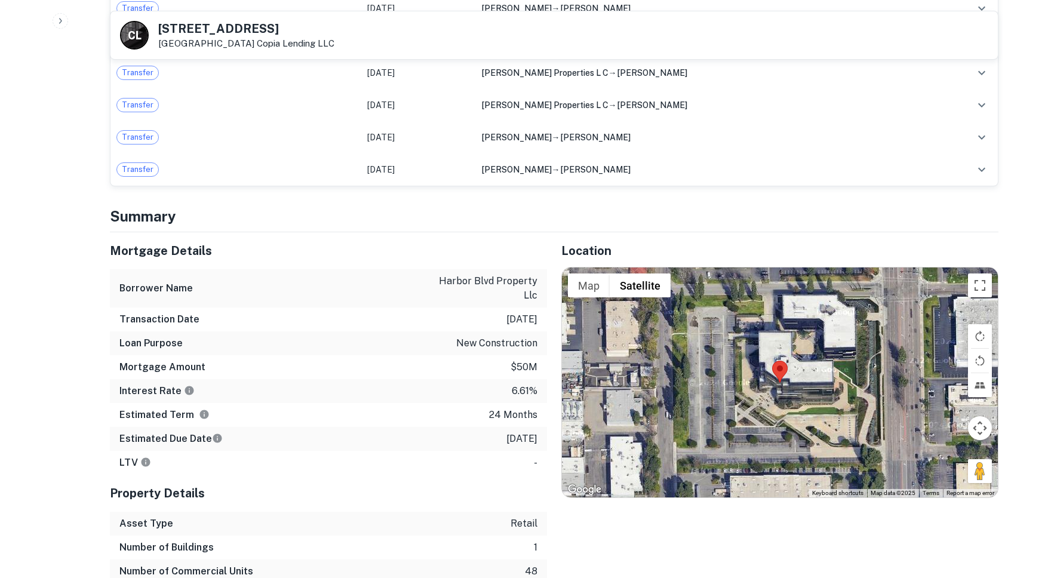
scroll to position [1325, 0]
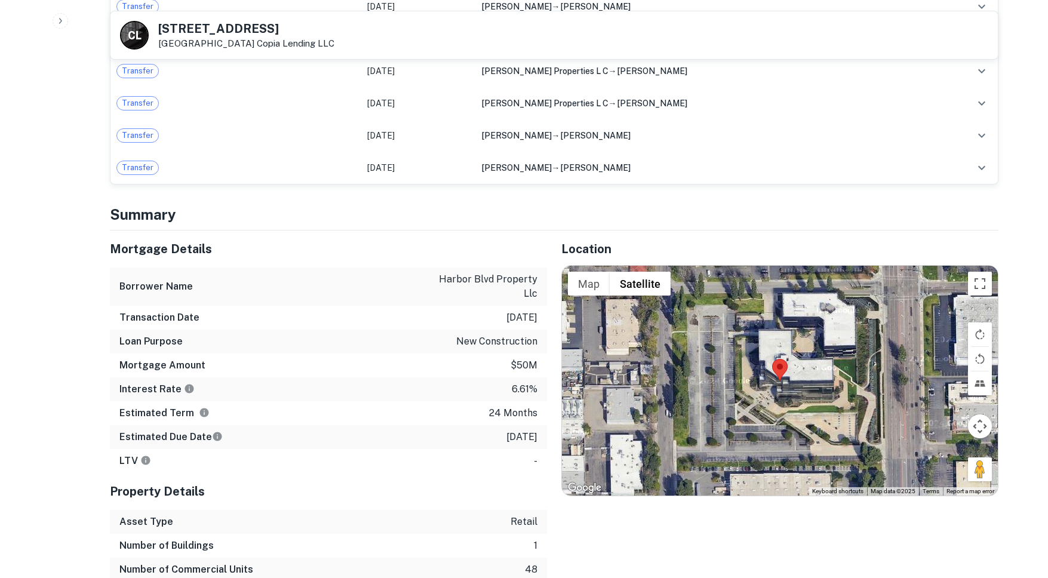
click at [464, 334] on p "new construction" at bounding box center [496, 341] width 81 height 14
click at [467, 334] on p "new construction" at bounding box center [496, 341] width 81 height 14
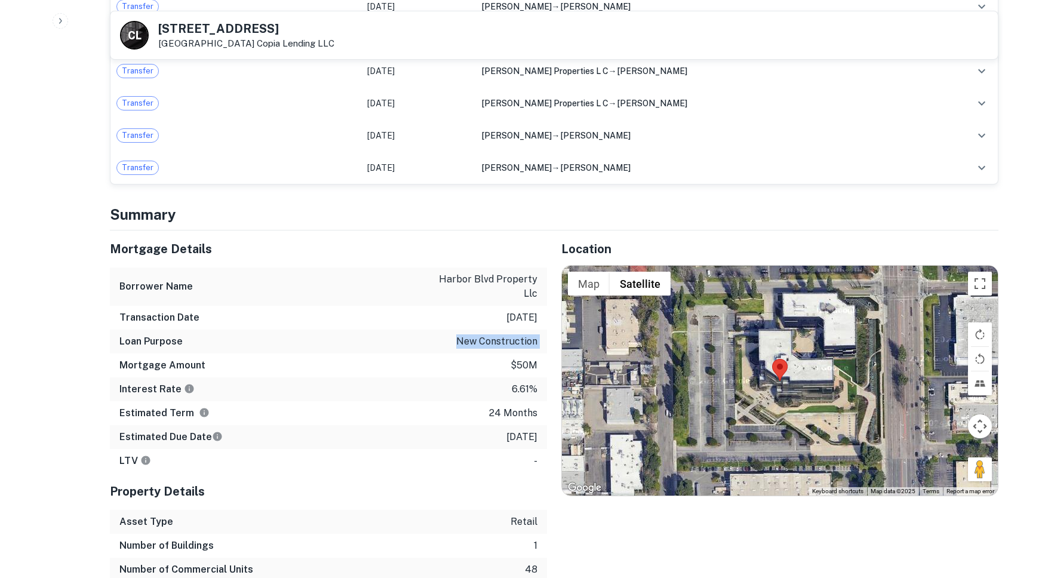
click at [467, 334] on p "new construction" at bounding box center [496, 341] width 81 height 14
click at [482, 336] on p "new construction" at bounding box center [496, 341] width 81 height 14
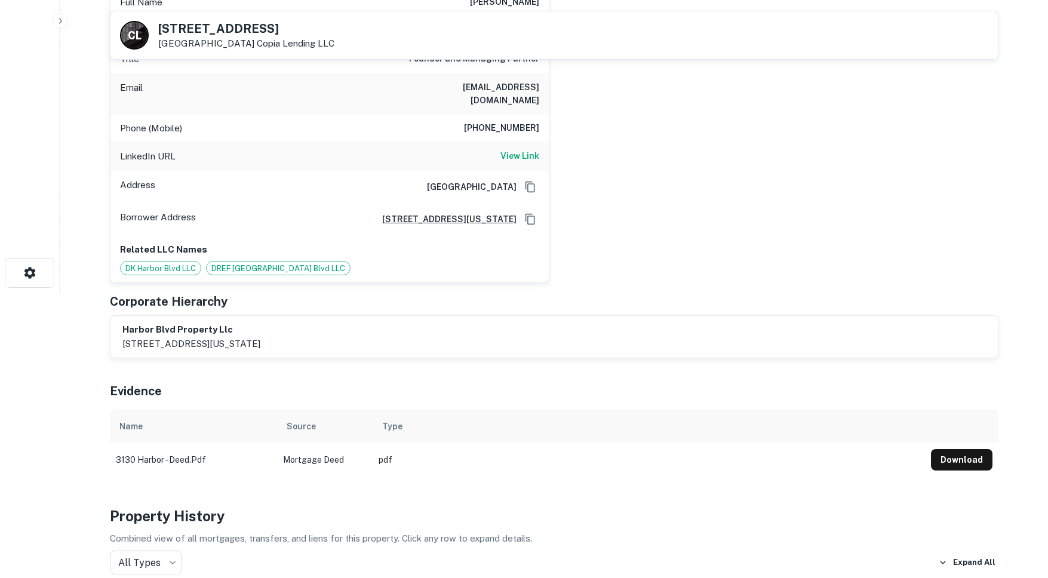
scroll to position [0, 0]
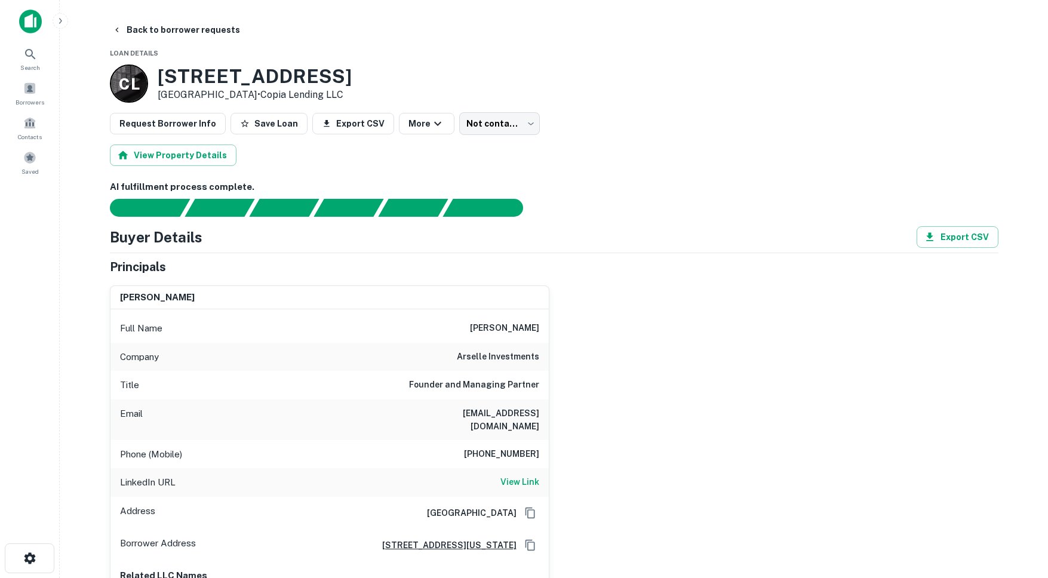
click at [525, 481] on div "LinkedIn URL View Link" at bounding box center [329, 482] width 438 height 29
click at [525, 475] on h6 "View Link" at bounding box center [519, 481] width 39 height 13
click at [110, 24] on button "Back to borrower requests" at bounding box center [175, 29] width 137 height 21
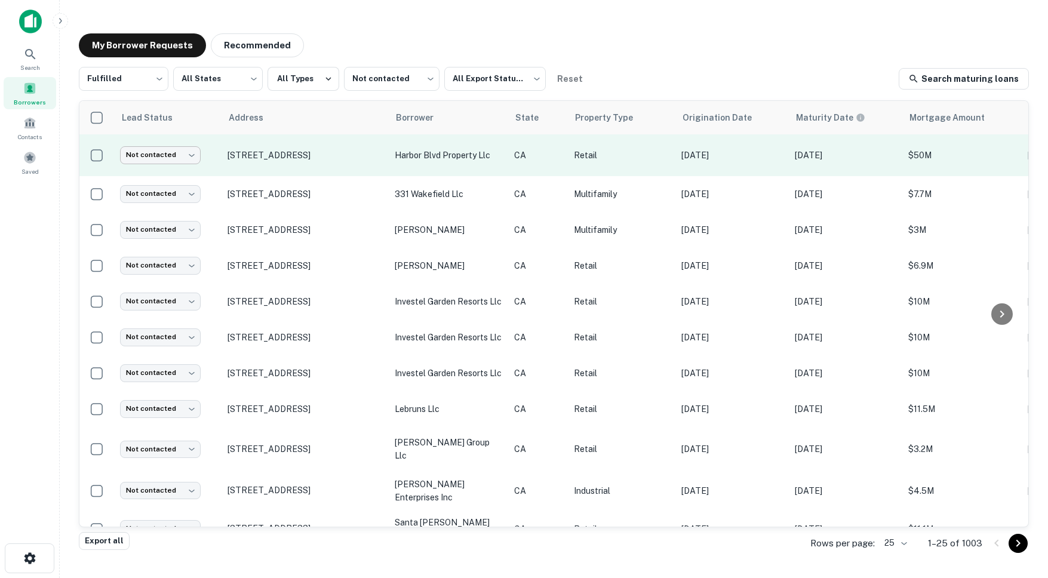
click at [175, 153] on body "Search Borrowers Contacts Saved My Borrower Requests Recommended Fulfilled ****…" at bounding box center [524, 289] width 1048 height 578
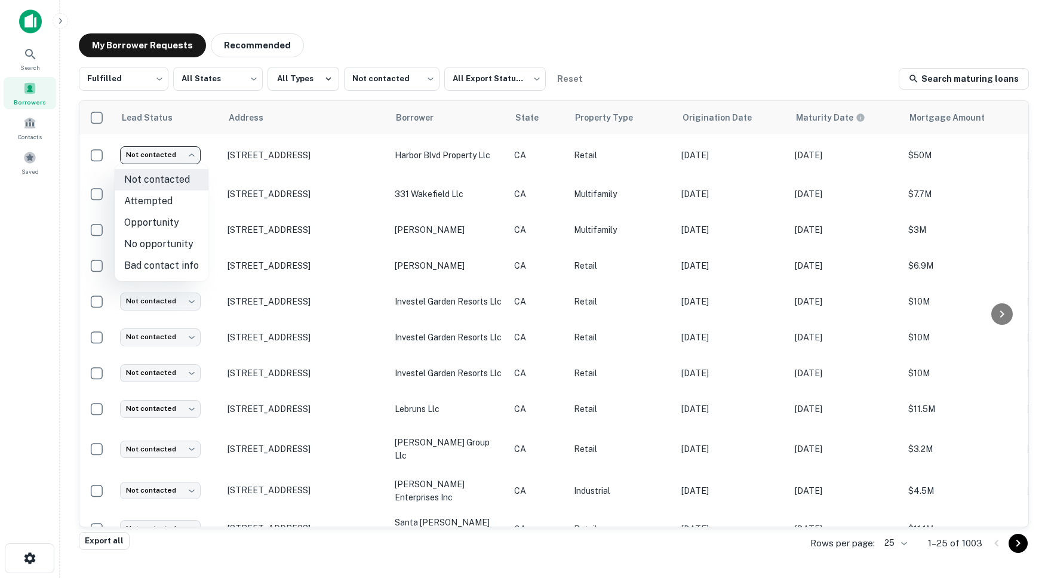
click at [158, 200] on li "Attempted" at bounding box center [162, 200] width 94 height 21
type input "*********"
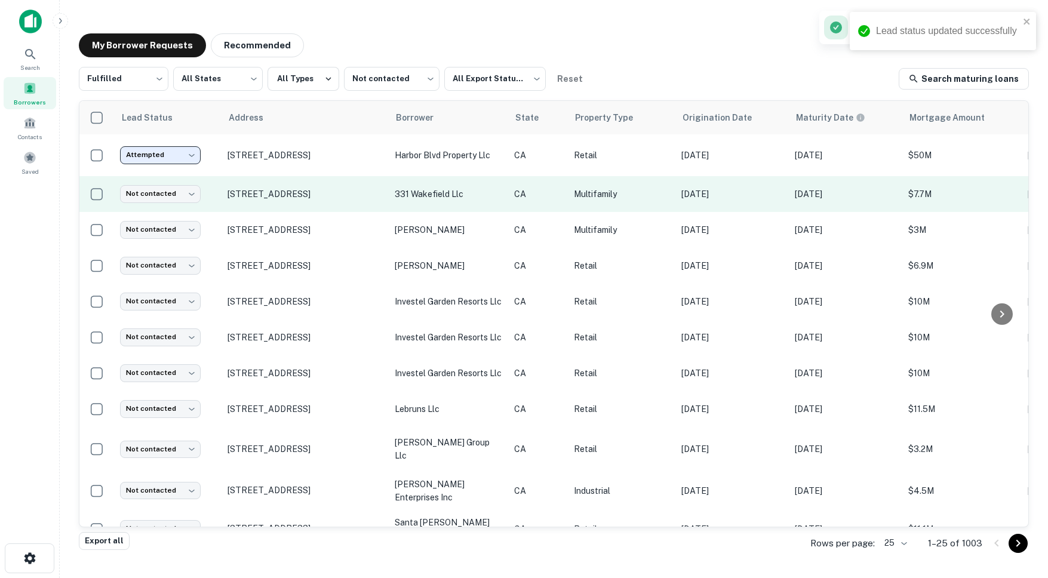
click at [373, 205] on td "[STREET_ADDRESS]" at bounding box center [304, 194] width 167 height 36
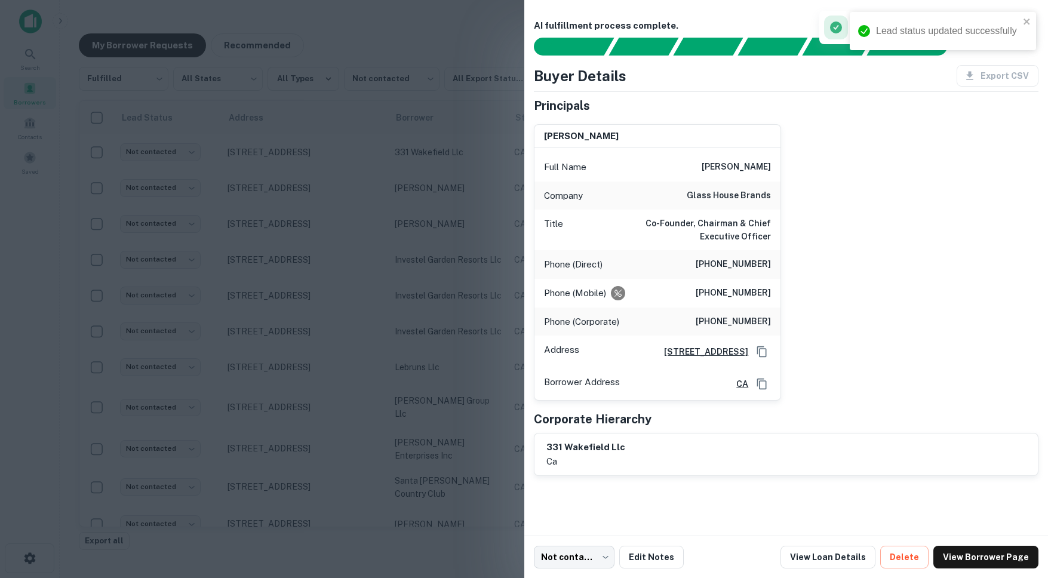
click at [713, 265] on h6 "(562) 264-5078" at bounding box center [732, 264] width 75 height 14
click at [712, 294] on h6 "(310) 877-9243" at bounding box center [732, 293] width 75 height 14
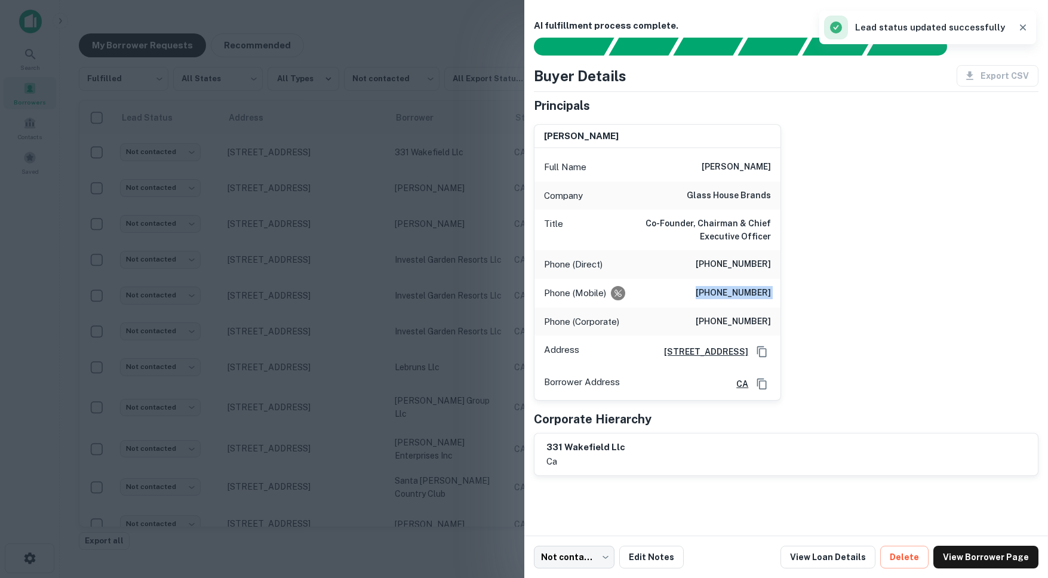
click at [712, 294] on h6 "(310) 877-9243" at bounding box center [732, 293] width 75 height 14
click at [710, 319] on div "Phone (Corporate) (212) 299-7670" at bounding box center [657, 321] width 247 height 29
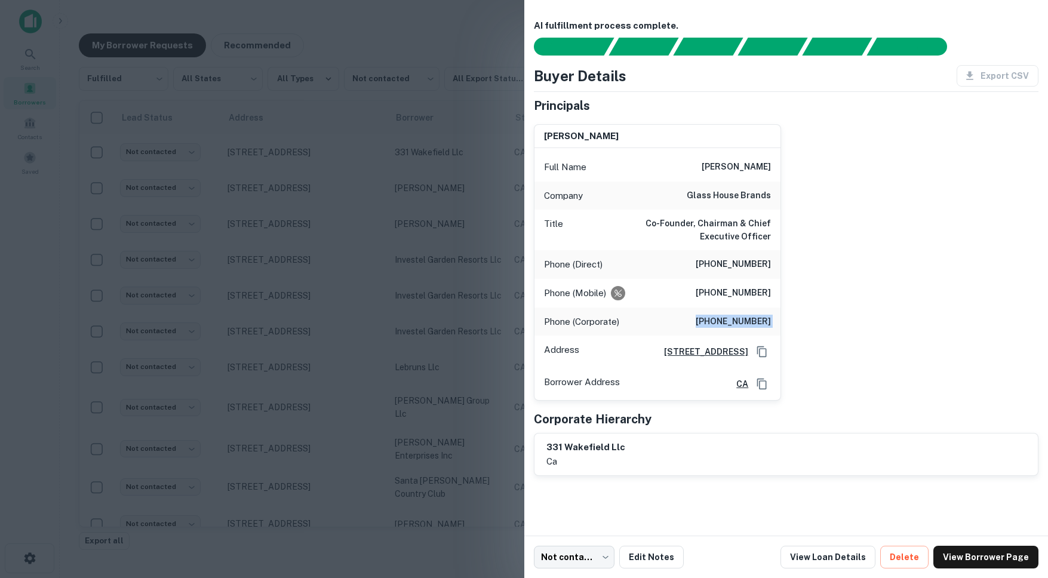
click at [710, 319] on div "Phone (Corporate) (212) 299-7670" at bounding box center [657, 321] width 247 height 29
click at [737, 323] on h6 "(212) 299-7670" at bounding box center [732, 322] width 75 height 14
drag, startPoint x: 713, startPoint y: 162, endPoint x: 774, endPoint y: 195, distance: 69.2
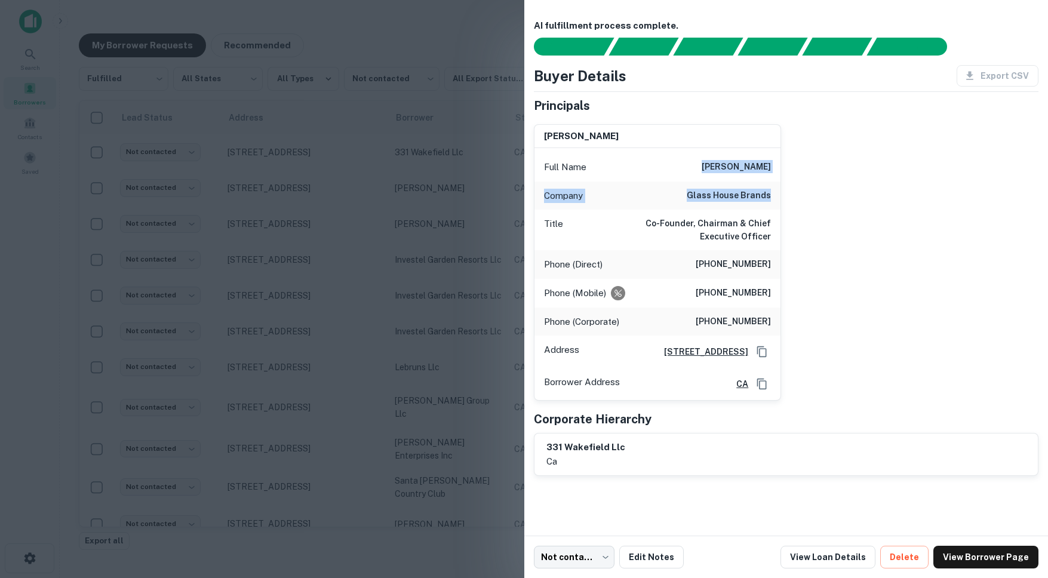
click at [774, 195] on div "Full Name kyle d. kazan Company glass house brands Title Co-Founder, Chairman &…" at bounding box center [657, 274] width 247 height 252
click at [376, 183] on div at bounding box center [524, 289] width 1048 height 578
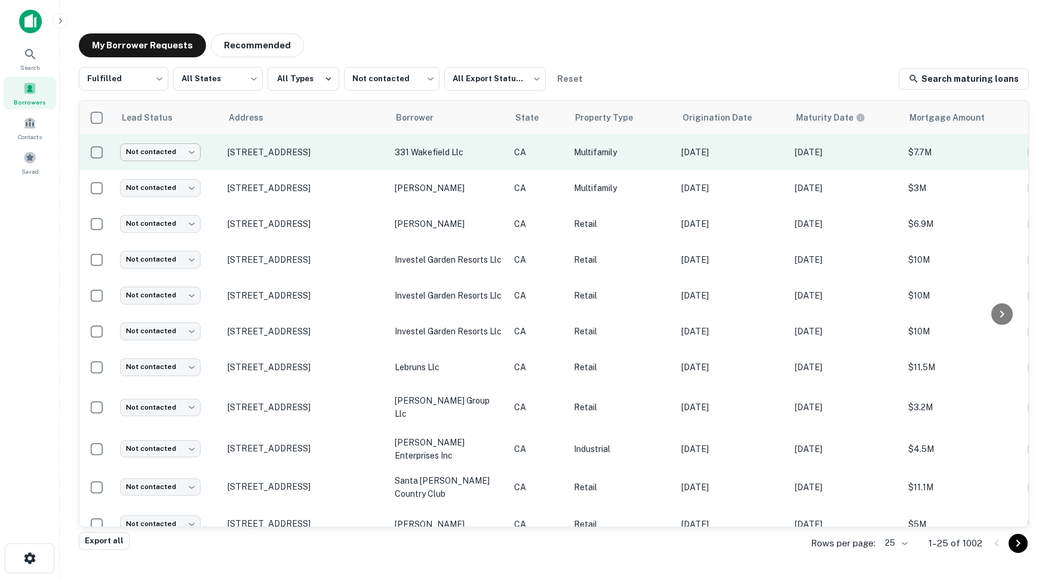
click at [176, 153] on body "Search Borrowers Contacts Saved My Borrower Requests Recommended Fulfilled ****…" at bounding box center [524, 289] width 1048 height 578
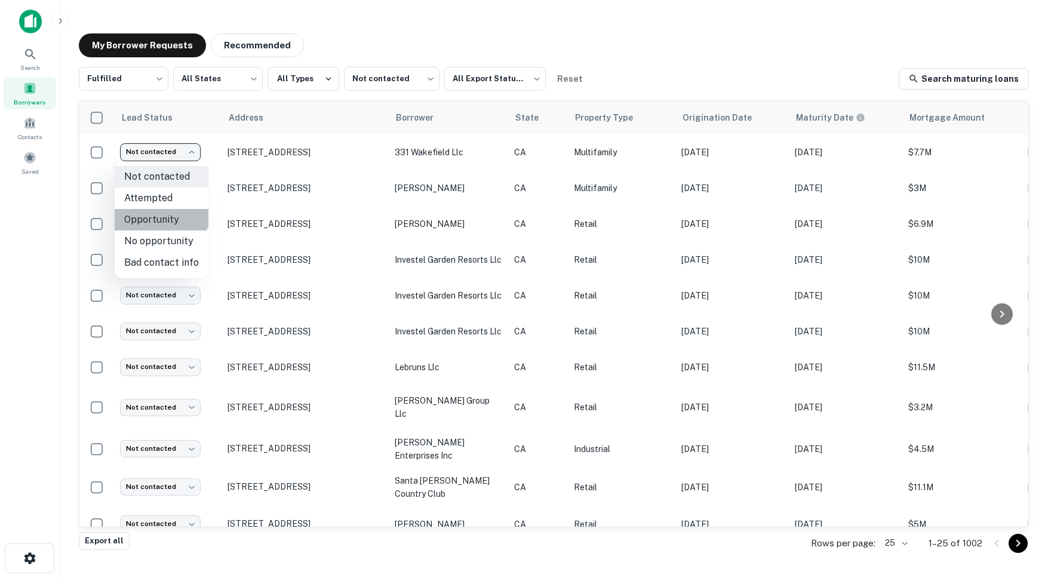
click at [156, 209] on li "Opportunity" at bounding box center [162, 219] width 94 height 21
type input "**********"
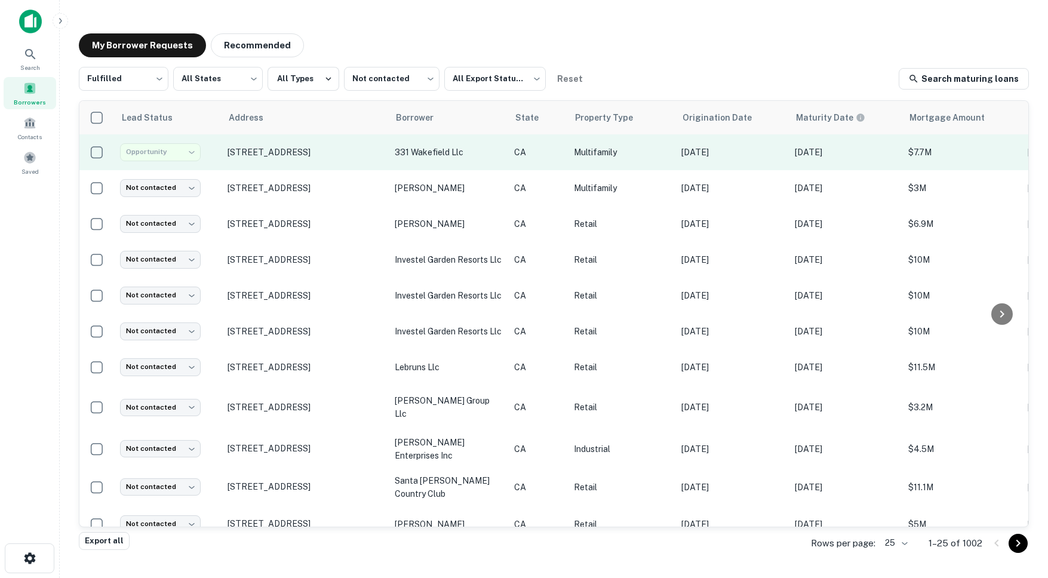
click at [163, 153] on div "Opportunity" at bounding box center [160, 151] width 81 height 17
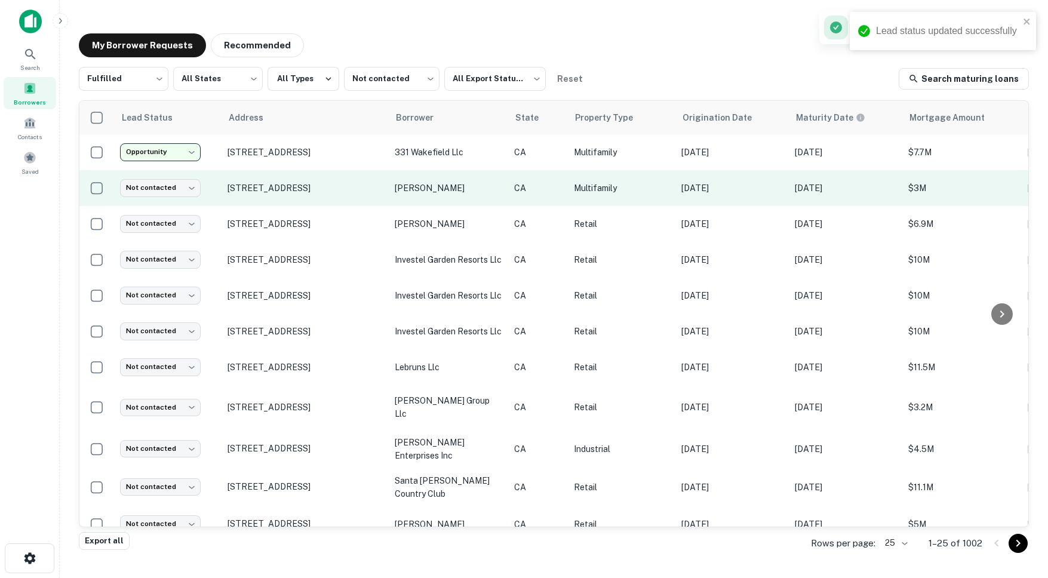
click at [295, 203] on td "[STREET_ADDRESS]" at bounding box center [304, 188] width 167 height 36
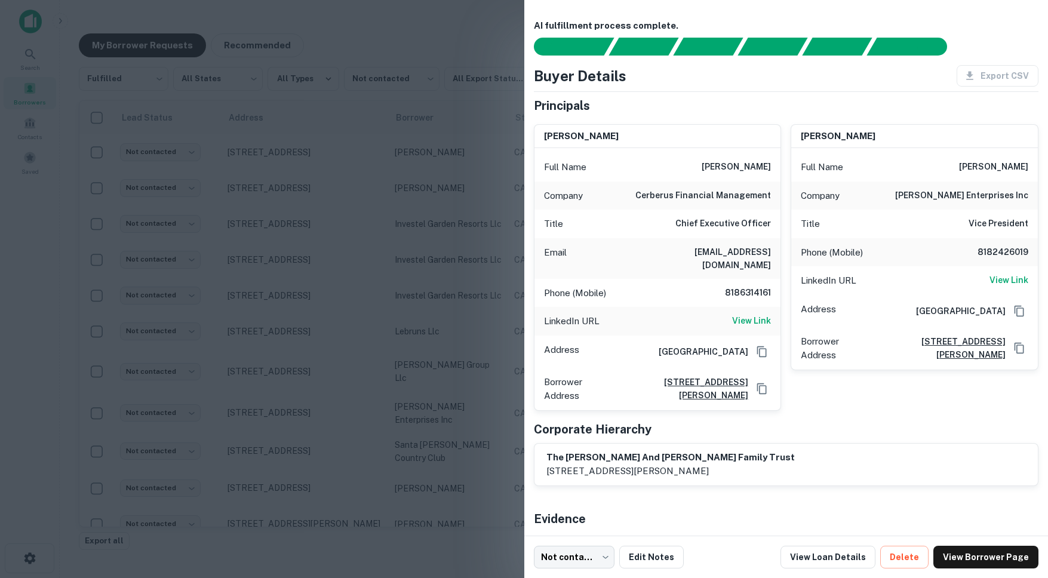
click at [616, 135] on h6 "alfred harutunian" at bounding box center [581, 137] width 75 height 14
click at [474, 277] on div at bounding box center [524, 289] width 1048 height 578
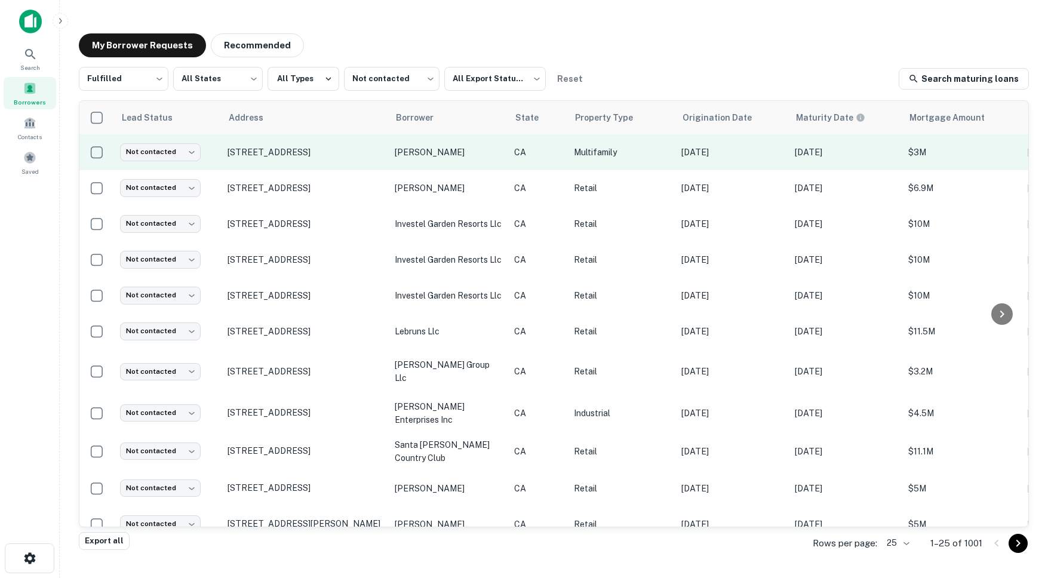
click at [324, 164] on td "[STREET_ADDRESS]" at bounding box center [304, 152] width 167 height 36
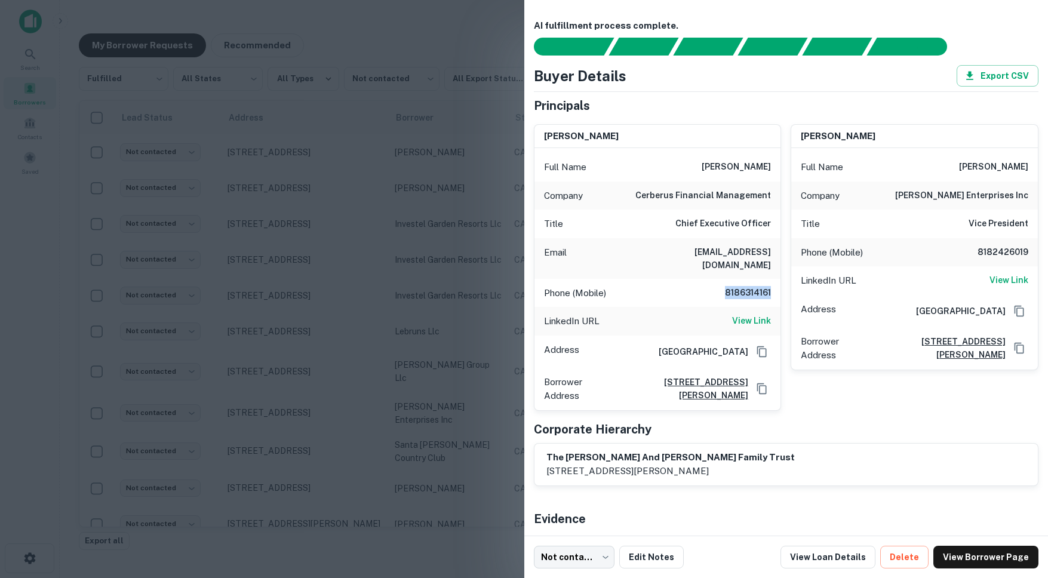
drag, startPoint x: 728, startPoint y: 282, endPoint x: 770, endPoint y: 279, distance: 41.9
click at [770, 286] on h6 "8186314161" at bounding box center [735, 293] width 72 height 14
click at [728, 165] on h6 "alfred harutunian" at bounding box center [735, 167] width 69 height 14
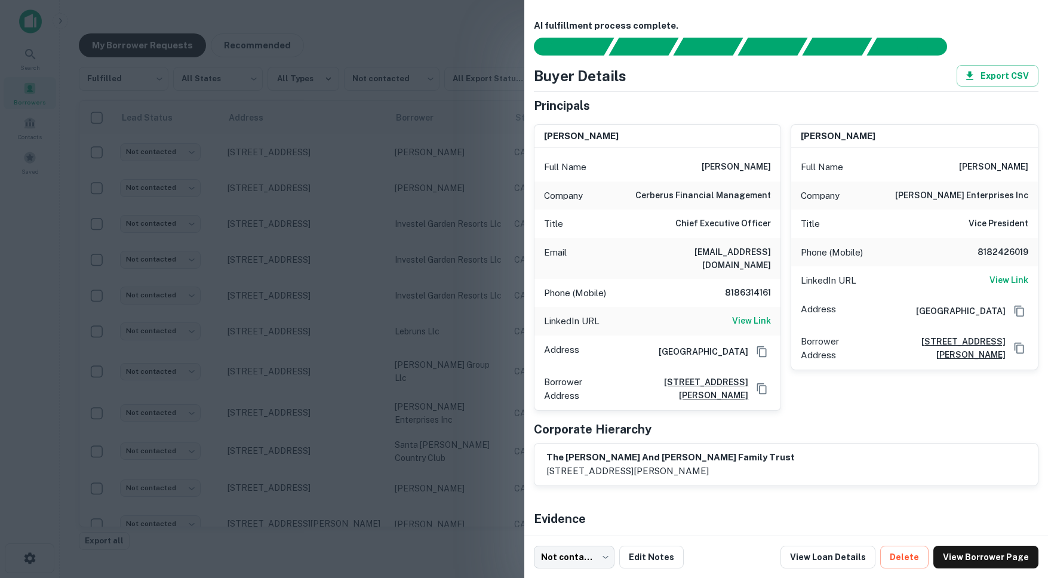
click at [344, 220] on div at bounding box center [524, 289] width 1048 height 578
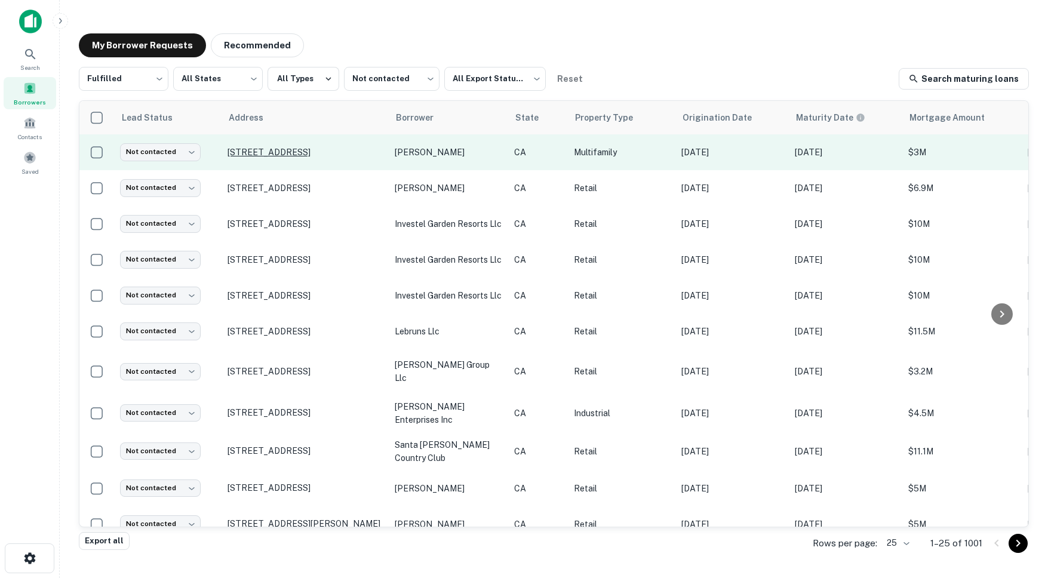
click at [294, 149] on p "[STREET_ADDRESS]" at bounding box center [304, 152] width 155 height 11
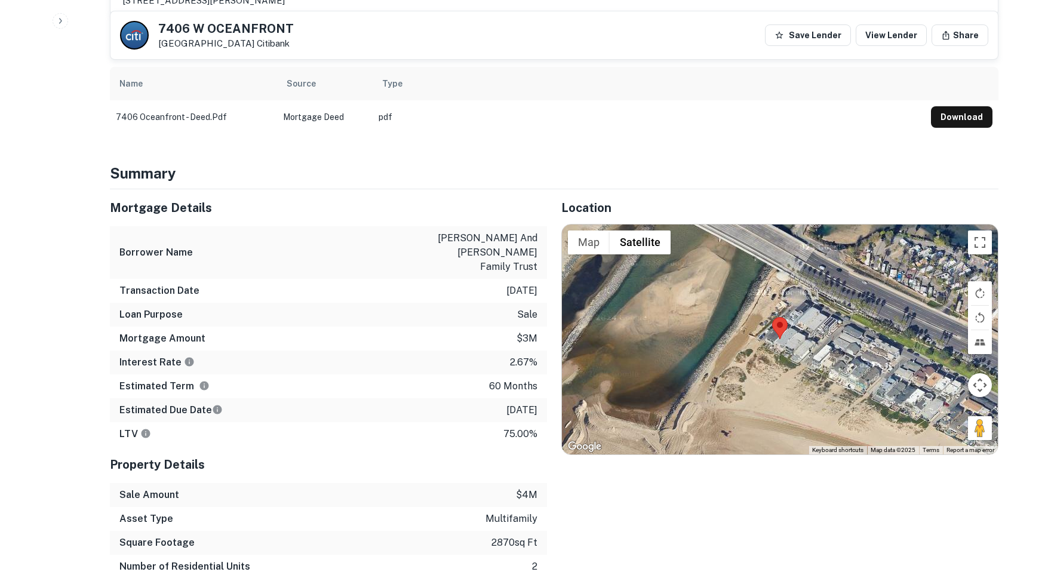
scroll to position [586, 0]
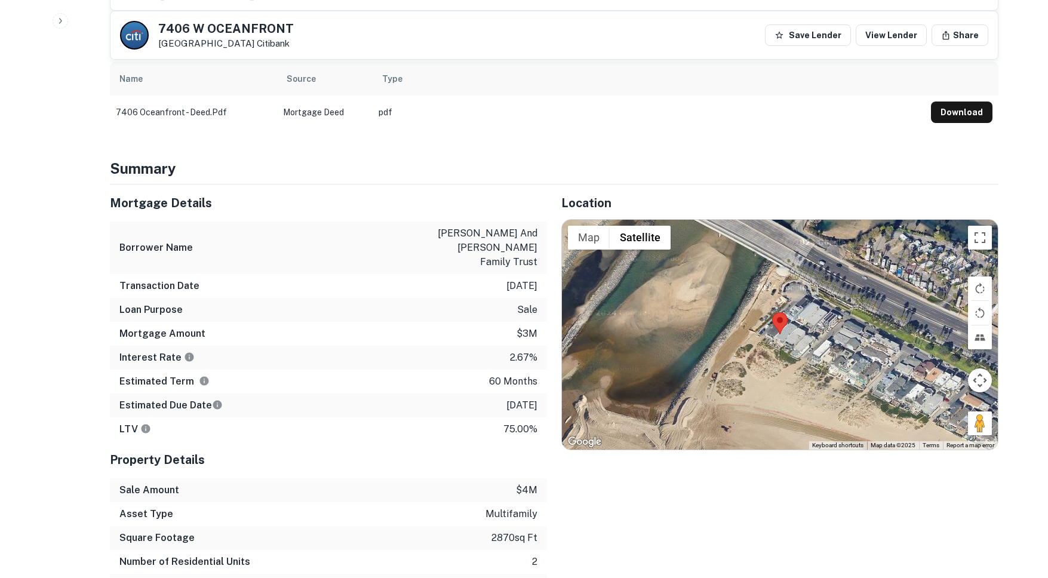
click at [506, 398] on p "1/28/2026" at bounding box center [521, 405] width 31 height 14
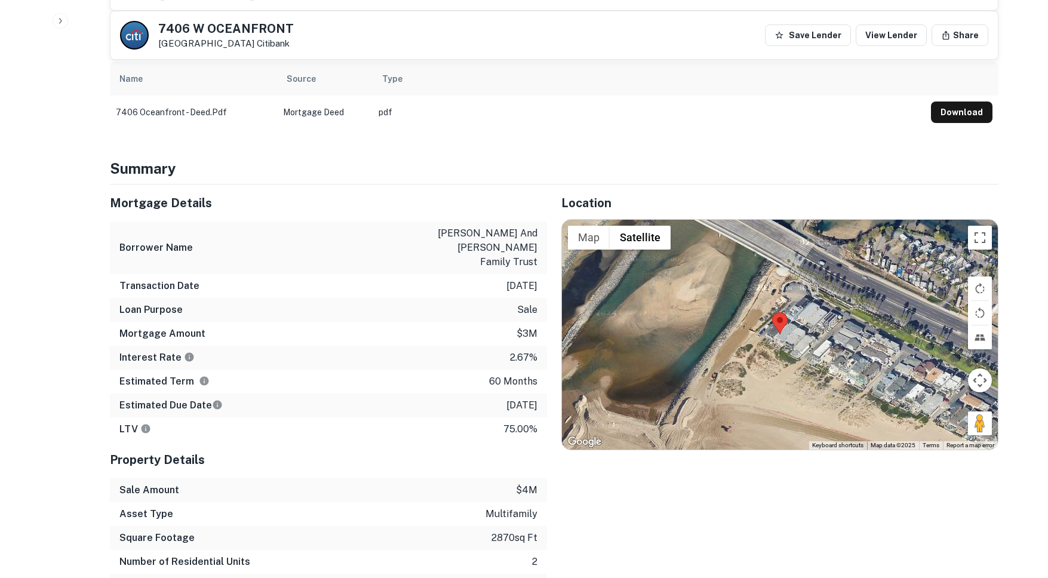
click at [497, 374] on p "60 months" at bounding box center [513, 381] width 48 height 14
click at [498, 374] on p "60 months" at bounding box center [513, 381] width 48 height 14
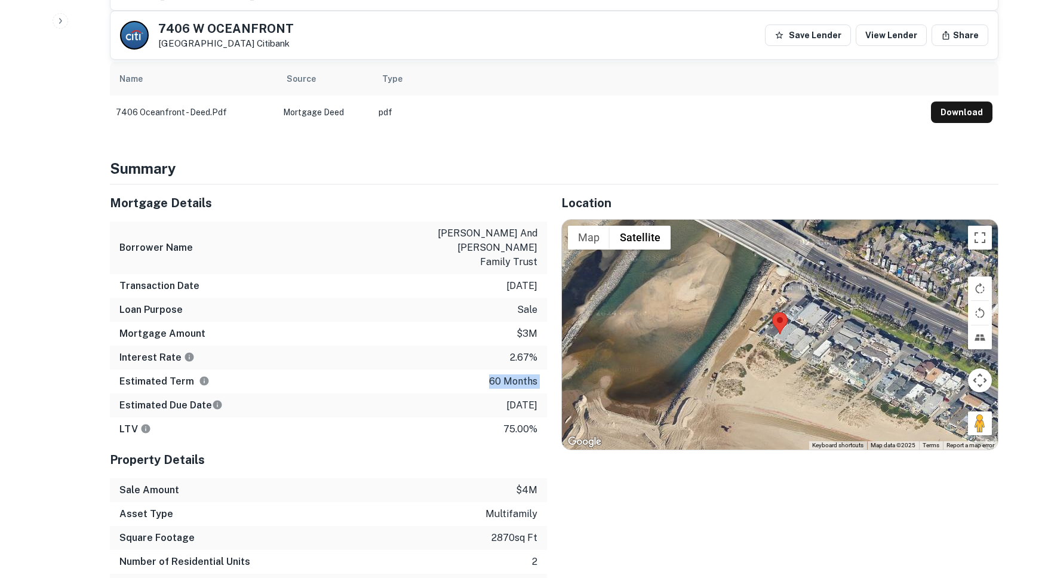
click at [498, 374] on p "60 months" at bounding box center [513, 381] width 48 height 14
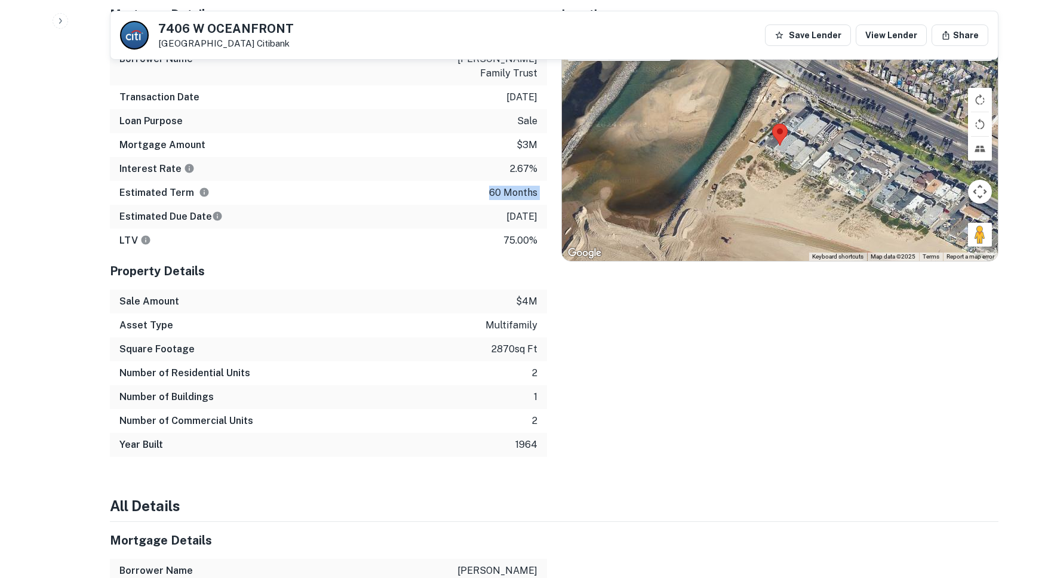
scroll to position [0, 0]
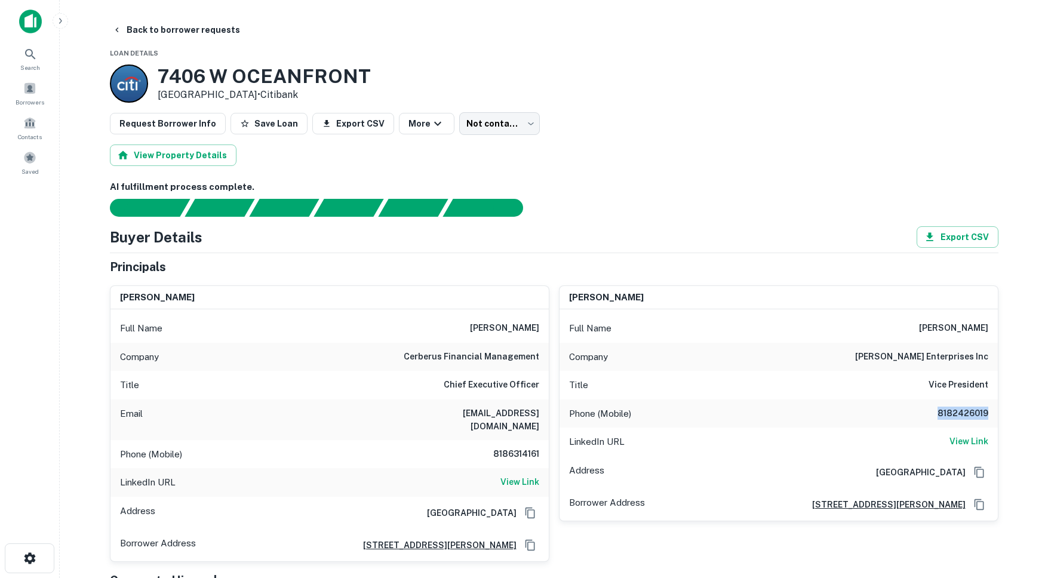
drag, startPoint x: 935, startPoint y: 417, endPoint x: 992, endPoint y: 415, distance: 56.1
click at [992, 415] on div "Phone (Mobile) 8182426019" at bounding box center [778, 413] width 438 height 29
click at [504, 475] on h6 "View Link" at bounding box center [519, 481] width 39 height 13
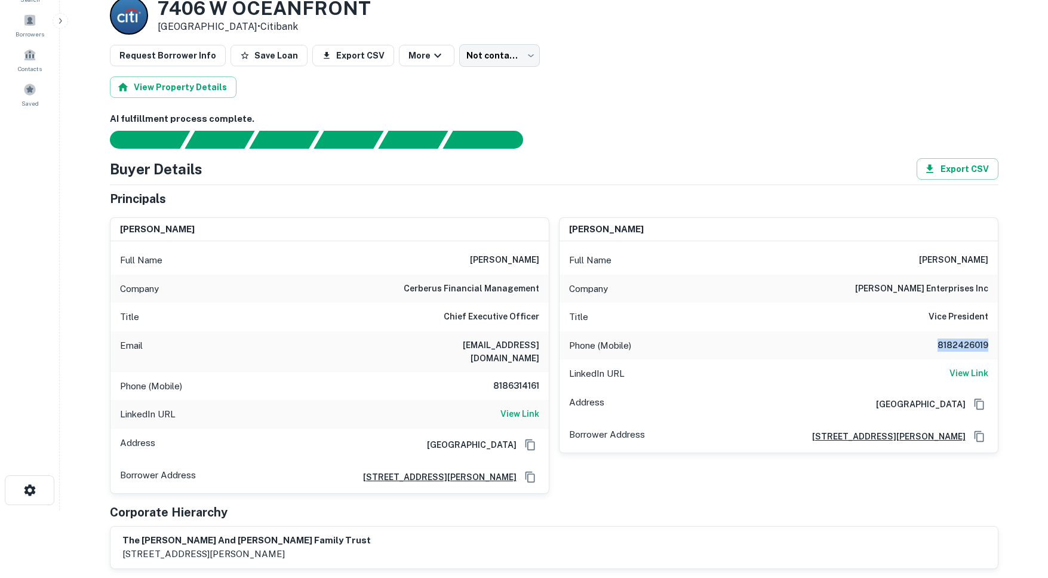
scroll to position [136, 0]
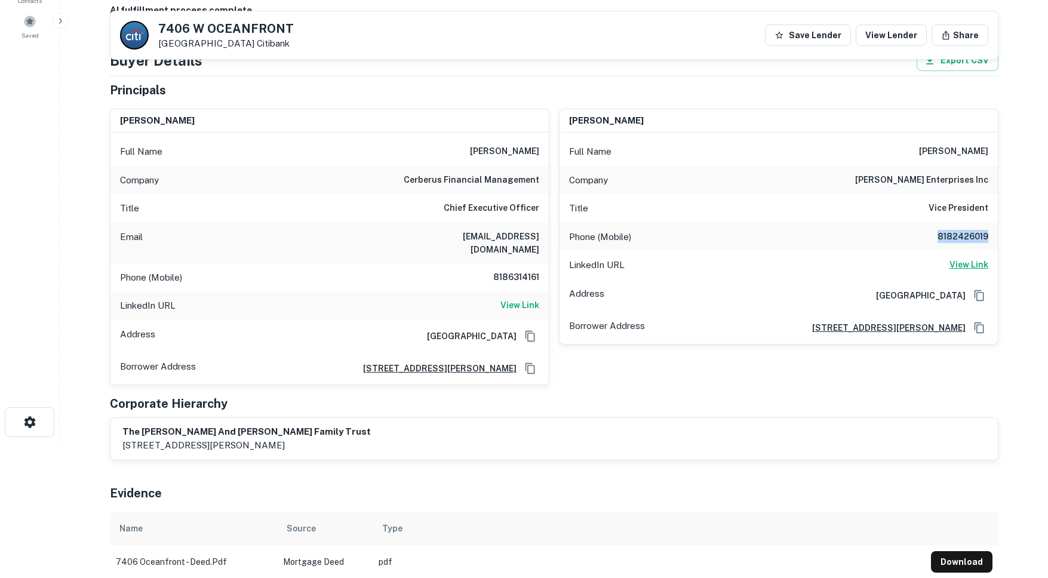
click at [960, 263] on h6 "View Link" at bounding box center [968, 264] width 39 height 13
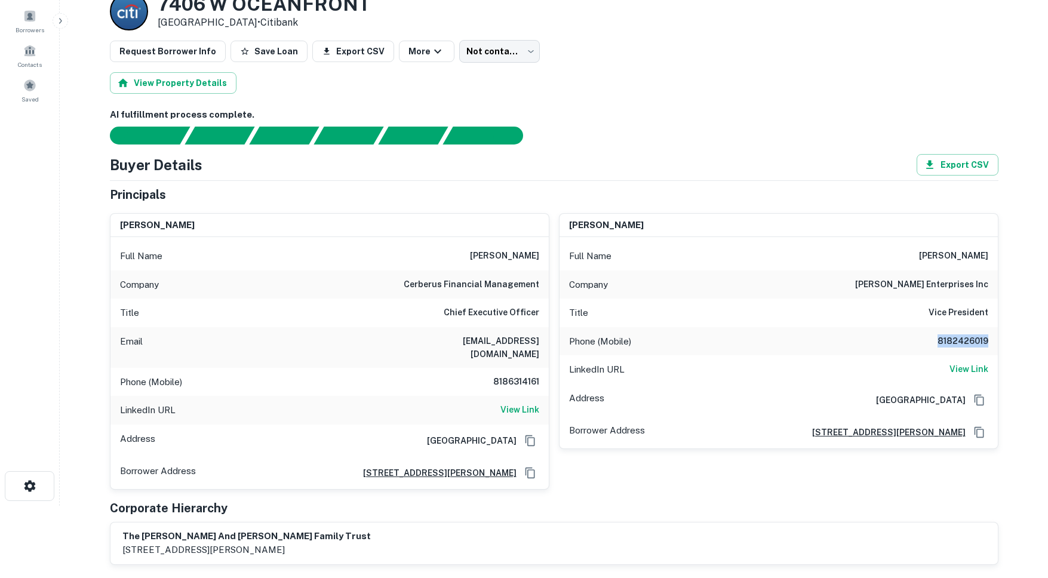
scroll to position [0, 0]
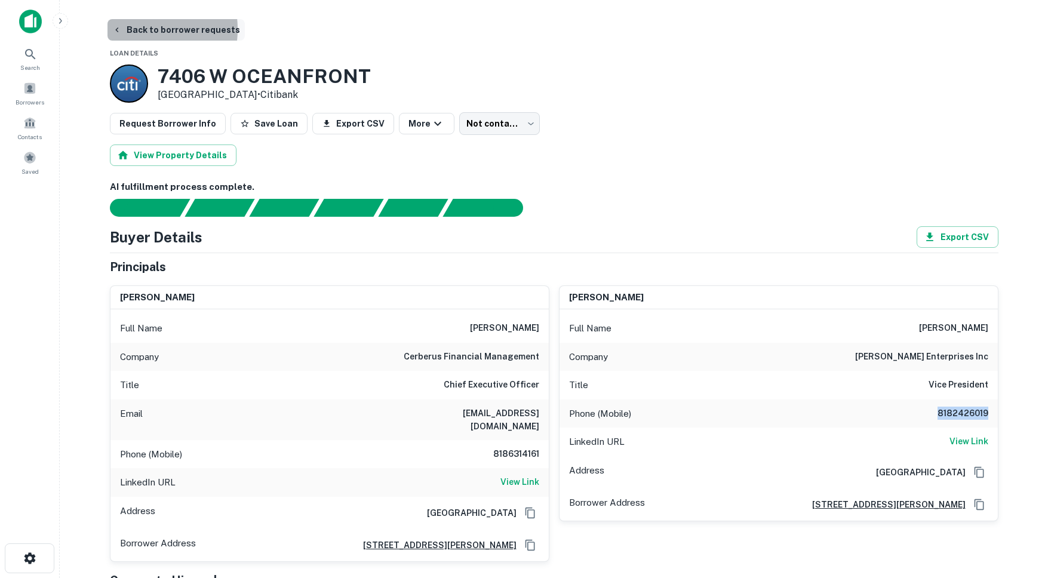
click at [130, 30] on button "Back to borrower requests" at bounding box center [175, 29] width 137 height 21
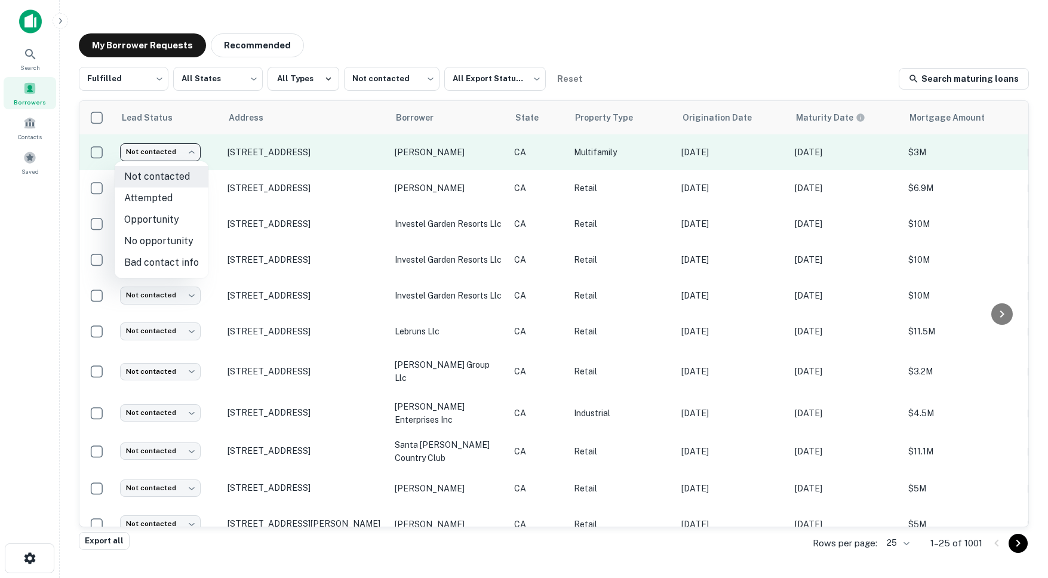
click at [162, 146] on body "Search Borrowers Contacts Saved My Borrower Requests Recommended Fulfilled ****…" at bounding box center [524, 289] width 1048 height 578
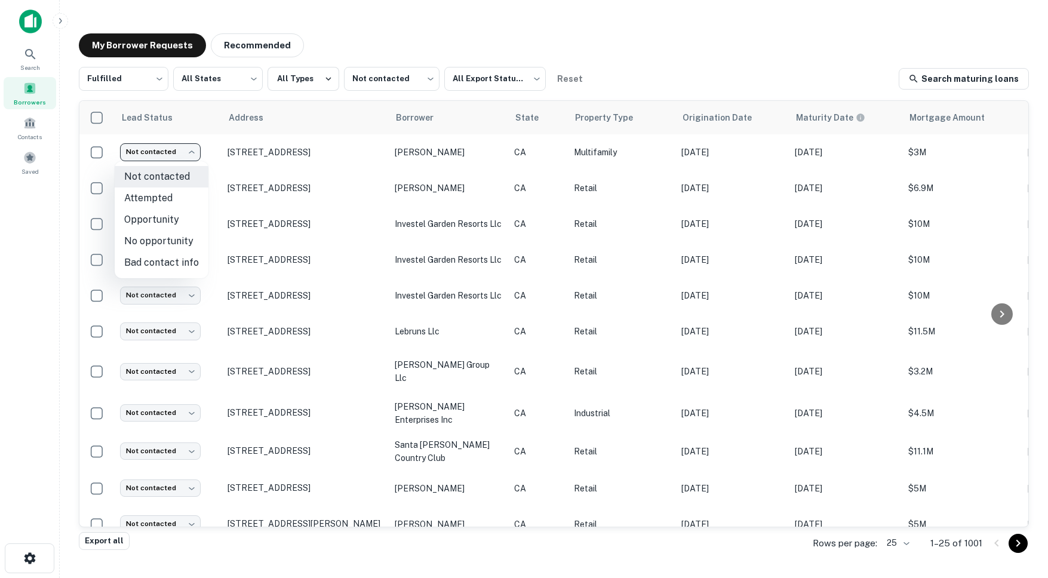
click at [150, 201] on li "Attempted" at bounding box center [162, 197] width 94 height 21
type input "*********"
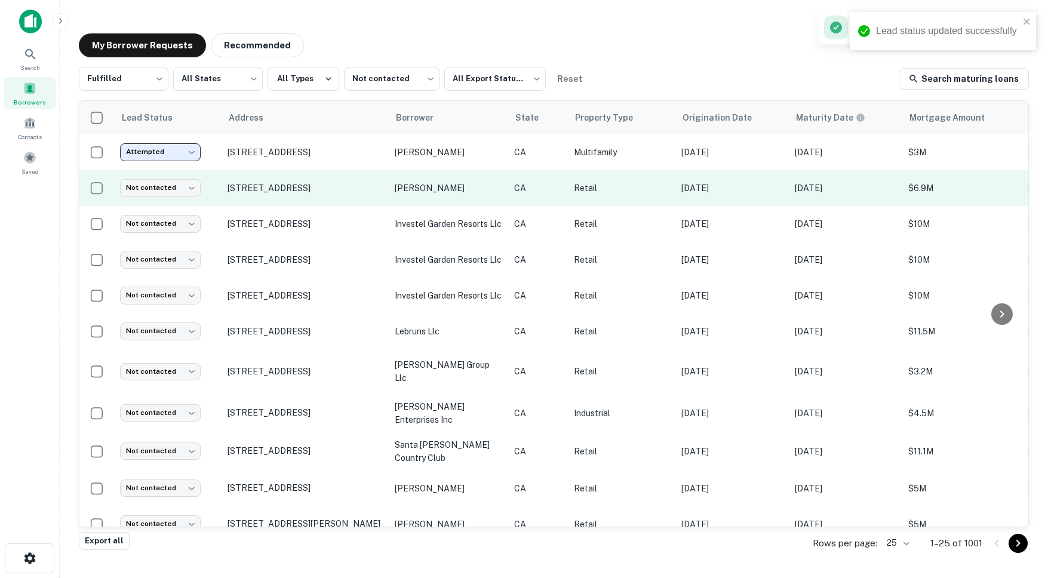
click at [331, 201] on td "865 S Coast Hwy Laguna Beach, CA 92651" at bounding box center [304, 188] width 167 height 36
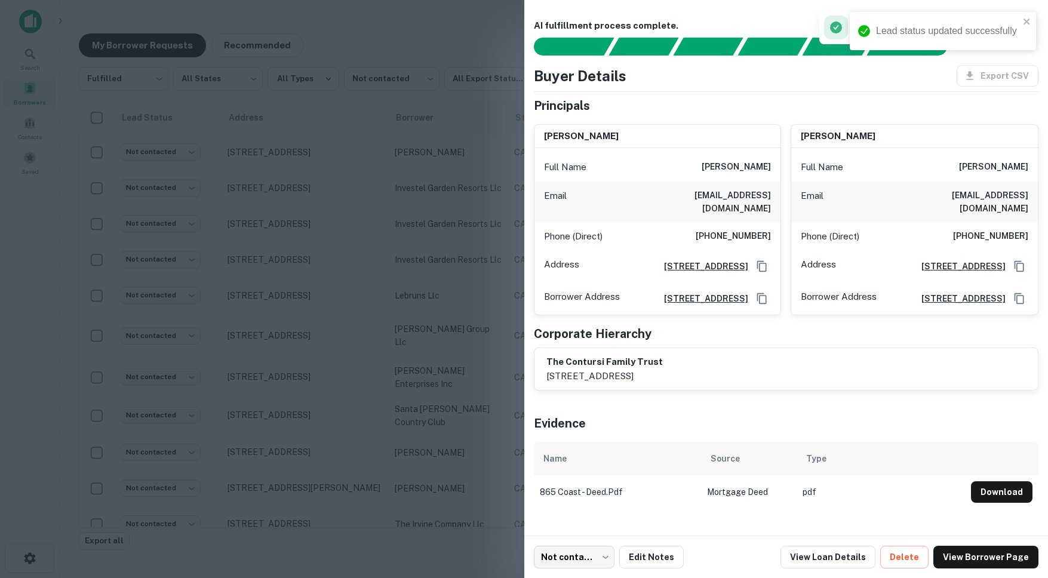
click at [713, 229] on h6 "(949) 287-9778" at bounding box center [732, 236] width 75 height 14
click at [403, 304] on div at bounding box center [524, 289] width 1048 height 578
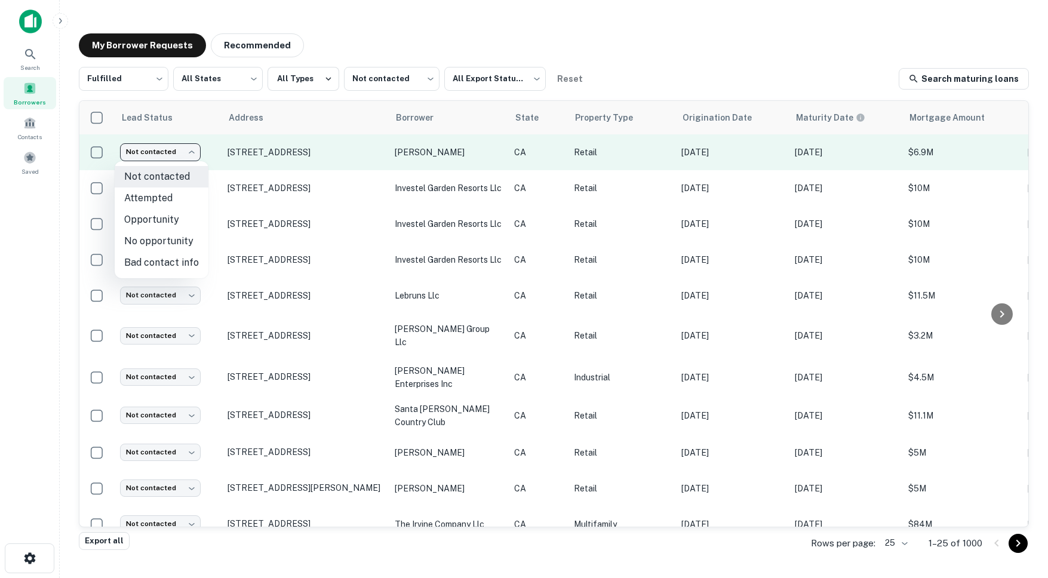
click at [176, 155] on body "Search Borrowers Contacts Saved My Borrower Requests Recommended Fulfilled ****…" at bounding box center [524, 289] width 1048 height 578
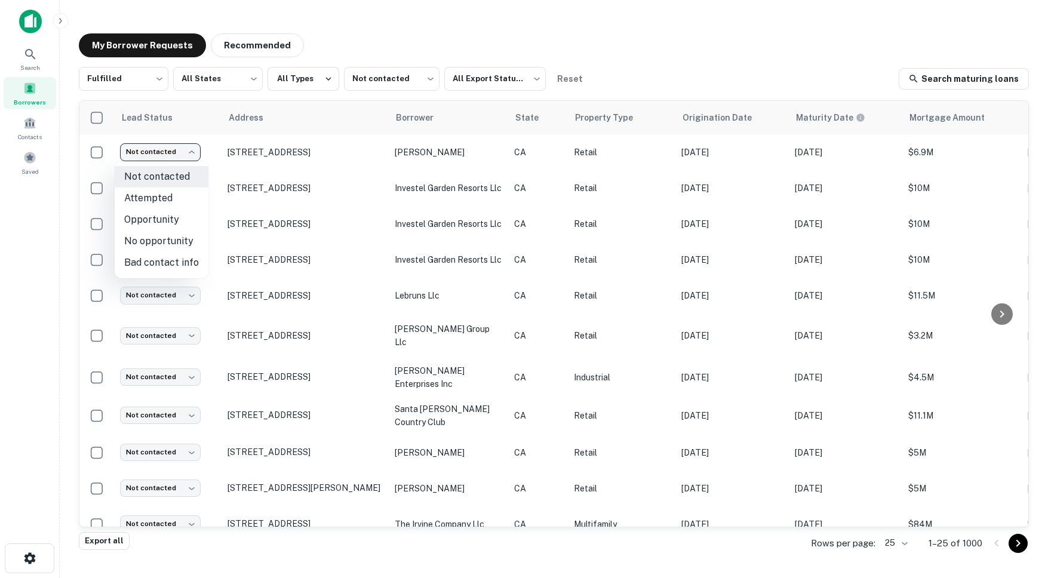
click at [150, 204] on li "Attempted" at bounding box center [162, 197] width 94 height 21
type input "*********"
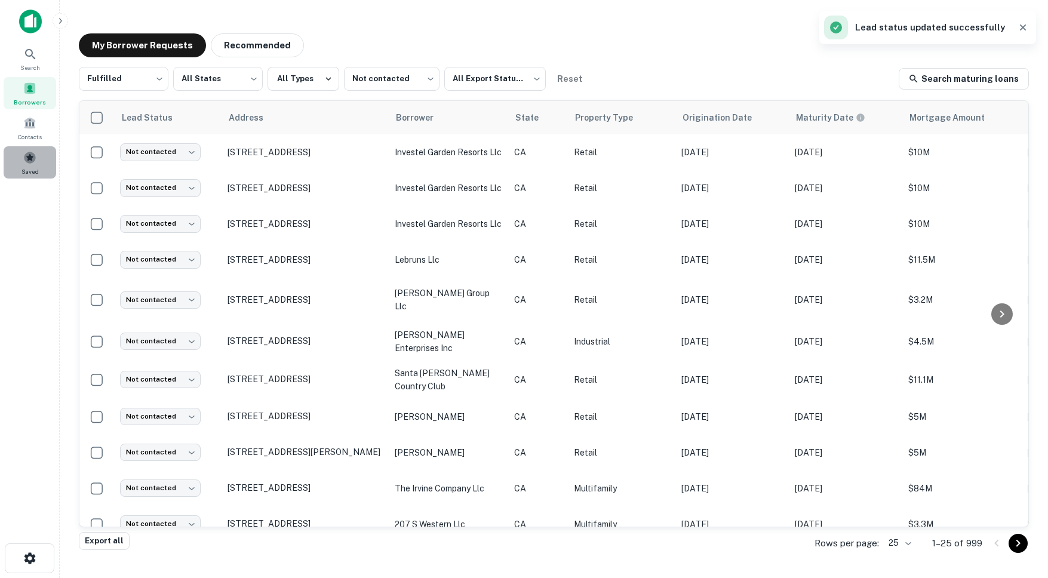
click at [29, 159] on span at bounding box center [29, 157] width 13 height 13
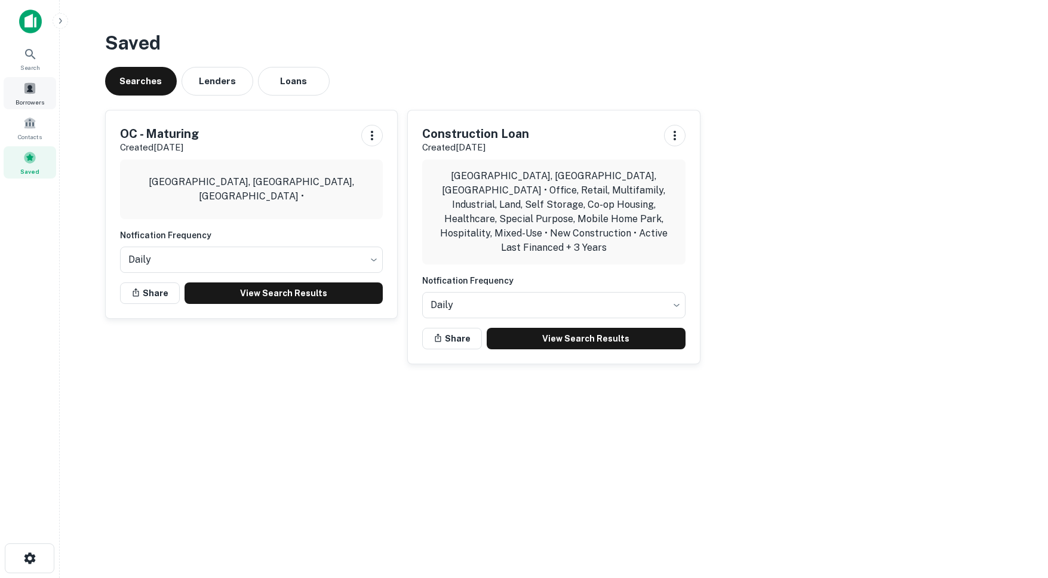
click at [16, 78] on div "Borrowers" at bounding box center [30, 93] width 53 height 32
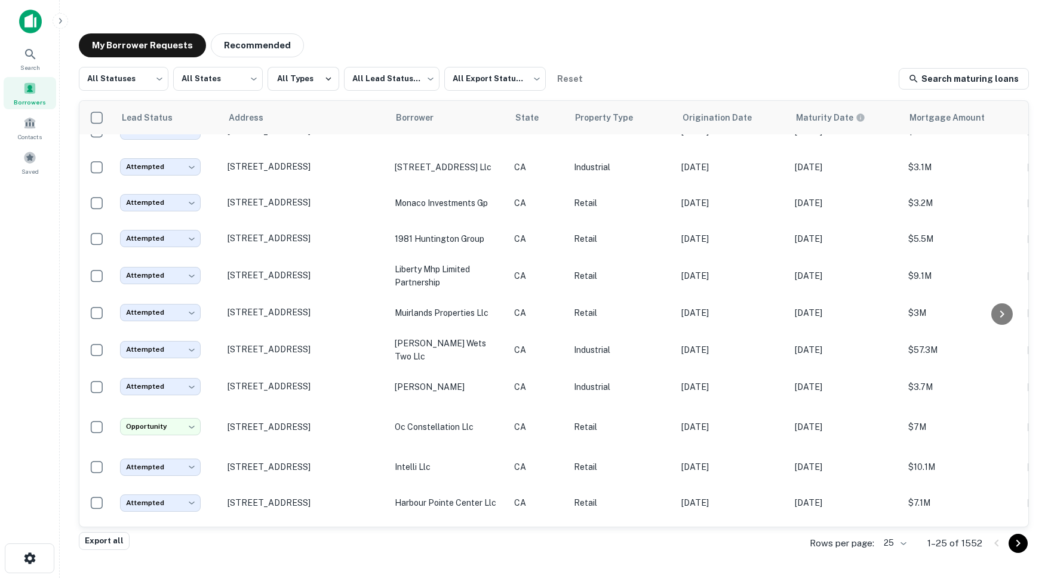
scroll to position [562, 0]
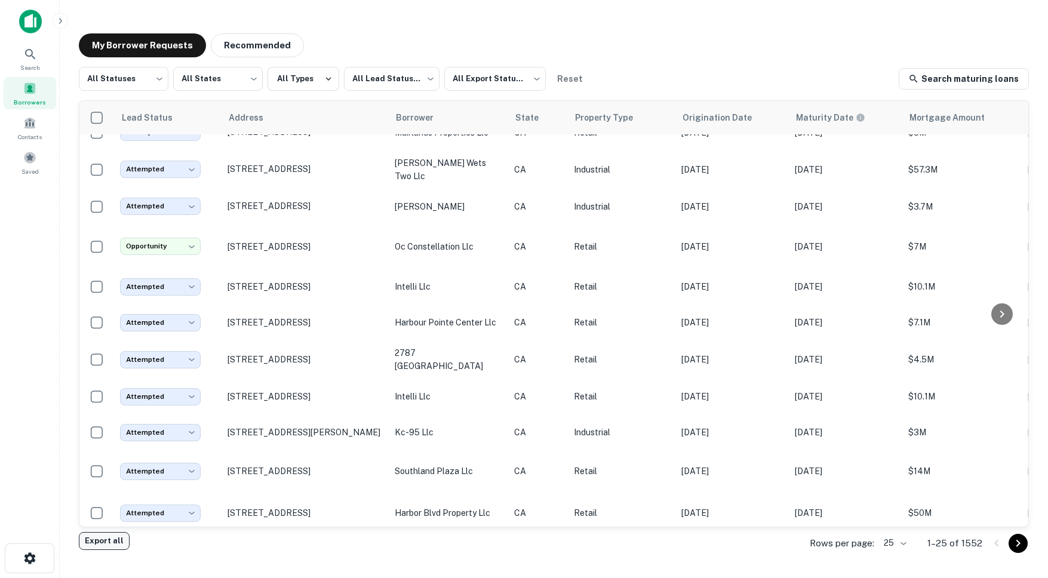
click at [118, 540] on button "Export all" at bounding box center [104, 541] width 51 height 18
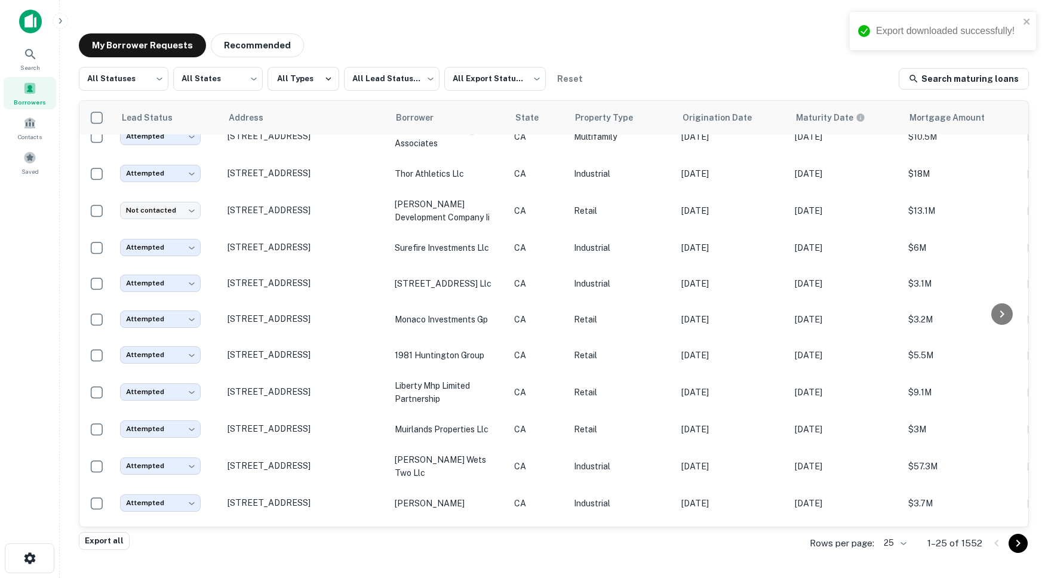
scroll to position [0, 0]
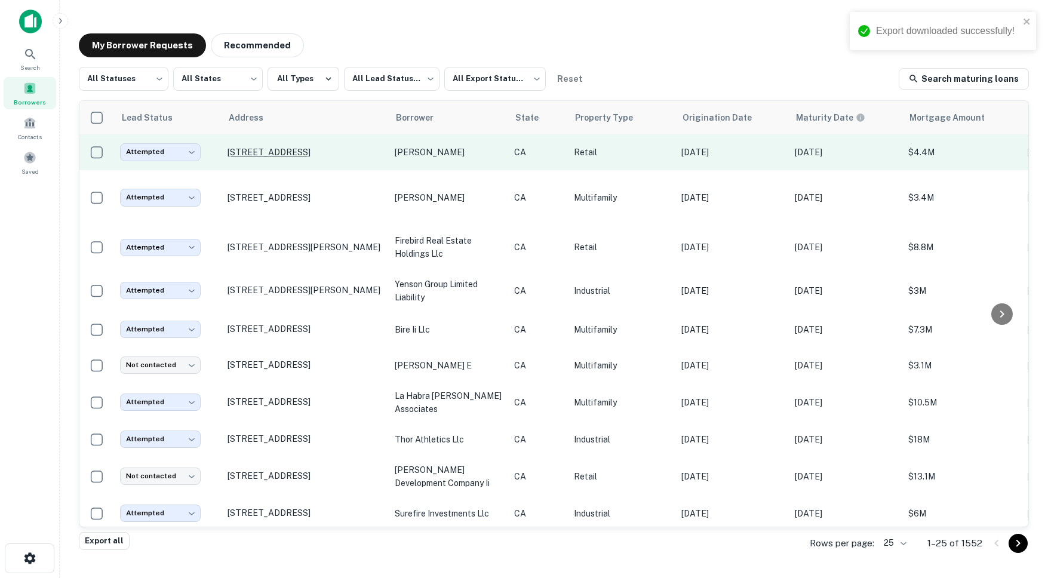
click at [276, 158] on p "[STREET_ADDRESS]" at bounding box center [304, 152] width 155 height 11
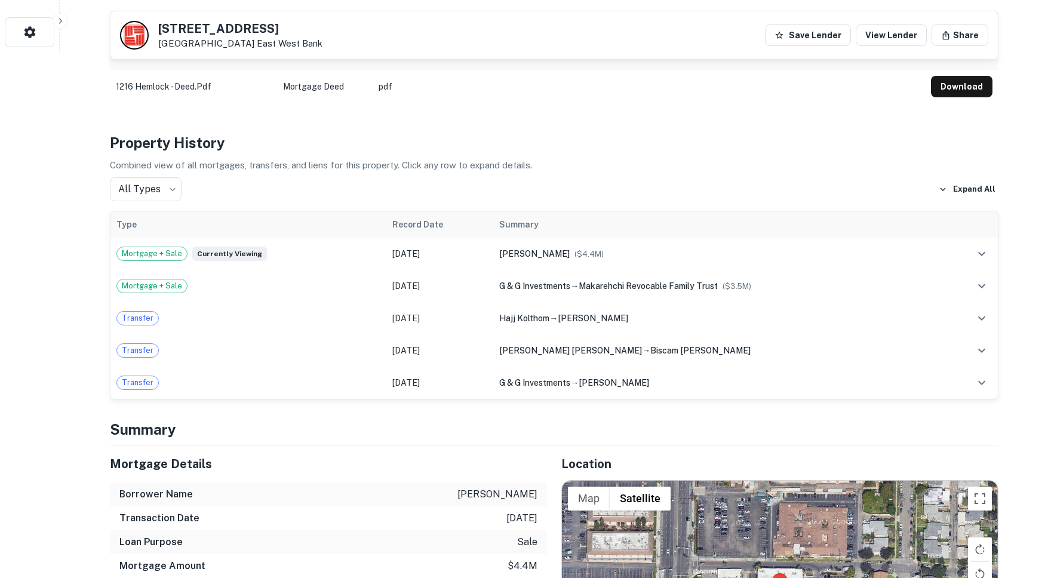
scroll to position [814, 0]
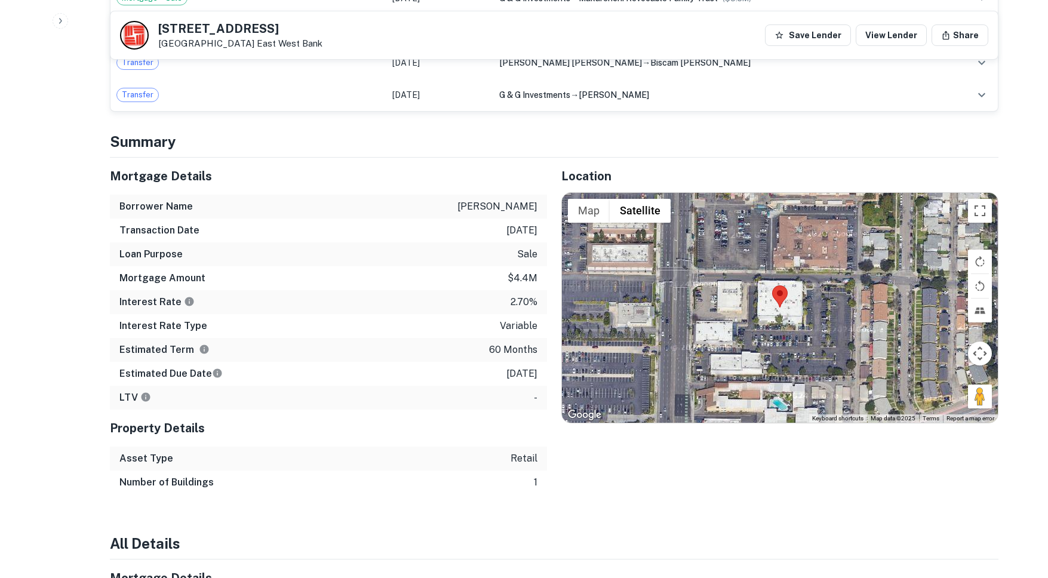
click at [129, 199] on h6 "Borrower Name" at bounding box center [155, 206] width 73 height 14
click at [144, 223] on h6 "Transaction Date" at bounding box center [159, 230] width 80 height 14
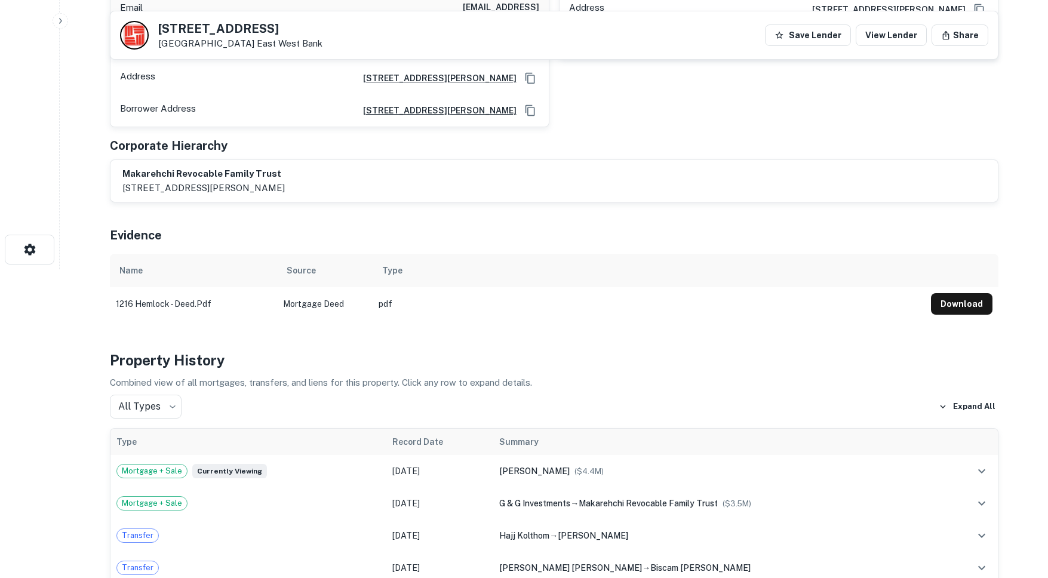
scroll to position [0, 0]
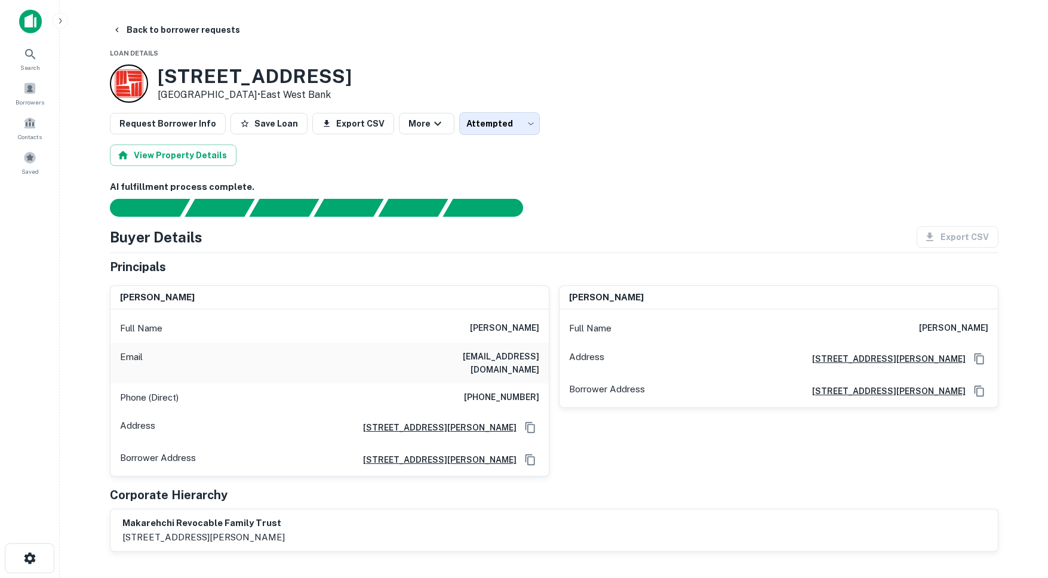
click at [131, 27] on button "Back to borrower requests" at bounding box center [175, 29] width 137 height 21
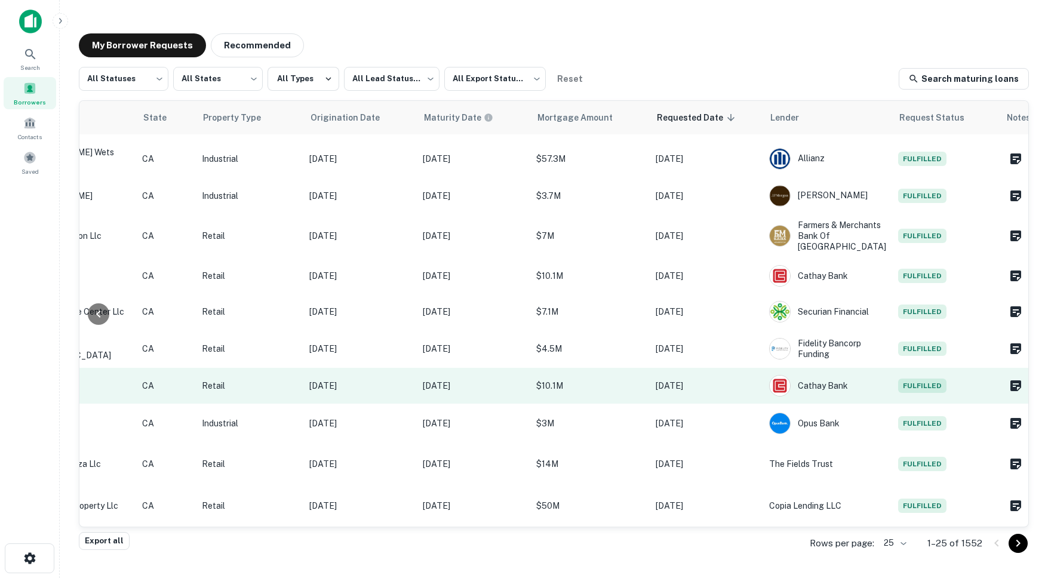
scroll to position [628, 0]
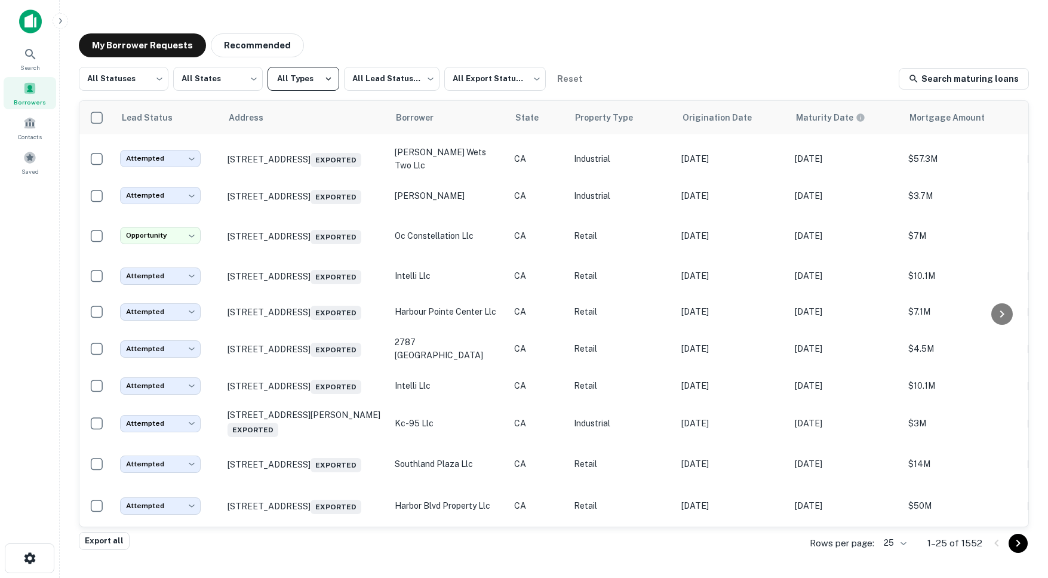
click at [297, 81] on button "All Types" at bounding box center [303, 79] width 72 height 24
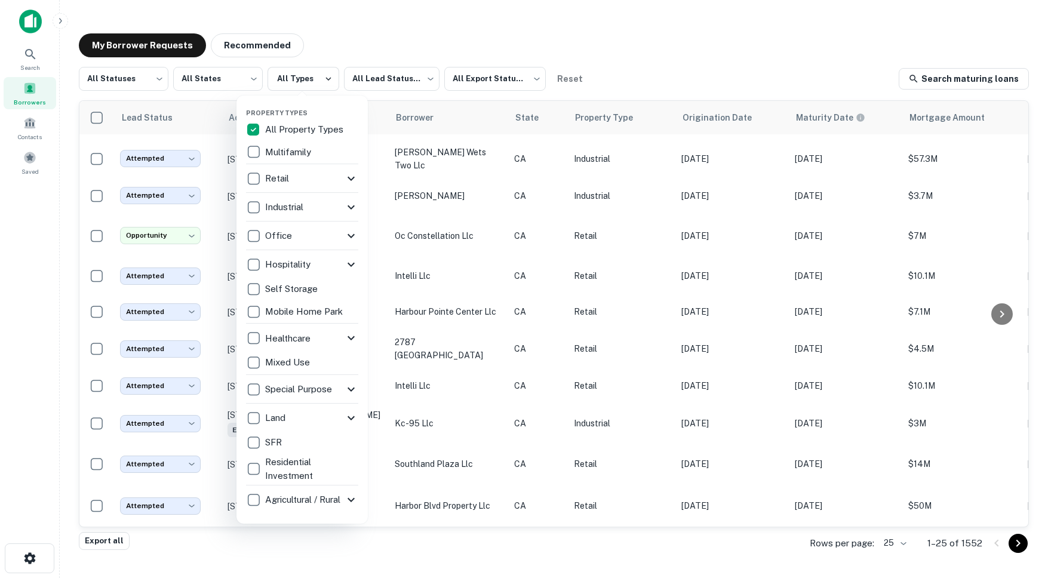
click at [386, 35] on div at bounding box center [524, 289] width 1048 height 578
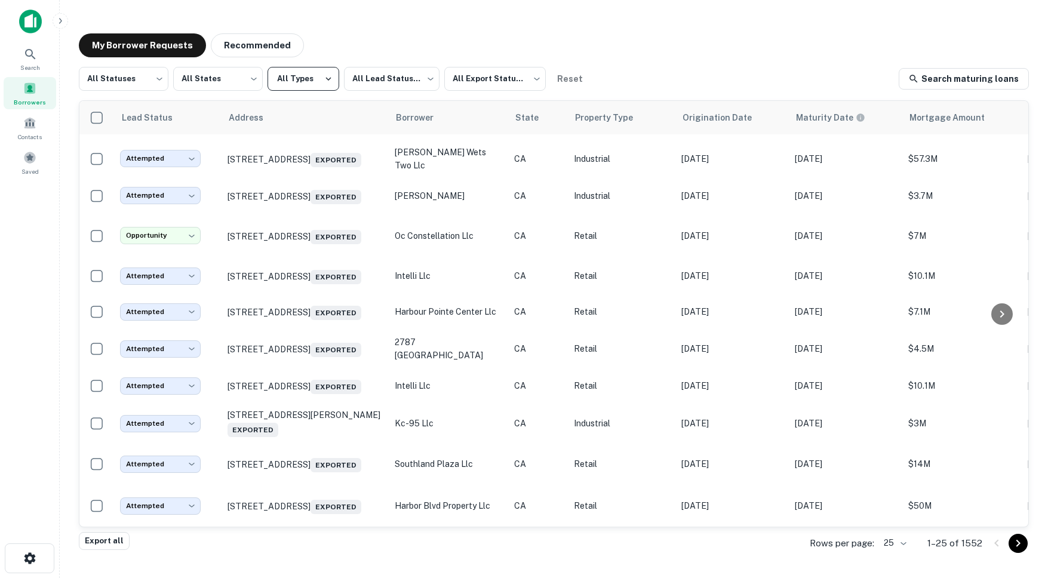
click at [311, 77] on button "All Types" at bounding box center [303, 79] width 72 height 24
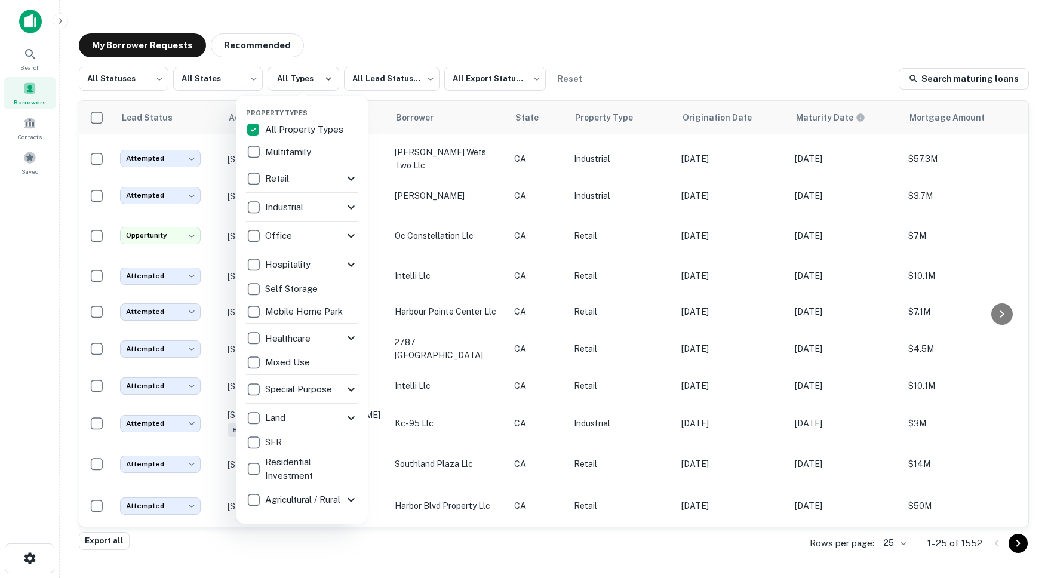
click at [217, 75] on div at bounding box center [524, 289] width 1048 height 578
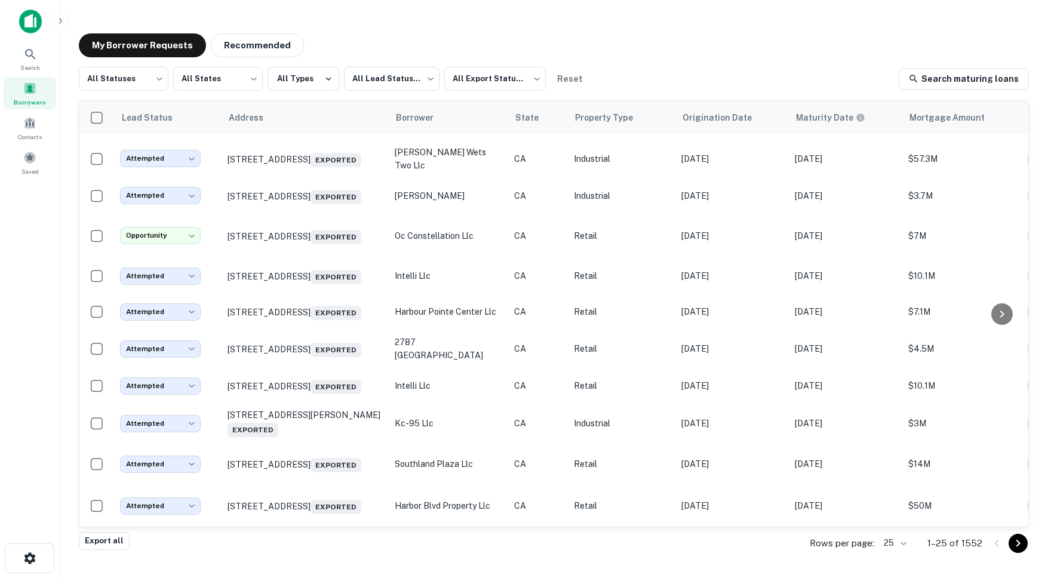
click at [232, 80] on div "Property Types All Property Types Multifamily Retail Storefront Auto Shop Bar S…" at bounding box center [524, 289] width 1048 height 578
click at [241, 80] on body "Search Borrowers Contacts Saved My Borrower Requests Recommended All Statuses *…" at bounding box center [524, 289] width 1048 height 578
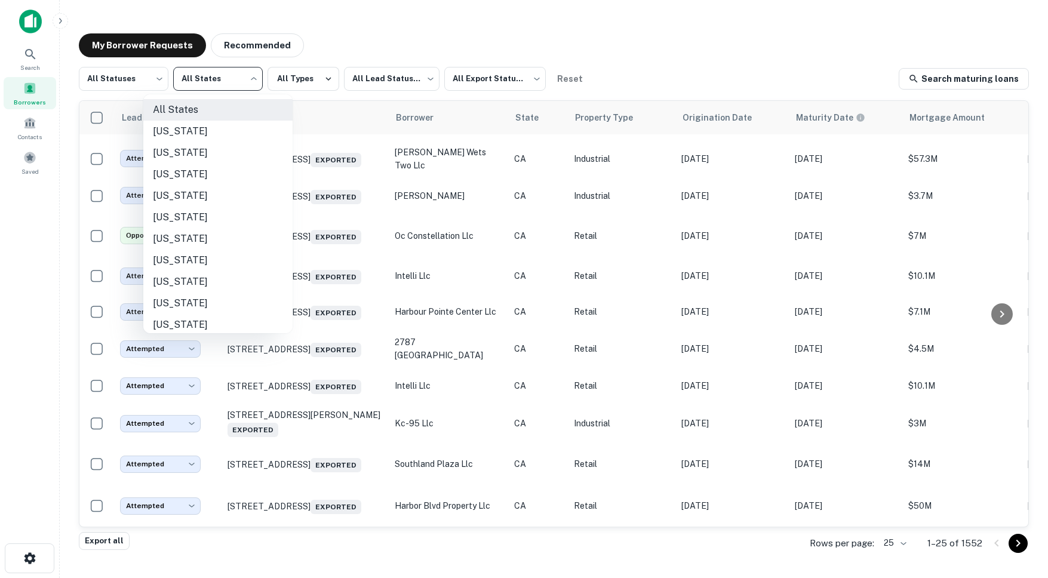
click at [306, 82] on div at bounding box center [524, 289] width 1048 height 578
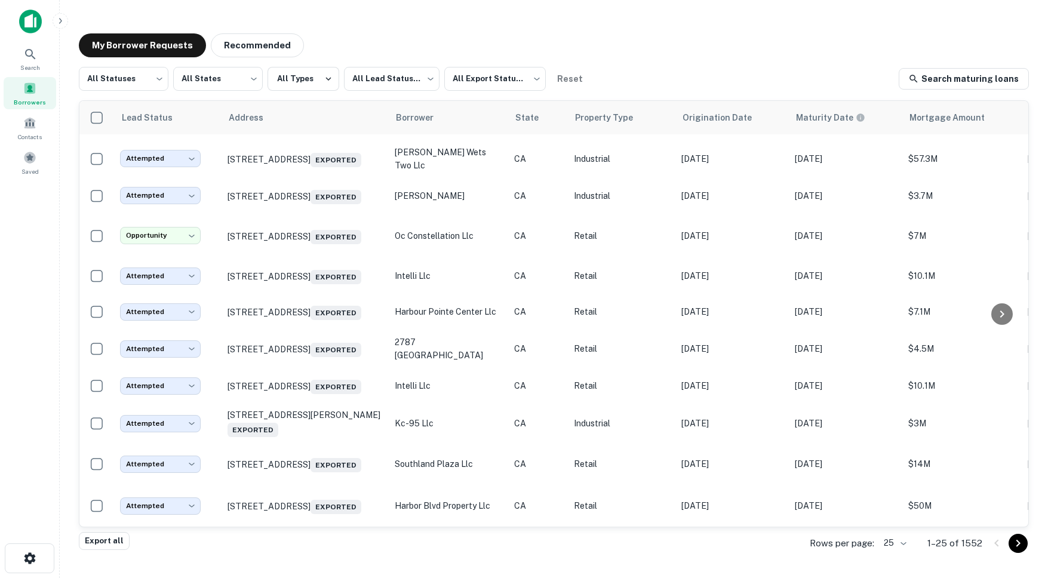
click at [388, 81] on div "All States [US_STATE] [US_STATE] [US_STATE] [US_STATE] [US_STATE] [US_STATE] [U…" at bounding box center [524, 289] width 1048 height 578
click at [301, 92] on div "All Statuses *** ​ All States *** ​ All Types All Lead Statuses *** ​ All Expor…" at bounding box center [554, 299] width 950 height 465
click at [311, 80] on button "All Types" at bounding box center [303, 79] width 72 height 24
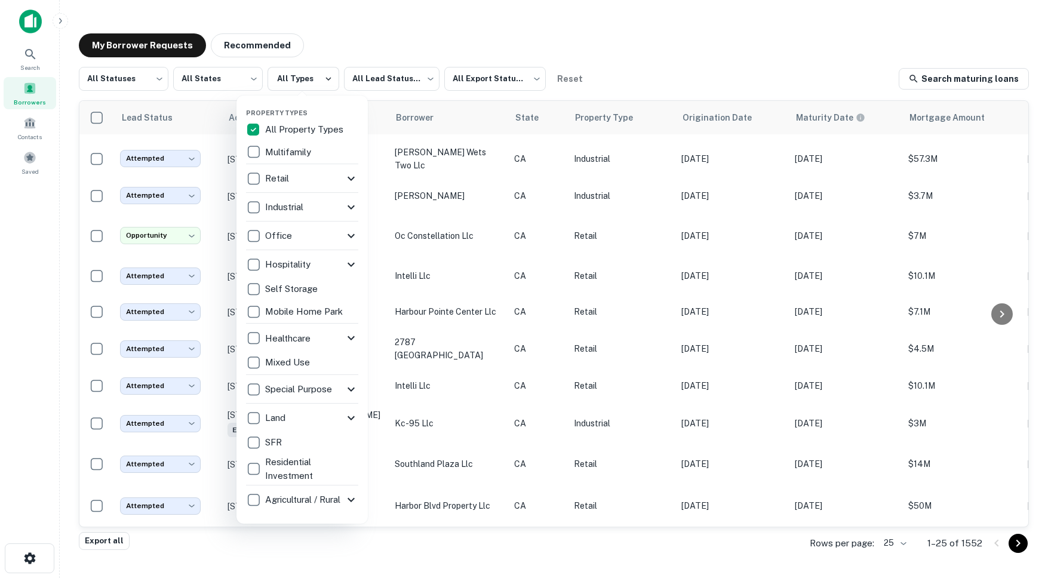
click at [127, 75] on div at bounding box center [524, 289] width 1048 height 578
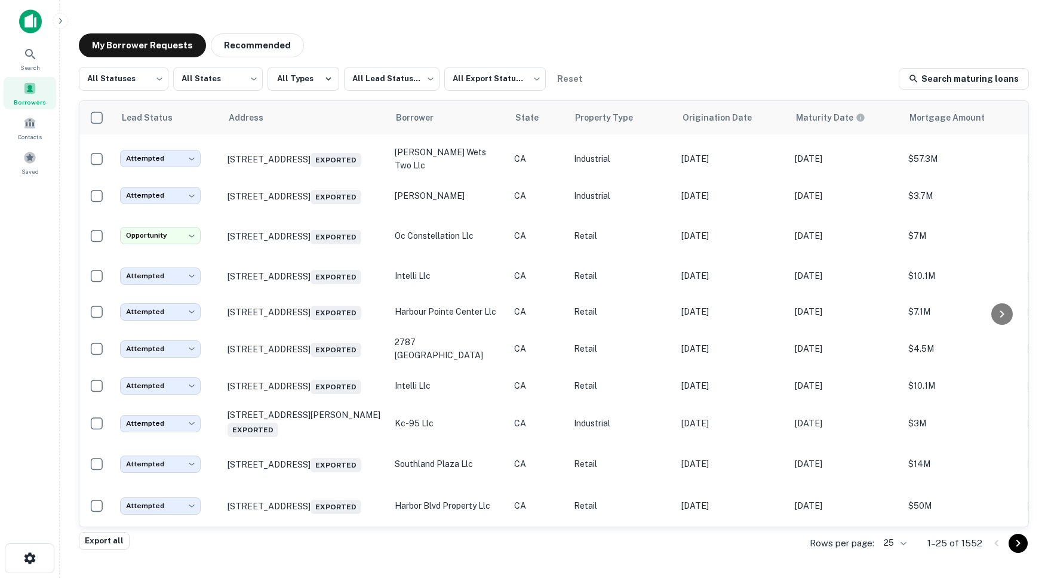
click at [146, 77] on div "Property Types All Property Types Multifamily Retail Storefront Auto Shop Bar S…" at bounding box center [524, 289] width 1048 height 578
click at [157, 82] on body "Search Borrowers Contacts Saved My Borrower Requests Recommended All Statuses *…" at bounding box center [524, 289] width 1048 height 578
click at [199, 85] on div at bounding box center [524, 289] width 1048 height 578
click at [222, 77] on body "Search Borrowers Contacts Saved My Borrower Requests Recommended All Statuses *…" at bounding box center [524, 289] width 1048 height 578
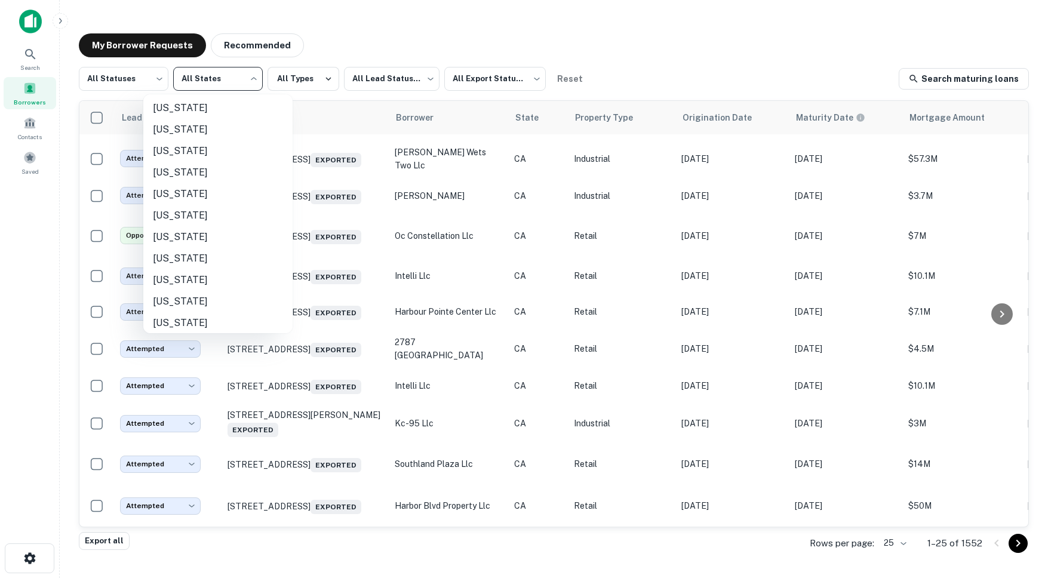
scroll to position [867, 0]
click at [309, 91] on div at bounding box center [524, 289] width 1048 height 578
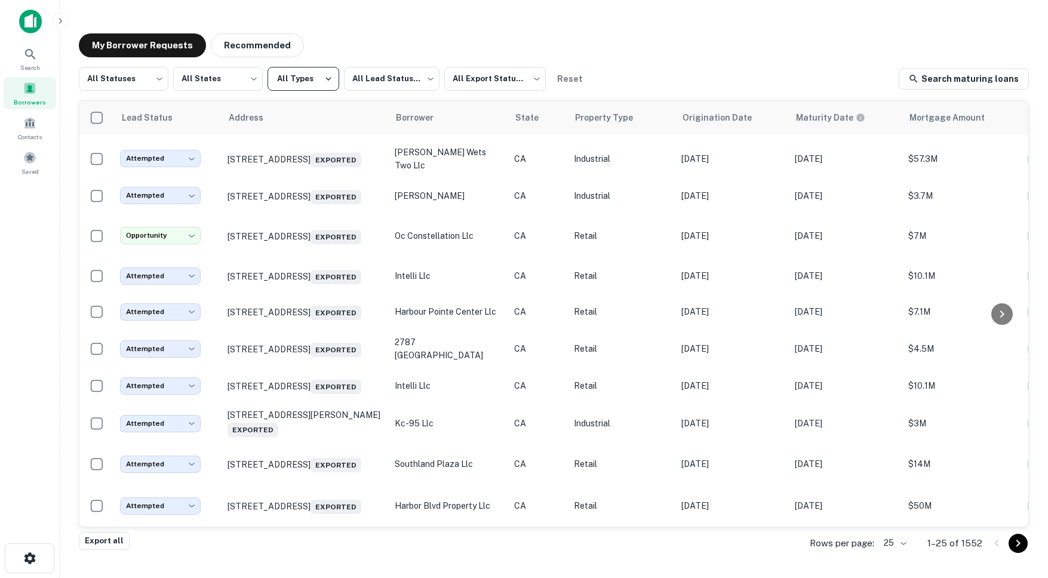
click at [309, 84] on button "All Types" at bounding box center [303, 79] width 72 height 24
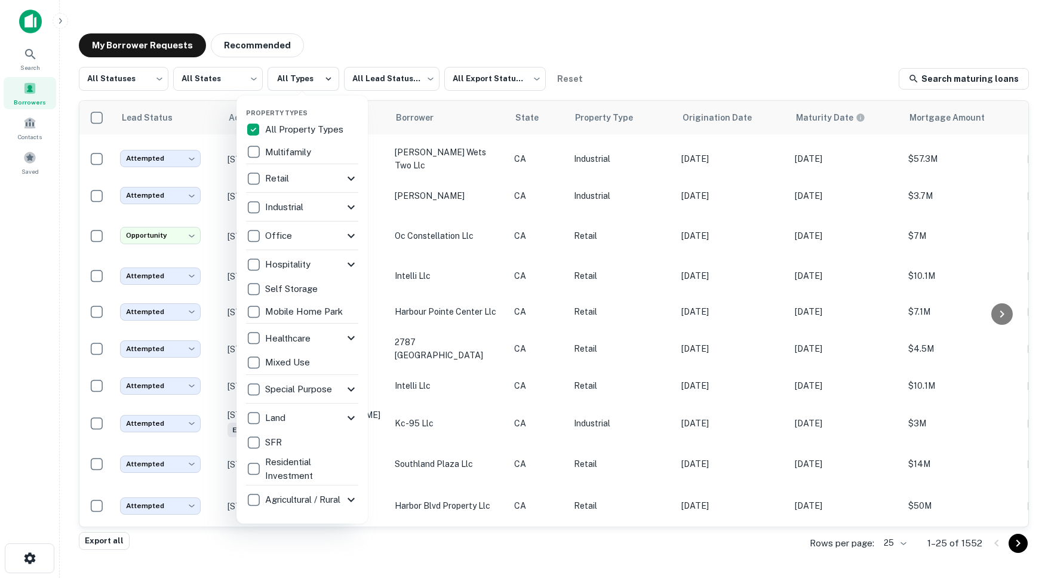
click at [358, 80] on div at bounding box center [524, 289] width 1048 height 578
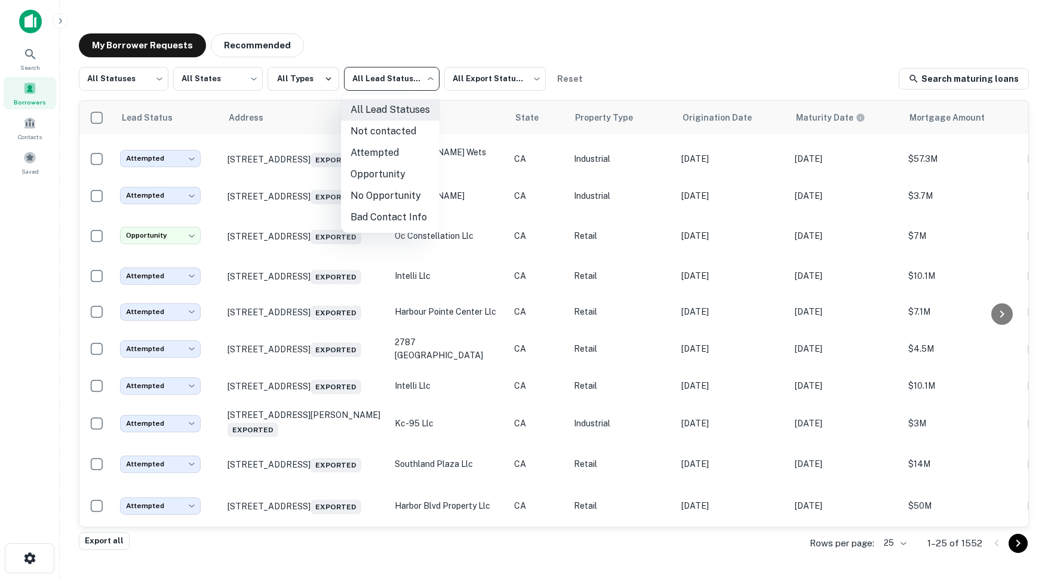
click at [402, 77] on body "Search Borrowers Contacts Saved My Borrower Requests Recommended All Statuses *…" at bounding box center [524, 289] width 1048 height 578
click at [491, 72] on div at bounding box center [524, 289] width 1048 height 578
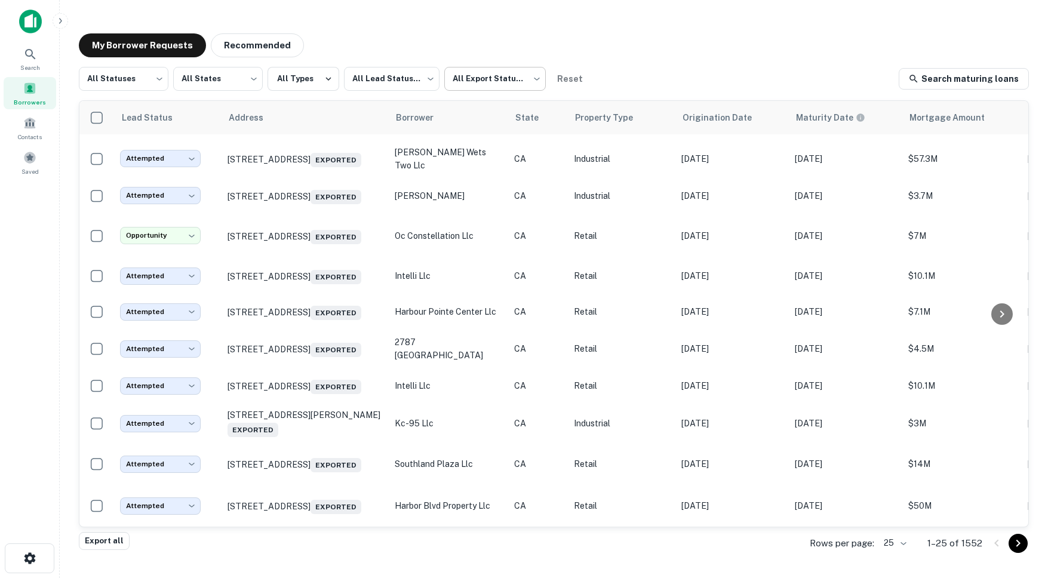
click at [513, 77] on body "Search Borrowers Contacts Saved My Borrower Requests Recommended All Statuses *…" at bounding box center [524, 289] width 1048 height 578
click at [599, 72] on div at bounding box center [524, 289] width 1048 height 578
click at [301, 85] on button "All Types" at bounding box center [303, 79] width 72 height 24
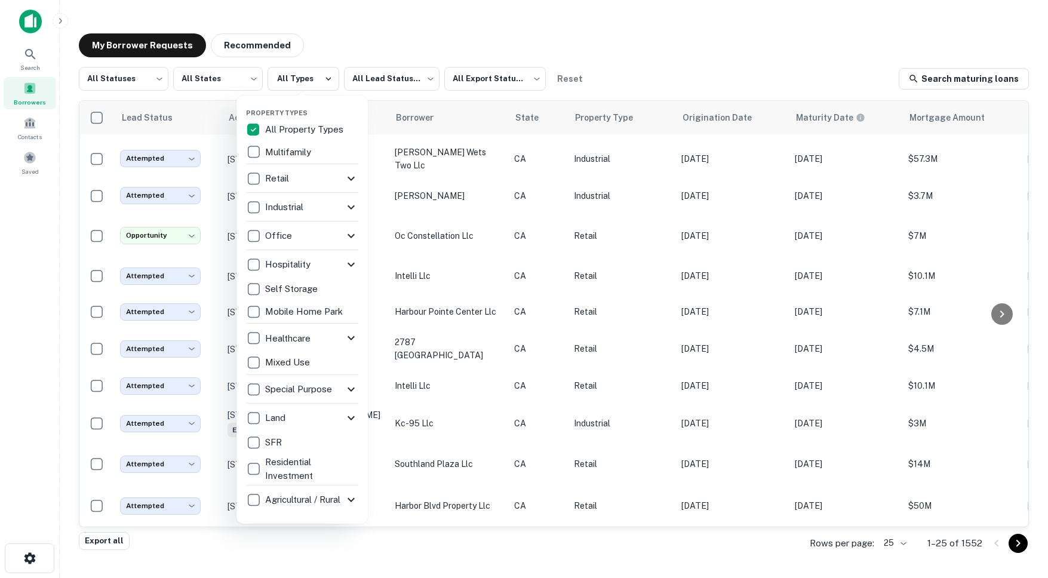
click at [298, 382] on p "Special Purpose" at bounding box center [299, 389] width 69 height 14
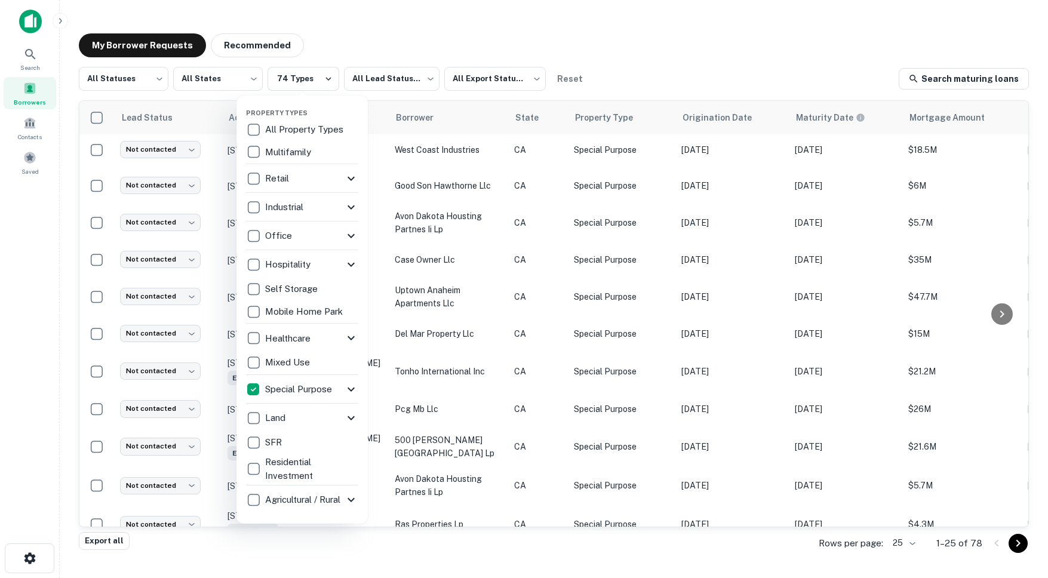
scroll to position [599, 0]
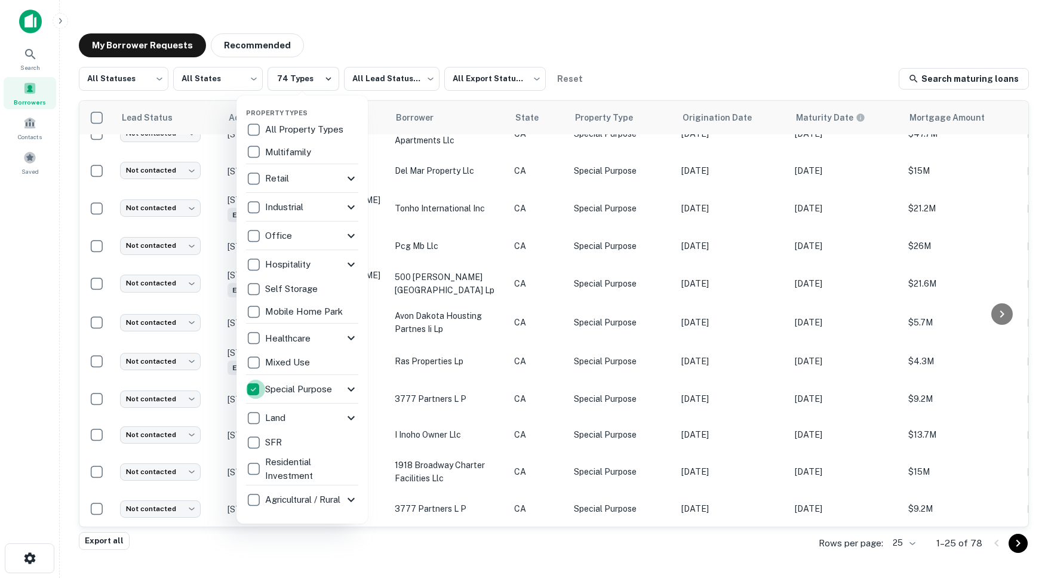
scroll to position [384, 0]
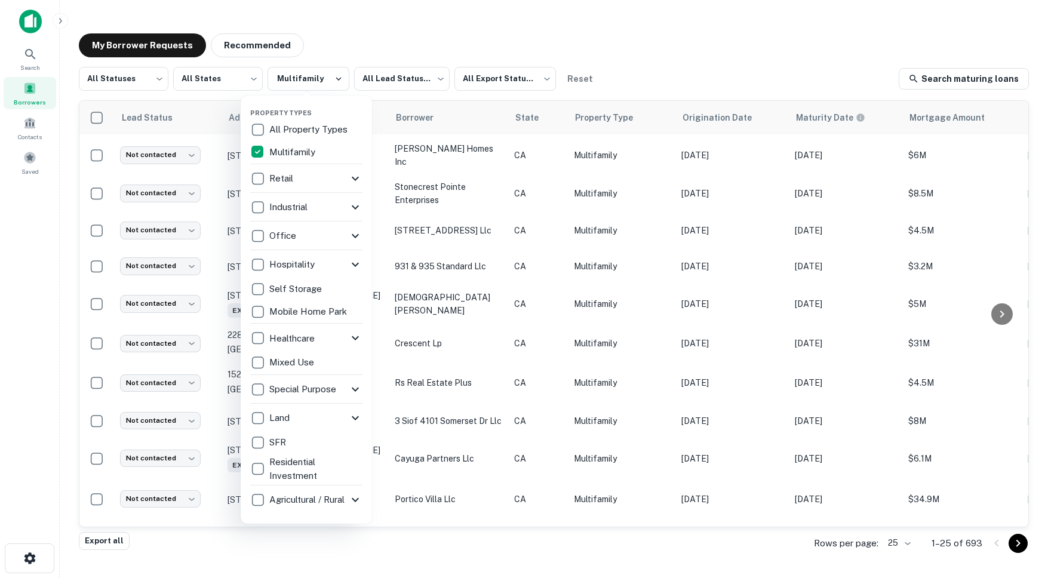
scroll to position [615, 0]
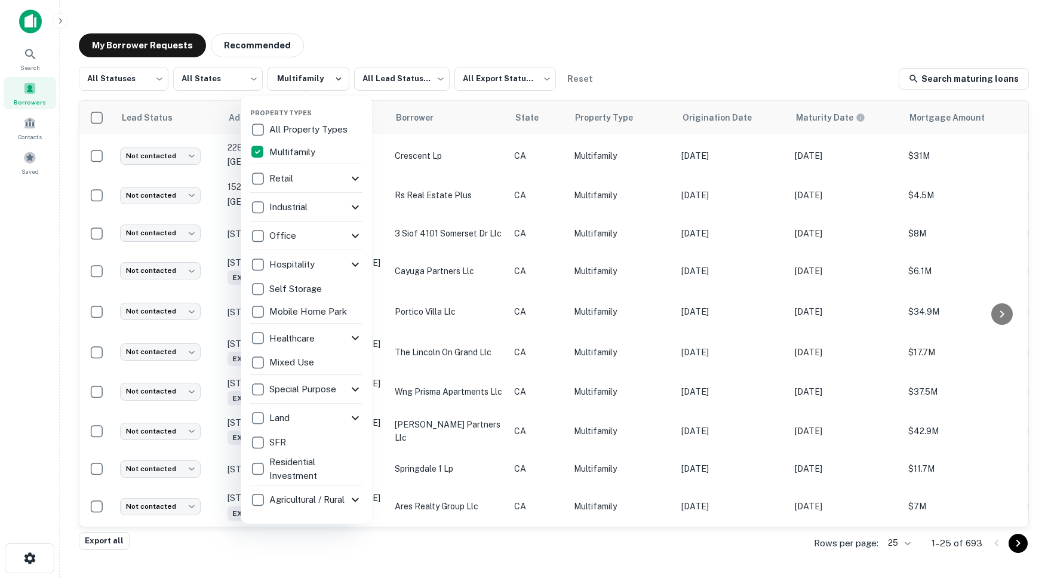
click at [661, 67] on div at bounding box center [524, 289] width 1048 height 578
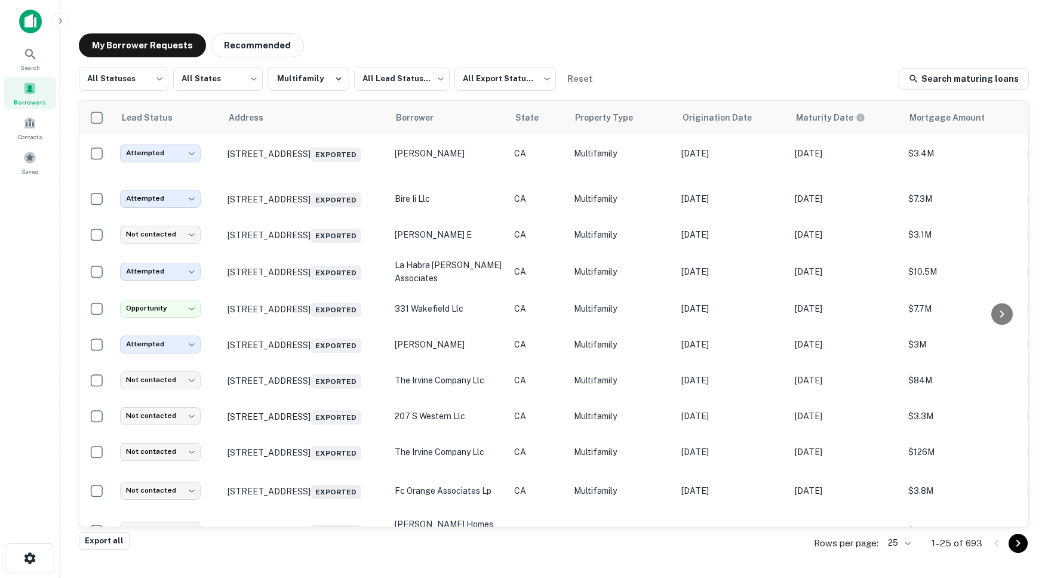
scroll to position [0, 0]
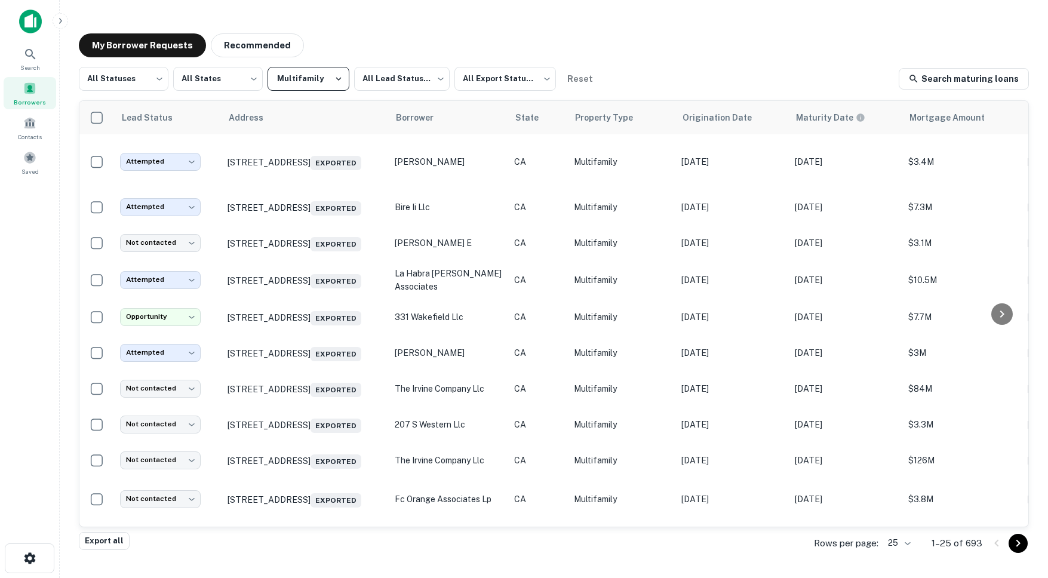
click at [290, 82] on button "Multifamily" at bounding box center [308, 79] width 82 height 24
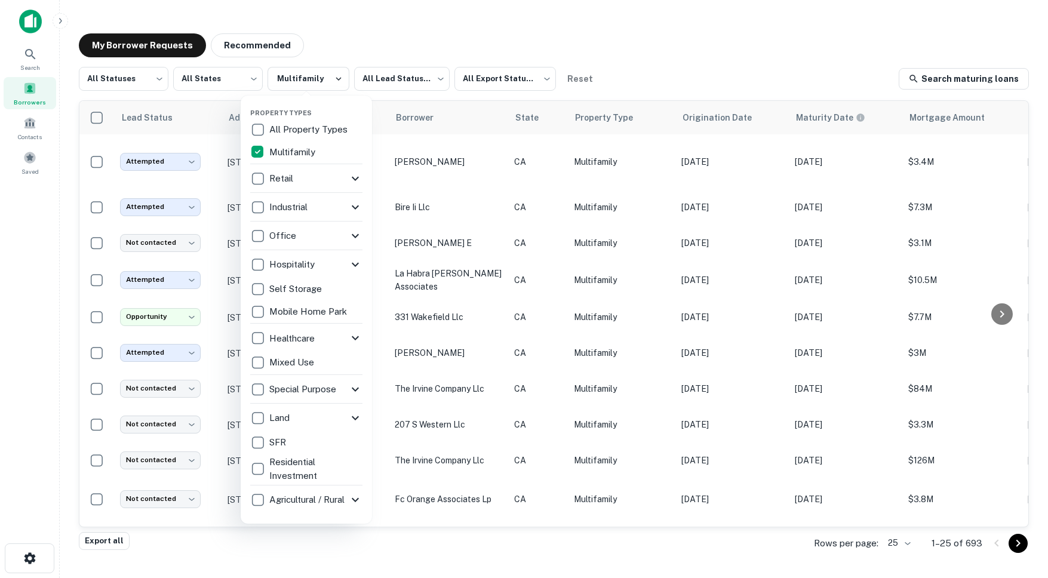
click at [324, 46] on div at bounding box center [524, 289] width 1048 height 578
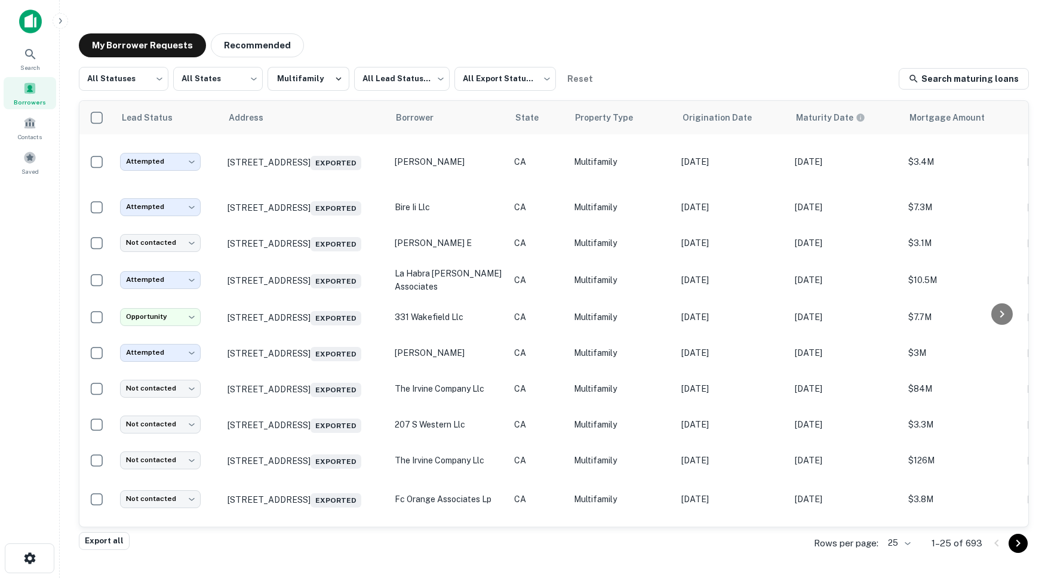
click at [343, 92] on div "All Statuses *** ​ All States *** ​ Multifamily All Lead Statuses *** ​ All Exp…" at bounding box center [554, 299] width 950 height 465
click at [323, 81] on button "Multifamily" at bounding box center [308, 79] width 82 height 24
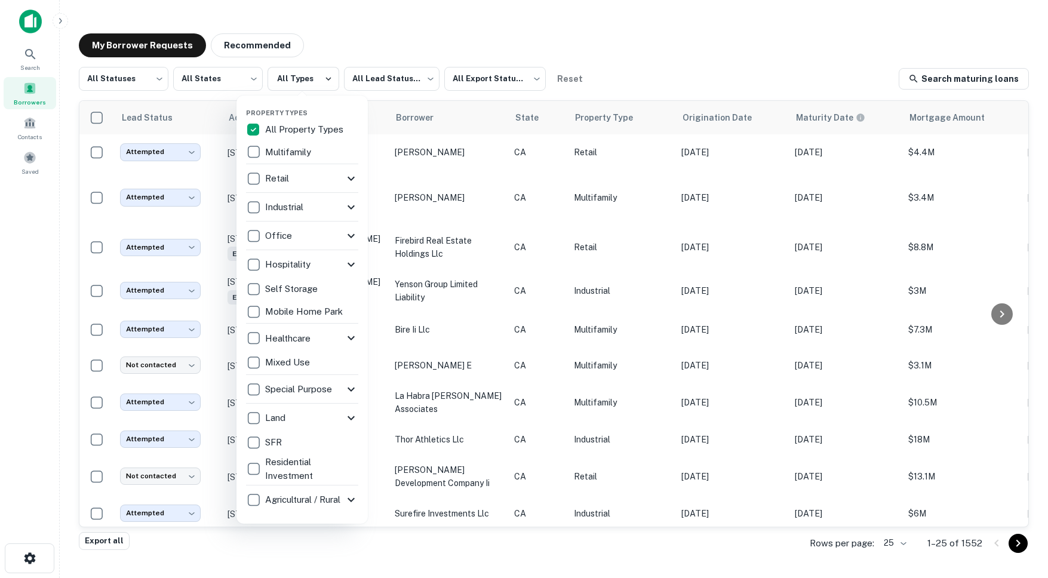
click at [510, 32] on div at bounding box center [524, 289] width 1048 height 578
